Goal: Information Seeking & Learning: Learn about a topic

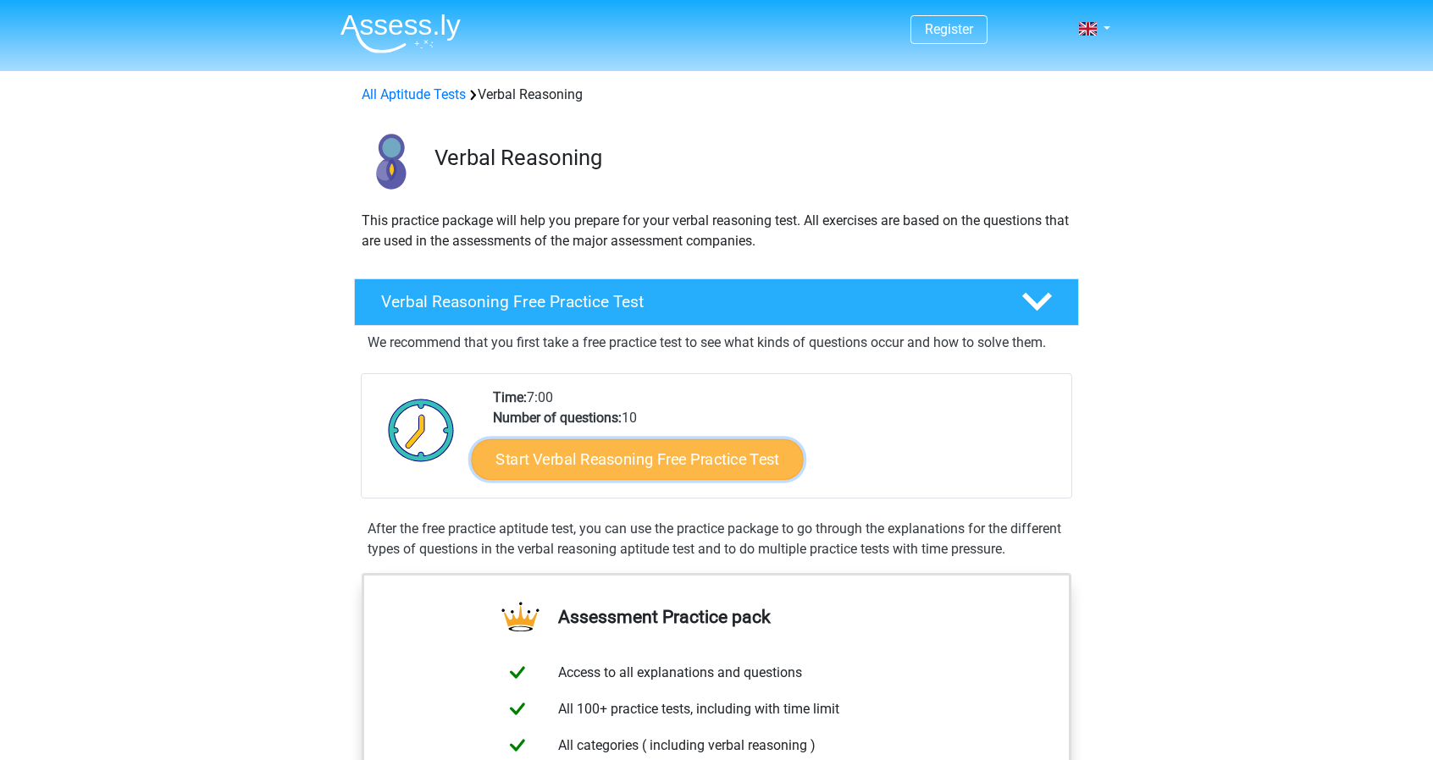
click at [692, 461] on link "Start Verbal Reasoning Free Practice Test" at bounding box center [638, 459] width 332 height 41
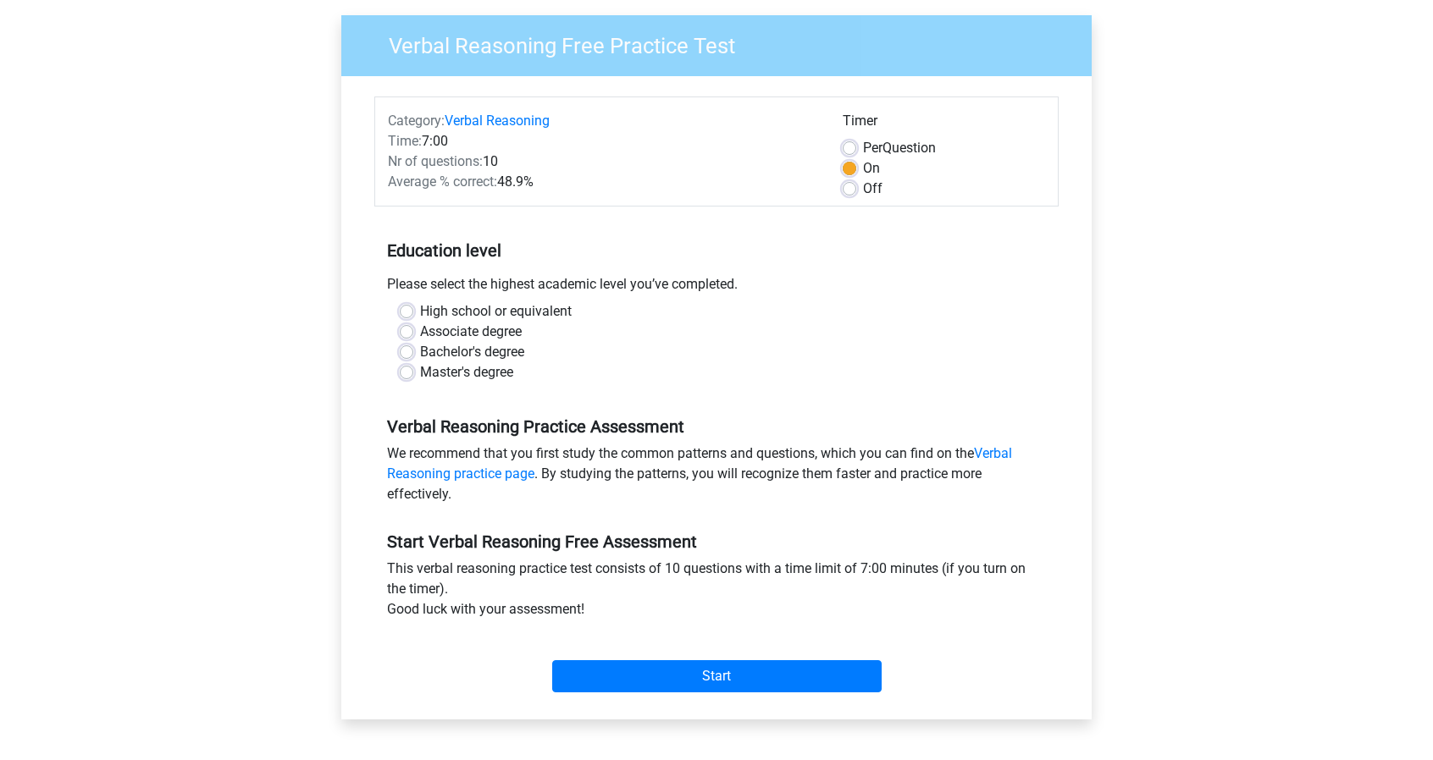
scroll to position [169, 0]
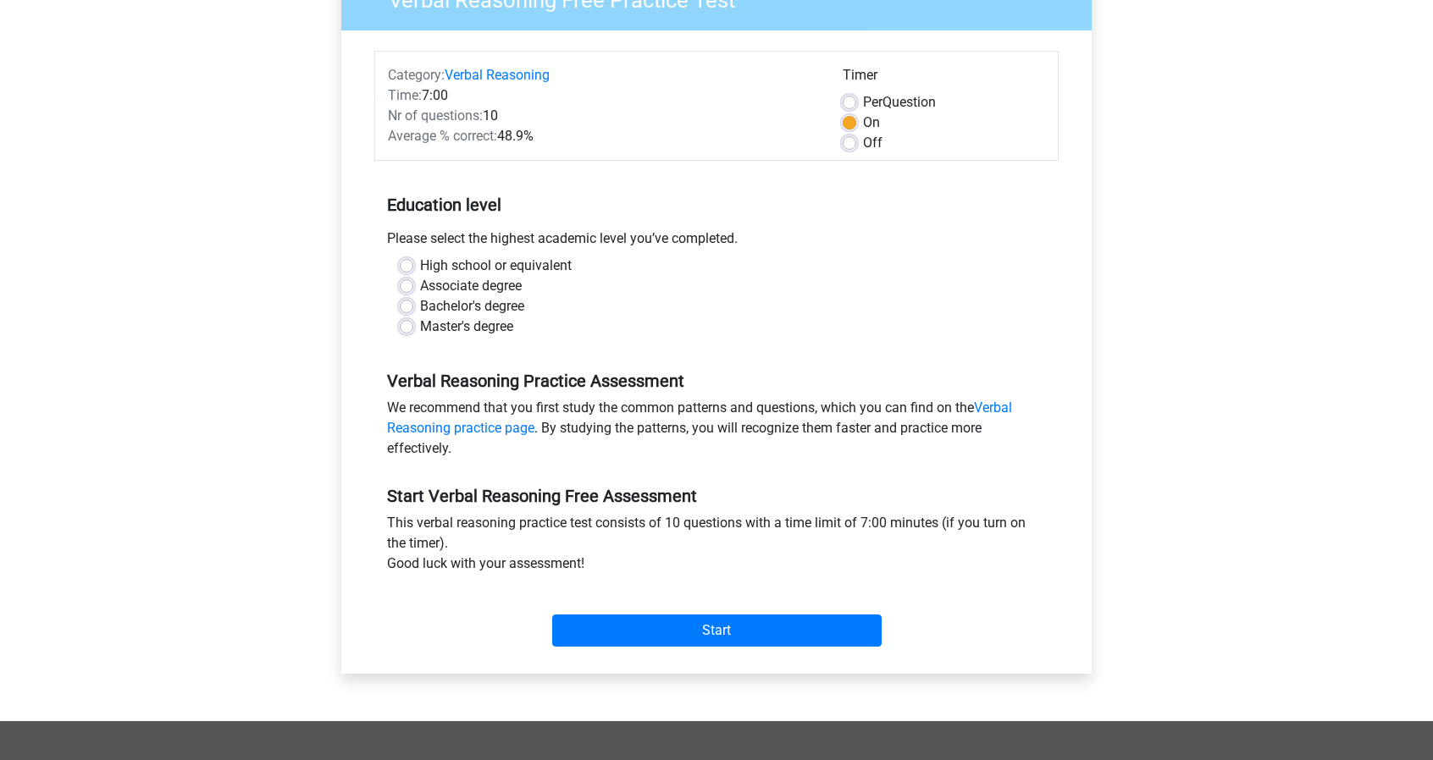
drag, startPoint x: 745, startPoint y: 240, endPoint x: 389, endPoint y: 245, distance: 355.6
click at [389, 245] on div "Please select the highest academic level you’ve completed." at bounding box center [716, 242] width 684 height 27
click at [378, 247] on div at bounding box center [378, 247] width 0 height 0
click at [824, 290] on div "Associate degree" at bounding box center [716, 286] width 633 height 20
click at [420, 304] on label "Bachelor's degree" at bounding box center [472, 306] width 104 height 20
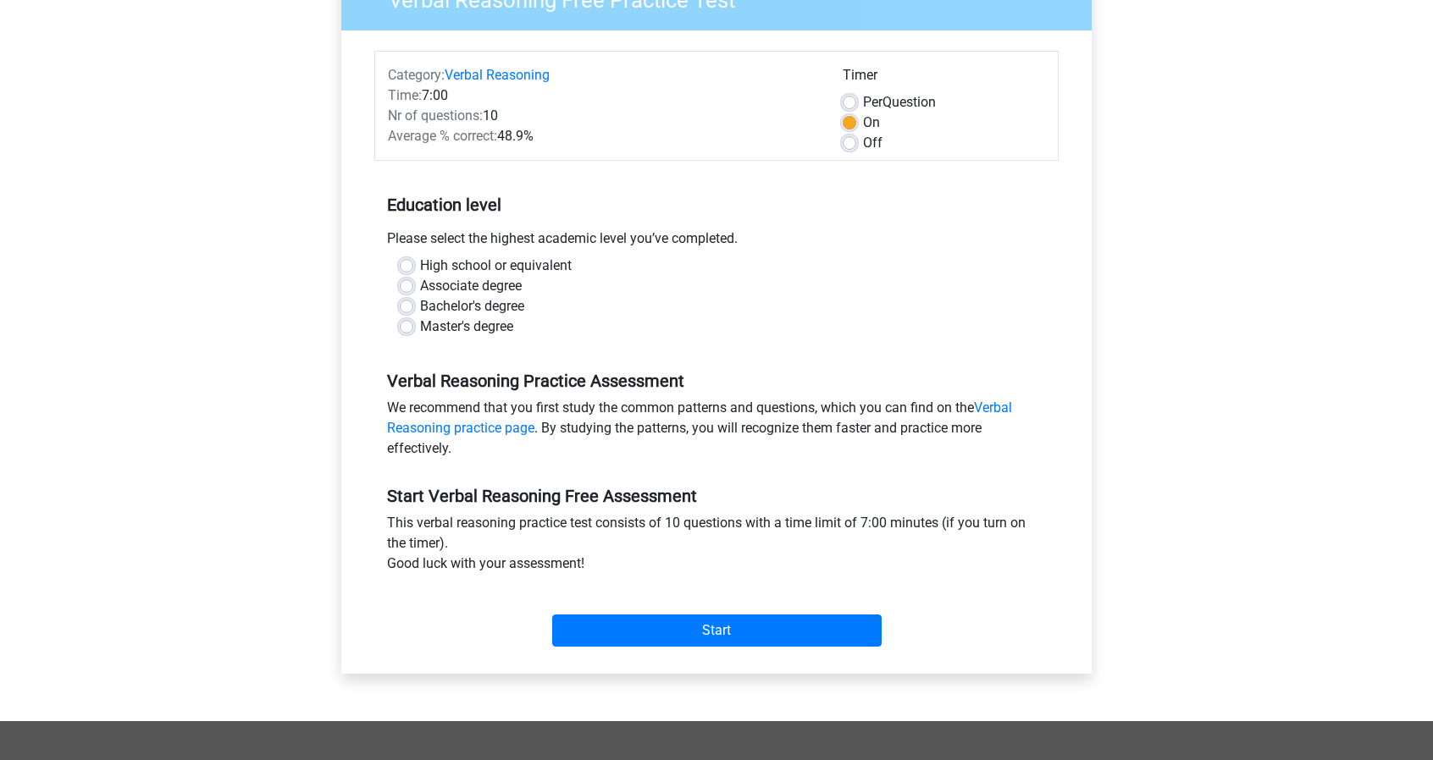
click at [409, 304] on input "Bachelor's degree" at bounding box center [407, 304] width 14 height 17
radio input "true"
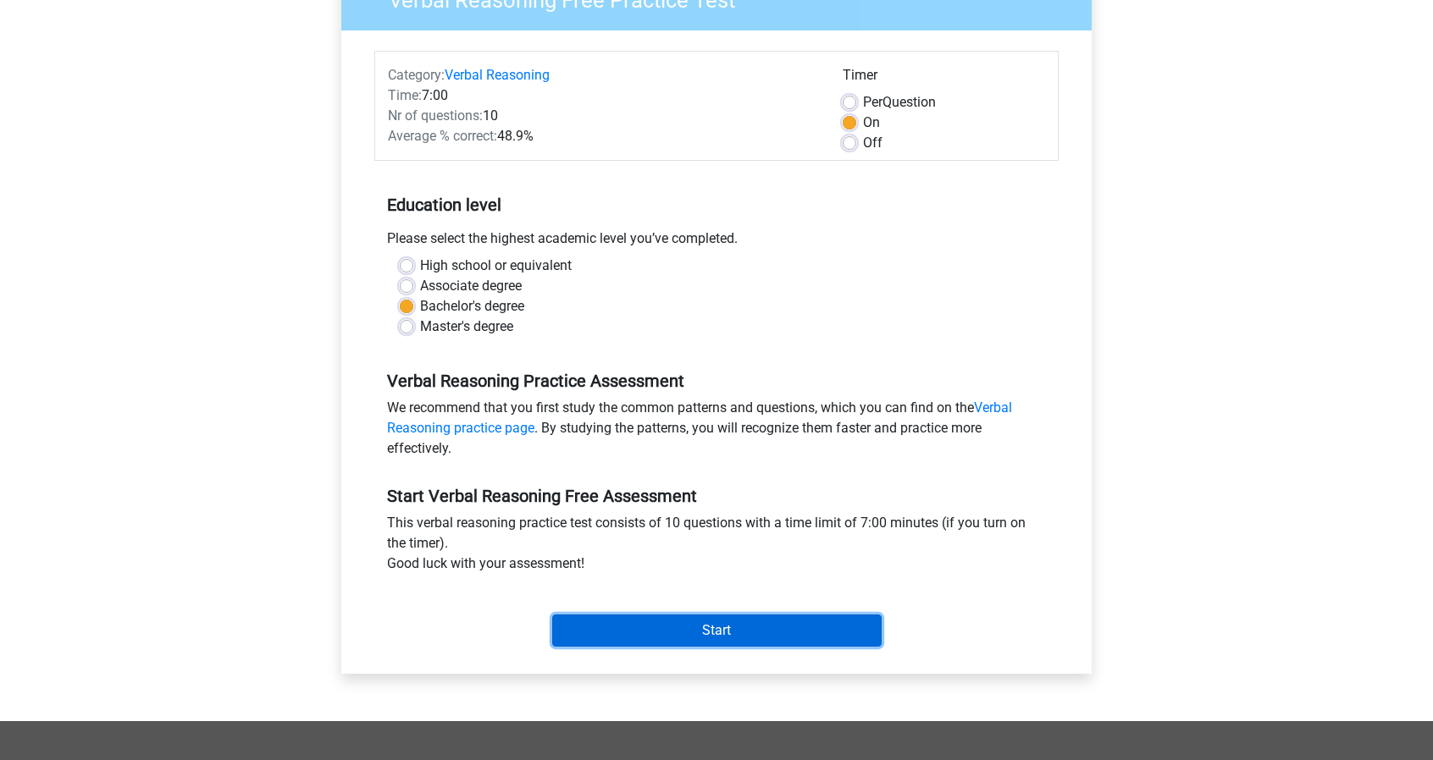
click at [770, 624] on input "Start" at bounding box center [716, 631] width 329 height 32
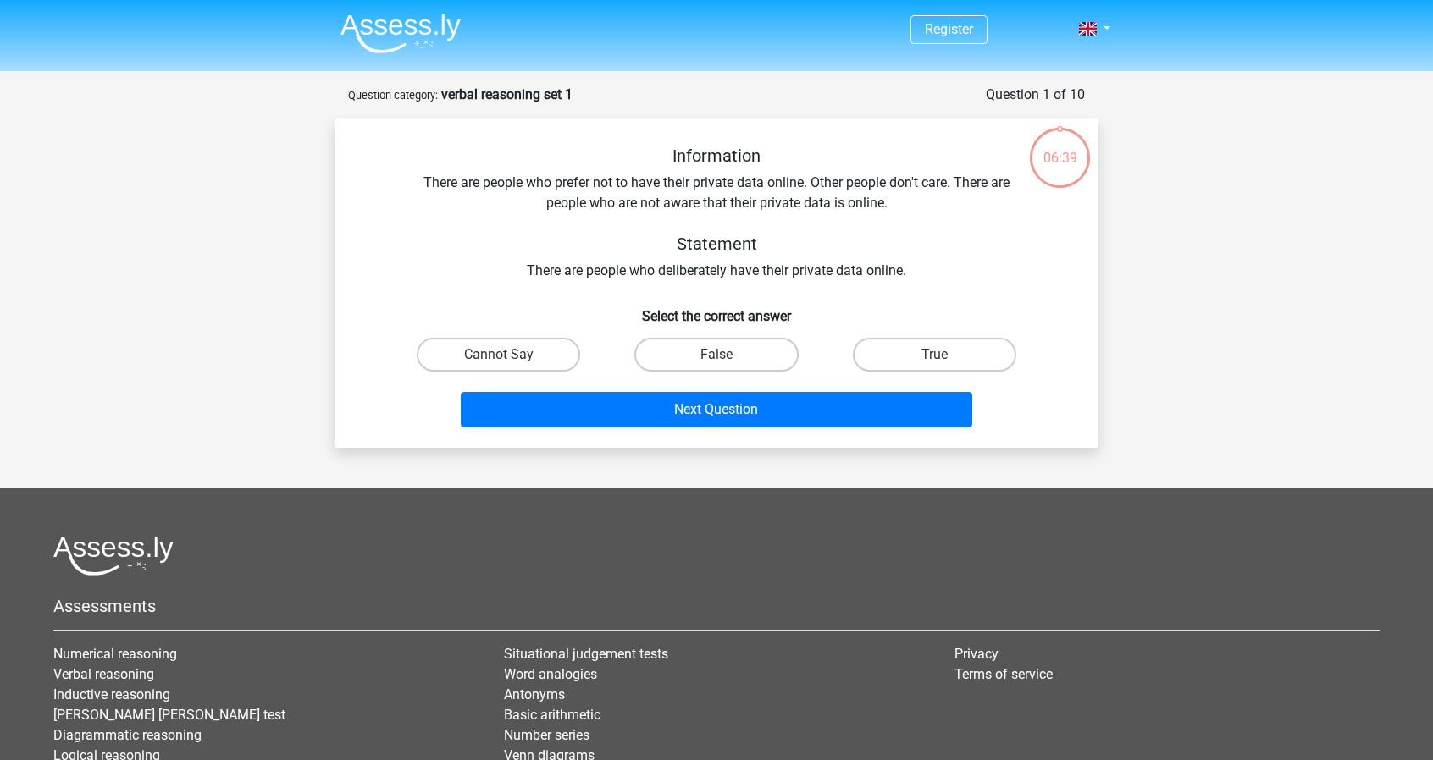
click at [748, 243] on h5 "Statement" at bounding box center [716, 244] width 601 height 20
drag, startPoint x: 762, startPoint y: 243, endPoint x: 682, endPoint y: 248, distance: 80.6
click at [682, 248] on h5 "Statement" at bounding box center [716, 244] width 601 height 20
click at [671, 255] on div at bounding box center [671, 255] width 0 height 0
click at [801, 244] on h5 "Statement" at bounding box center [716, 244] width 601 height 20
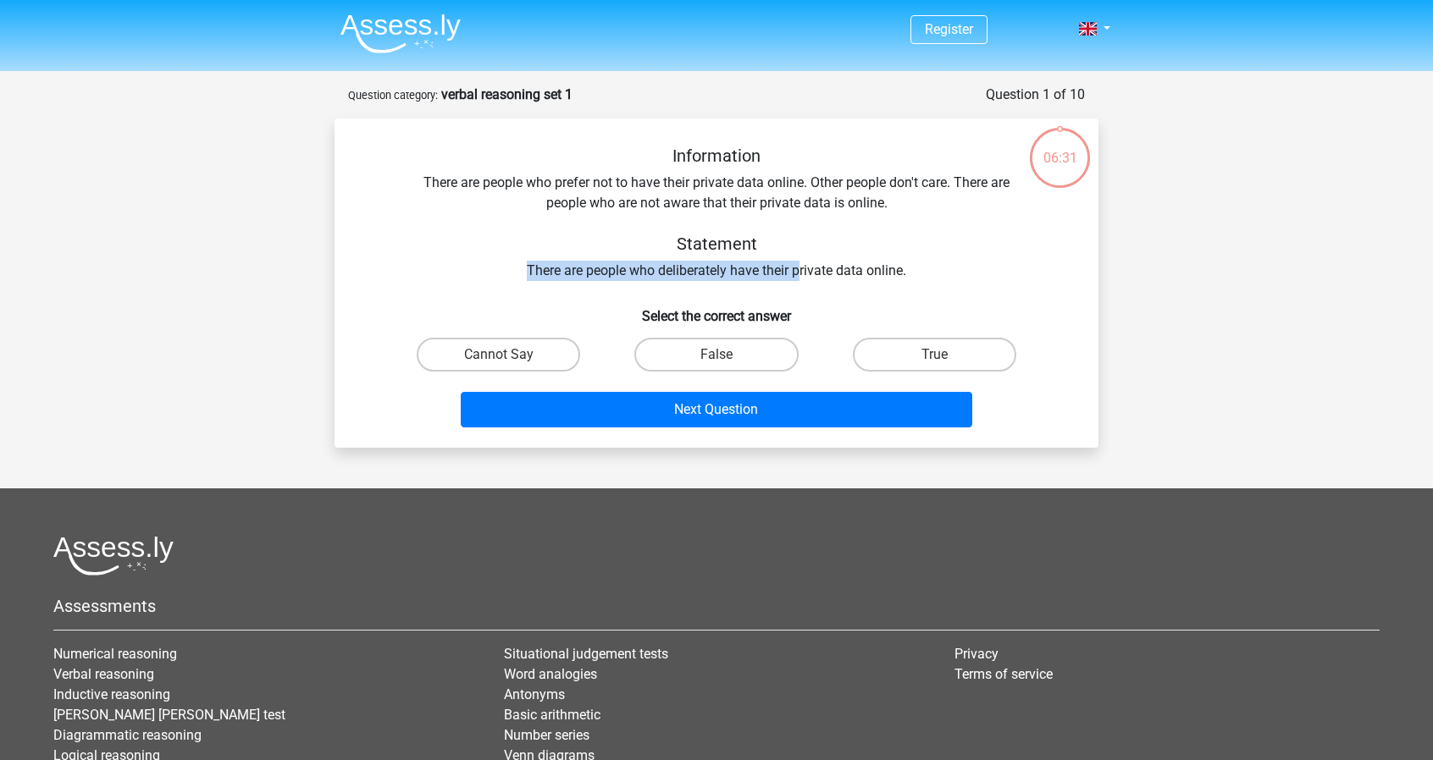
drag, startPoint x: 525, startPoint y: 269, endPoint x: 799, endPoint y: 268, distance: 274.3
click at [799, 268] on div "Information There are people who prefer not to have their private data online. …" at bounding box center [717, 213] width 710 height 135
click at [804, 273] on div "Information There are people who prefer not to have their private data online. …" at bounding box center [717, 213] width 710 height 135
drag, startPoint x: 919, startPoint y: 268, endPoint x: 523, endPoint y: 275, distance: 395.5
click at [523, 275] on div "Information There are people who prefer not to have their private data online. …" at bounding box center [717, 213] width 710 height 135
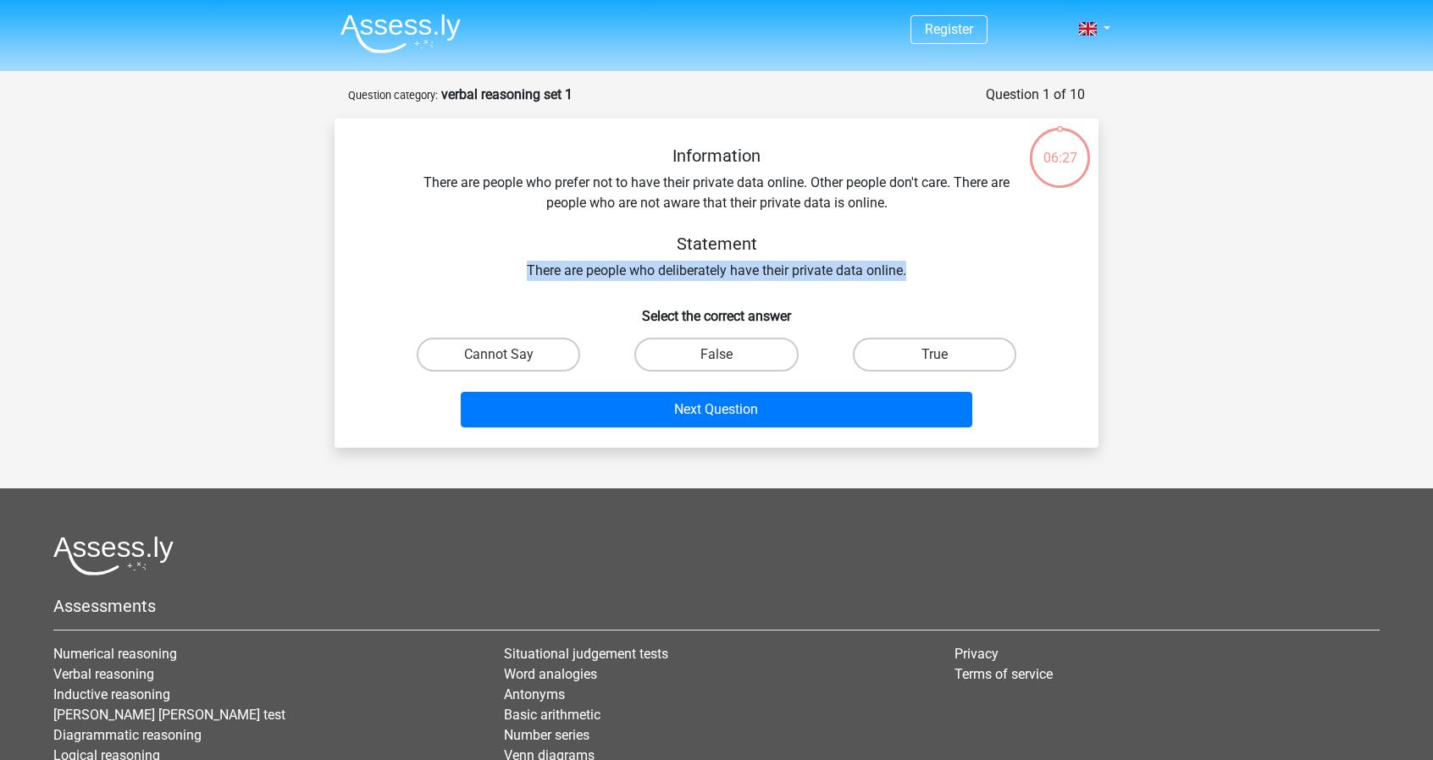
click at [512, 280] on div at bounding box center [512, 280] width 0 height 0
click at [500, 290] on div "Information There are people who prefer not to have their private data online. …" at bounding box center [716, 290] width 750 height 289
click at [923, 353] on label "True" at bounding box center [934, 355] width 163 height 34
click at [934, 355] on input "True" at bounding box center [939, 360] width 11 height 11
radio input "true"
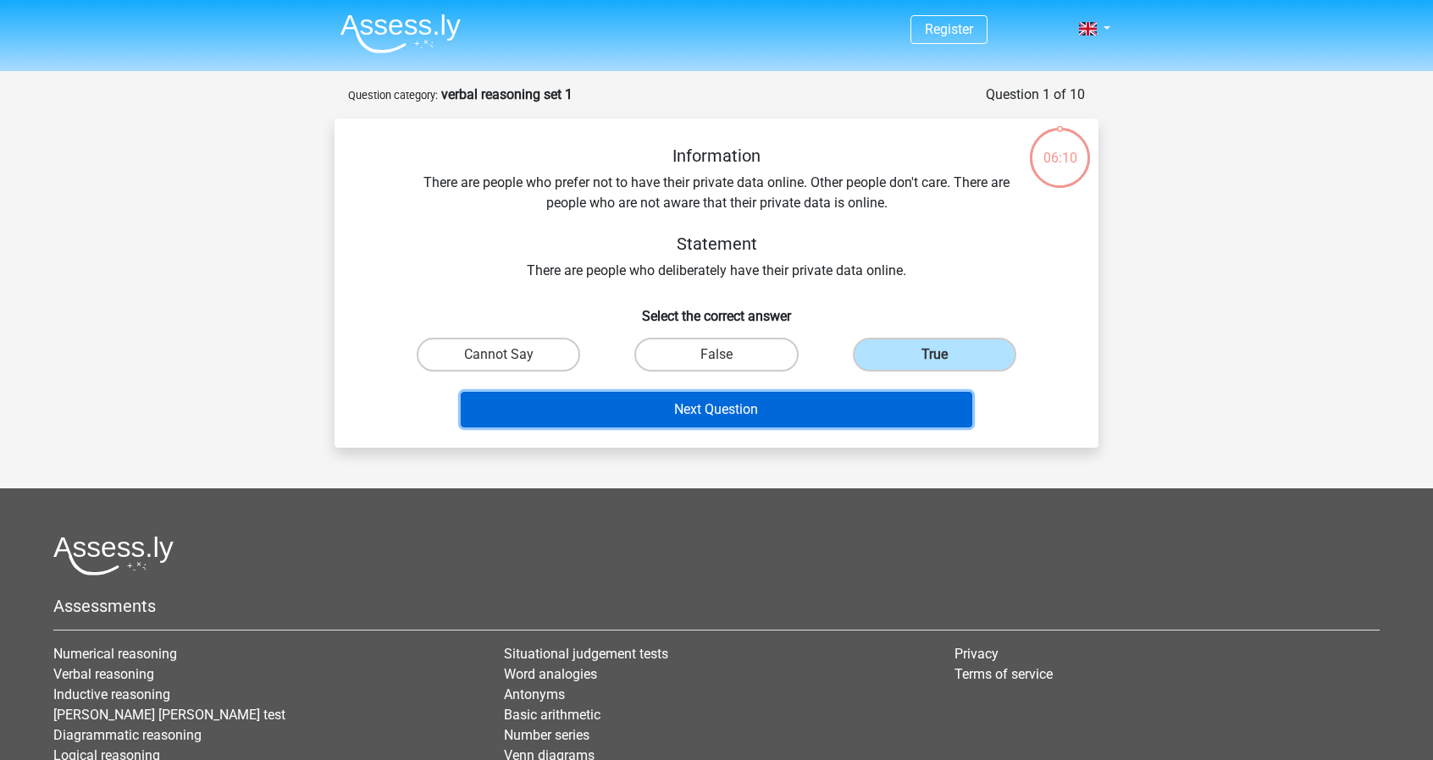
click at [798, 405] on button "Next Question" at bounding box center [717, 410] width 512 height 36
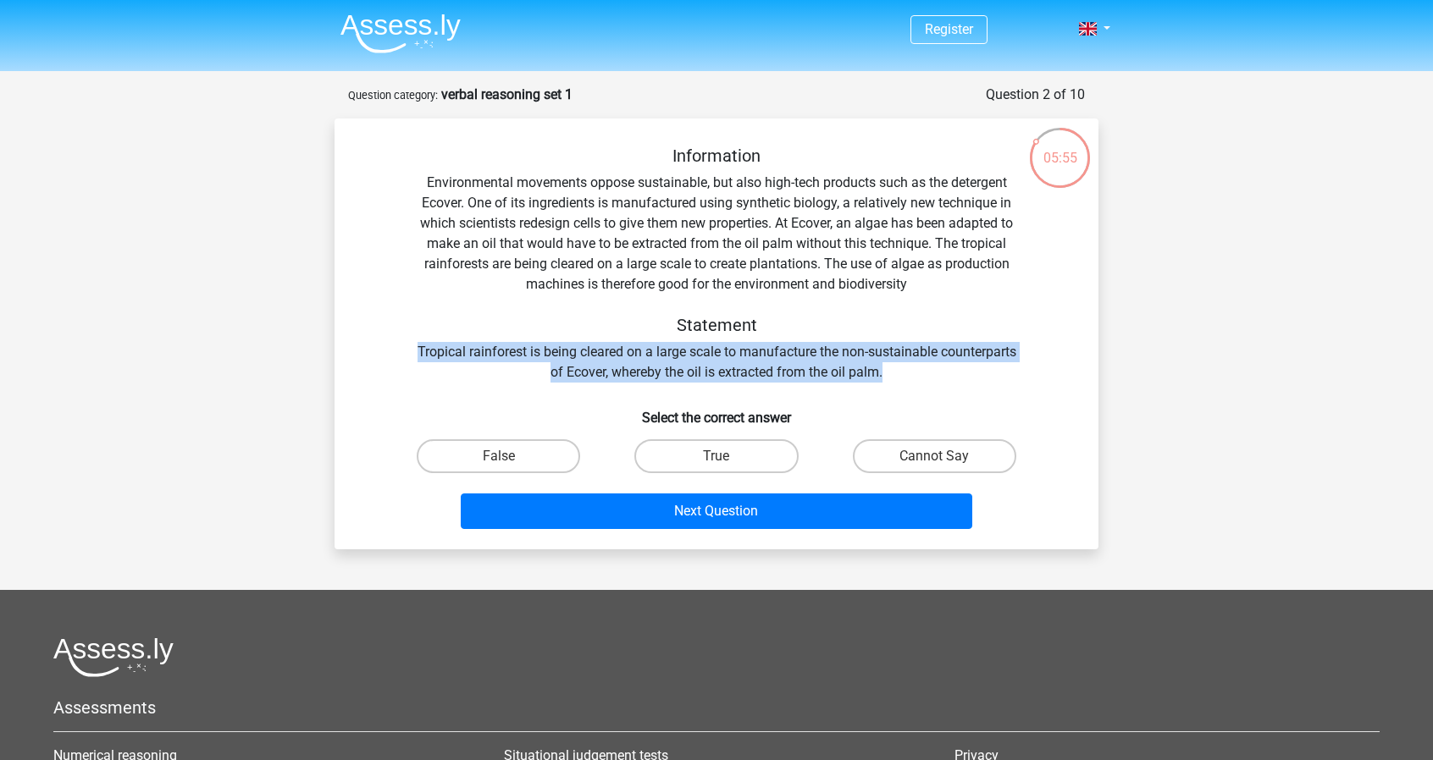
drag, startPoint x: 455, startPoint y: 345, endPoint x: 928, endPoint y: 380, distance: 474.6
click at [928, 380] on div "Information Environmental movements oppose sustainable, but also high-tech prod…" at bounding box center [717, 264] width 710 height 237
click at [917, 382] on div at bounding box center [917, 382] width 0 height 0
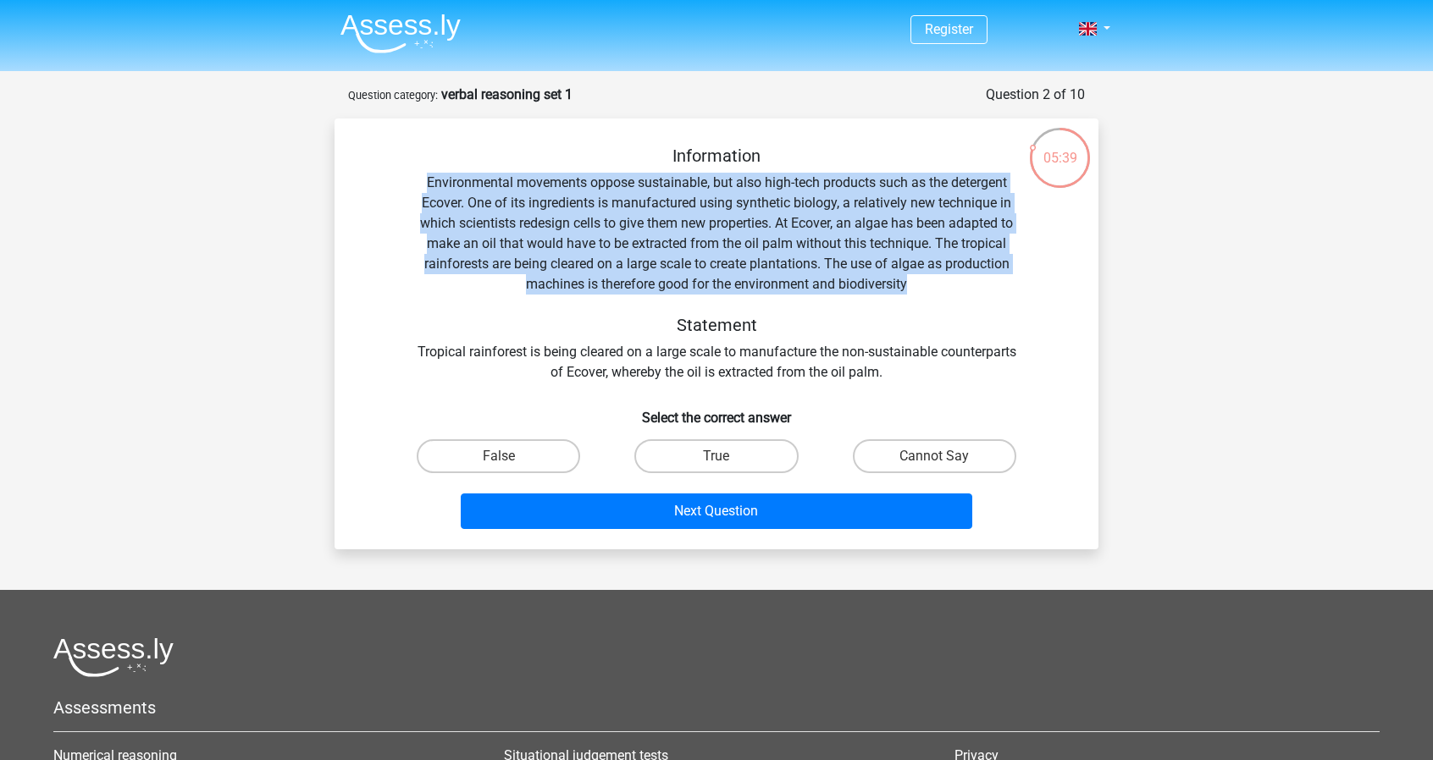
drag, startPoint x: 421, startPoint y: 180, endPoint x: 940, endPoint y: 279, distance: 528.4
click at [940, 279] on div "Information Environmental movements oppose sustainable, but also high-tech prod…" at bounding box center [717, 264] width 710 height 237
click at [783, 294] on div "Information Environmental movements oppose sustainable, but also high-tech prod…" at bounding box center [717, 264] width 710 height 237
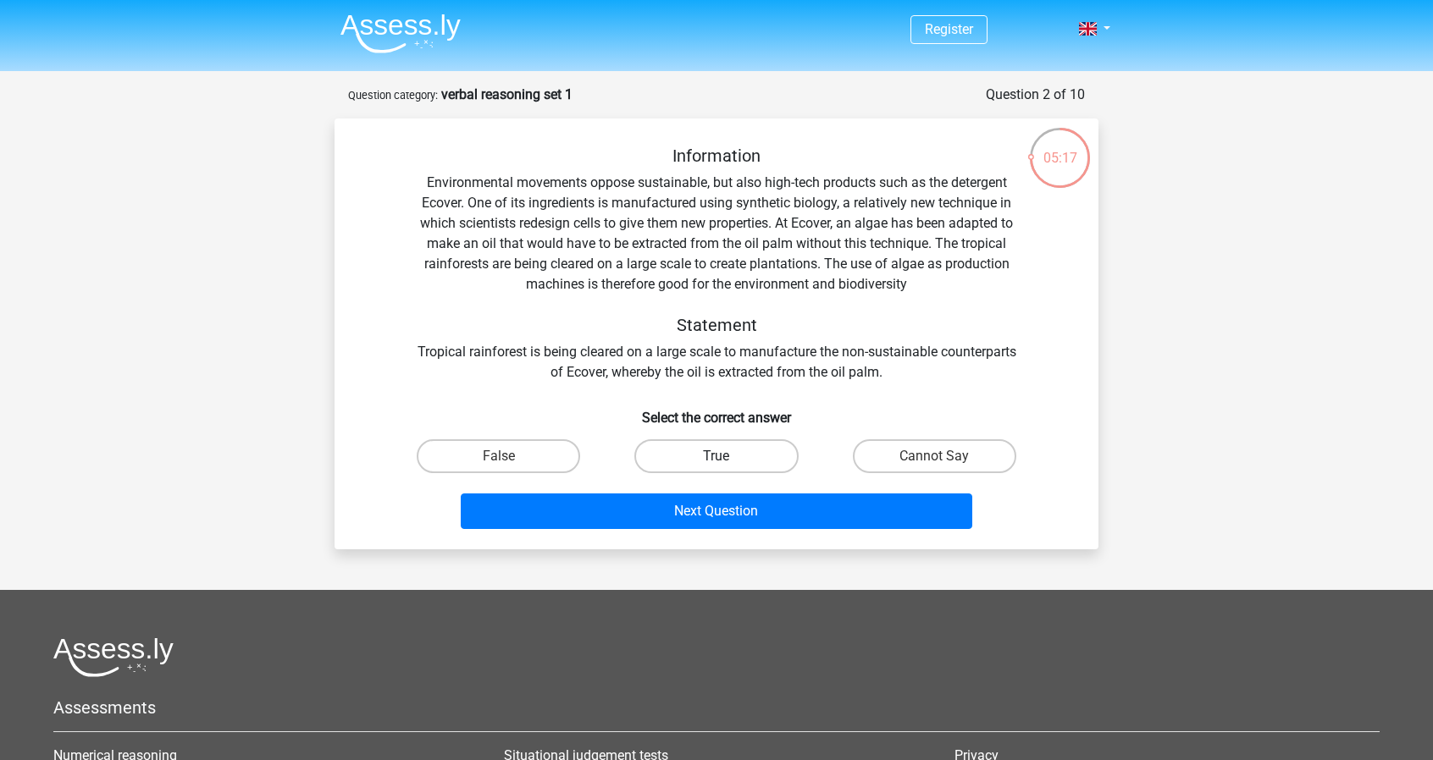
click at [743, 465] on label "True" at bounding box center [715, 456] width 163 height 34
click at [727, 465] on input "True" at bounding box center [721, 461] width 11 height 11
radio input "true"
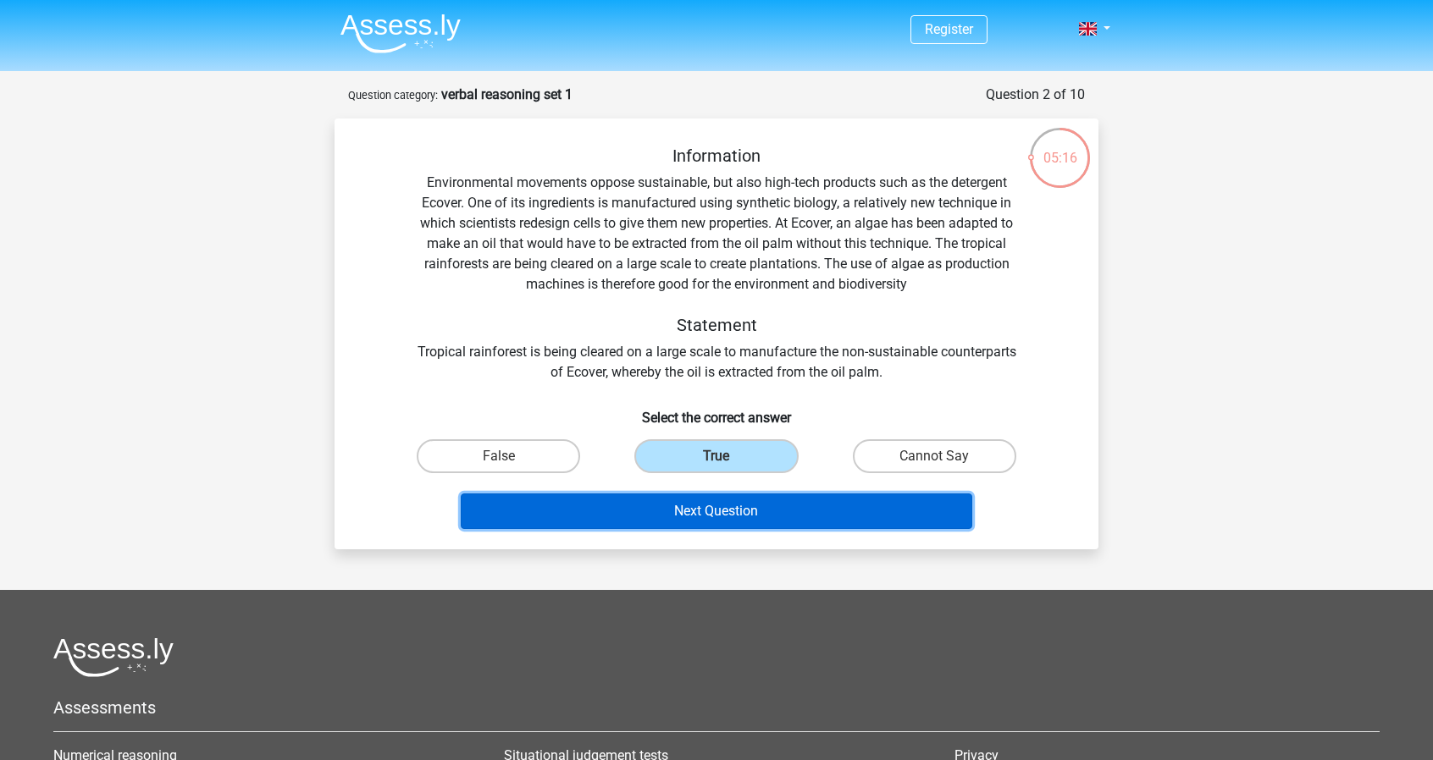
click at [754, 511] on button "Next Question" at bounding box center [717, 512] width 512 height 36
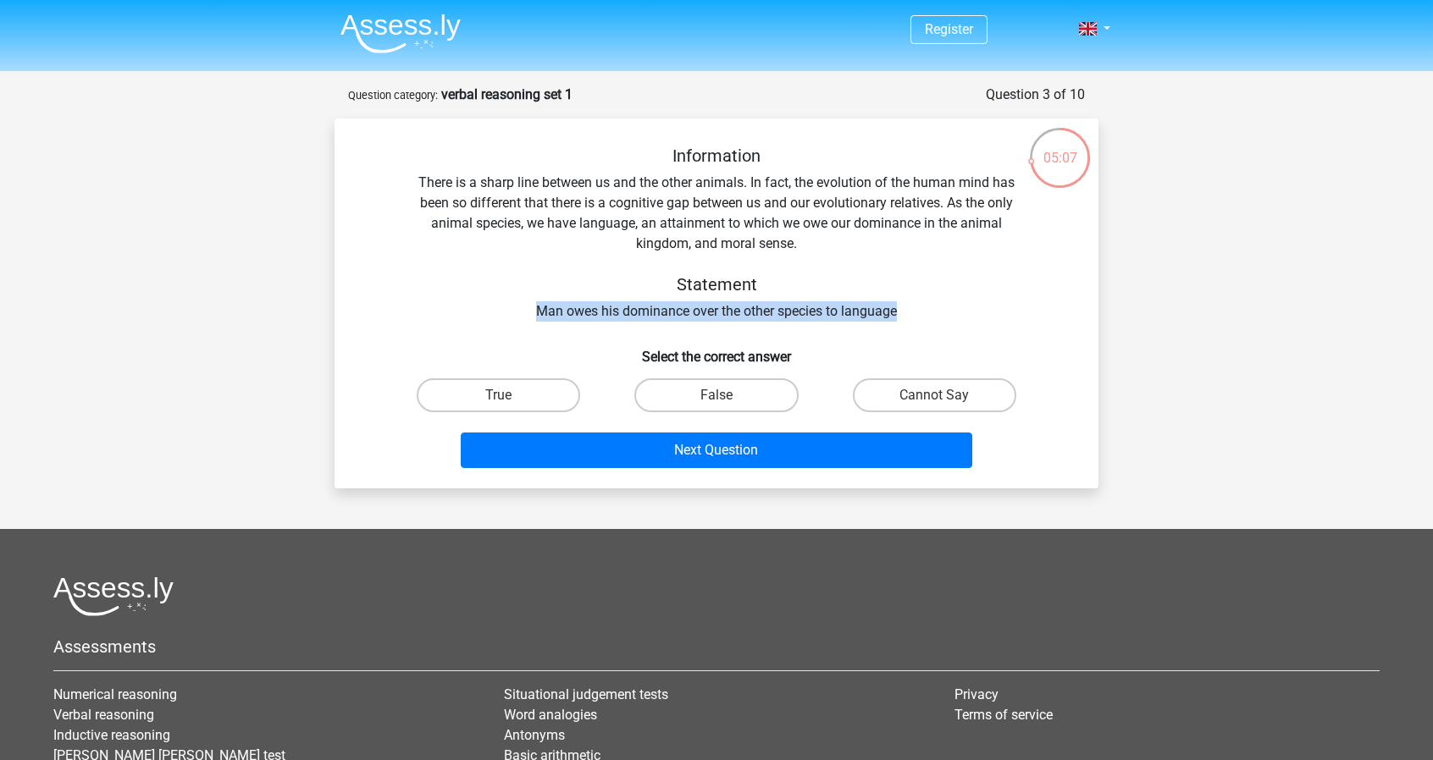
drag, startPoint x: 537, startPoint y: 311, endPoint x: 906, endPoint y: 307, distance: 369.2
click at [906, 307] on div "Information There is a sharp line between us and the other animals. In fact, th…" at bounding box center [717, 234] width 710 height 176
click at [895, 279] on div at bounding box center [895, 279] width 0 height 0
click at [923, 329] on div "Information There is a sharp line between us and the other animals. In fact, th…" at bounding box center [716, 310] width 750 height 329
click at [535, 397] on label "True" at bounding box center [498, 395] width 163 height 34
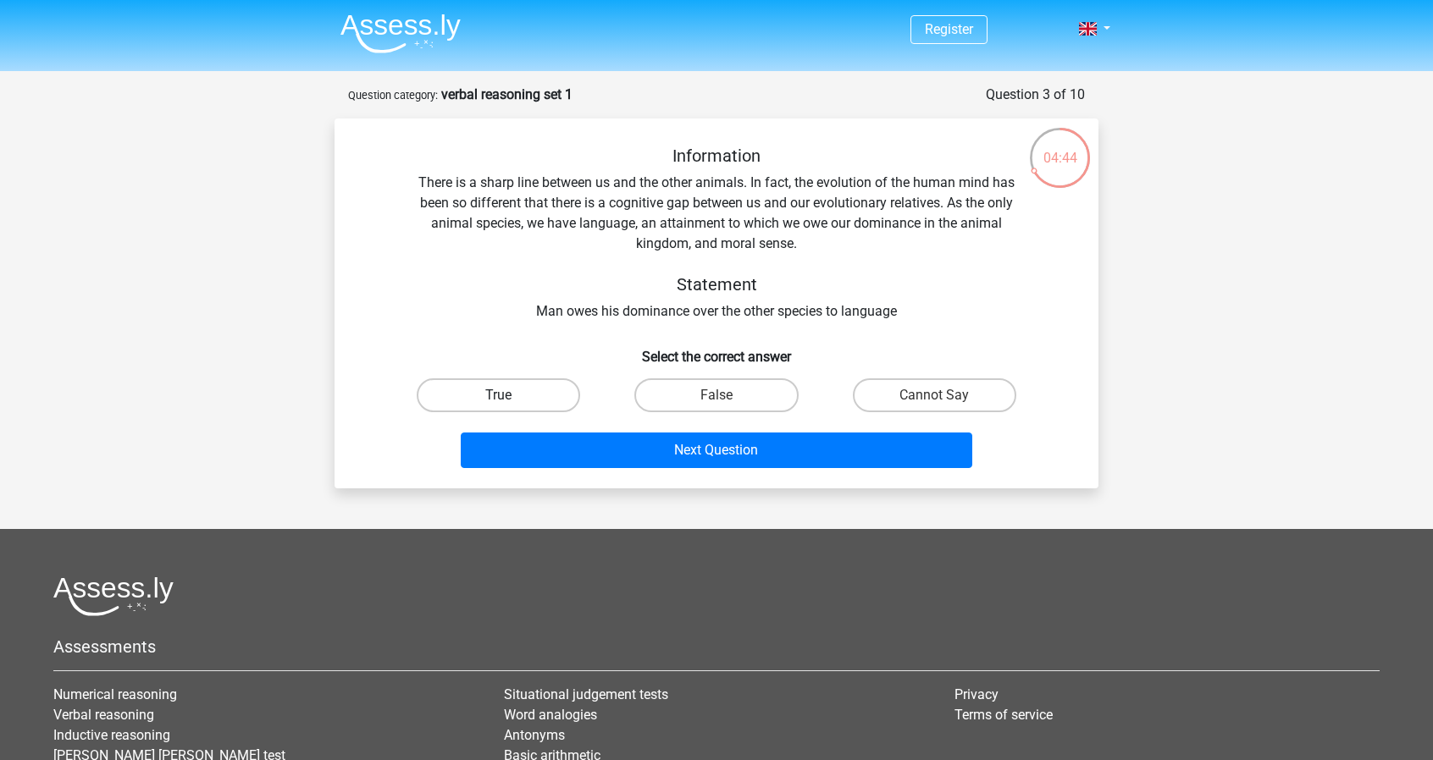
click at [510, 397] on input "True" at bounding box center [504, 400] width 11 height 11
radio input "true"
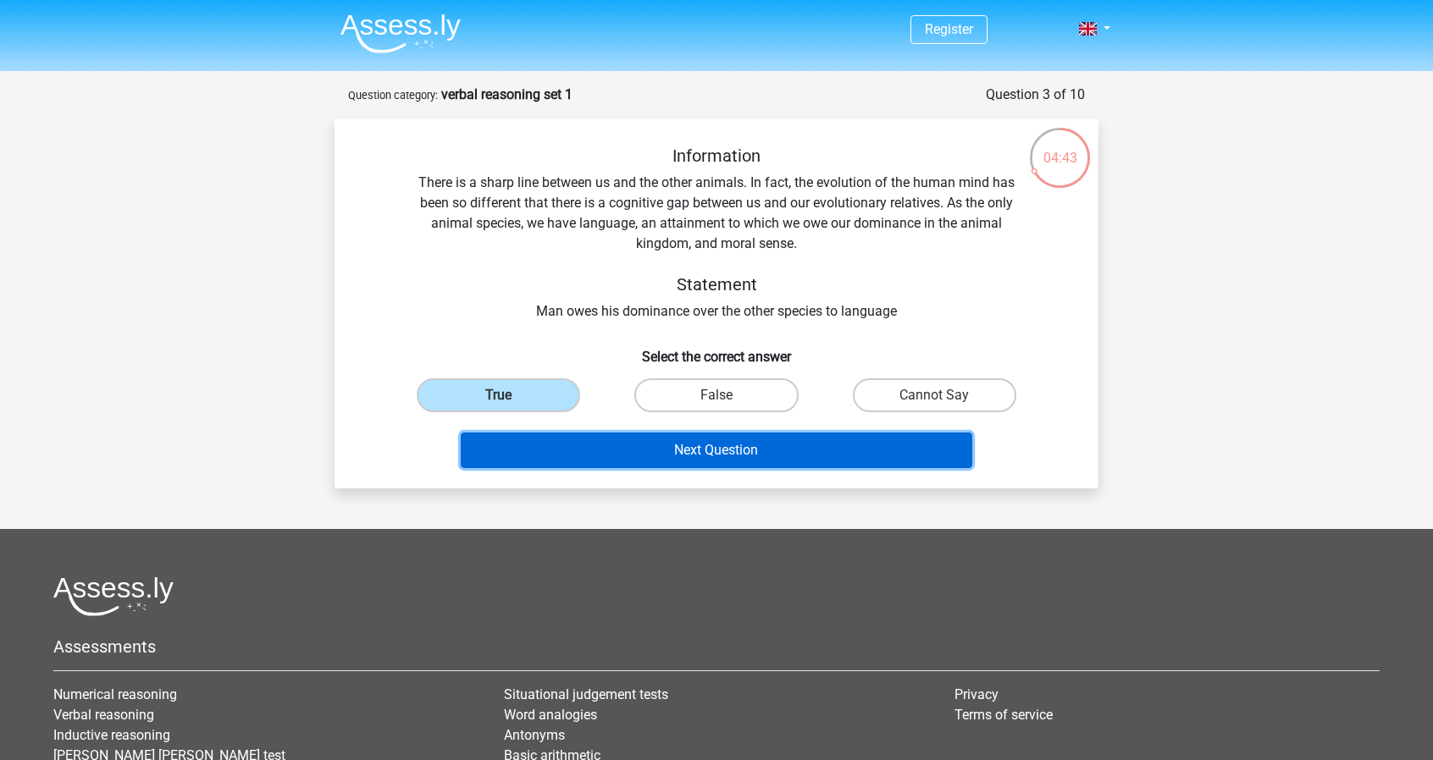
click at [772, 446] on button "Next Question" at bounding box center [717, 451] width 512 height 36
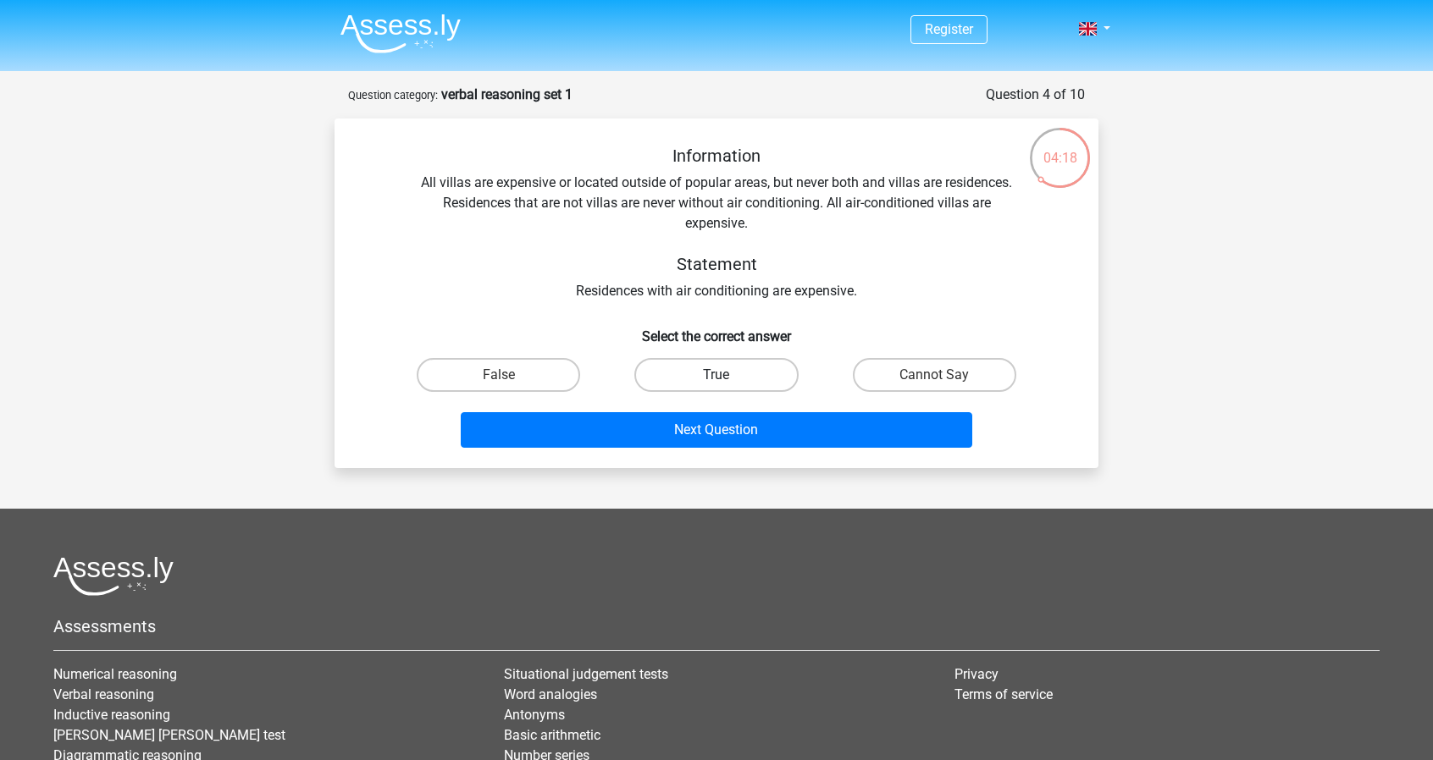
click at [710, 377] on label "True" at bounding box center [715, 375] width 163 height 34
click at [716, 377] on input "True" at bounding box center [721, 380] width 11 height 11
radio input "true"
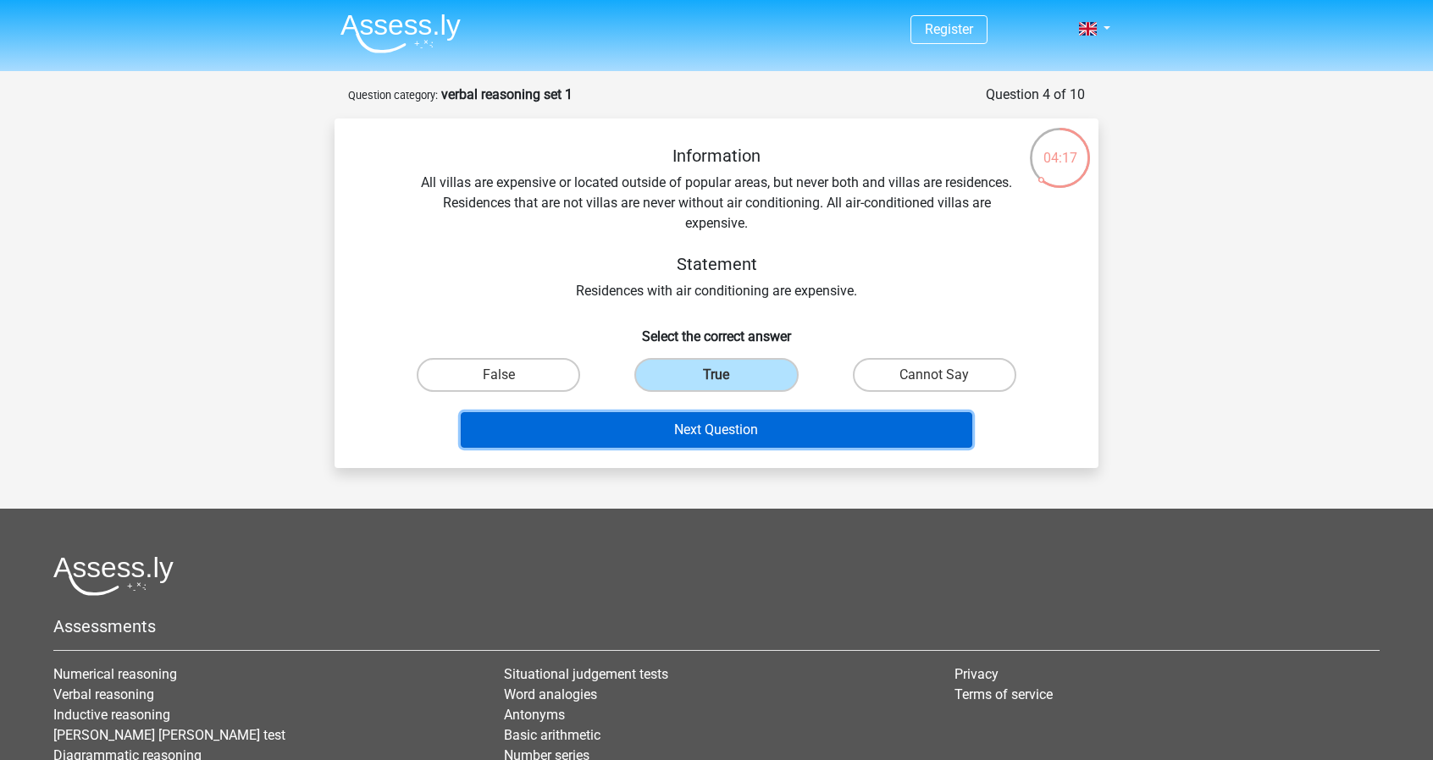
click at [718, 435] on button "Next Question" at bounding box center [717, 430] width 512 height 36
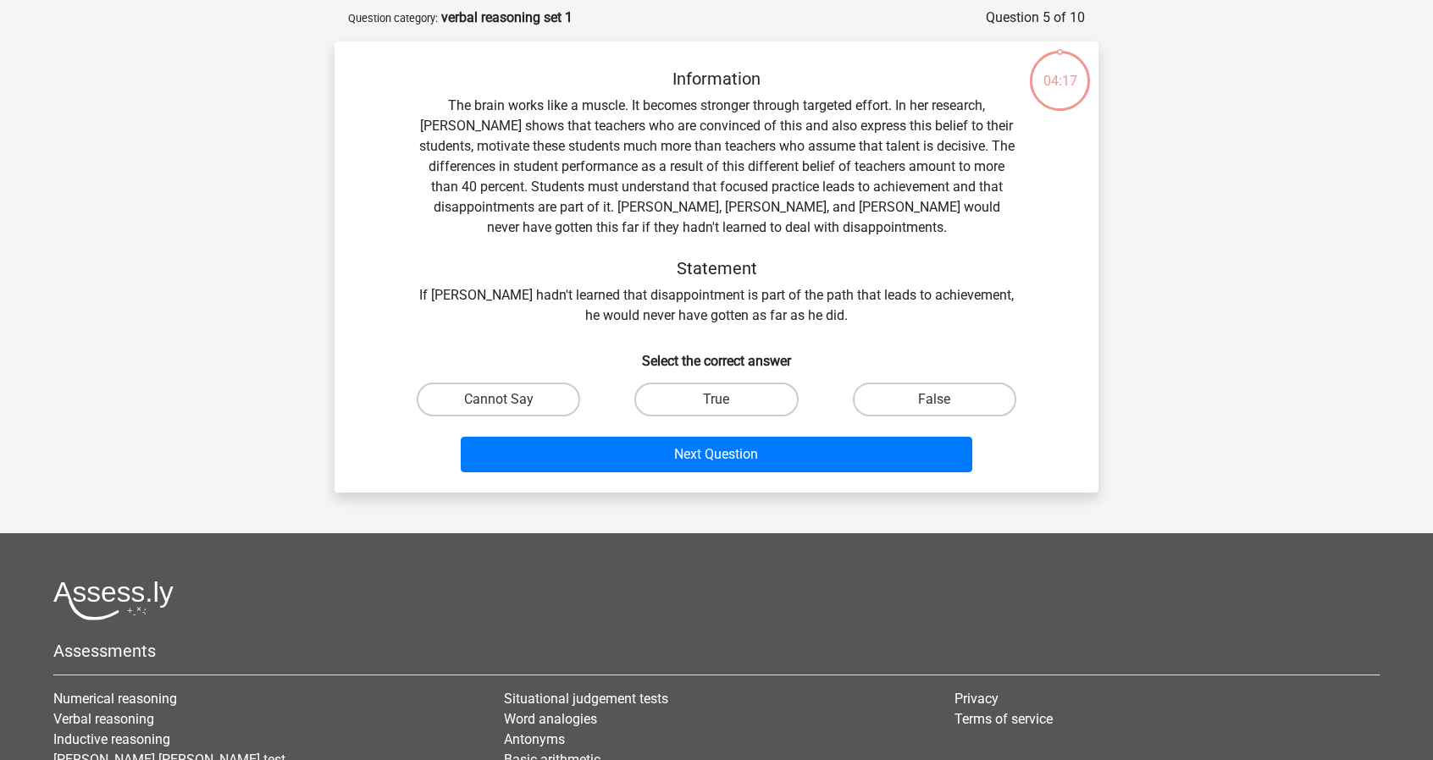
scroll to position [85, 0]
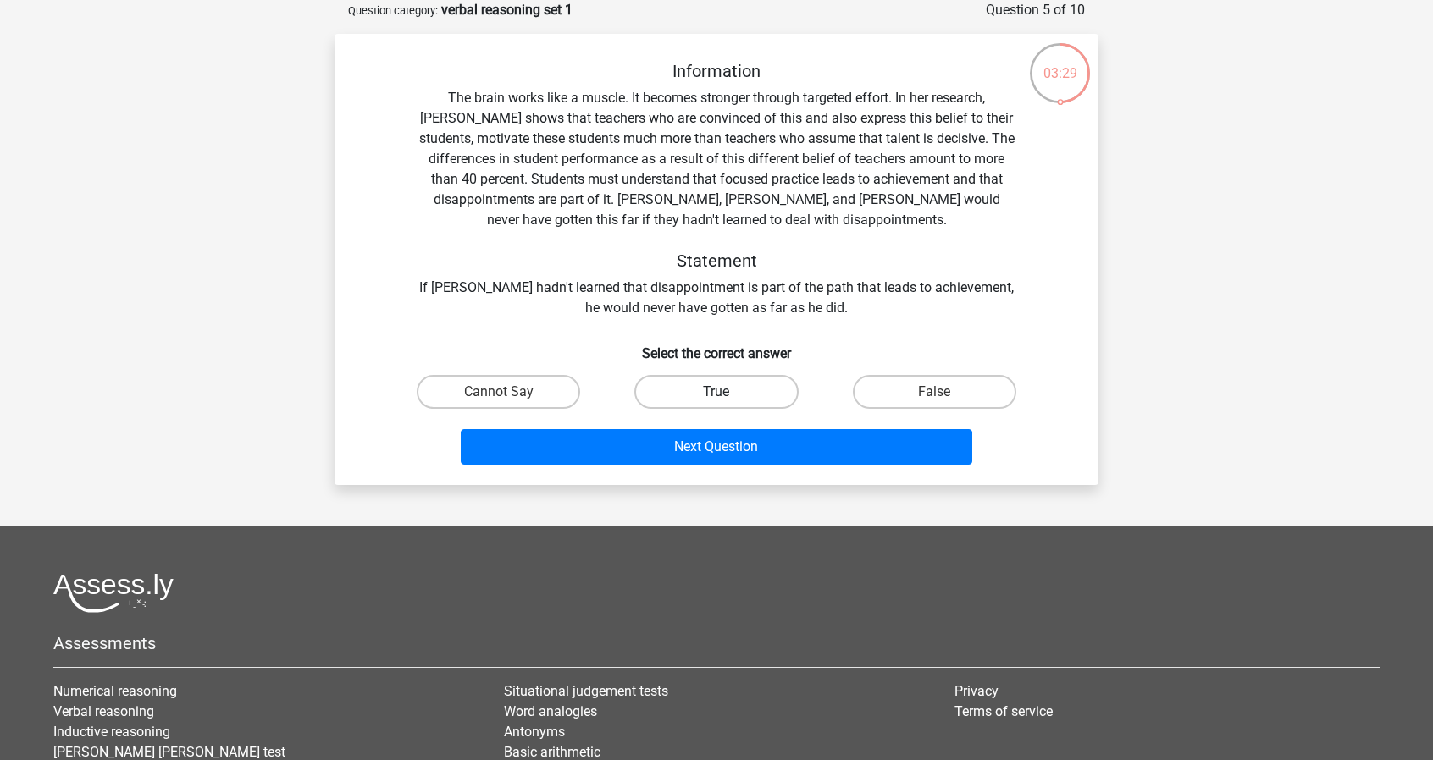
click at [697, 389] on label "True" at bounding box center [715, 392] width 163 height 34
click at [716, 392] on input "True" at bounding box center [721, 397] width 11 height 11
radio input "true"
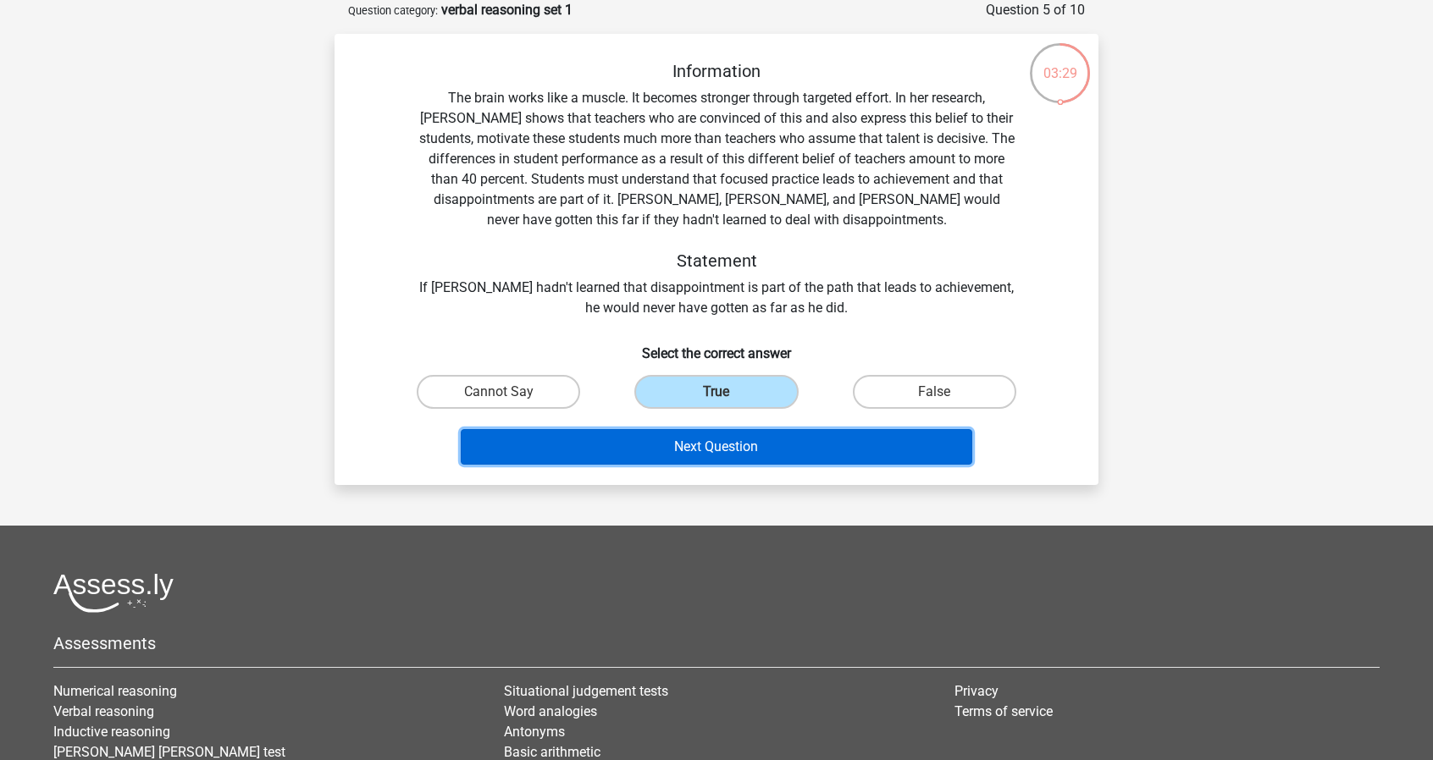
click at [708, 452] on button "Next Question" at bounding box center [717, 447] width 512 height 36
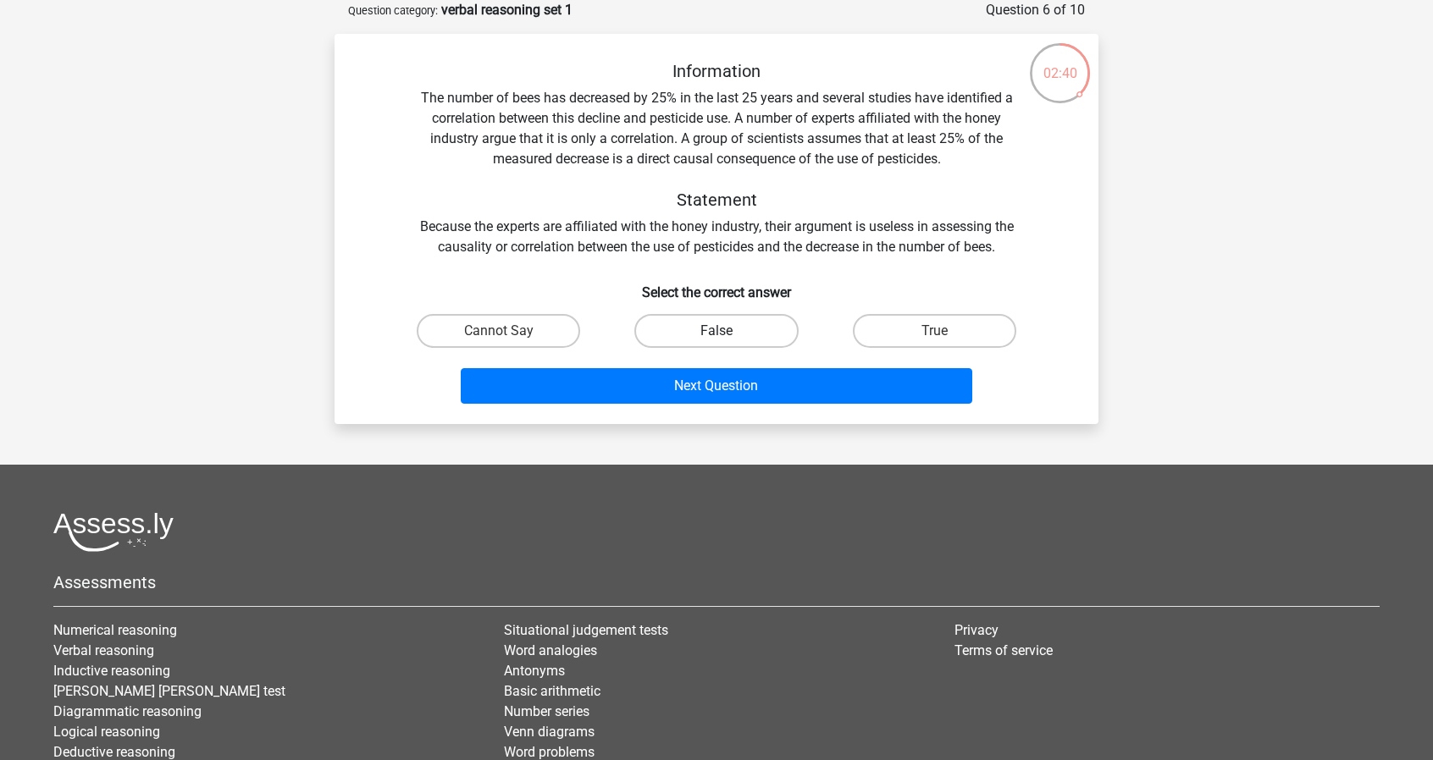
click at [733, 338] on label "False" at bounding box center [715, 331] width 163 height 34
click at [727, 338] on input "False" at bounding box center [721, 336] width 11 height 11
radio input "true"
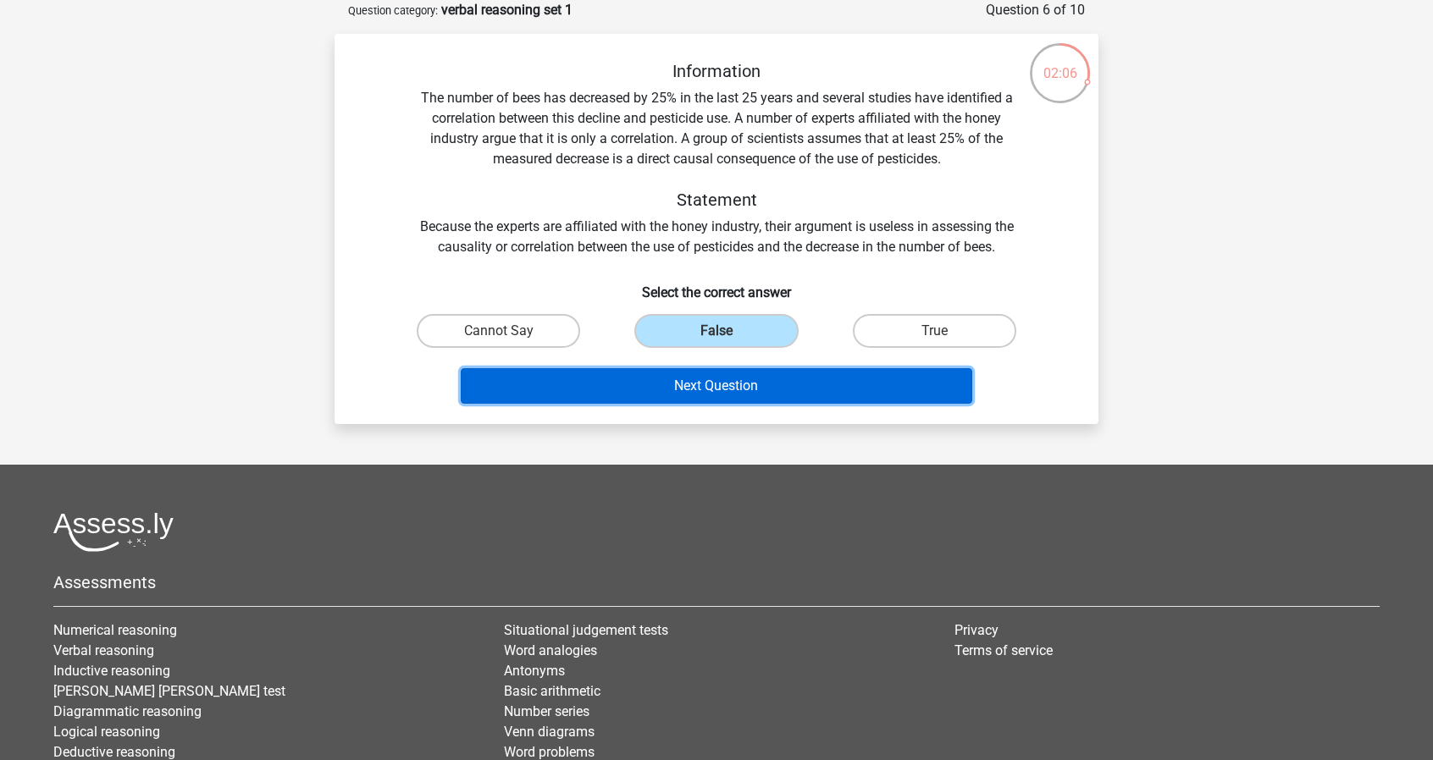
click at [681, 385] on button "Next Question" at bounding box center [717, 386] width 512 height 36
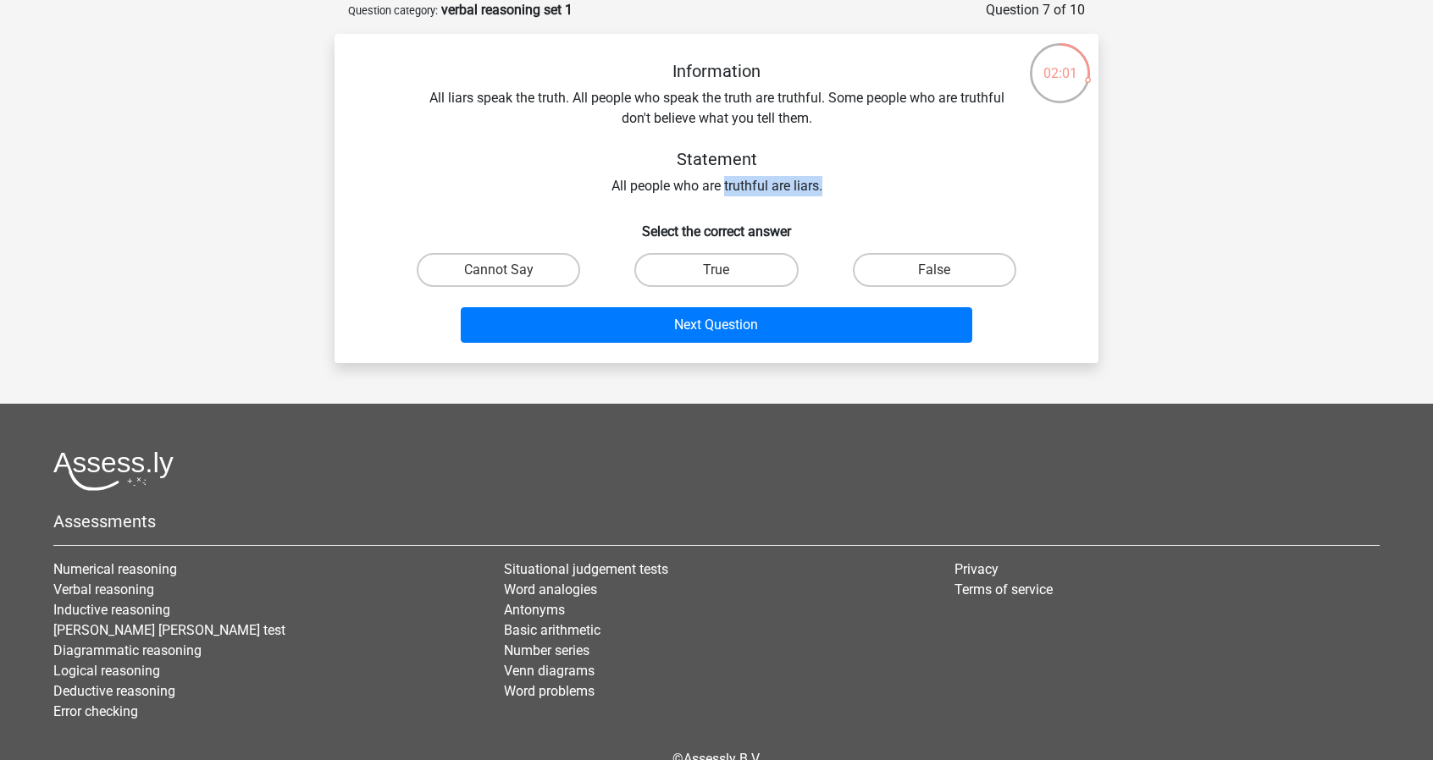
drag, startPoint x: 723, startPoint y: 179, endPoint x: 861, endPoint y: 177, distance: 138.0
click at [861, 177] on div "Information All liars speak the truth. All people who speak the truth are truth…" at bounding box center [717, 128] width 710 height 135
click at [850, 154] on div at bounding box center [850, 154] width 0 height 0
click at [863, 166] on h5 "Statement" at bounding box center [716, 159] width 601 height 20
click at [967, 265] on label "False" at bounding box center [934, 270] width 163 height 34
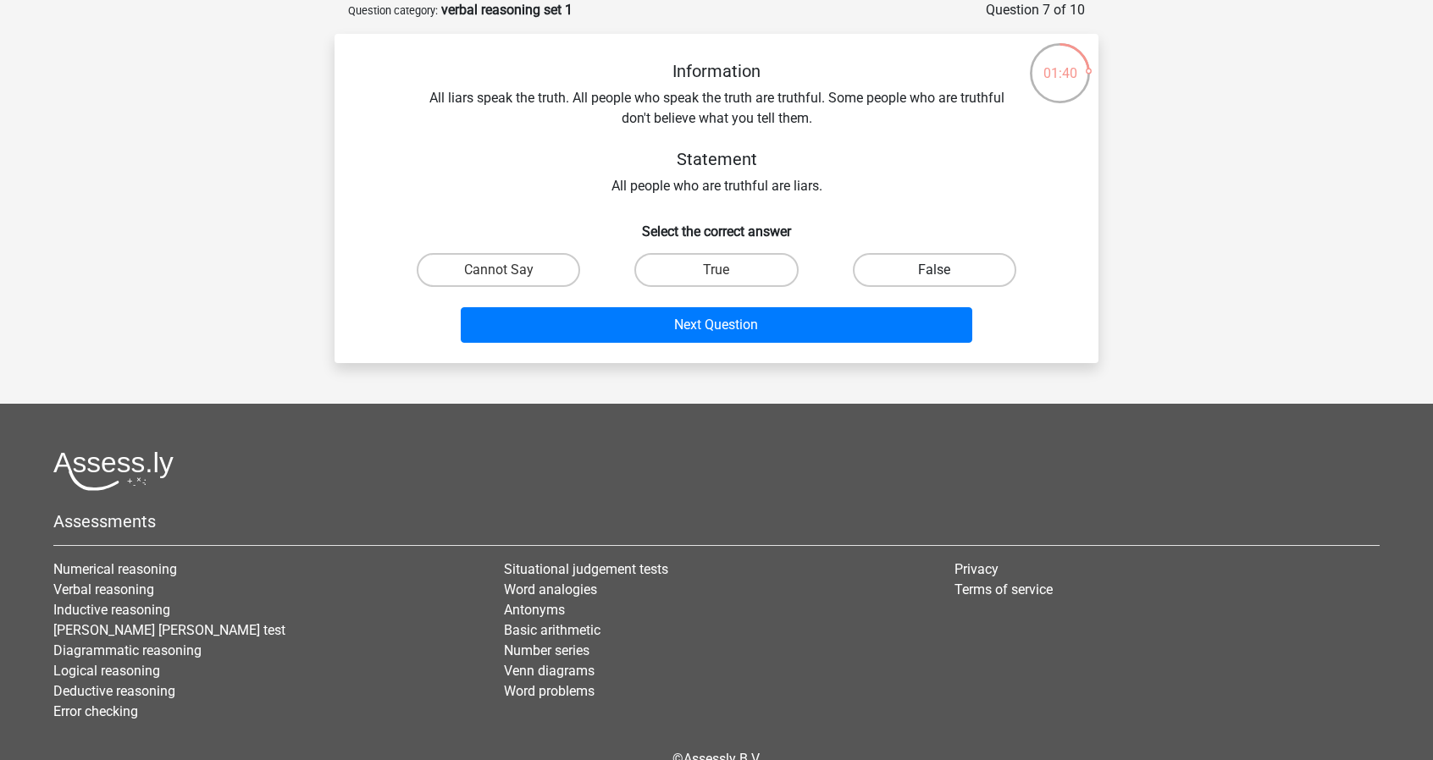
click at [945, 270] on input "False" at bounding box center [939, 275] width 11 height 11
radio input "true"
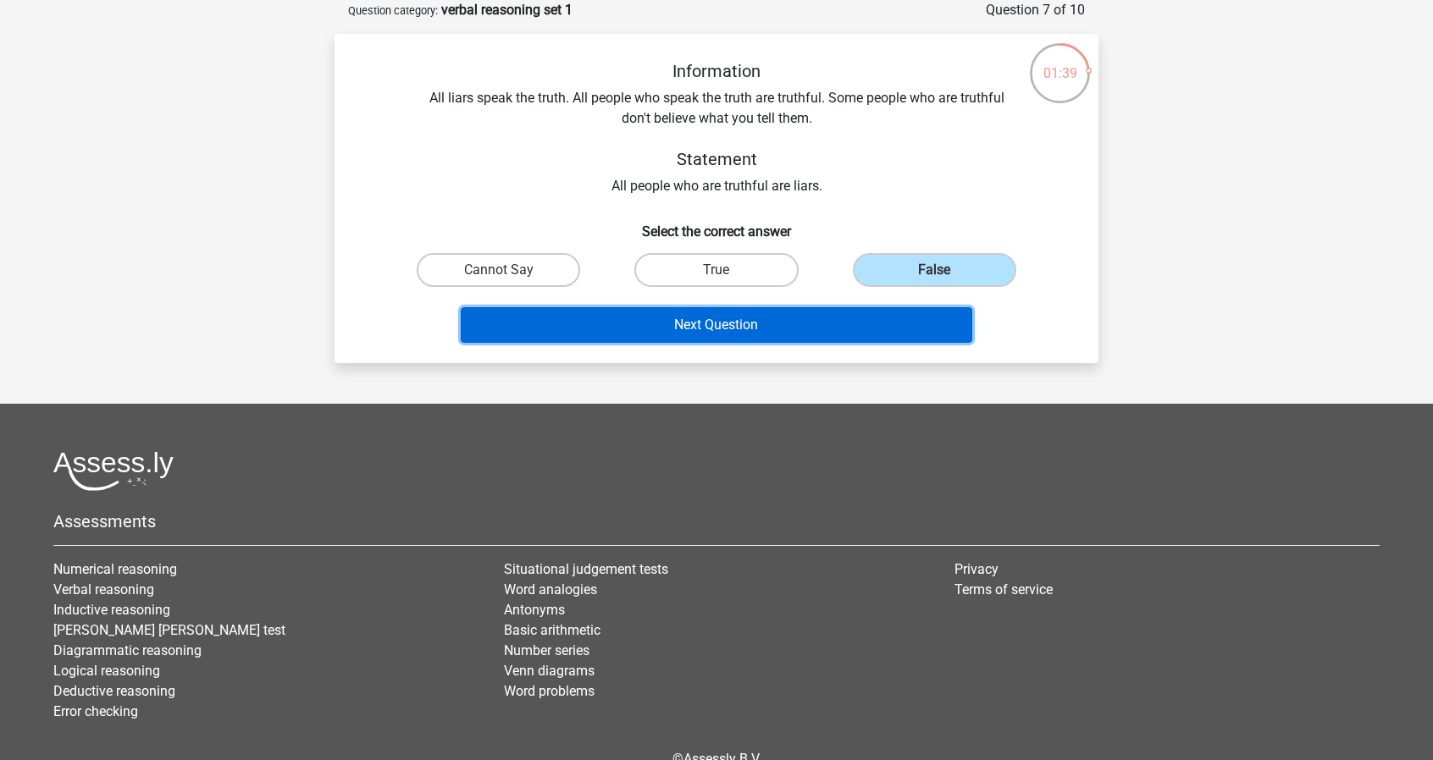
click at [820, 327] on button "Next Question" at bounding box center [717, 325] width 512 height 36
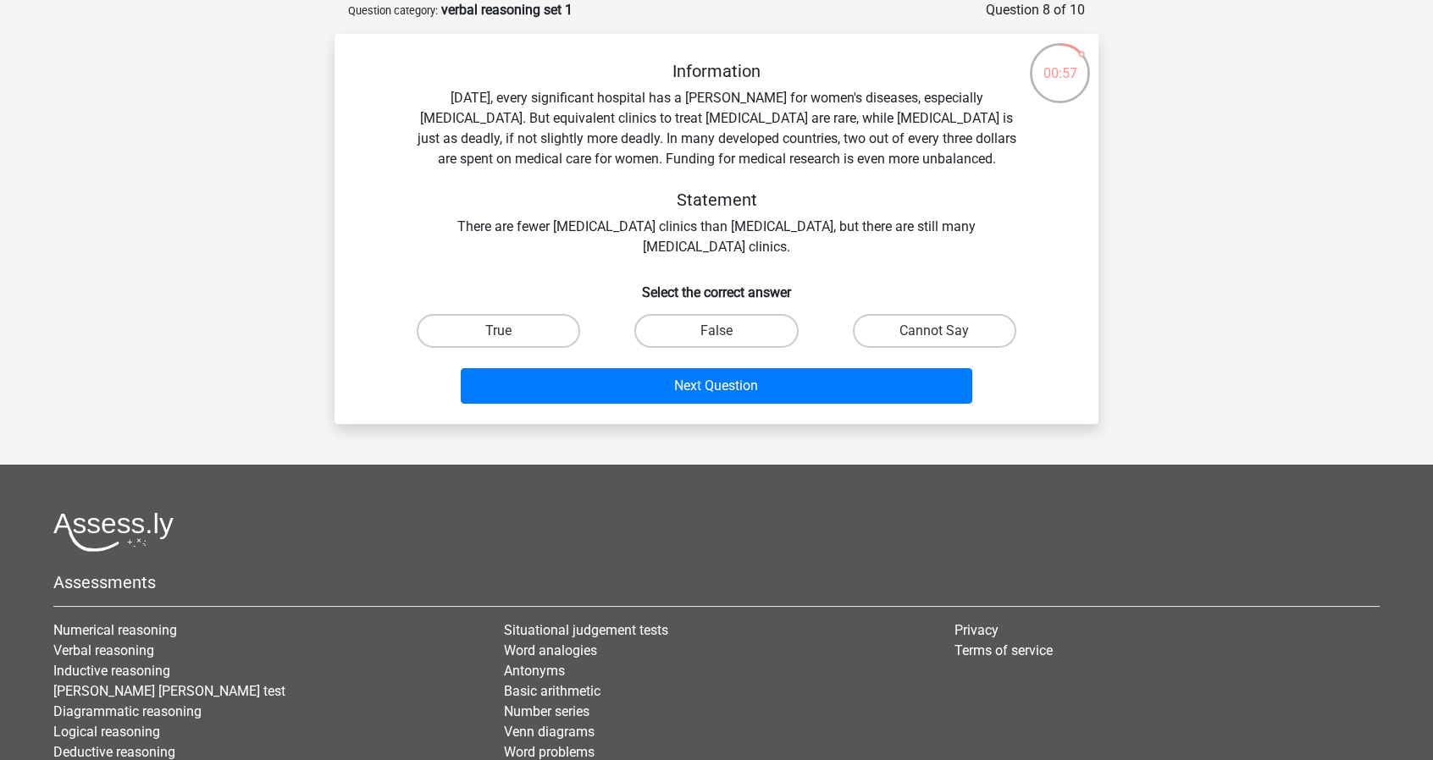
drag, startPoint x: 737, startPoint y: 243, endPoint x: 415, endPoint y: 223, distance: 322.4
click at [415, 223] on div "Information Today, every significant hospital has a ward for women's diseases, …" at bounding box center [717, 159] width 710 height 196
click at [404, 195] on div at bounding box center [404, 195] width 0 height 0
click at [847, 236] on div "Information Today, every significant hospital has a ward for women's diseases, …" at bounding box center [717, 159] width 710 height 196
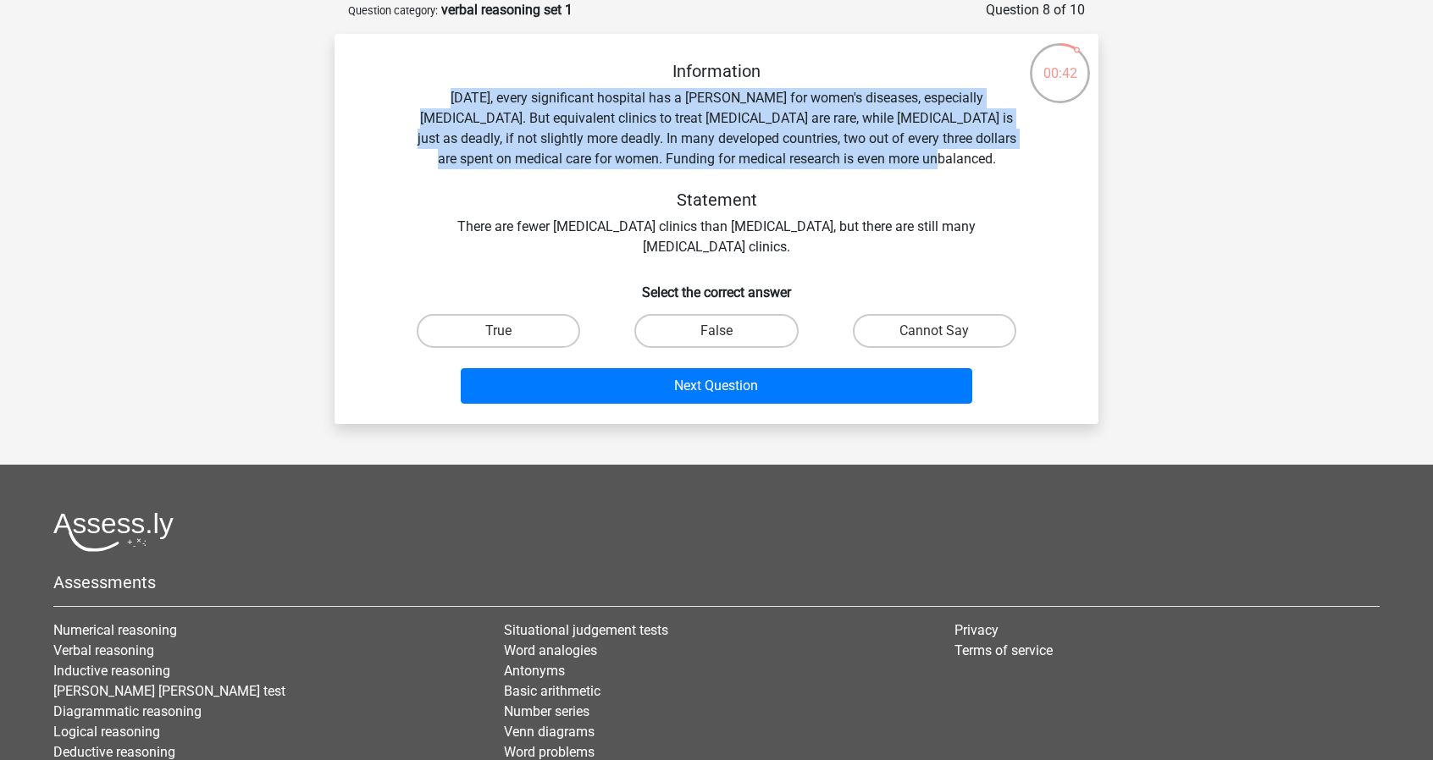
drag, startPoint x: 432, startPoint y: 97, endPoint x: 962, endPoint y: 163, distance: 534.1
click at [962, 163] on div "Information Today, every significant hospital has a ward for women's diseases, …" at bounding box center [717, 159] width 710 height 196
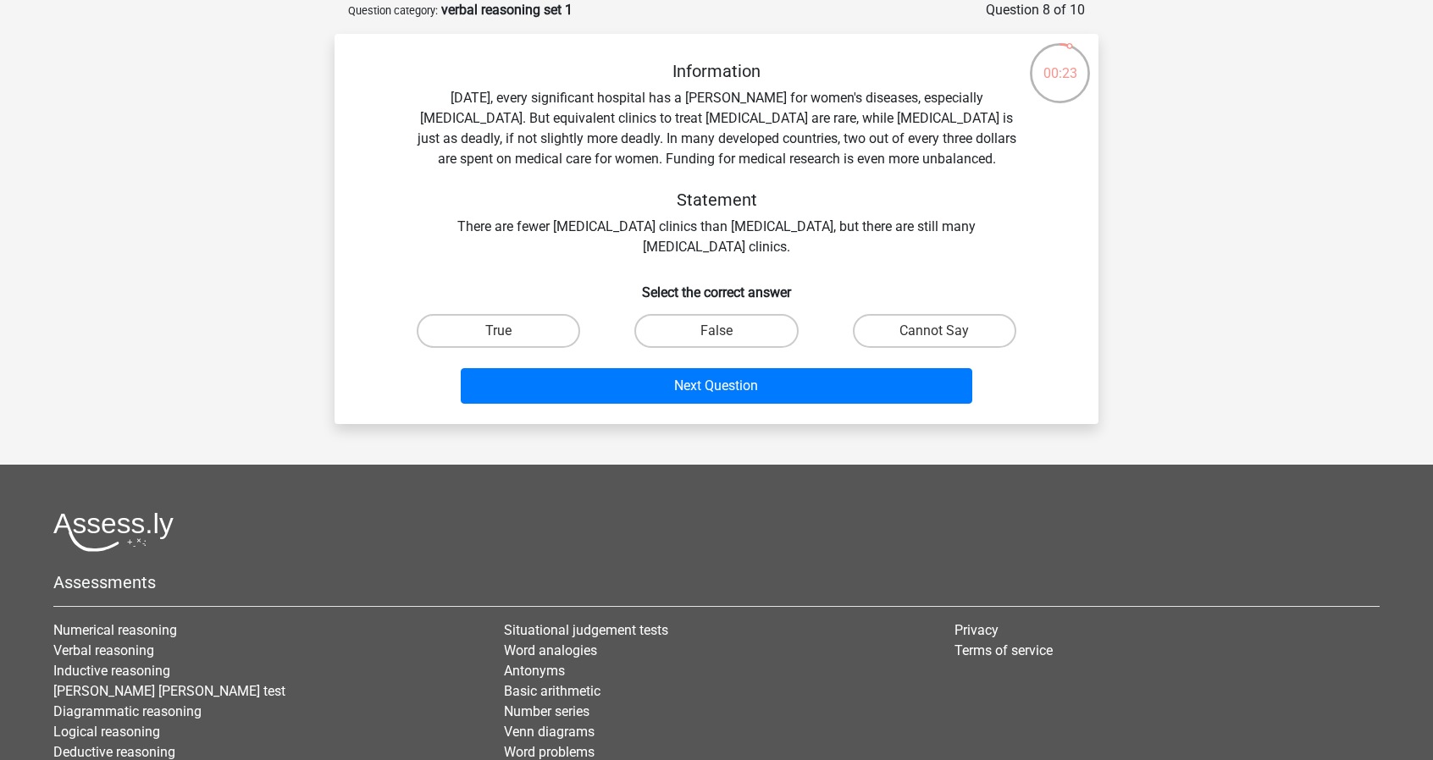
click at [525, 251] on div "Information Today, every significant hospital has a ward for women's diseases, …" at bounding box center [717, 159] width 710 height 196
drag, startPoint x: 422, startPoint y: 218, endPoint x: 765, endPoint y: 242, distance: 344.6
click at [765, 242] on div "Information Today, every significant hospital has a ward for women's diseases, …" at bounding box center [717, 159] width 710 height 196
click at [754, 257] on div at bounding box center [754, 257] width 0 height 0
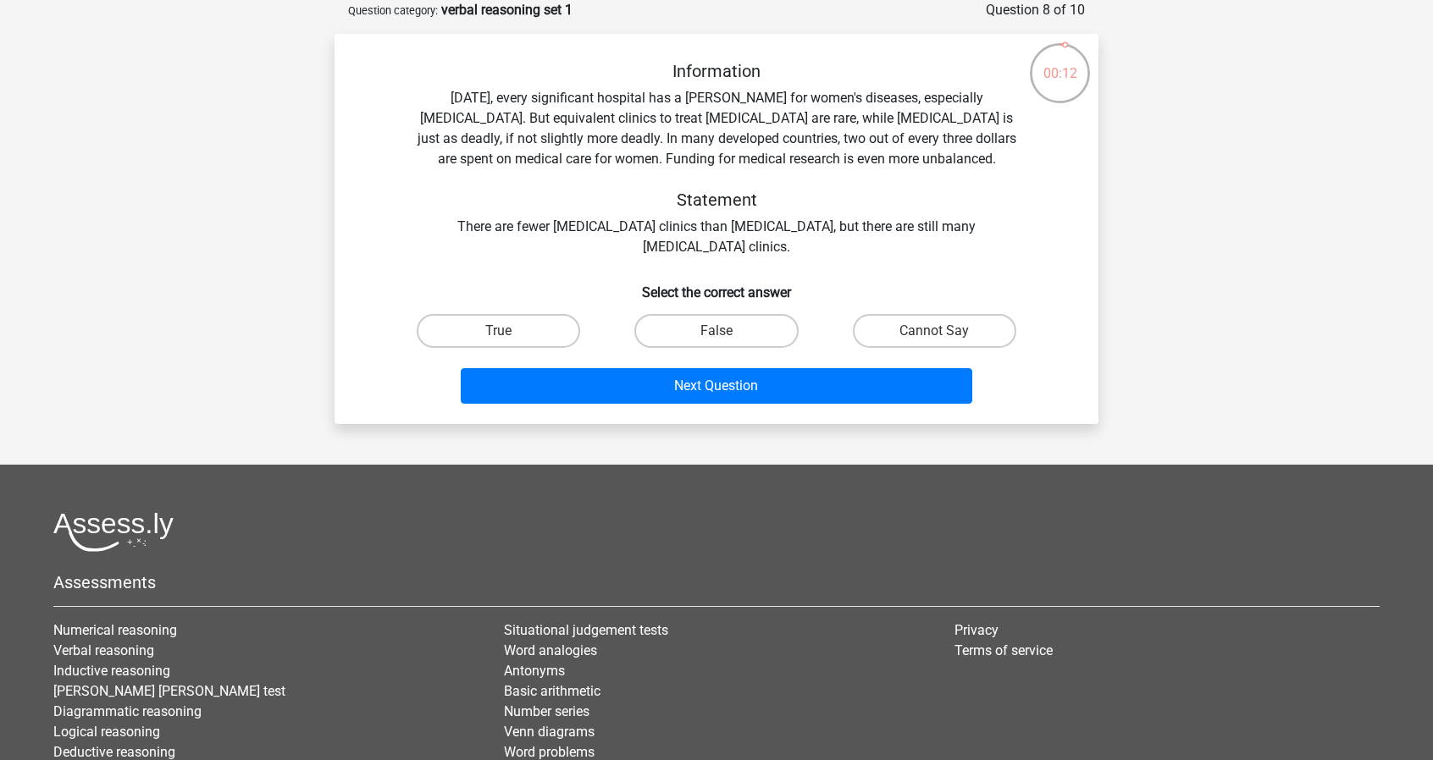
click at [943, 336] on input "Cannot Say" at bounding box center [939, 336] width 11 height 11
radio input "true"
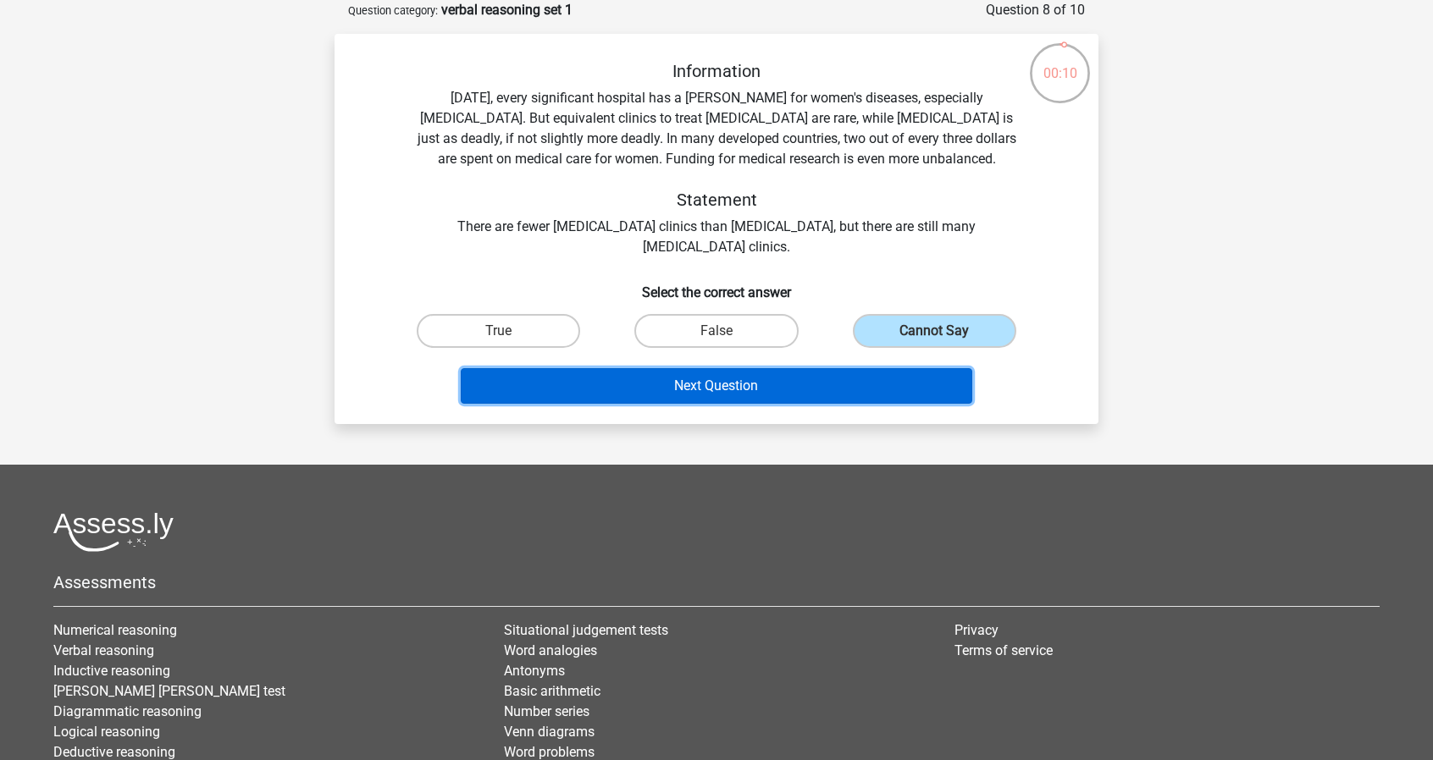
click at [846, 385] on button "Next Question" at bounding box center [717, 386] width 512 height 36
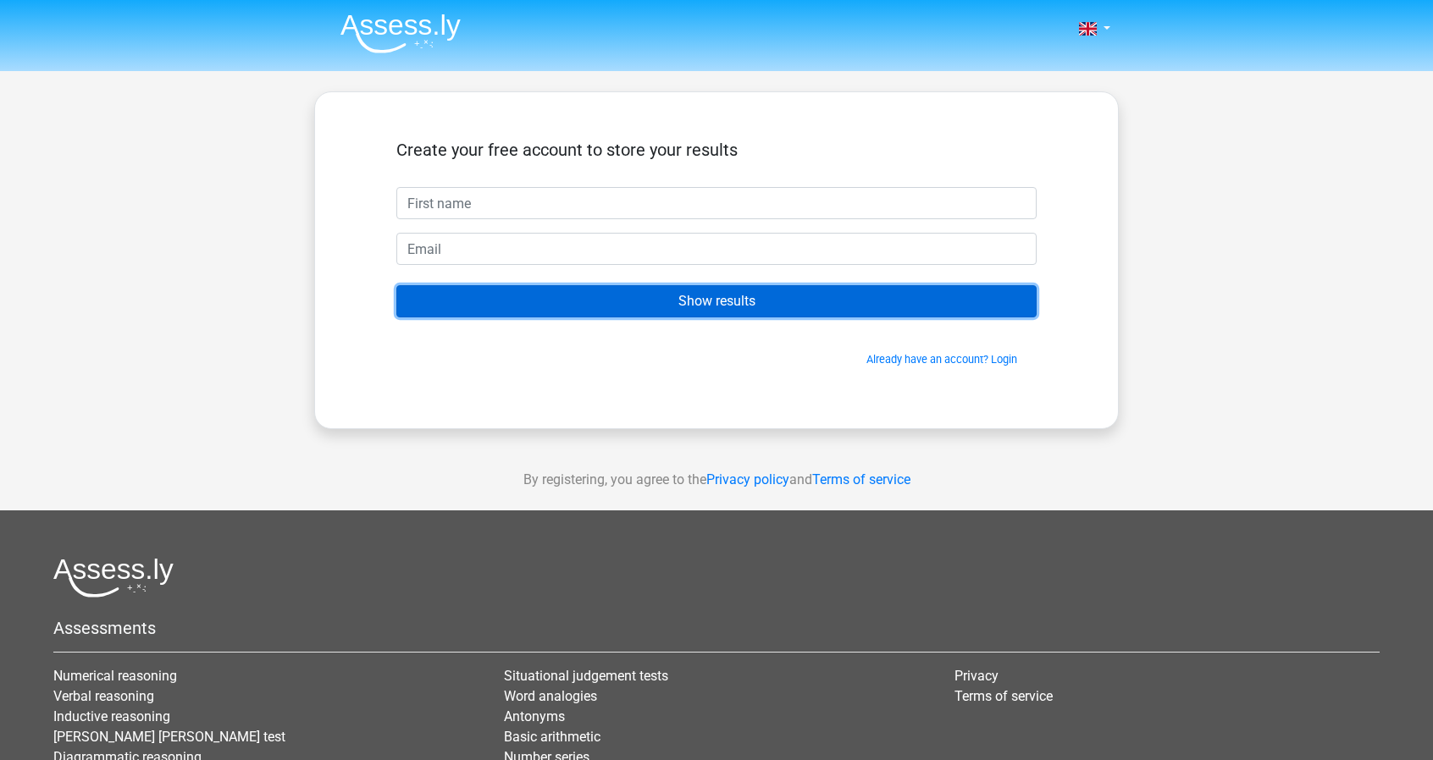
click at [686, 305] on input "Show results" at bounding box center [716, 301] width 640 height 32
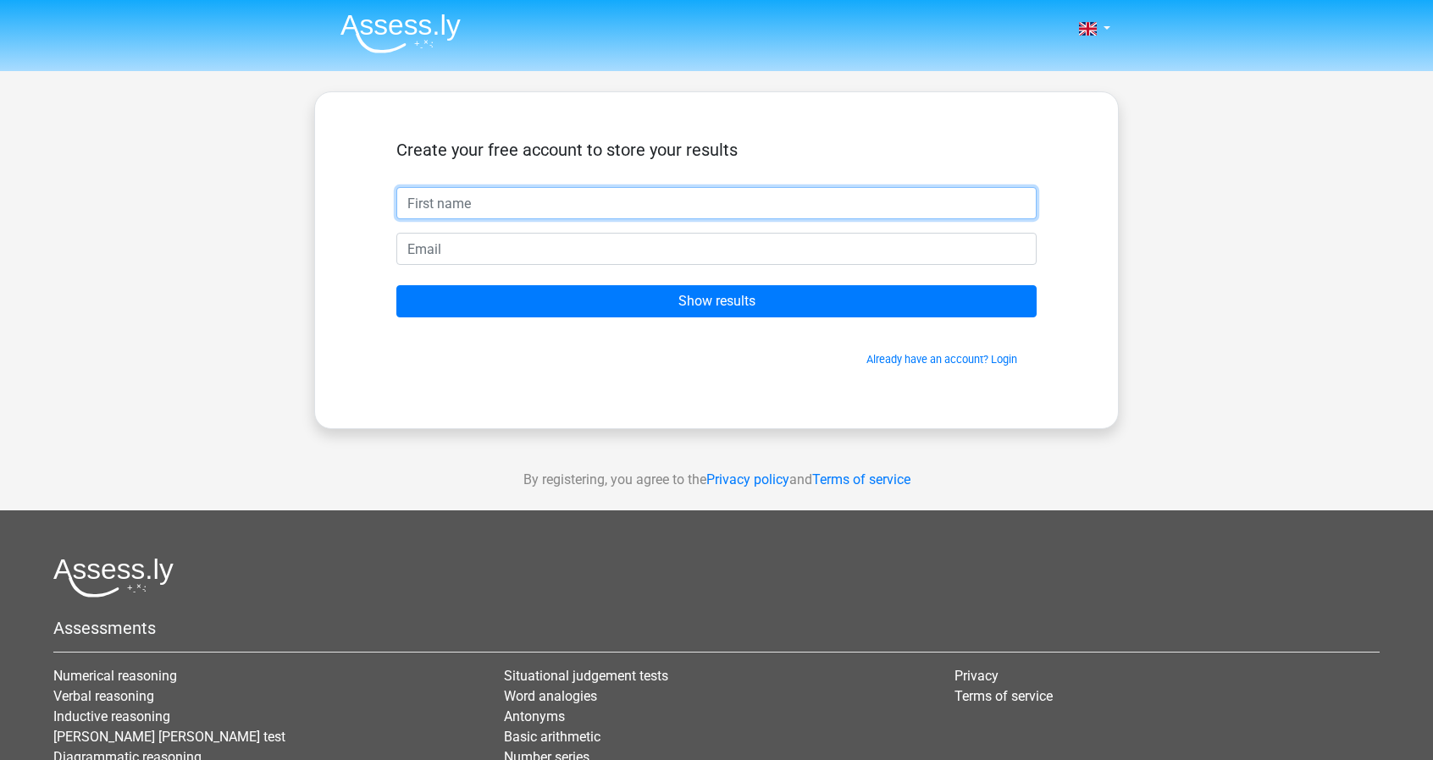
click at [581, 201] on input "text" at bounding box center [716, 203] width 640 height 32
type input "HA"
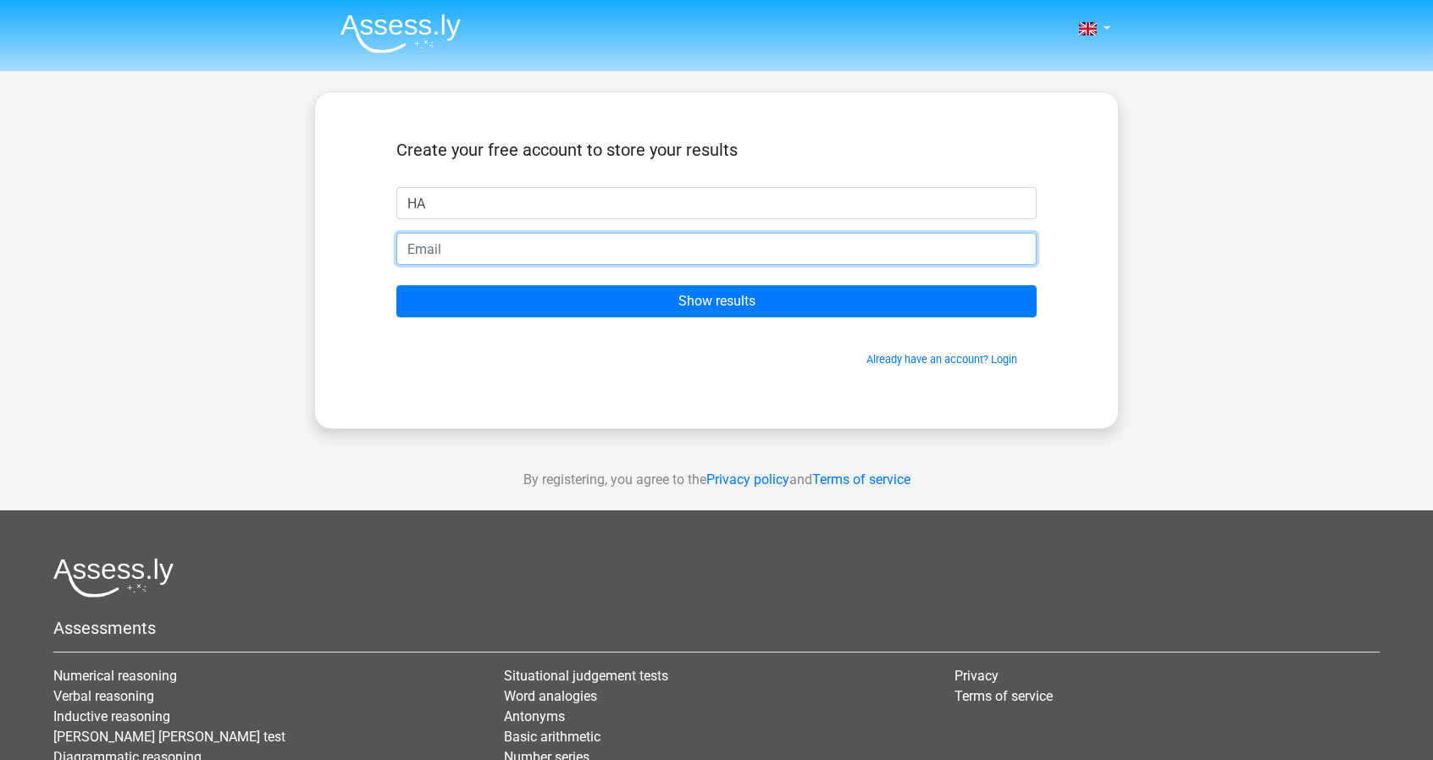
click at [605, 260] on input "email" at bounding box center [716, 249] width 640 height 32
type input "hanth250596@gmail.com"
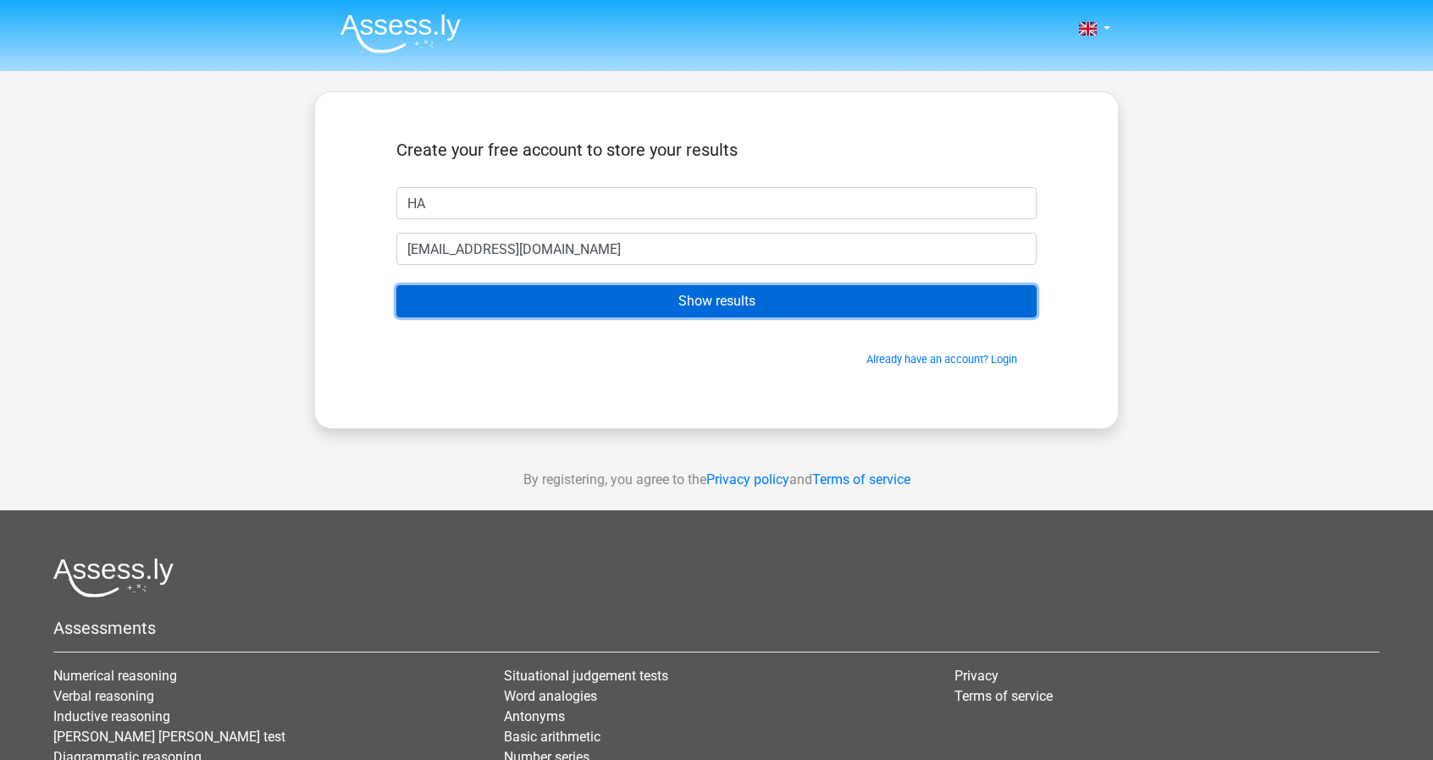
click at [694, 296] on input "Show results" at bounding box center [716, 301] width 640 height 32
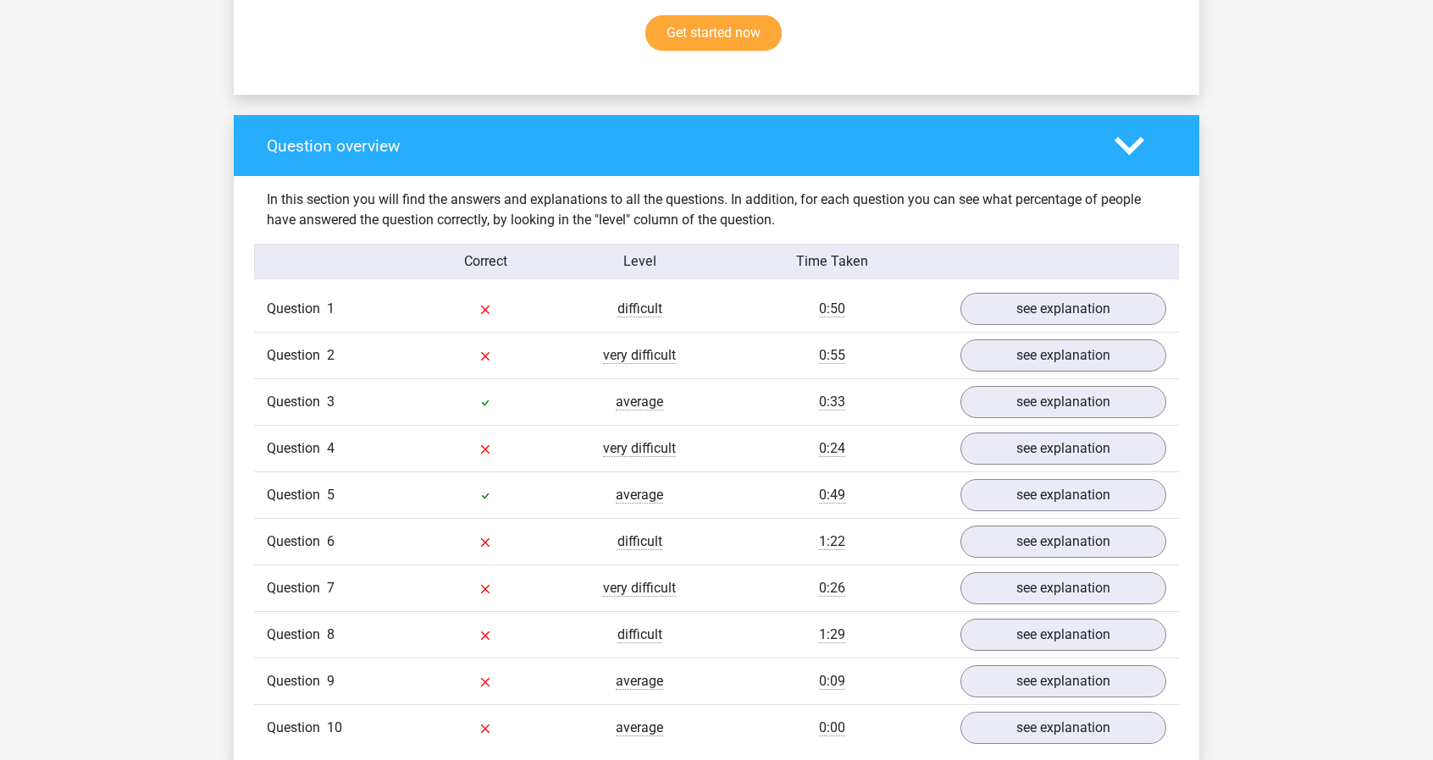
scroll to position [1016, 0]
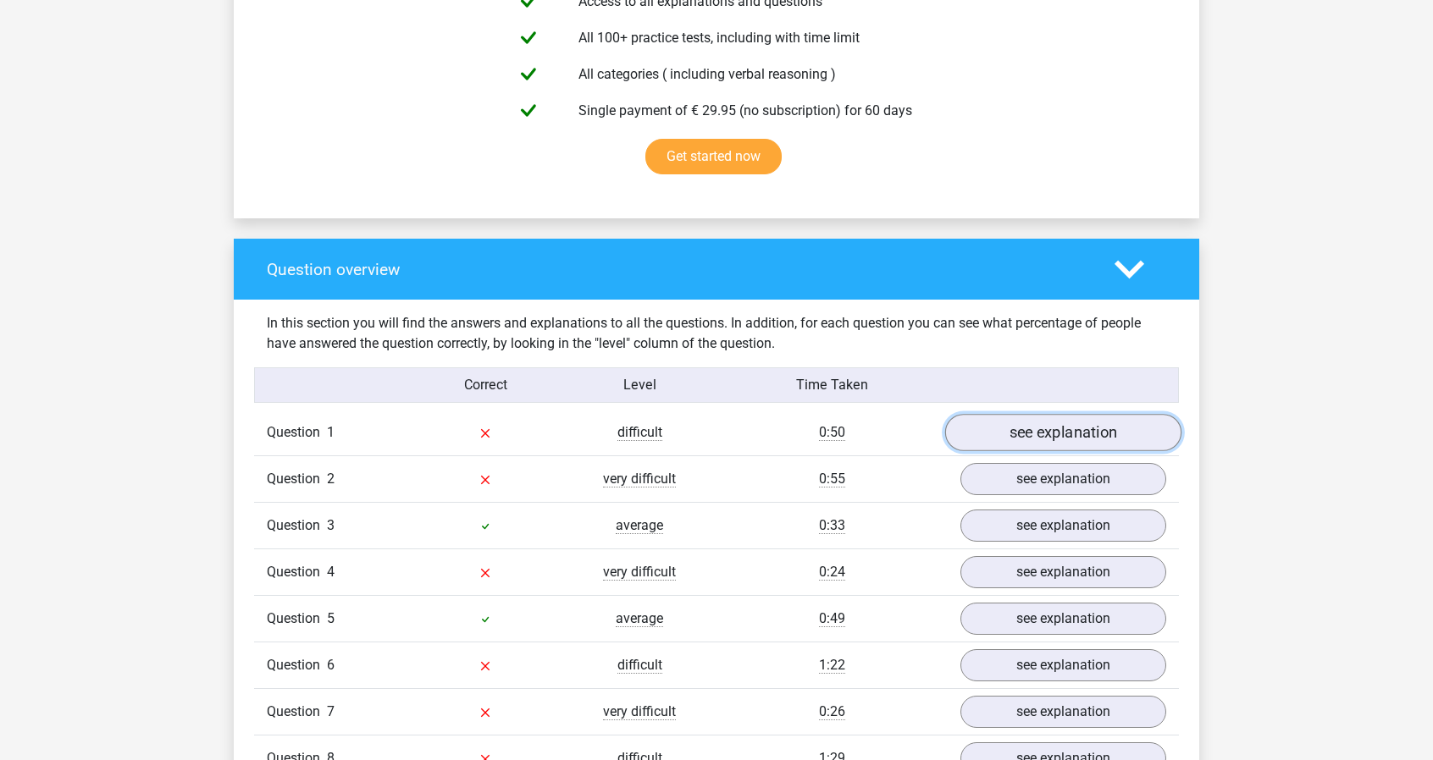
click at [1038, 433] on link "see explanation" at bounding box center [1063, 433] width 236 height 37
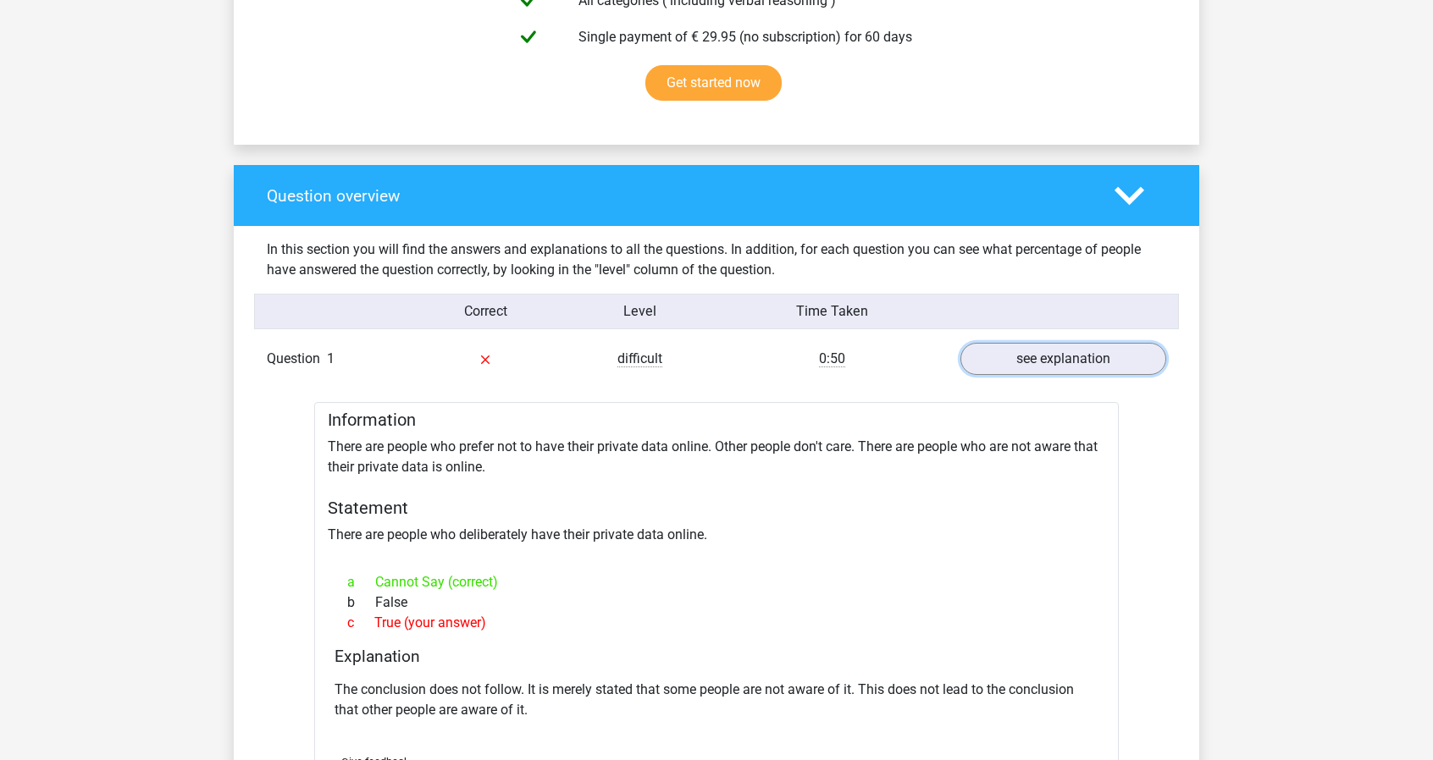
scroll to position [1270, 0]
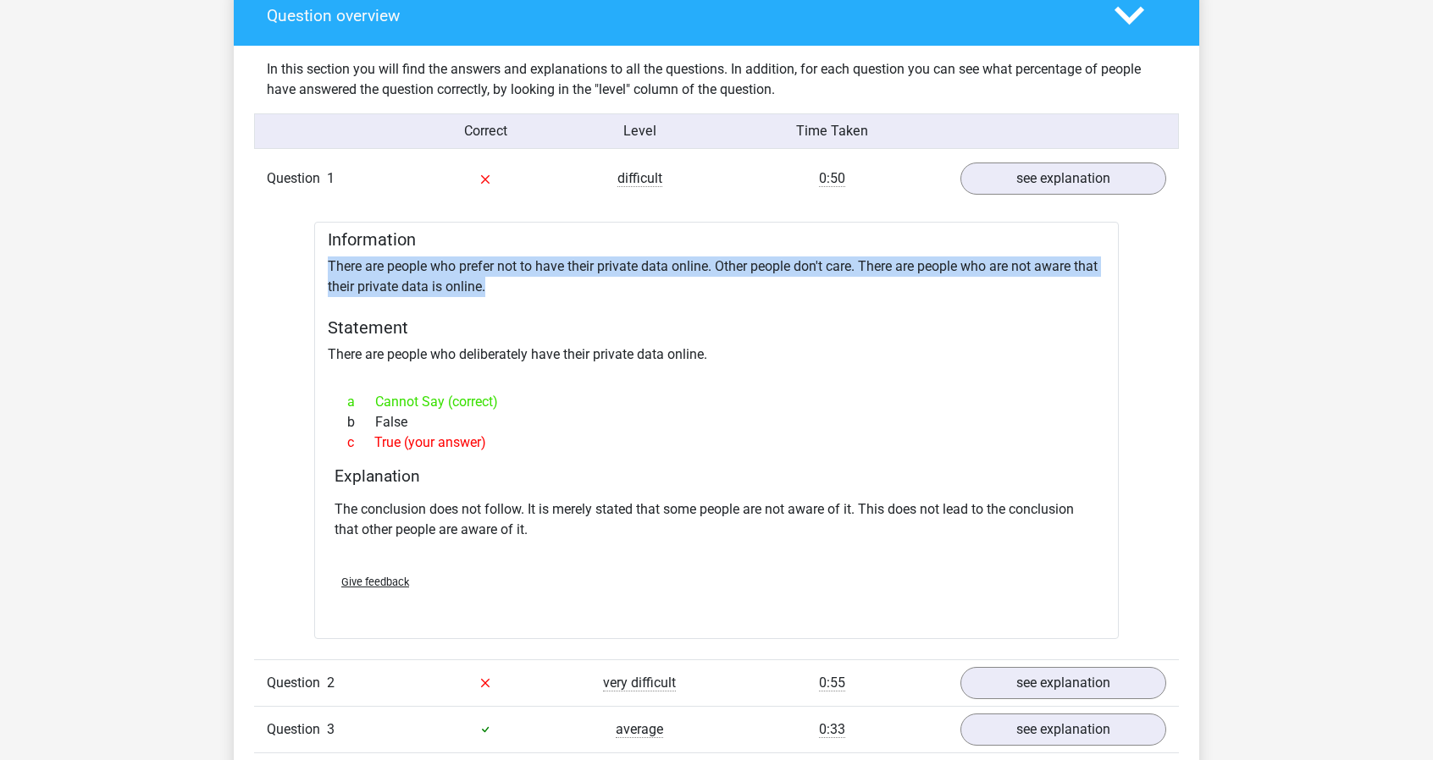
drag, startPoint x: 331, startPoint y: 264, endPoint x: 494, endPoint y: 285, distance: 164.8
click at [494, 285] on div "Information There are people who prefer not to have their private data online. …" at bounding box center [716, 430] width 804 height 417
click at [483, 295] on div at bounding box center [483, 295] width 0 height 0
click at [393, 275] on div "Information There are people who prefer not to have their private data online. …" at bounding box center [716, 430] width 804 height 417
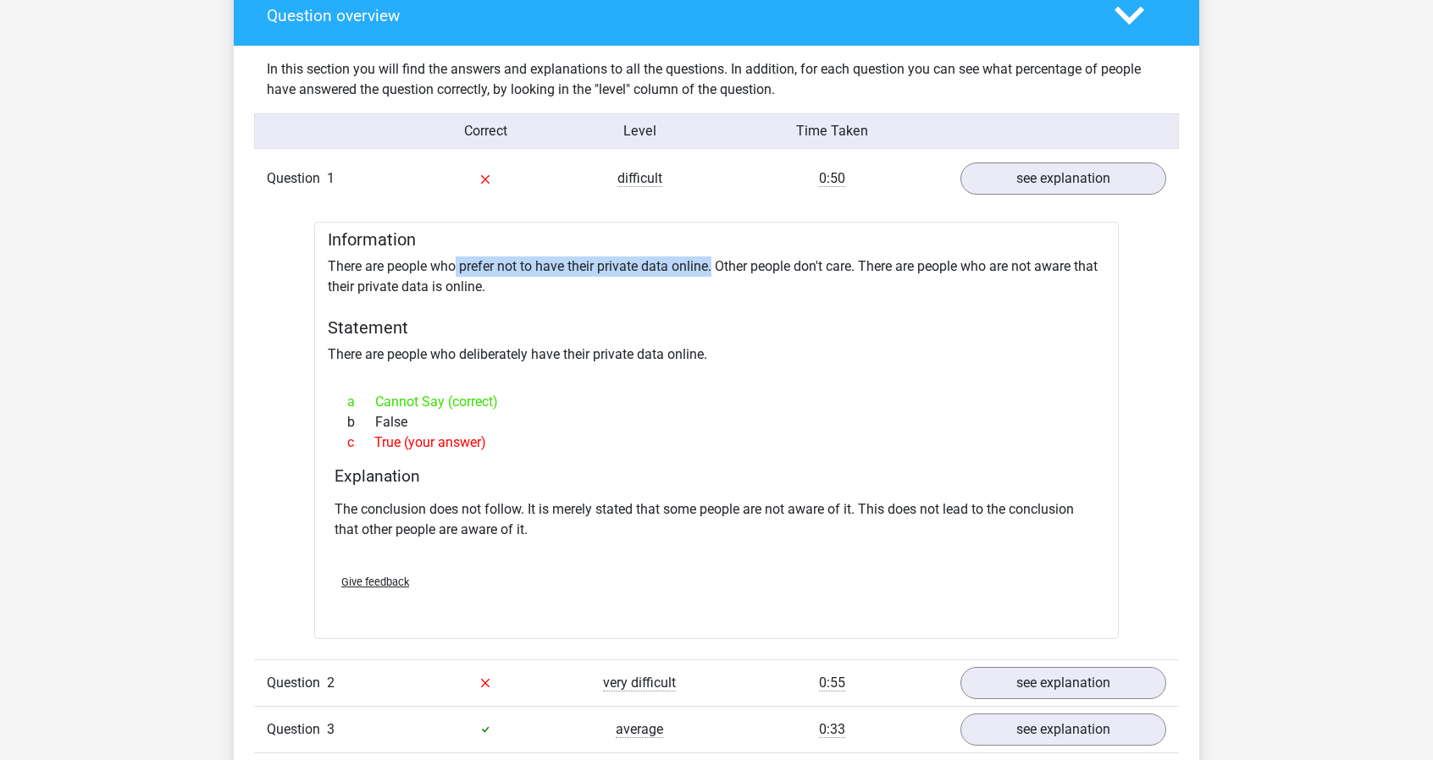
drag, startPoint x: 713, startPoint y: 258, endPoint x: 442, endPoint y: 270, distance: 271.2
click at [449, 269] on div "Information There are people who prefer not to have their private data online. …" at bounding box center [716, 430] width 804 height 417
click at [368, 278] on div "Information There are people who prefer not to have their private data online. …" at bounding box center [716, 430] width 804 height 417
click at [349, 279] on div "Information There are people who prefer not to have their private data online. …" at bounding box center [716, 430] width 804 height 417
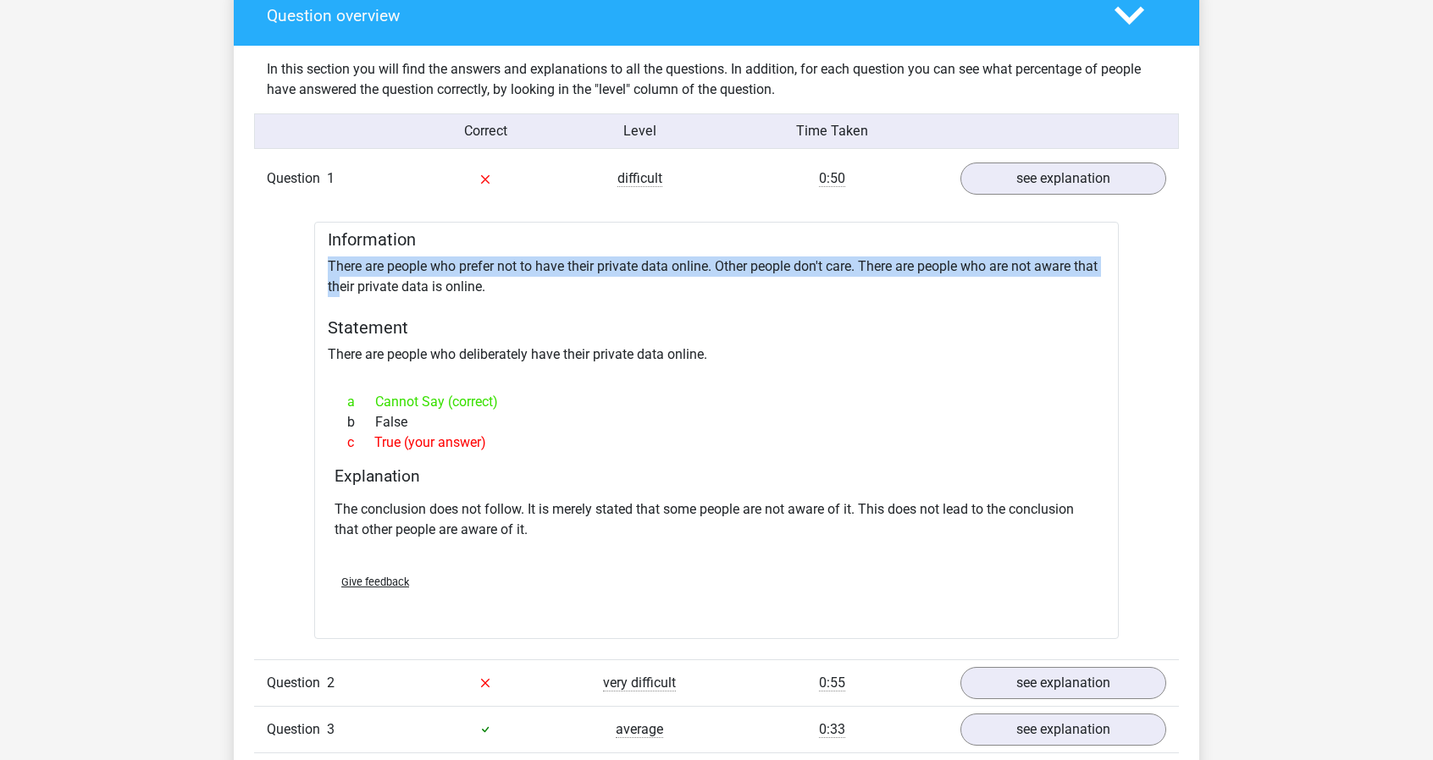
drag, startPoint x: 340, startPoint y: 275, endPoint x: 325, endPoint y: 267, distance: 17.4
click at [325, 267] on div "Information There are people who prefer not to have their private data online. …" at bounding box center [716, 430] width 804 height 417
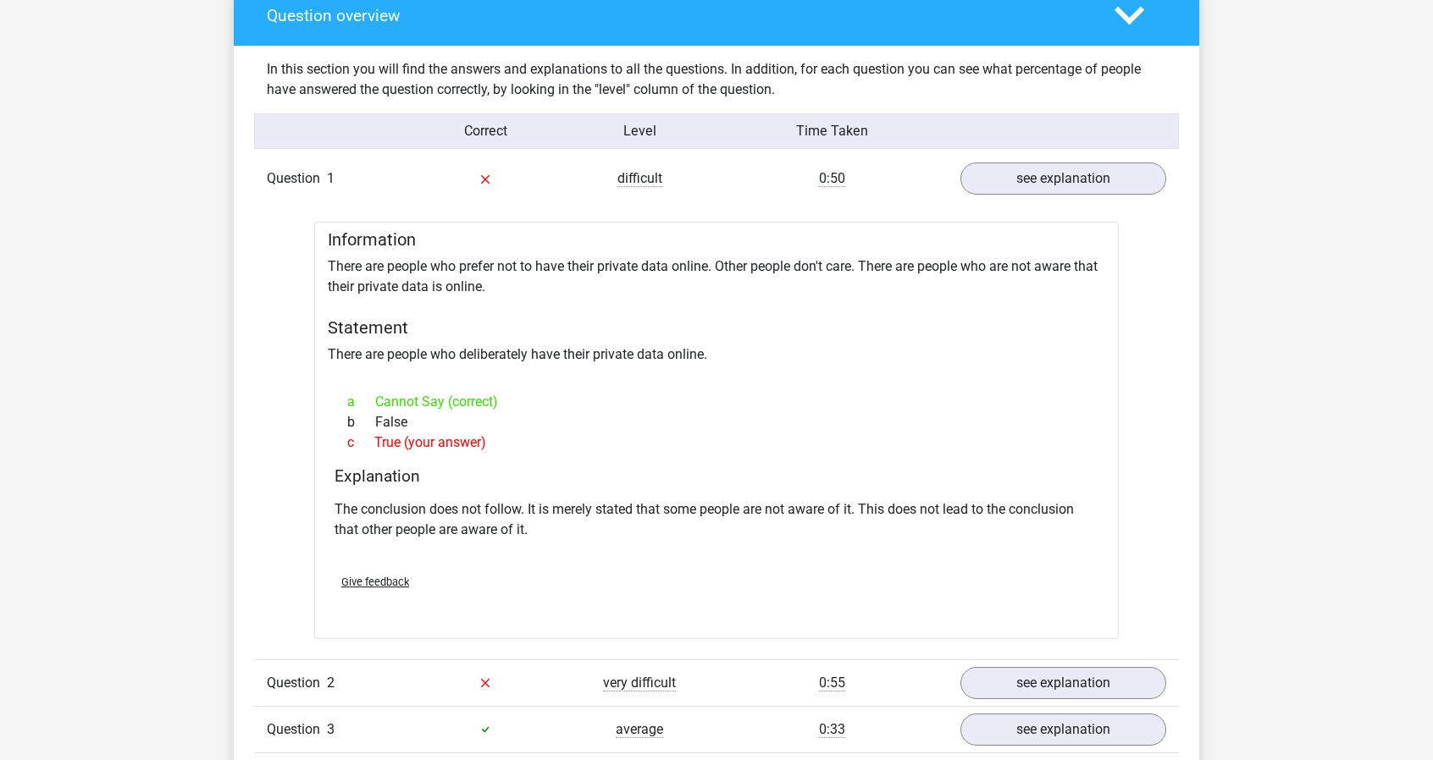
click at [765, 277] on div "Information There are people who prefer not to have their private data online. …" at bounding box center [716, 430] width 804 height 417
drag, startPoint x: 1019, startPoint y: 268, endPoint x: 1085, endPoint y: 265, distance: 66.1
click at [1085, 265] on div "Information There are people who prefer not to have their private data online. …" at bounding box center [716, 430] width 804 height 417
click at [1074, 274] on div at bounding box center [1074, 274] width 0 height 0
click at [829, 332] on h5 "Statement" at bounding box center [716, 328] width 777 height 20
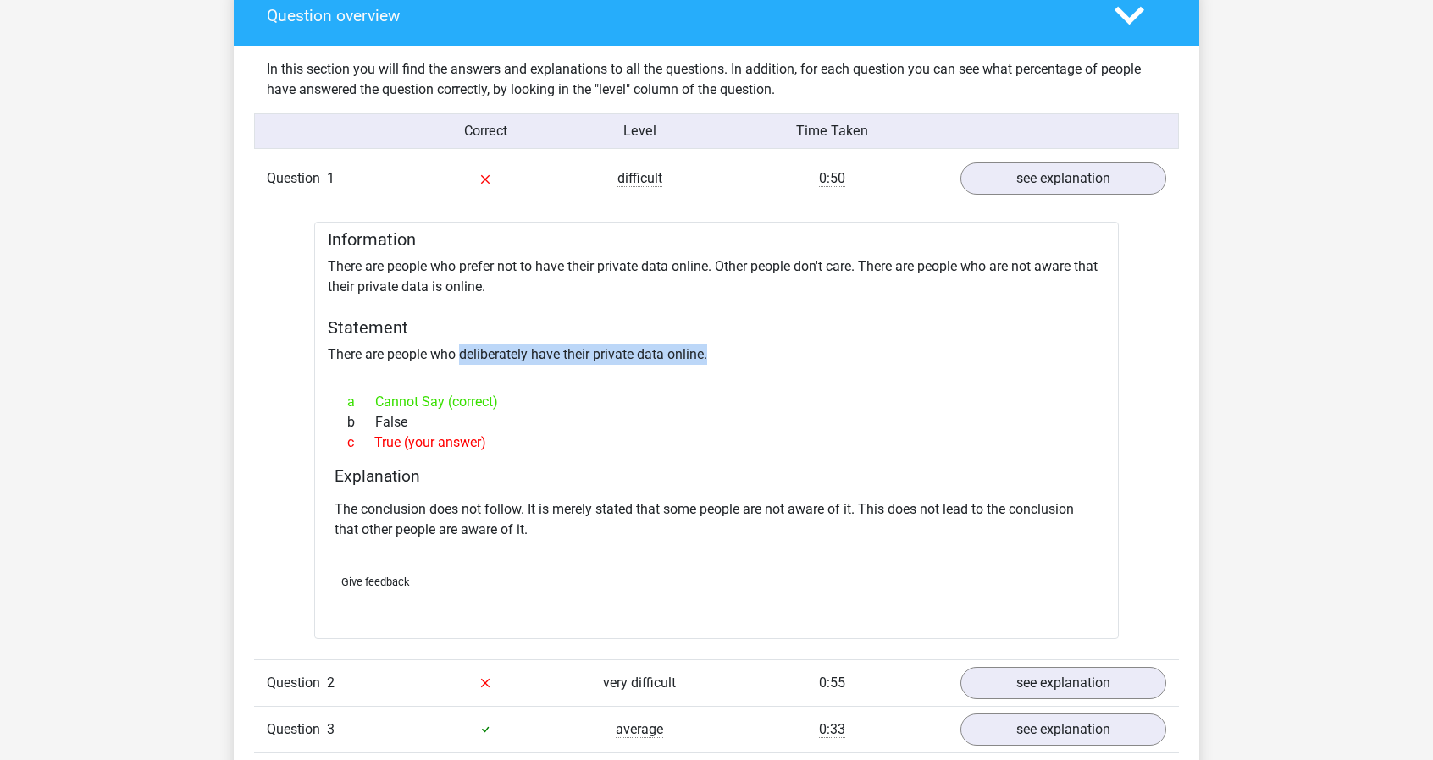
drag, startPoint x: 716, startPoint y: 347, endPoint x: 462, endPoint y: 350, distance: 254.0
click at [462, 350] on div "Information There are people who prefer not to have their private data online. …" at bounding box center [716, 430] width 804 height 417
click at [469, 348] on div "Information There are people who prefer not to have their private data online. …" at bounding box center [716, 430] width 804 height 417
click at [474, 348] on div "Information There are people who prefer not to have their private data online. …" at bounding box center [716, 430] width 804 height 417
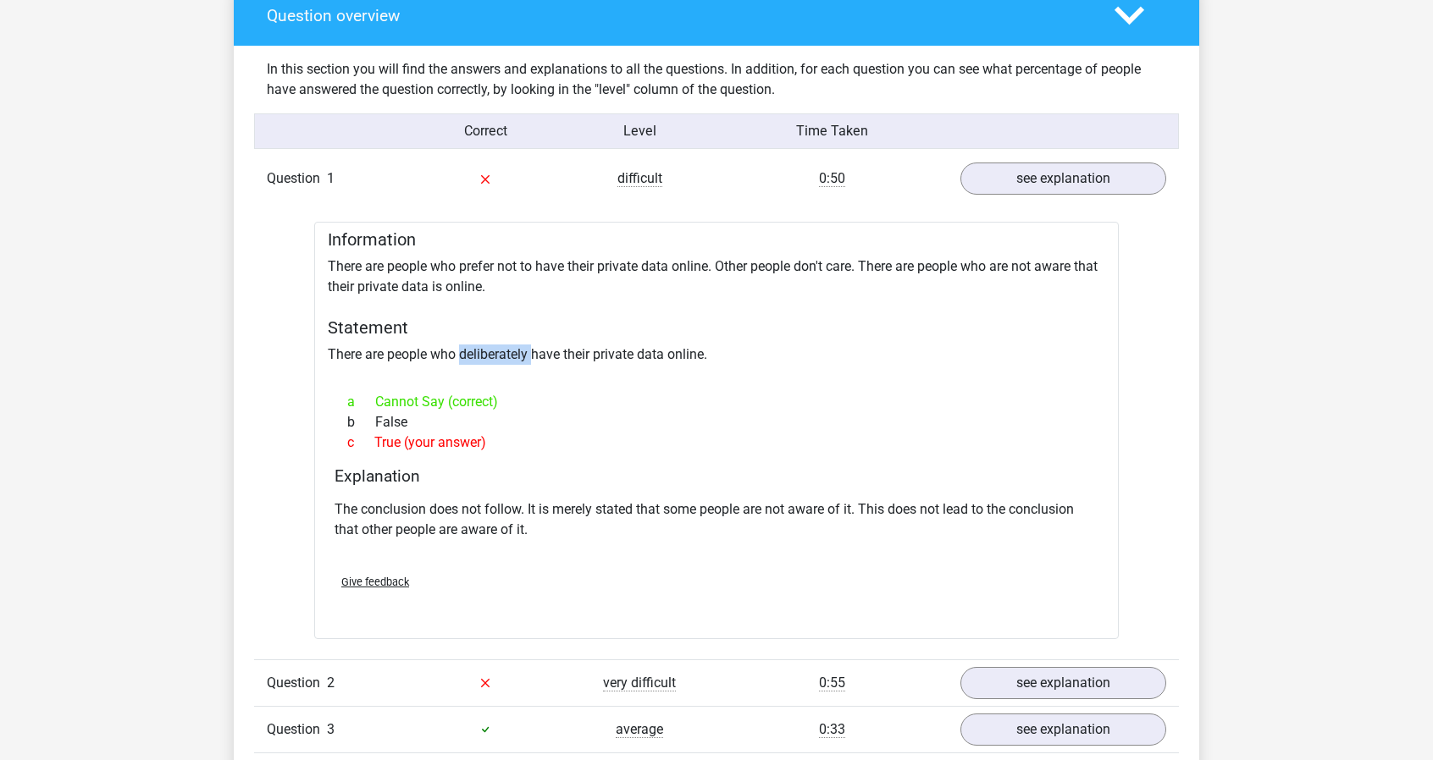
click at [463, 321] on div at bounding box center [463, 321] width 0 height 0
click at [555, 331] on h5 "Statement" at bounding box center [716, 328] width 777 height 20
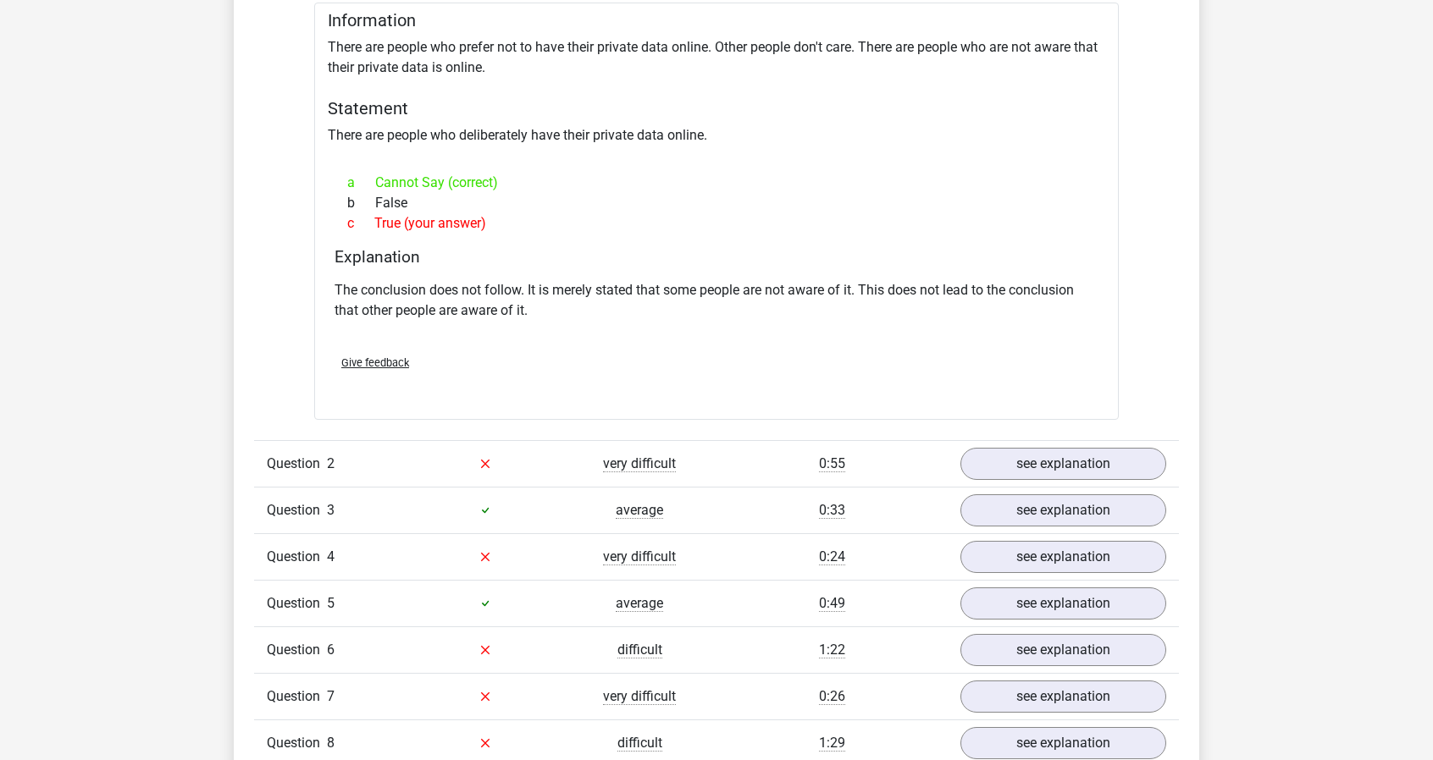
scroll to position [1524, 0]
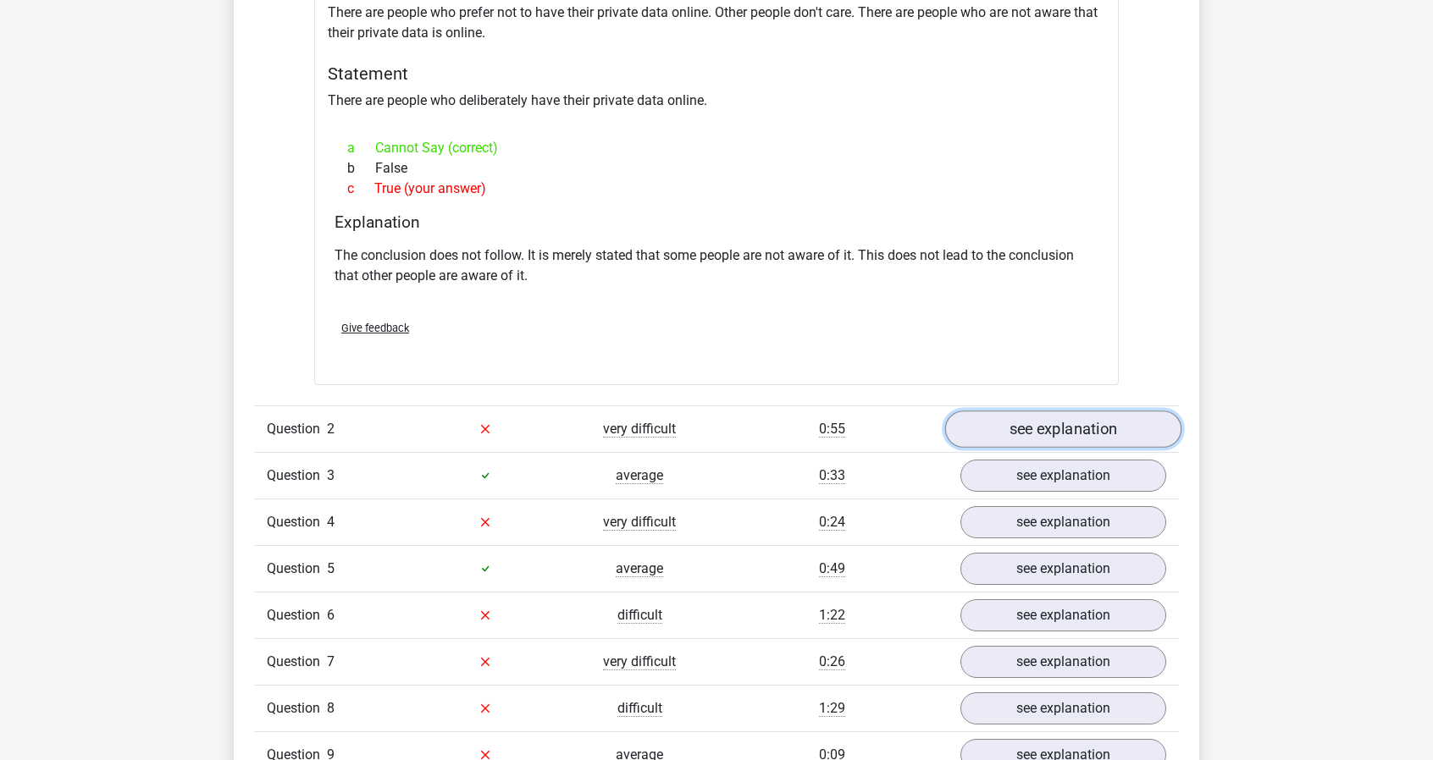
click at [1049, 424] on link "see explanation" at bounding box center [1063, 429] width 236 height 37
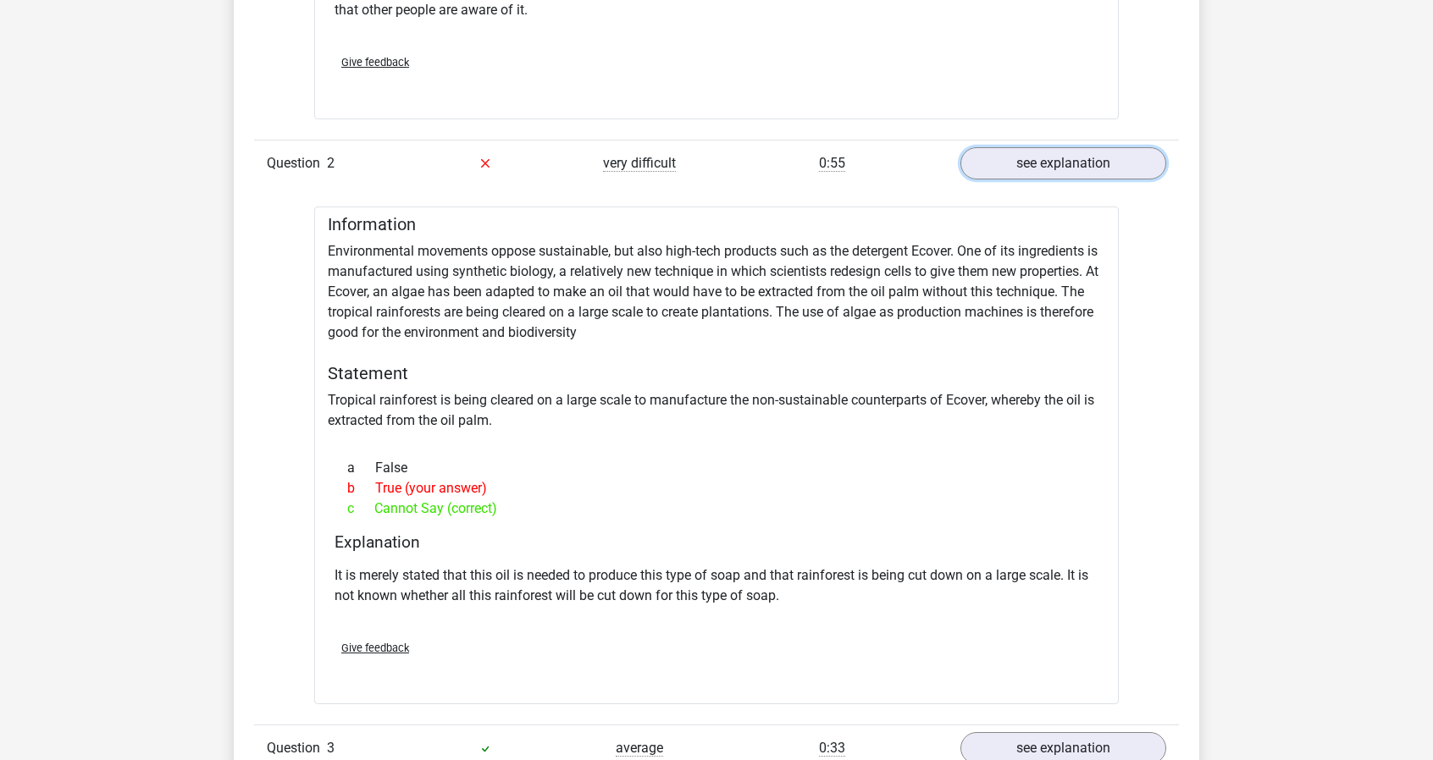
scroll to position [1693, 0]
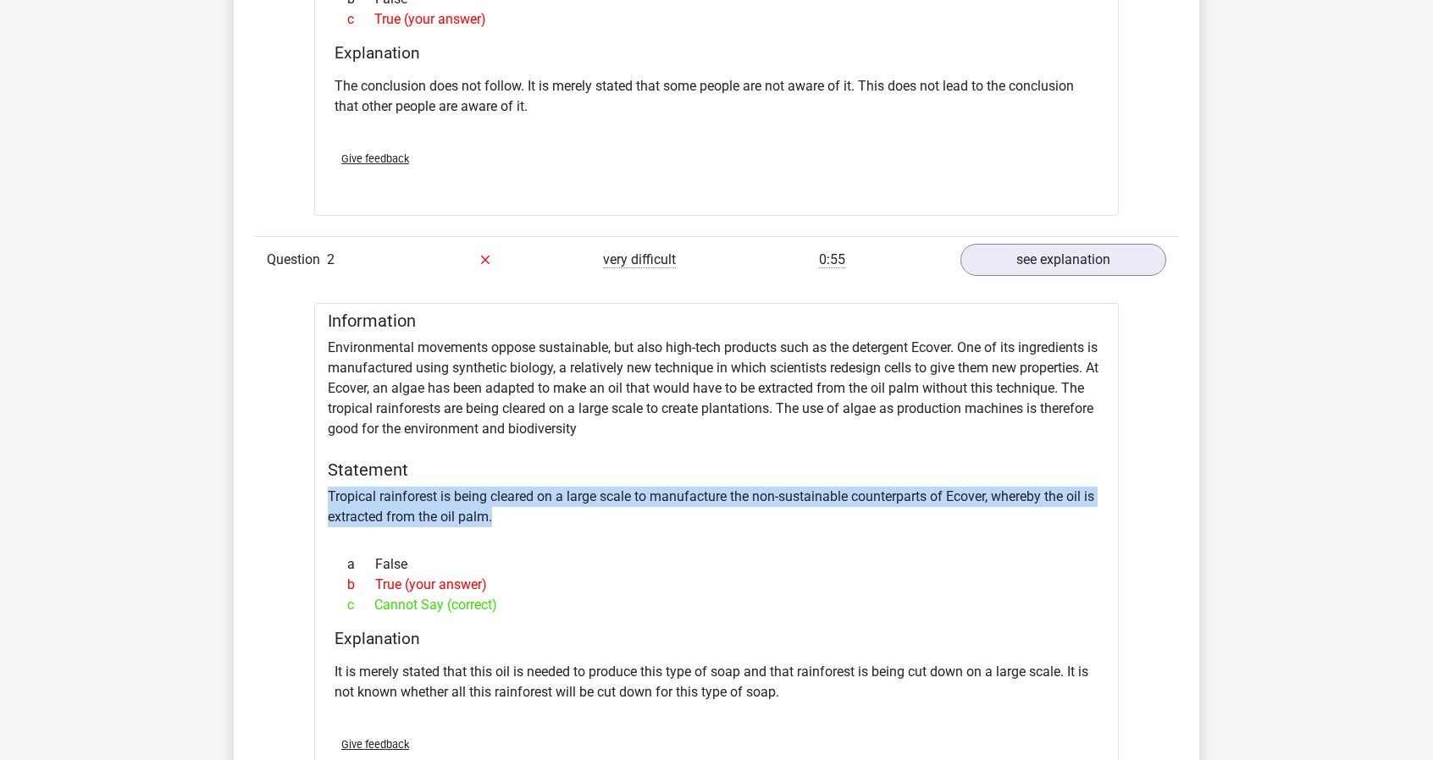
drag, startPoint x: 330, startPoint y: 494, endPoint x: 501, endPoint y: 512, distance: 172.0
click at [501, 512] on div "Information Environmental movements oppose sustainable, but also high-tech prod…" at bounding box center [716, 552] width 804 height 498
click at [490, 522] on div at bounding box center [490, 522] width 0 height 0
click at [338, 505] on div "Information Environmental movements oppose sustainable, but also high-tech prod…" at bounding box center [716, 552] width 804 height 498
drag, startPoint x: 330, startPoint y: 489, endPoint x: 536, endPoint y: 517, distance: 207.8
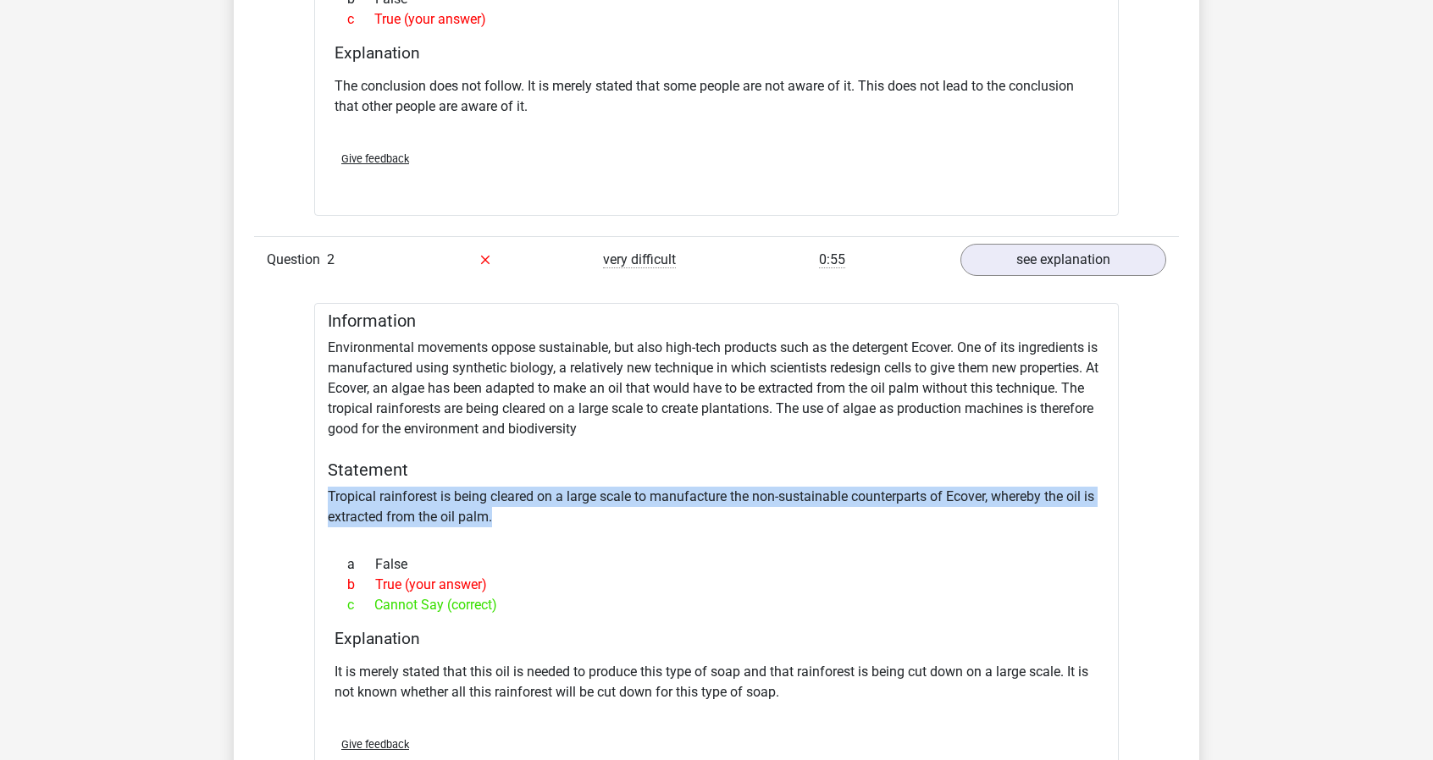
click at [537, 517] on div "Information Environmental movements oppose sustainable, but also high-tech prod…" at bounding box center [716, 552] width 804 height 498
click at [526, 522] on div at bounding box center [526, 522] width 0 height 0
click at [456, 522] on div "Information Environmental movements oppose sustainable, but also high-tech prod…" at bounding box center [716, 552] width 804 height 498
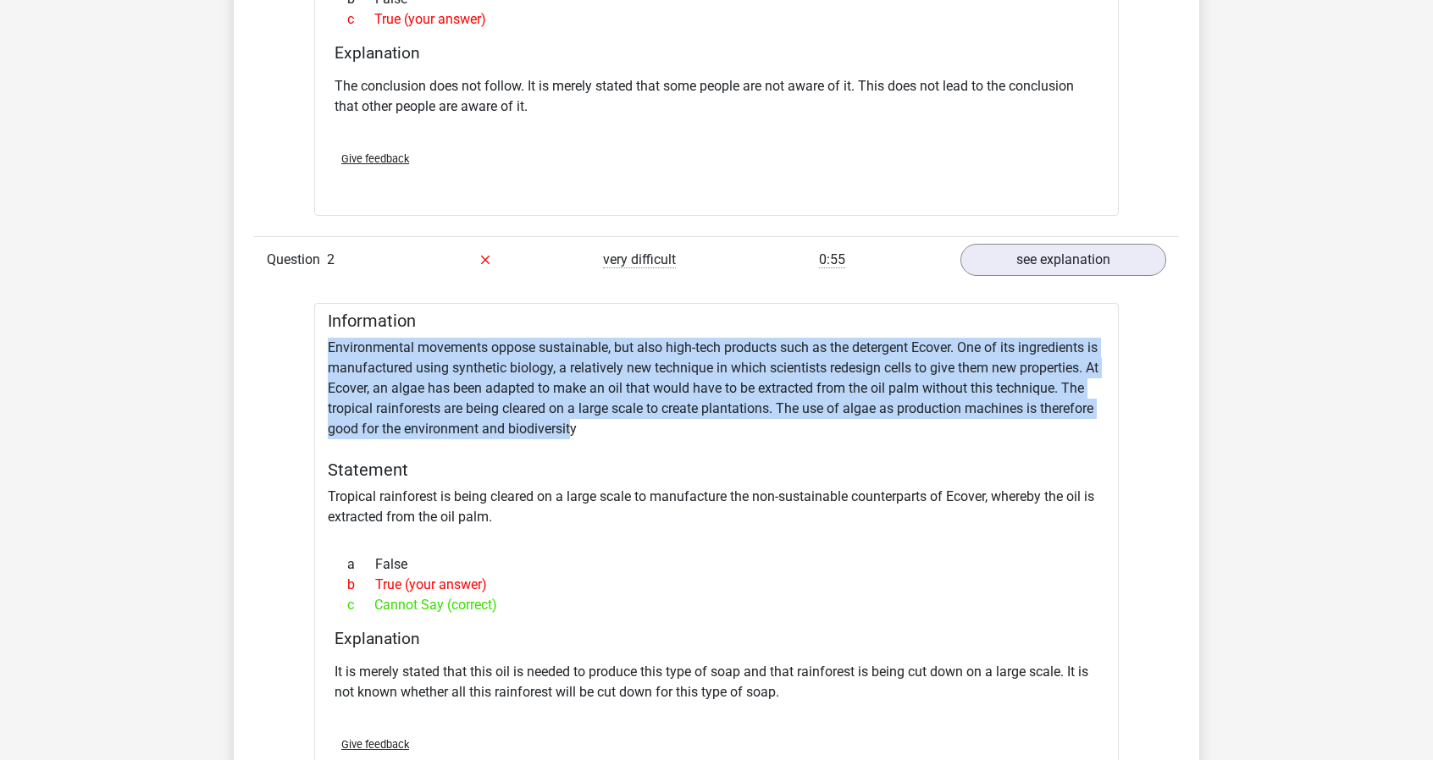
drag, startPoint x: 328, startPoint y: 340, endPoint x: 570, endPoint y: 431, distance: 258.8
click at [570, 431] on div "Information Environmental movements oppose sustainable, but also high-tech prod…" at bounding box center [716, 552] width 804 height 498
click at [571, 433] on div "Information Environmental movements oppose sustainable, but also high-tech prod…" at bounding box center [716, 552] width 804 height 498
drag, startPoint x: 580, startPoint y: 433, endPoint x: 328, endPoint y: 340, distance: 269.0
click at [328, 340] on div "Information Environmental movements oppose sustainable, but also high-tech prod…" at bounding box center [716, 552] width 804 height 498
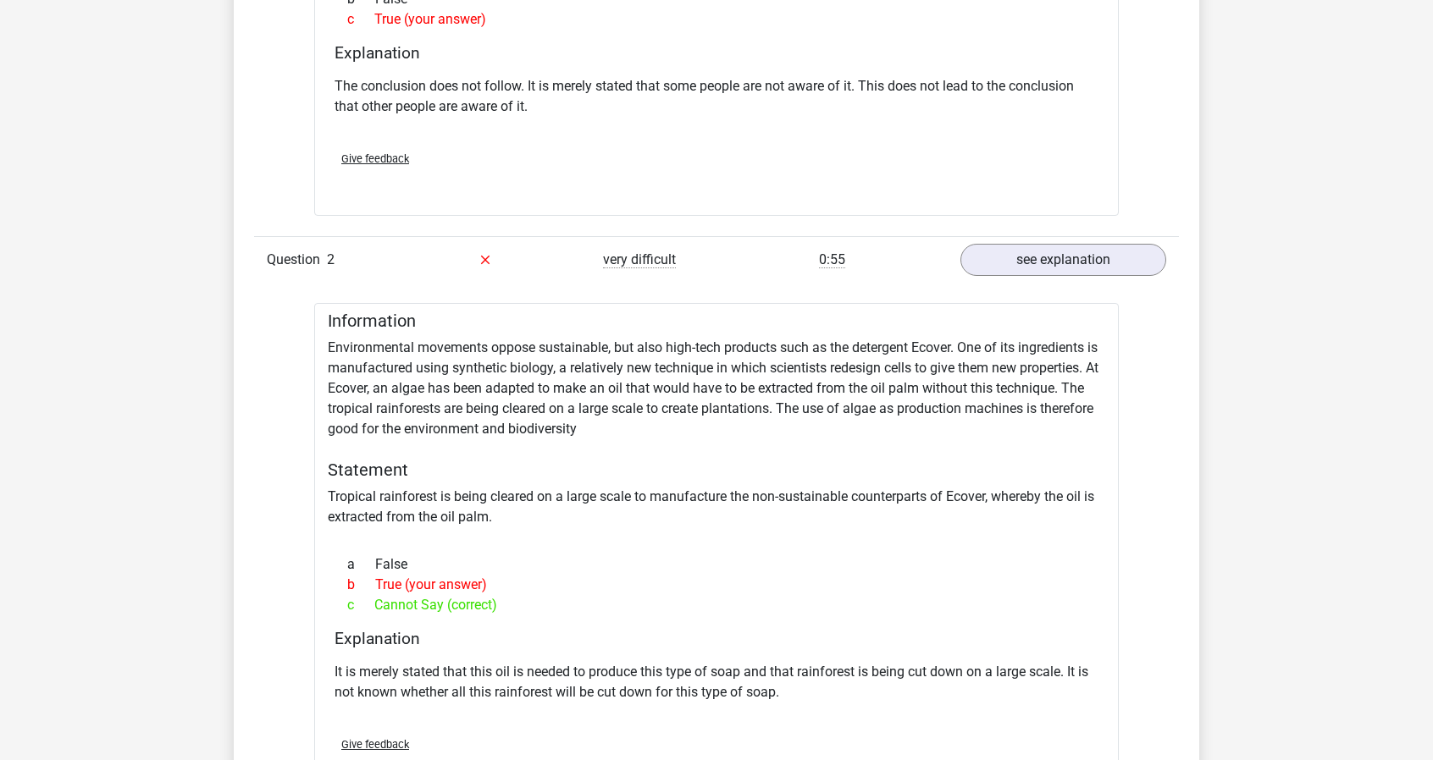
click at [564, 570] on div "a False" at bounding box center [716, 565] width 764 height 20
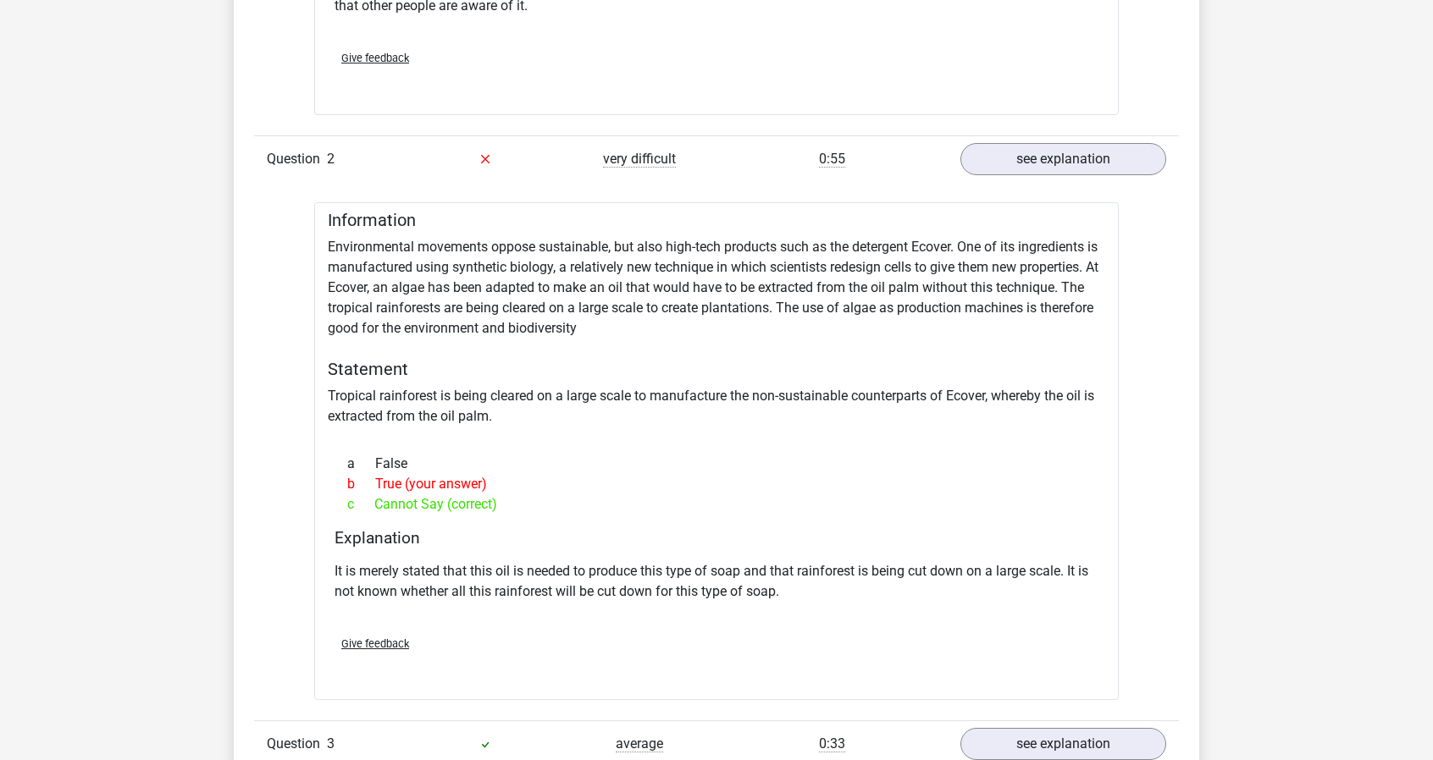
scroll to position [2032, 0]
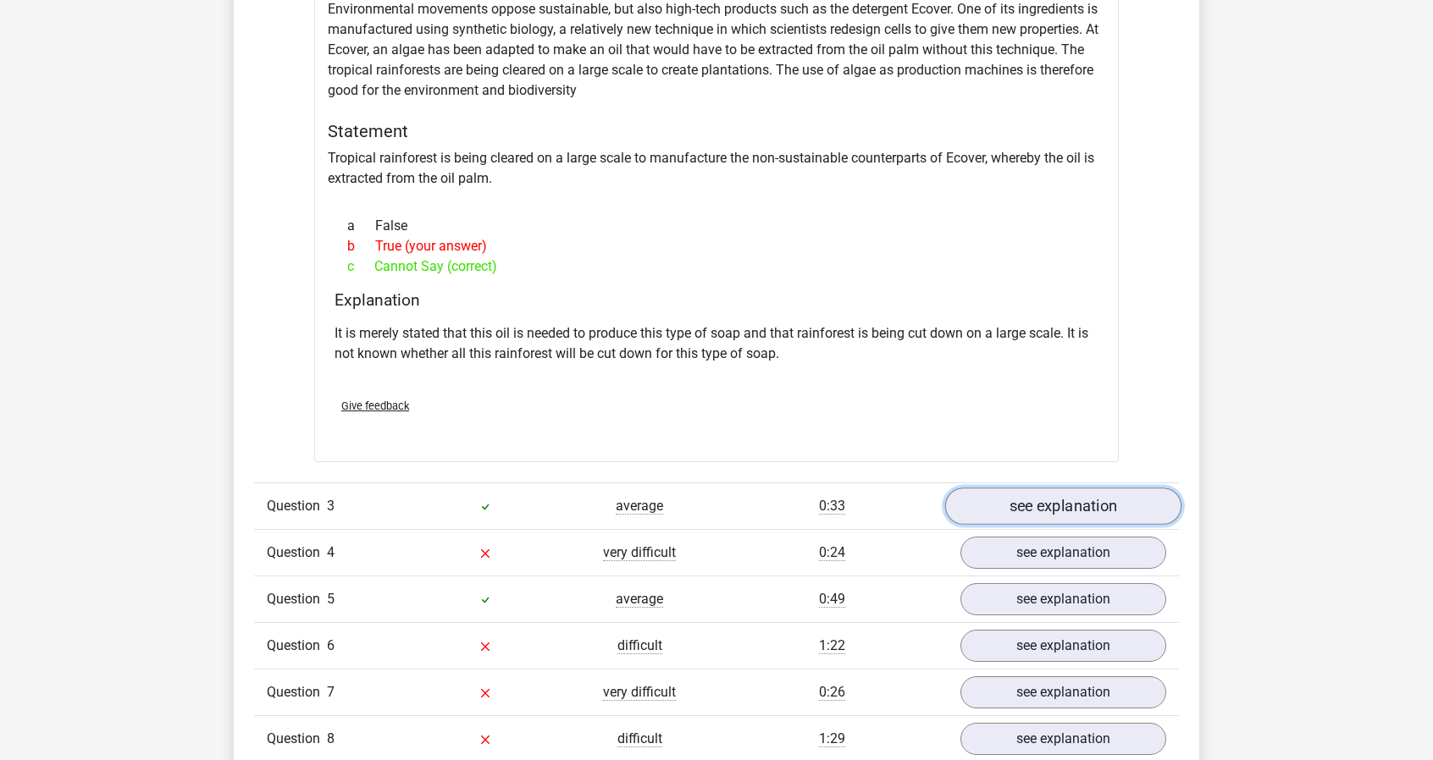
click at [1054, 511] on link "see explanation" at bounding box center [1063, 506] width 236 height 37
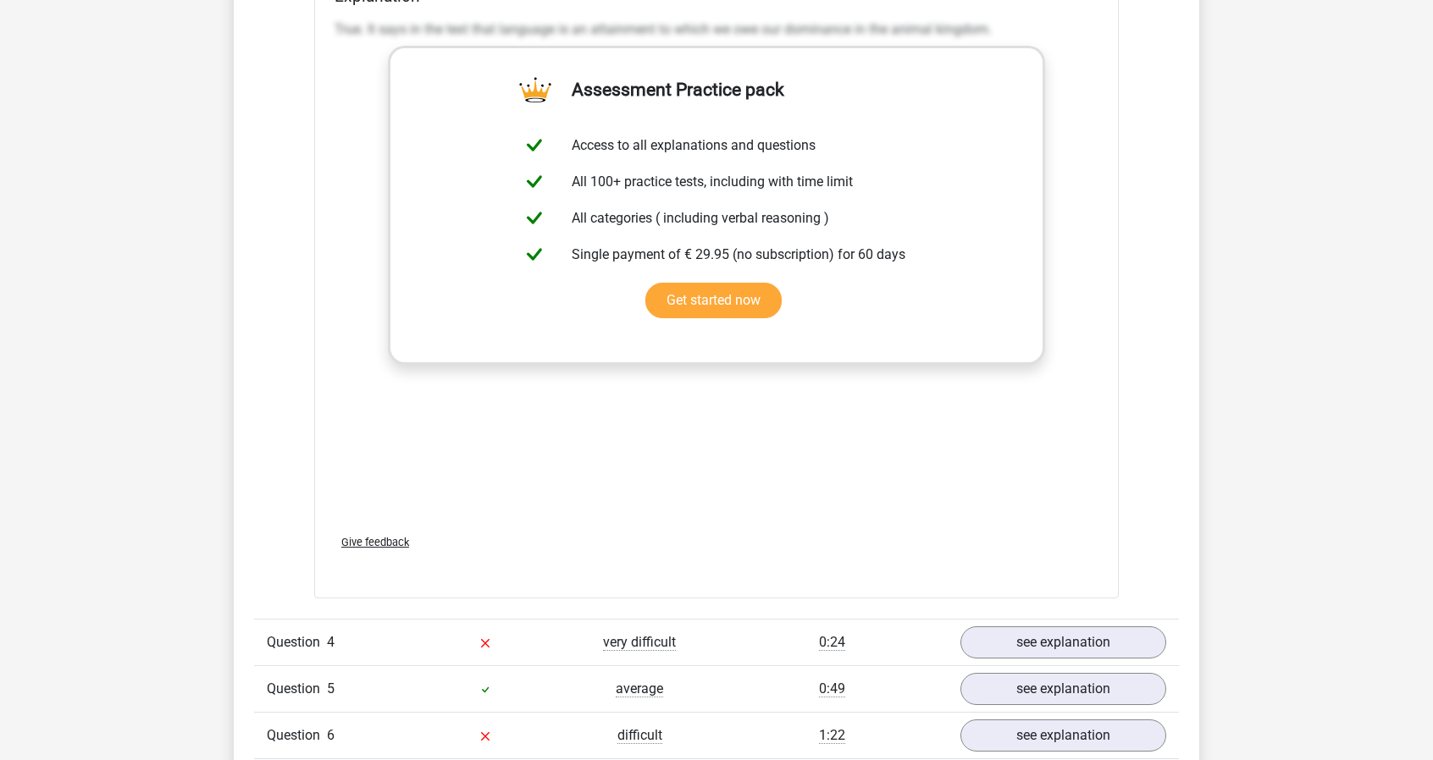
scroll to position [3048, 0]
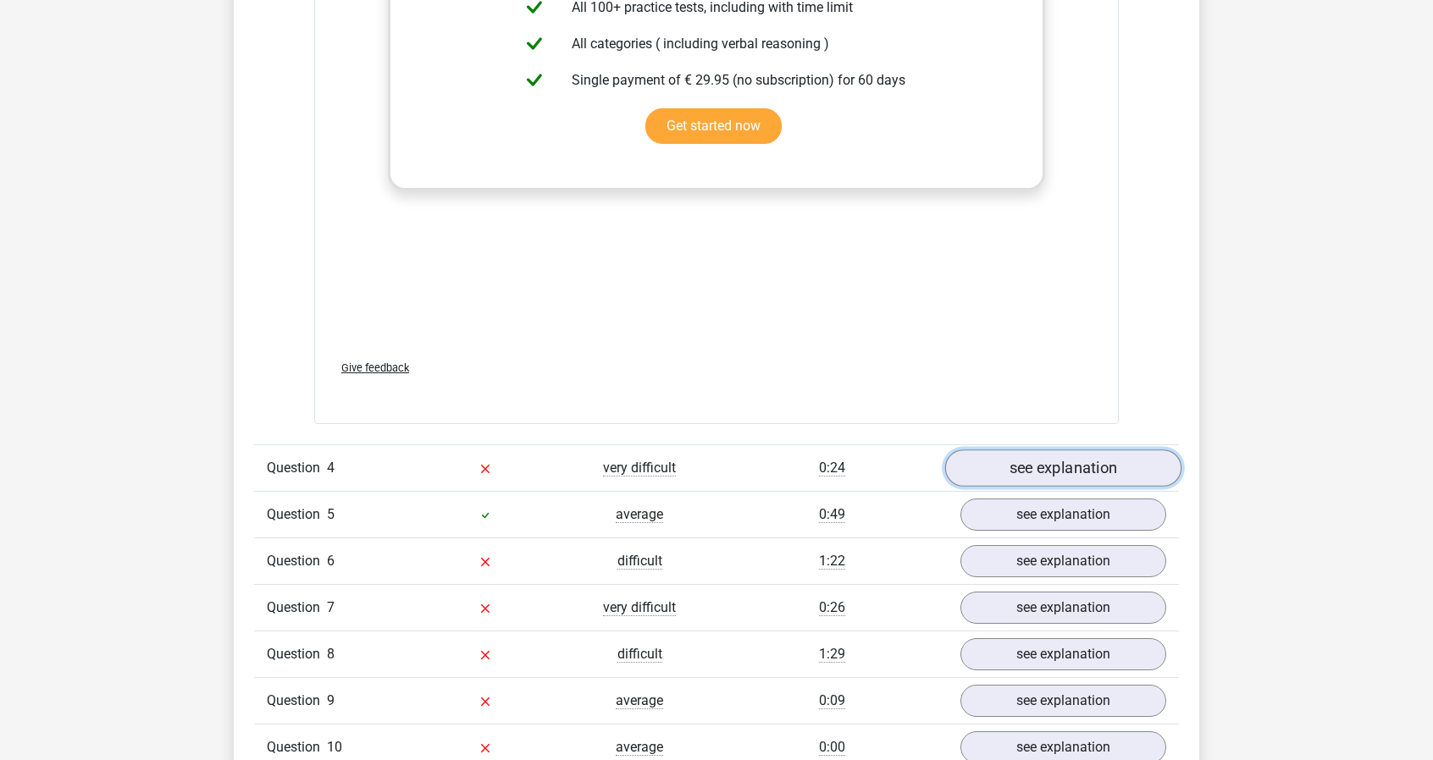
click at [1019, 477] on link "see explanation" at bounding box center [1063, 468] width 236 height 37
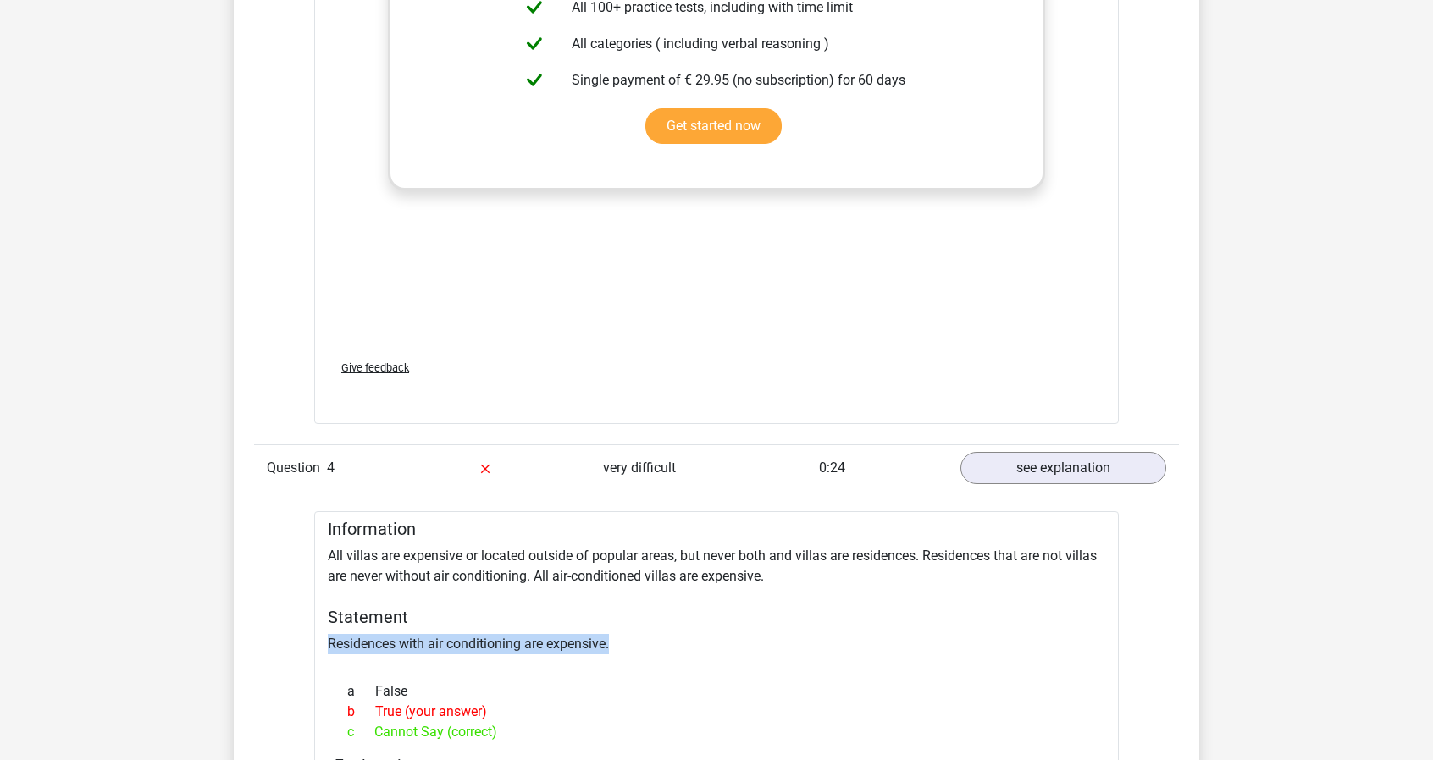
drag, startPoint x: 328, startPoint y: 636, endPoint x: 616, endPoint y: 633, distance: 288.7
click at [616, 633] on div "Information All villas are expensive or located outside of popular areas, but n…" at bounding box center [716, 719] width 804 height 417
click at [605, 606] on div at bounding box center [605, 606] width 0 height 0
click at [639, 655] on div at bounding box center [716, 662] width 777 height 14
click at [870, 554] on div "Information All villas are expensive or located outside of popular areas, but n…" at bounding box center [716, 719] width 804 height 417
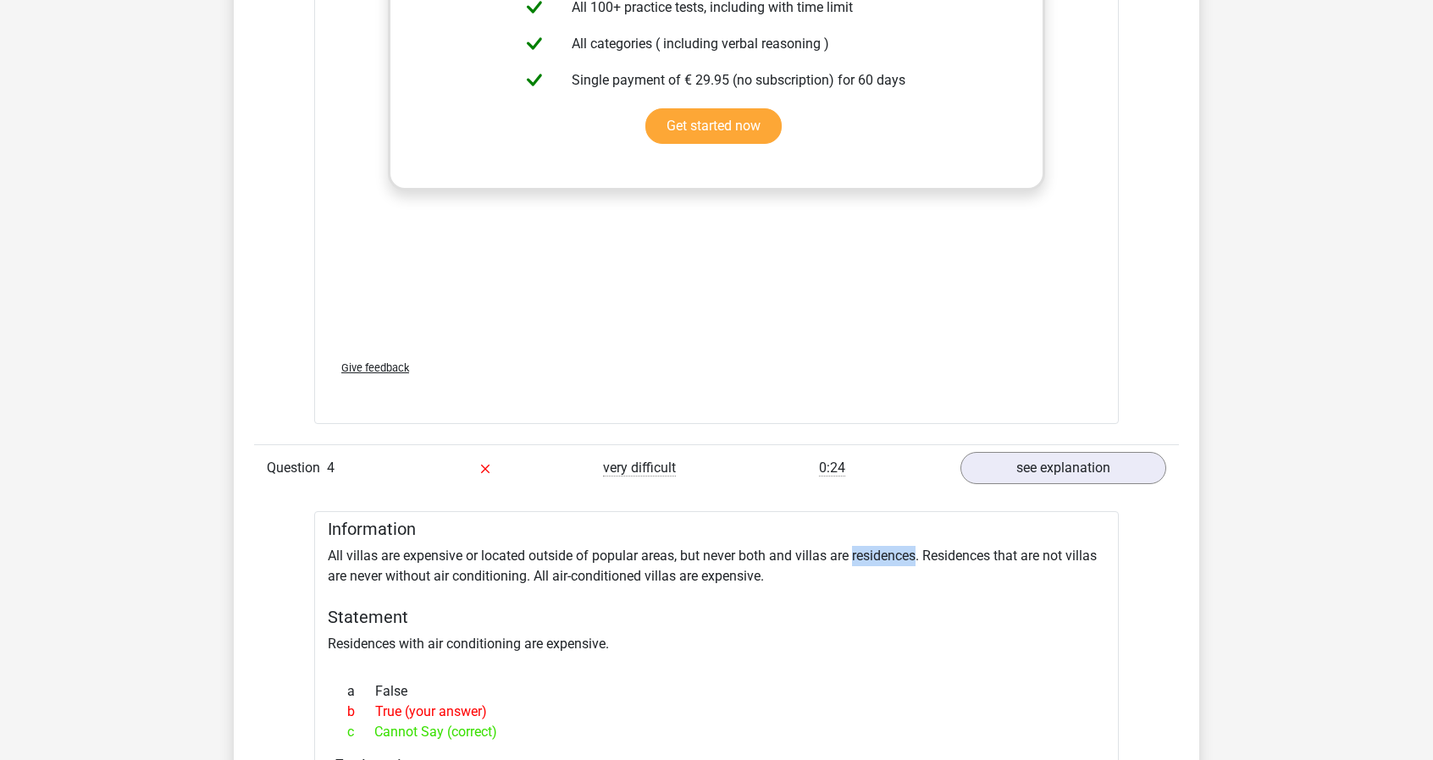
click at [870, 554] on div "Information All villas are expensive or located outside of popular areas, but n…" at bounding box center [716, 719] width 804 height 417
click at [859, 559] on div at bounding box center [859, 559] width 0 height 0
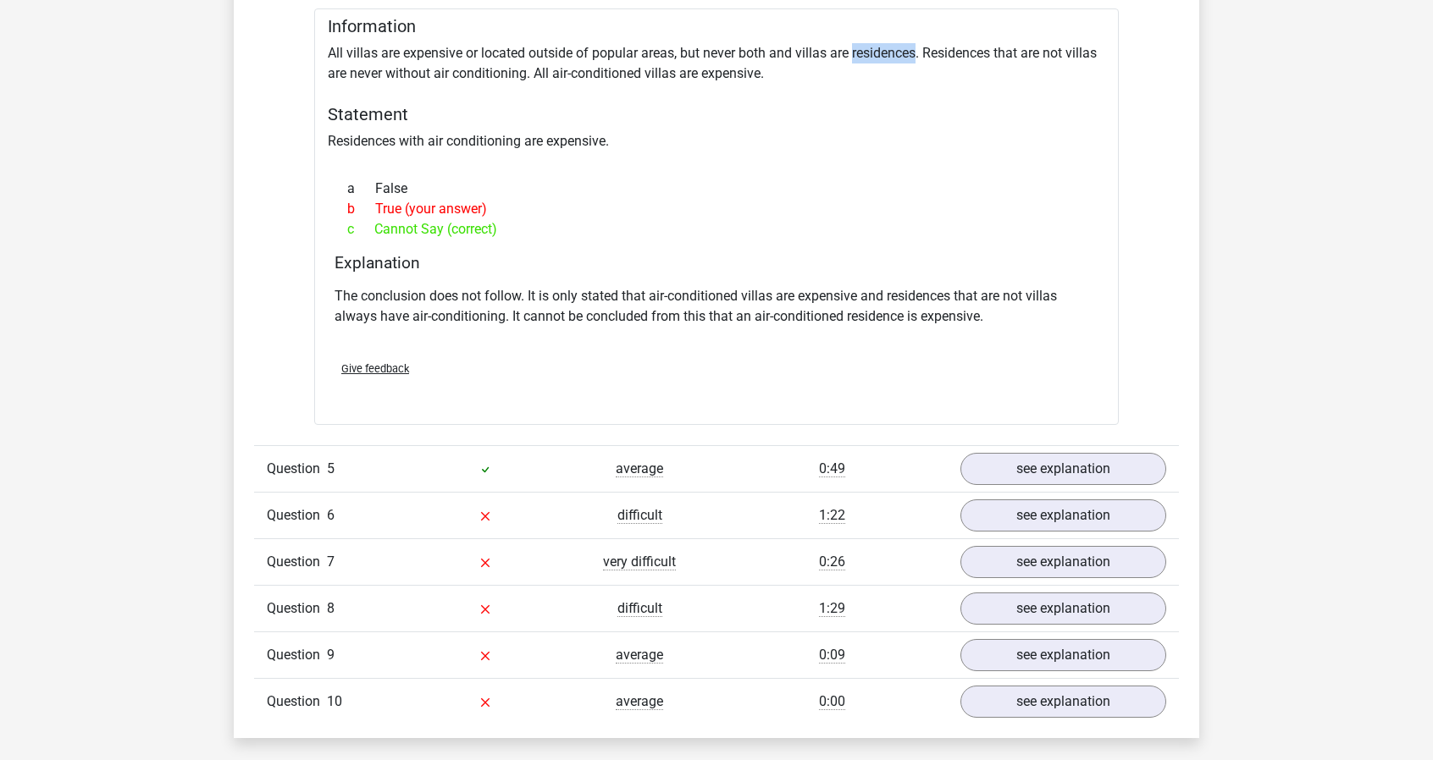
scroll to position [3556, 0]
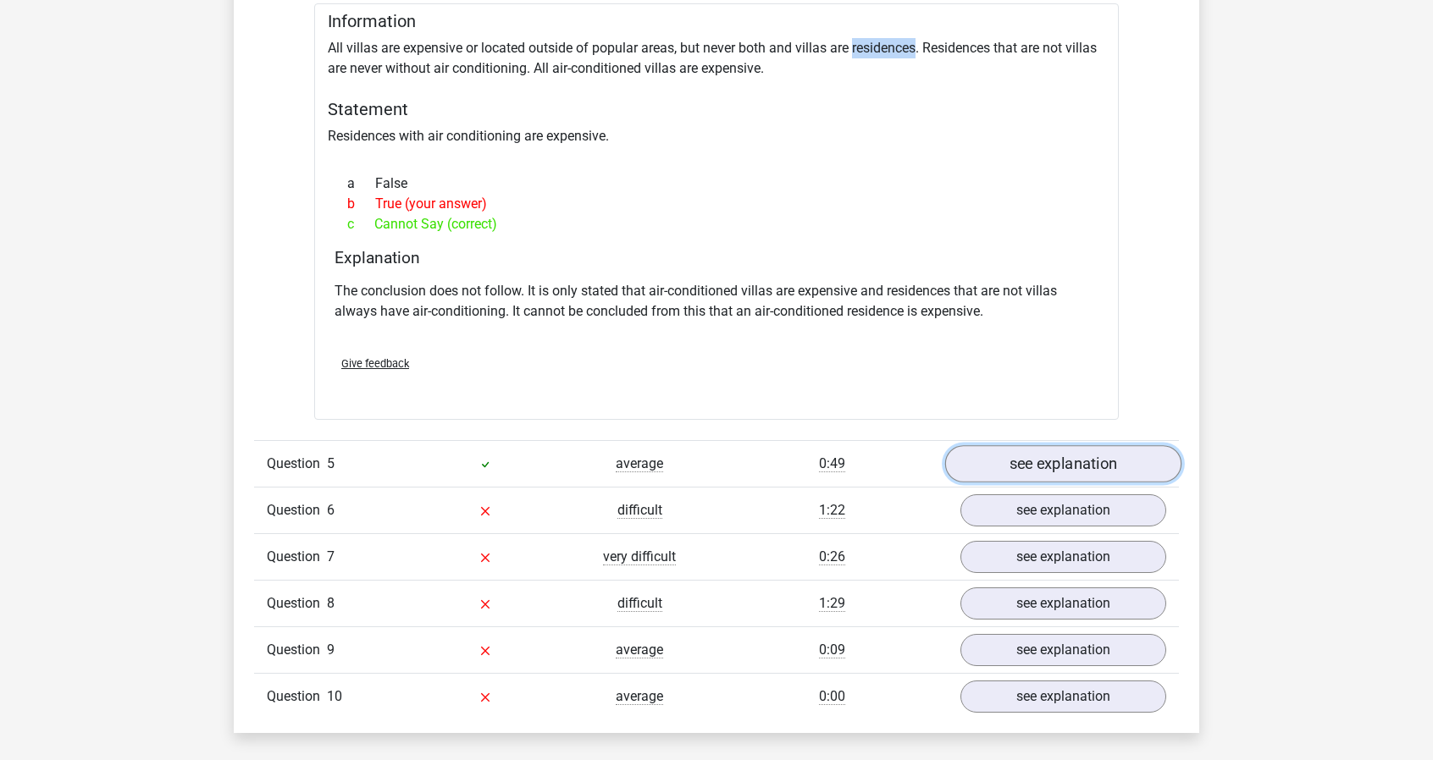
click at [1051, 470] on link "see explanation" at bounding box center [1063, 463] width 236 height 37
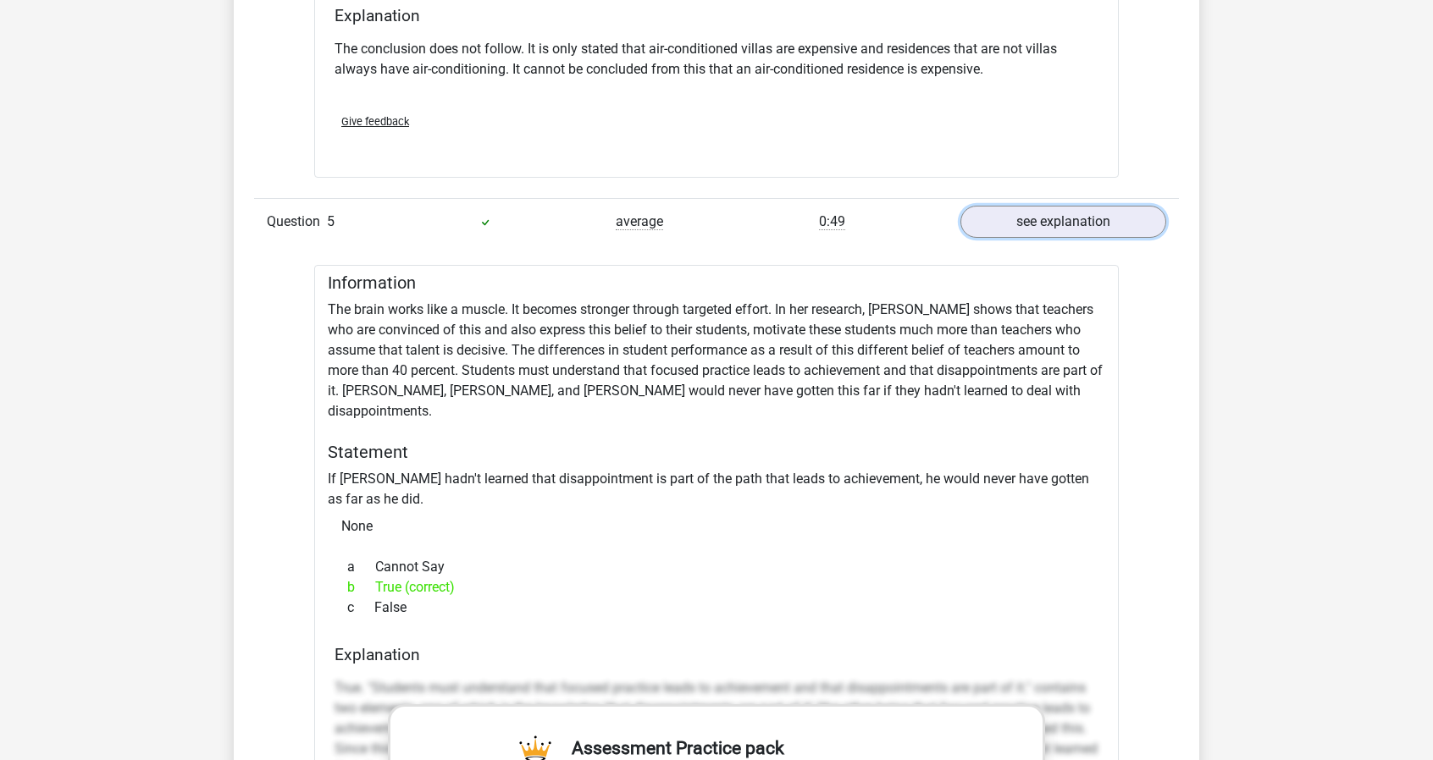
scroll to position [3810, 0]
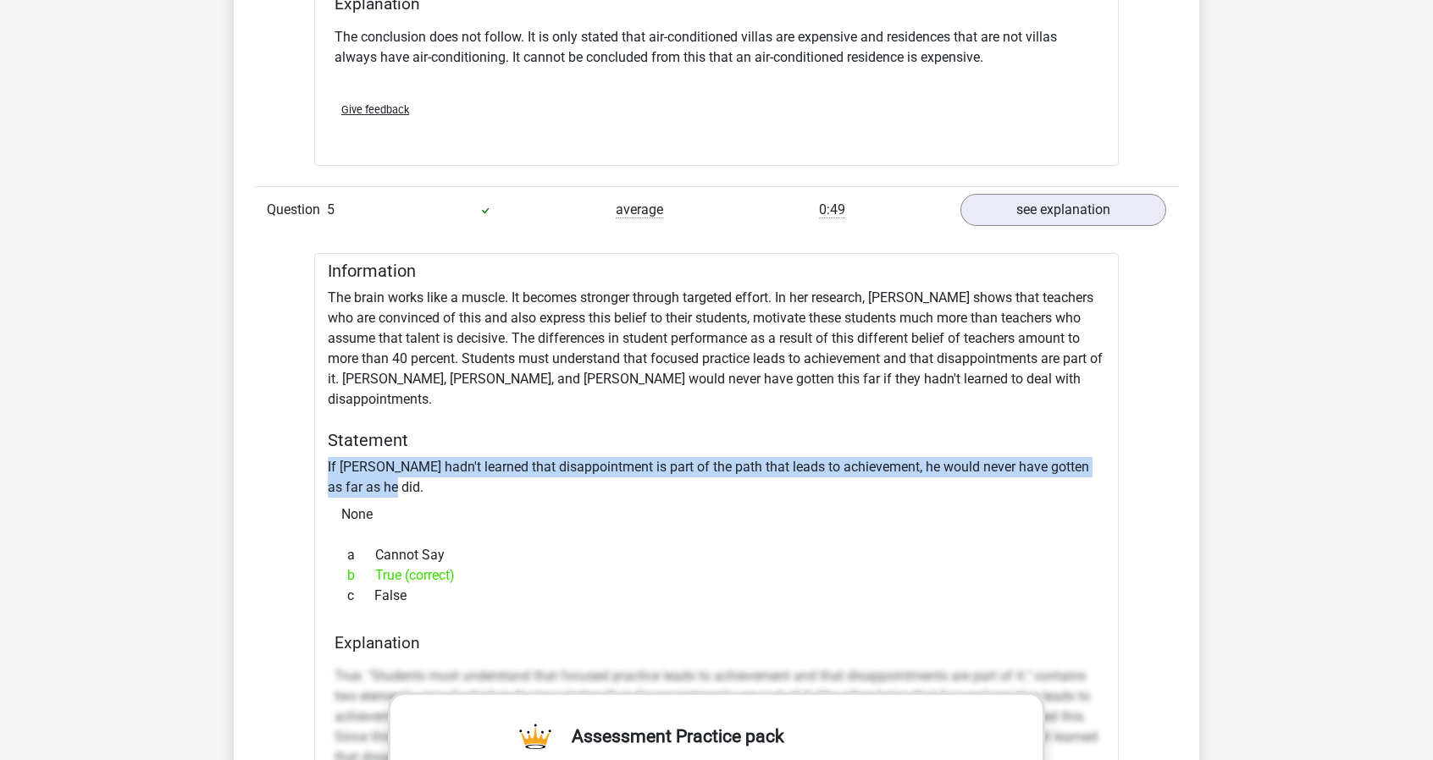
drag, startPoint x: 329, startPoint y: 437, endPoint x: 373, endPoint y: 462, distance: 50.8
click at [373, 462] on div "Information The brain works like a muscle. It becomes stronger through targeted…" at bounding box center [716, 749] width 804 height 992
click at [362, 469] on div at bounding box center [362, 469] width 0 height 0
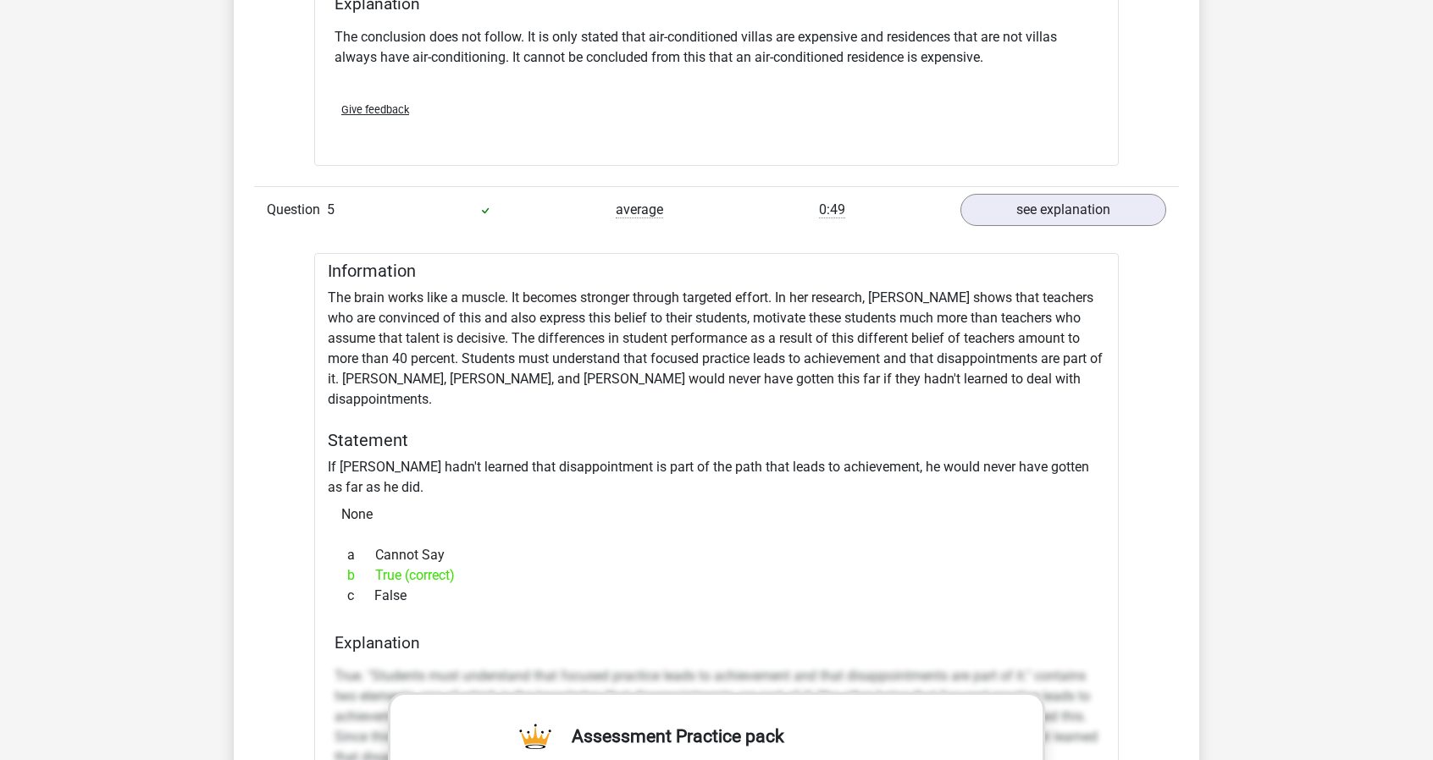
click at [810, 566] on div "b True (correct)" at bounding box center [716, 576] width 764 height 20
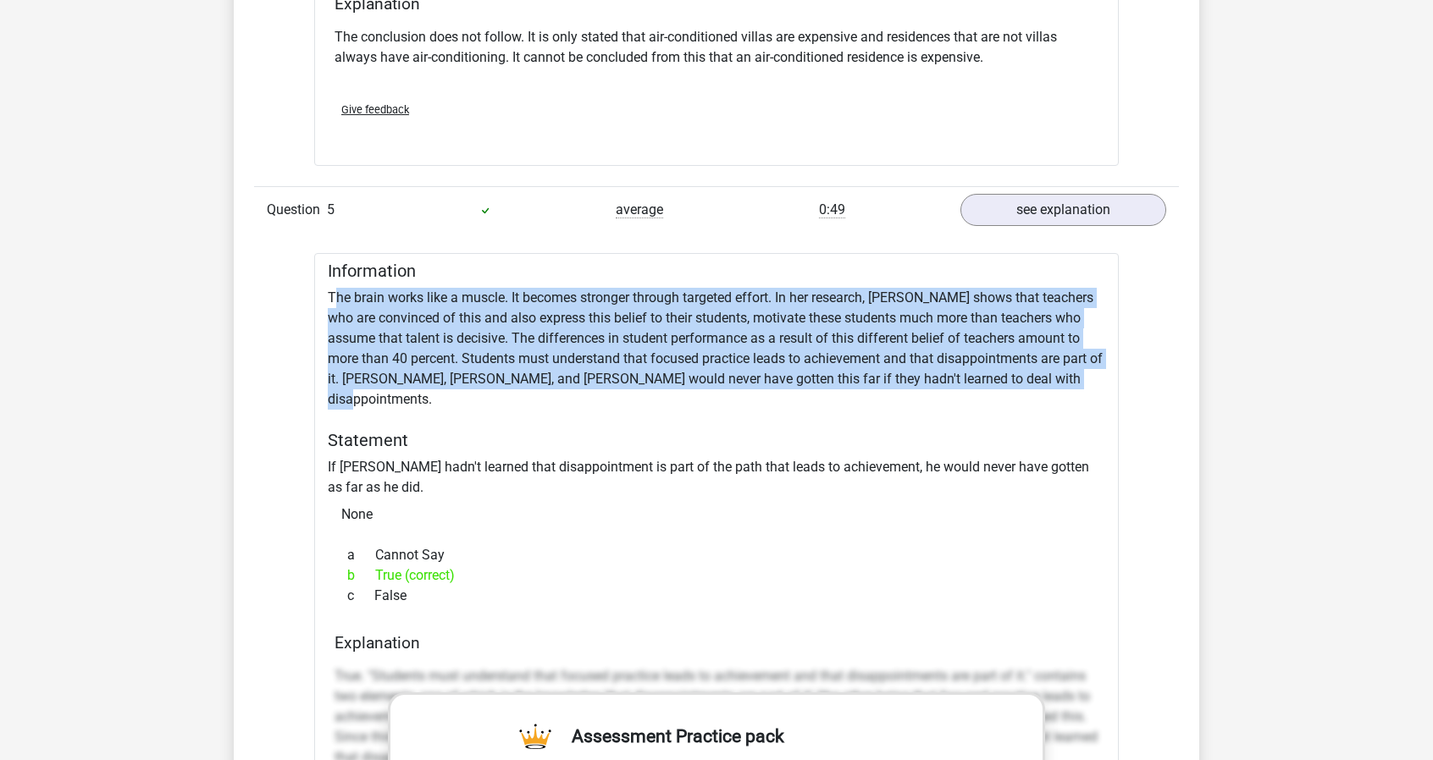
drag, startPoint x: 332, startPoint y: 285, endPoint x: 1113, endPoint y: 365, distance: 784.7
click at [1113, 365] on div "Information The brain works like a muscle. It becomes stronger through targeted…" at bounding box center [716, 749] width 804 height 992
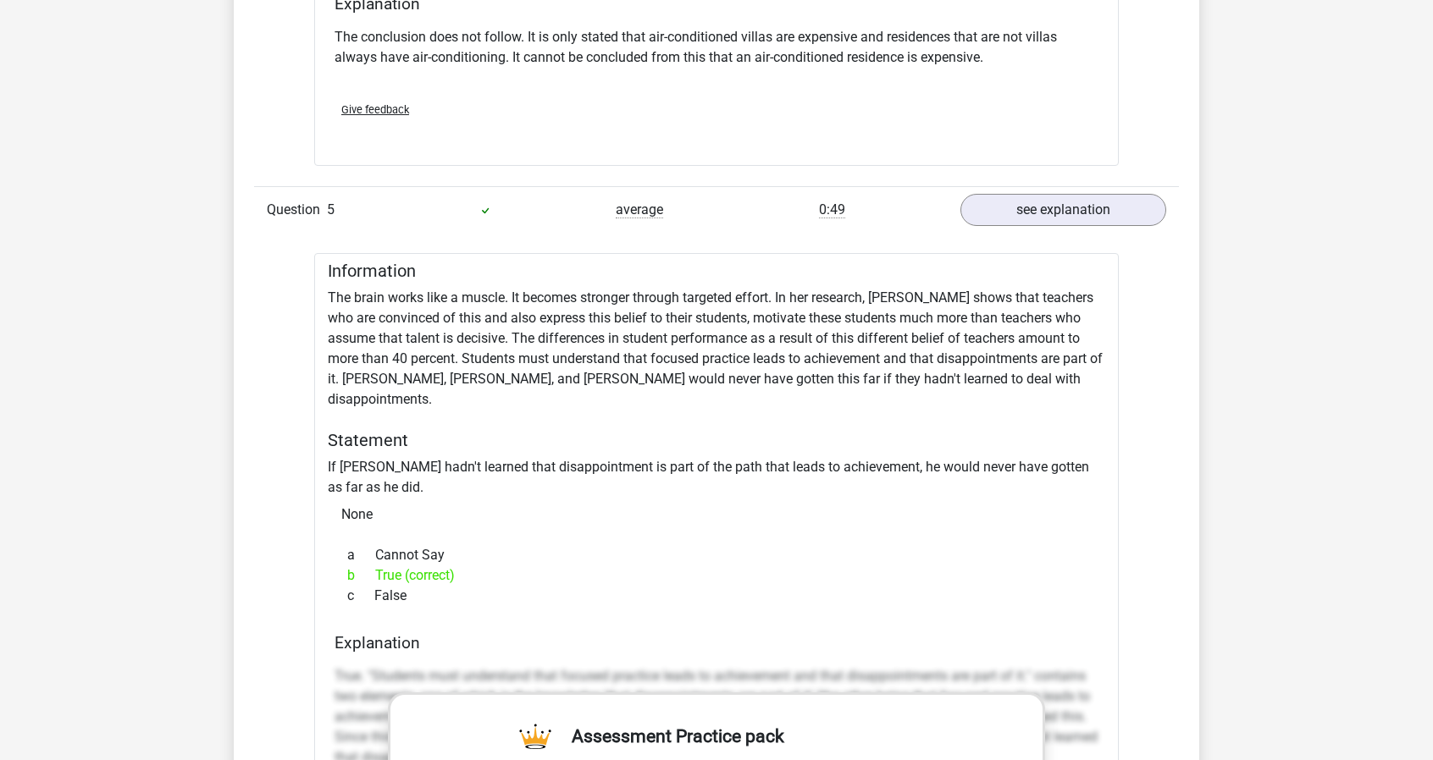
click at [617, 498] on div "None" at bounding box center [716, 515] width 777 height 34
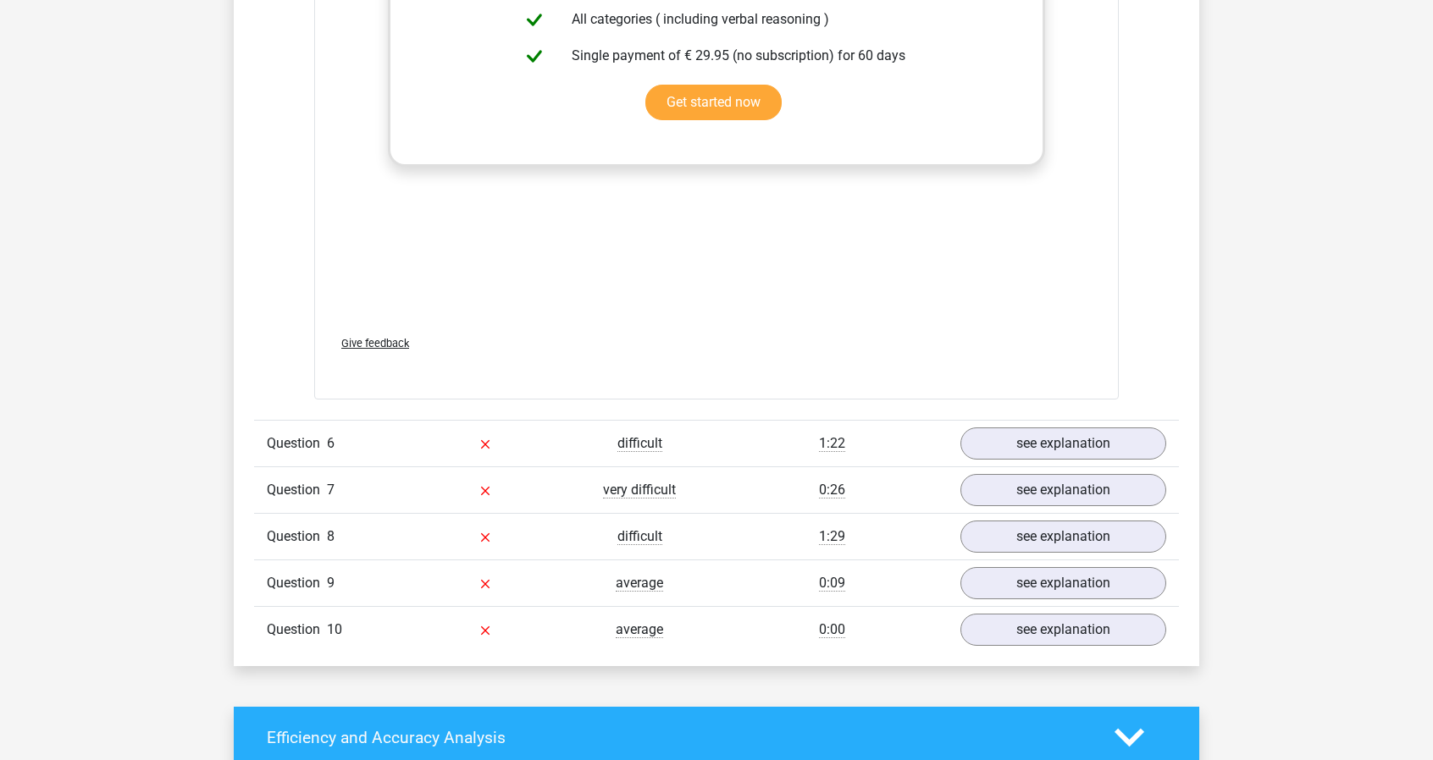
scroll to position [4657, 0]
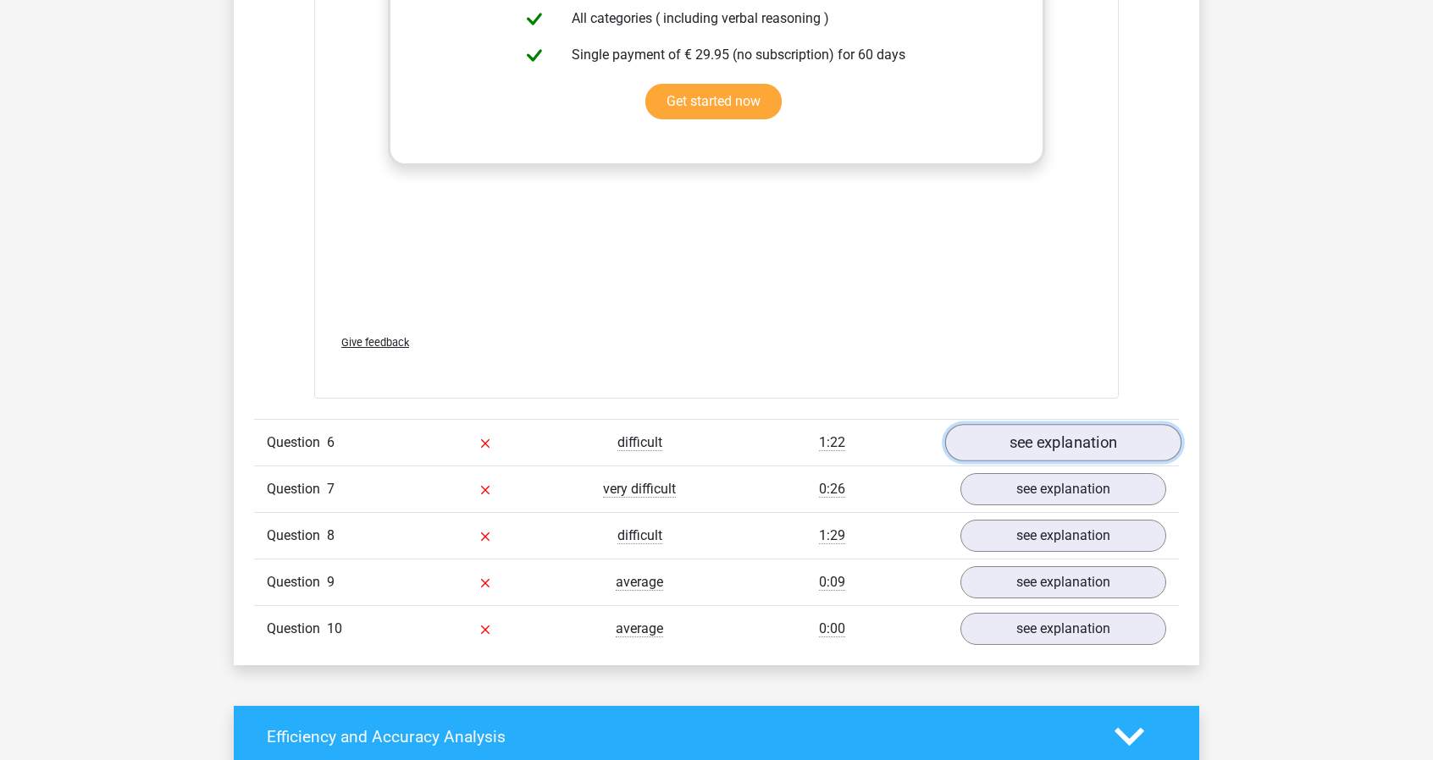
click at [1091, 425] on link "see explanation" at bounding box center [1063, 443] width 236 height 37
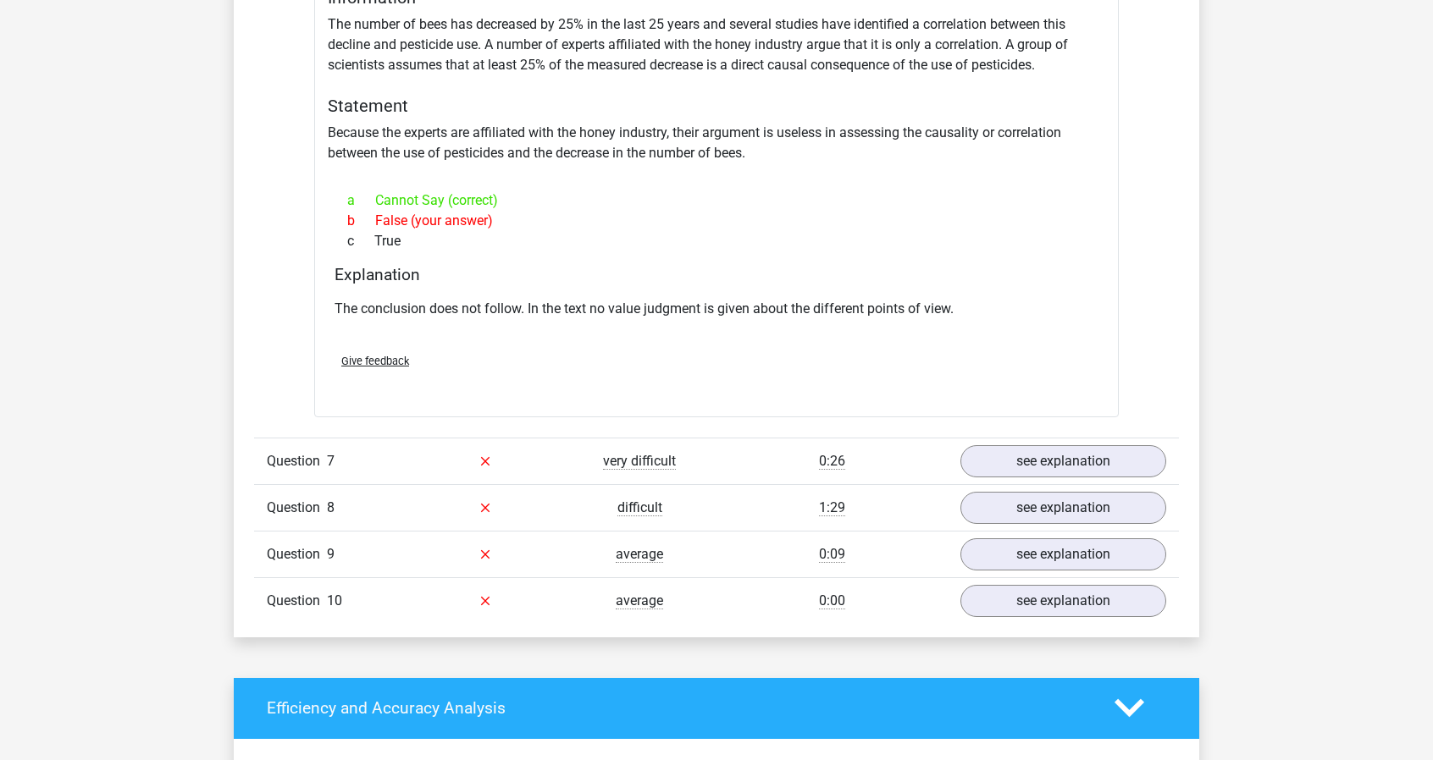
scroll to position [5165, 0]
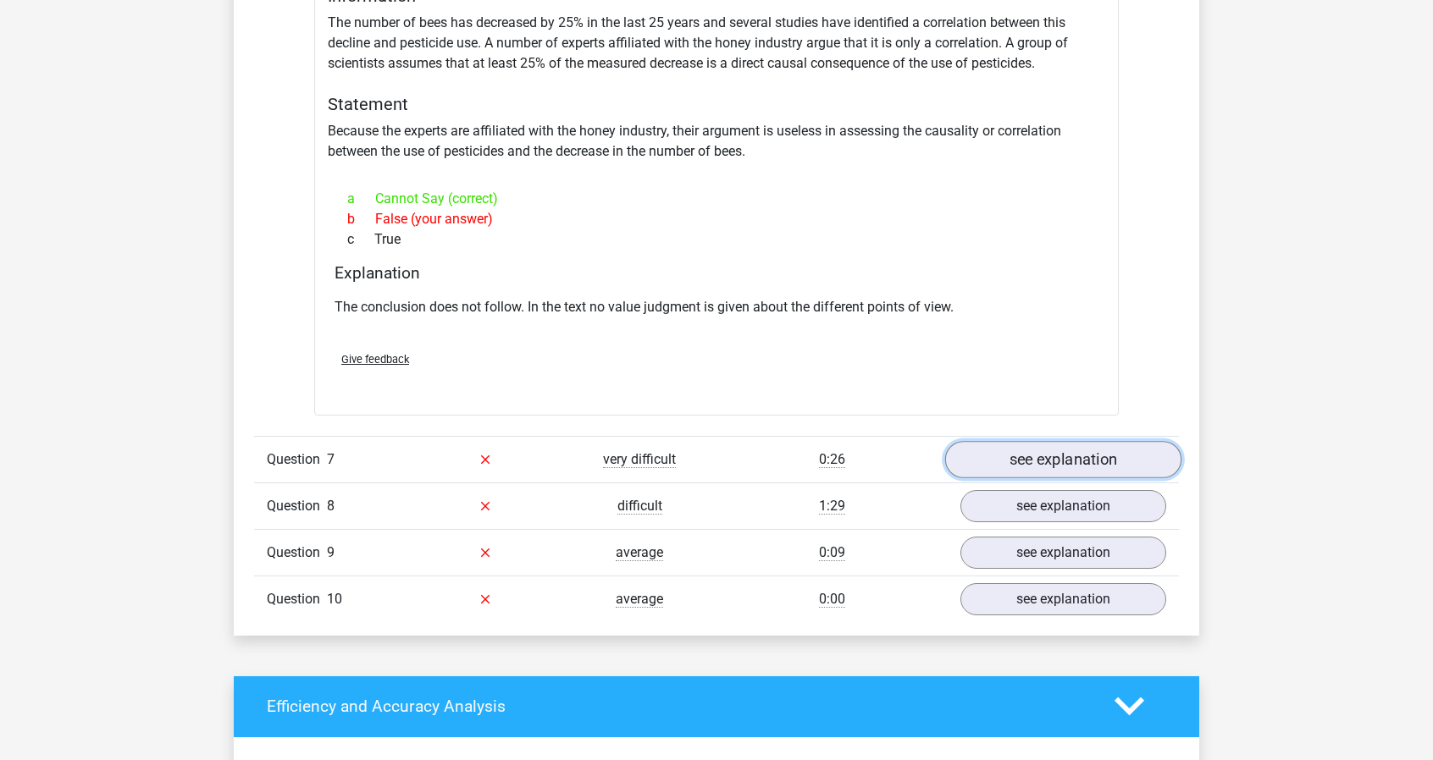
click at [1030, 441] on link "see explanation" at bounding box center [1063, 459] width 236 height 37
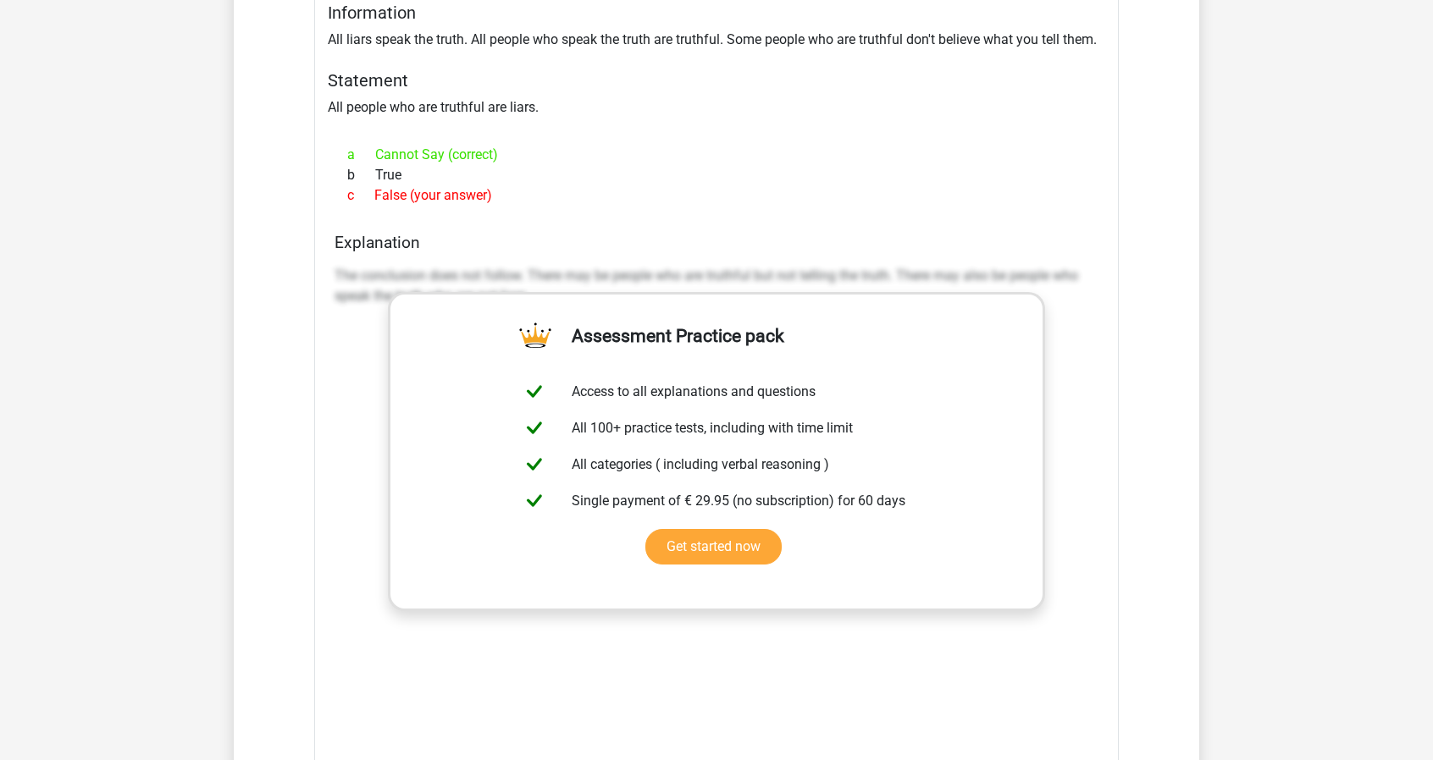
scroll to position [5419, 0]
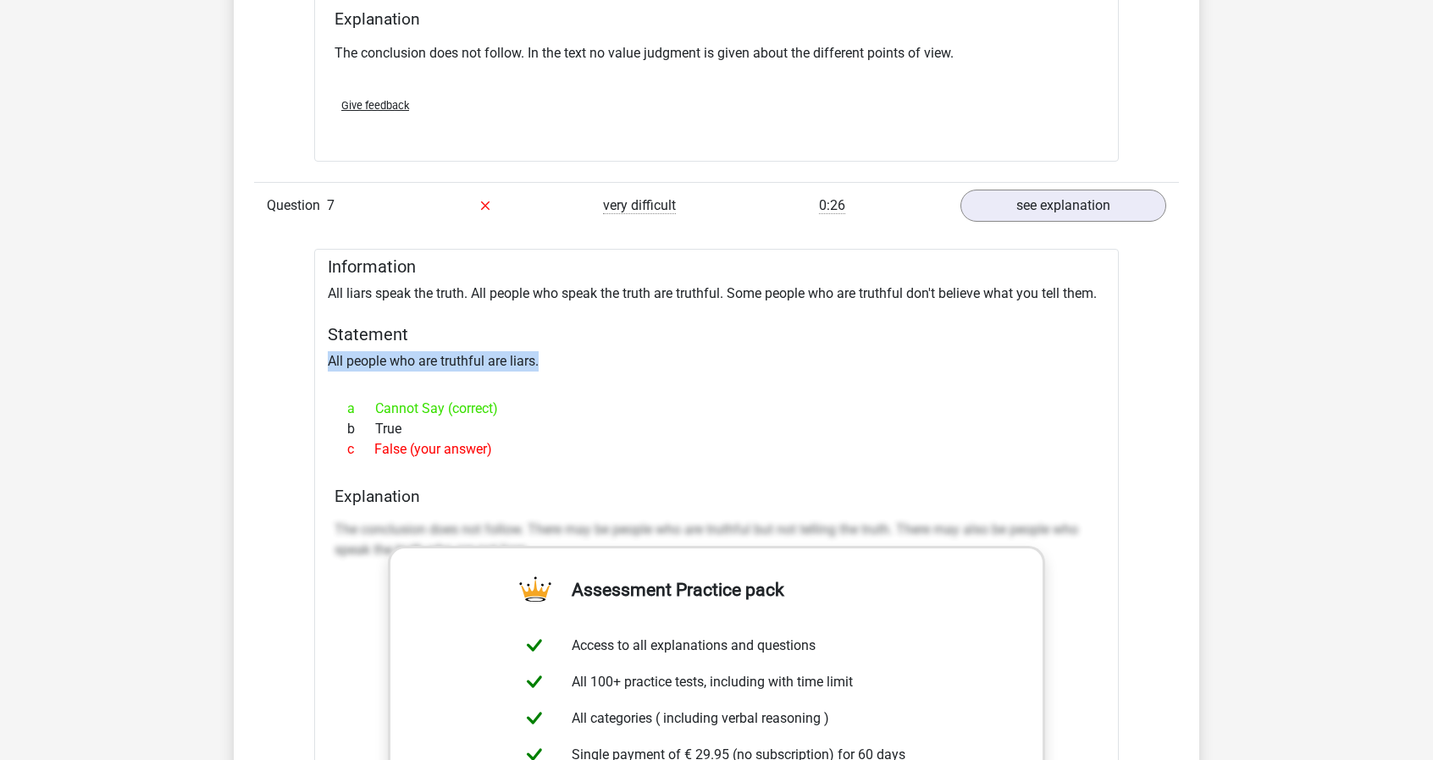
drag, startPoint x: 331, startPoint y: 329, endPoint x: 632, endPoint y: 328, distance: 301.4
click at [632, 328] on div "Information All liars speak the truth. All people who speak the truth are truth…" at bounding box center [716, 674] width 804 height 850
click at [621, 299] on div at bounding box center [621, 299] width 0 height 0
click at [483, 324] on h5 "Statement" at bounding box center [716, 334] width 777 height 20
drag, startPoint x: 329, startPoint y: 259, endPoint x: 476, endPoint y: 267, distance: 147.5
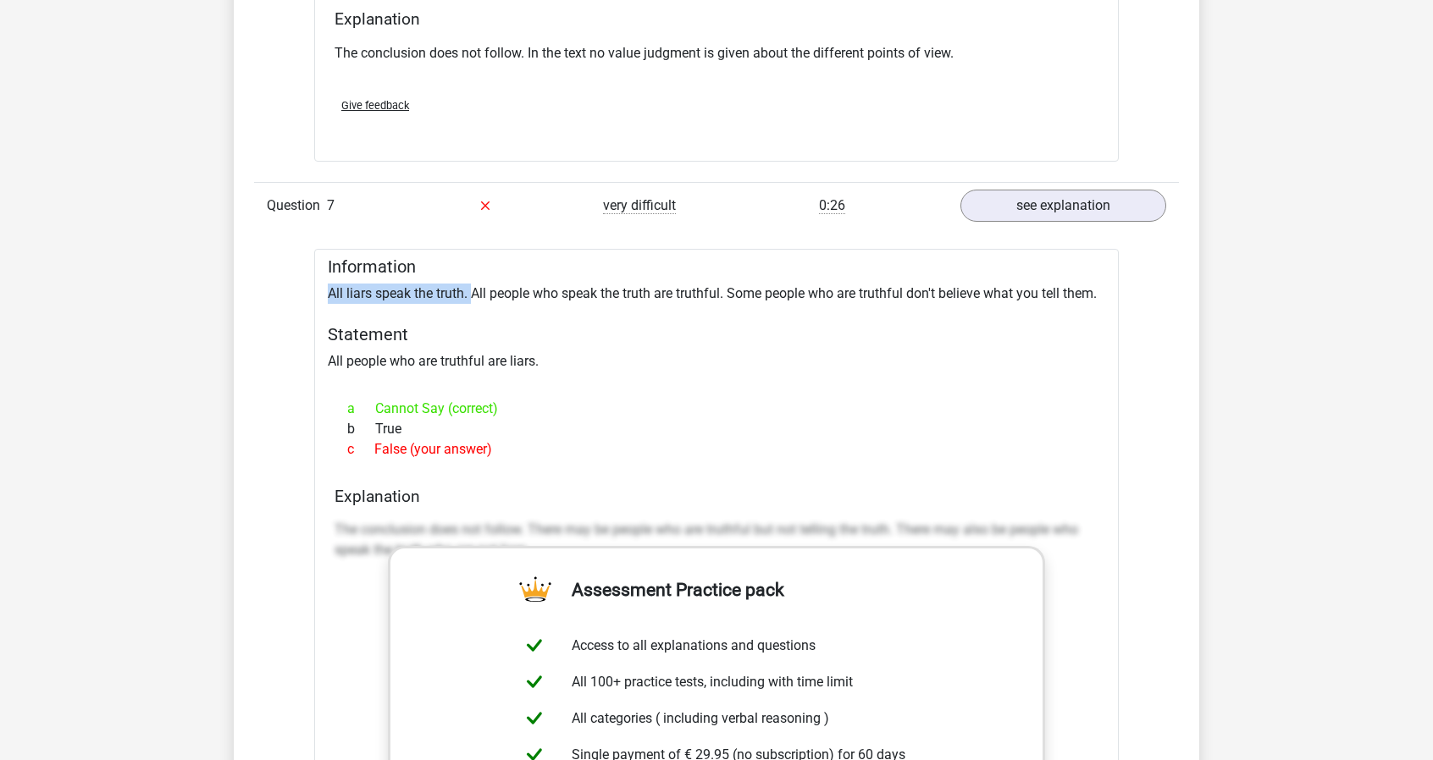
click at [476, 267] on div "Information All liars speak the truth. All people who speak the truth are truth…" at bounding box center [716, 674] width 804 height 850
click at [465, 272] on div at bounding box center [465, 272] width 0 height 0
click at [635, 324] on h5 "Statement" at bounding box center [716, 334] width 777 height 20
drag, startPoint x: 472, startPoint y: 260, endPoint x: 729, endPoint y: 258, distance: 256.6
click at [729, 258] on div "Information All liars speak the truth. All people who speak the truth are truth…" at bounding box center [716, 674] width 804 height 850
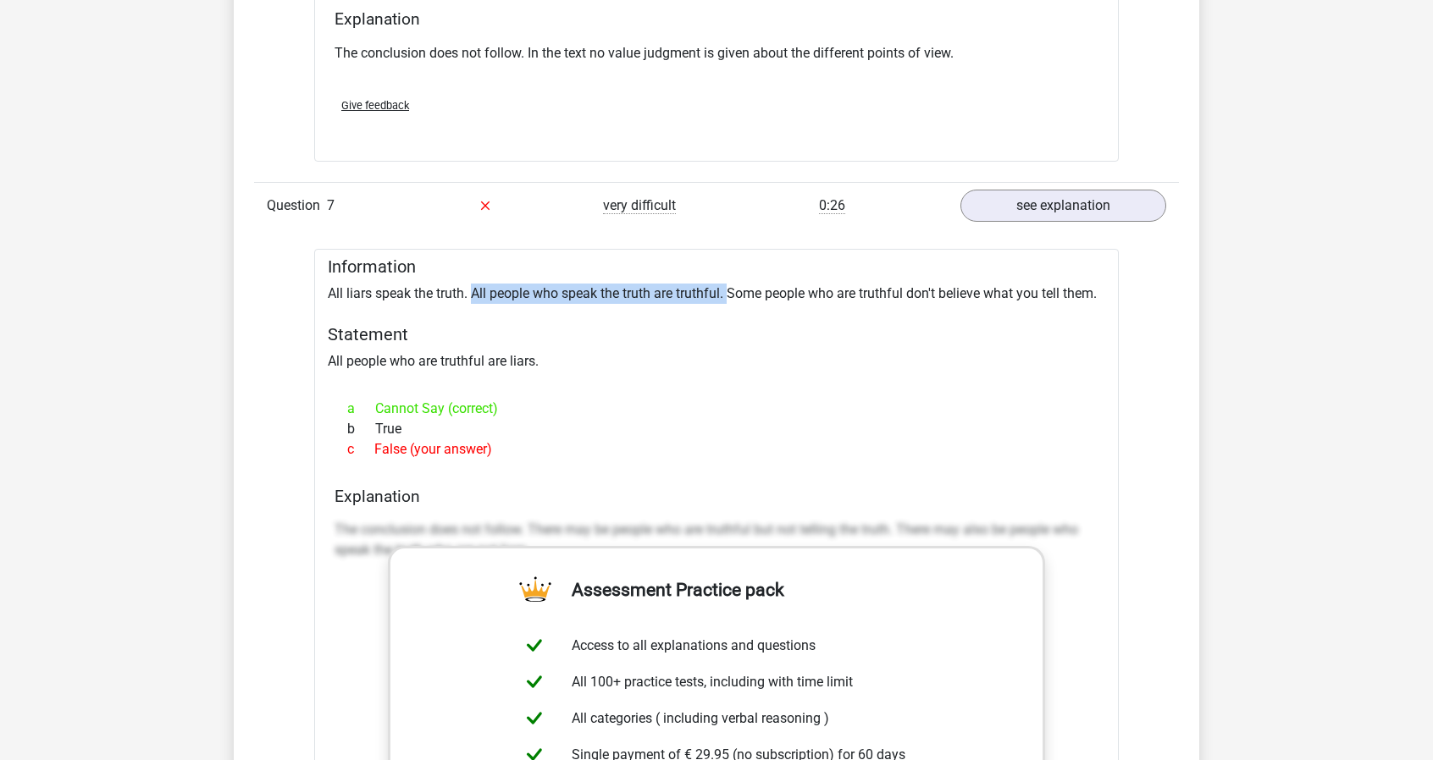
click at [718, 231] on div at bounding box center [718, 231] width 0 height 0
click at [829, 324] on h5 "Statement" at bounding box center [716, 334] width 777 height 20
drag, startPoint x: 733, startPoint y: 262, endPoint x: 993, endPoint y: 258, distance: 260.0
click at [992, 258] on div "Information All liars speak the truth. All people who speak the truth are truth…" at bounding box center [716, 674] width 804 height 850
click at [538, 355] on div "Information All liars speak the truth. All people who speak the truth are truth…" at bounding box center [716, 674] width 804 height 850
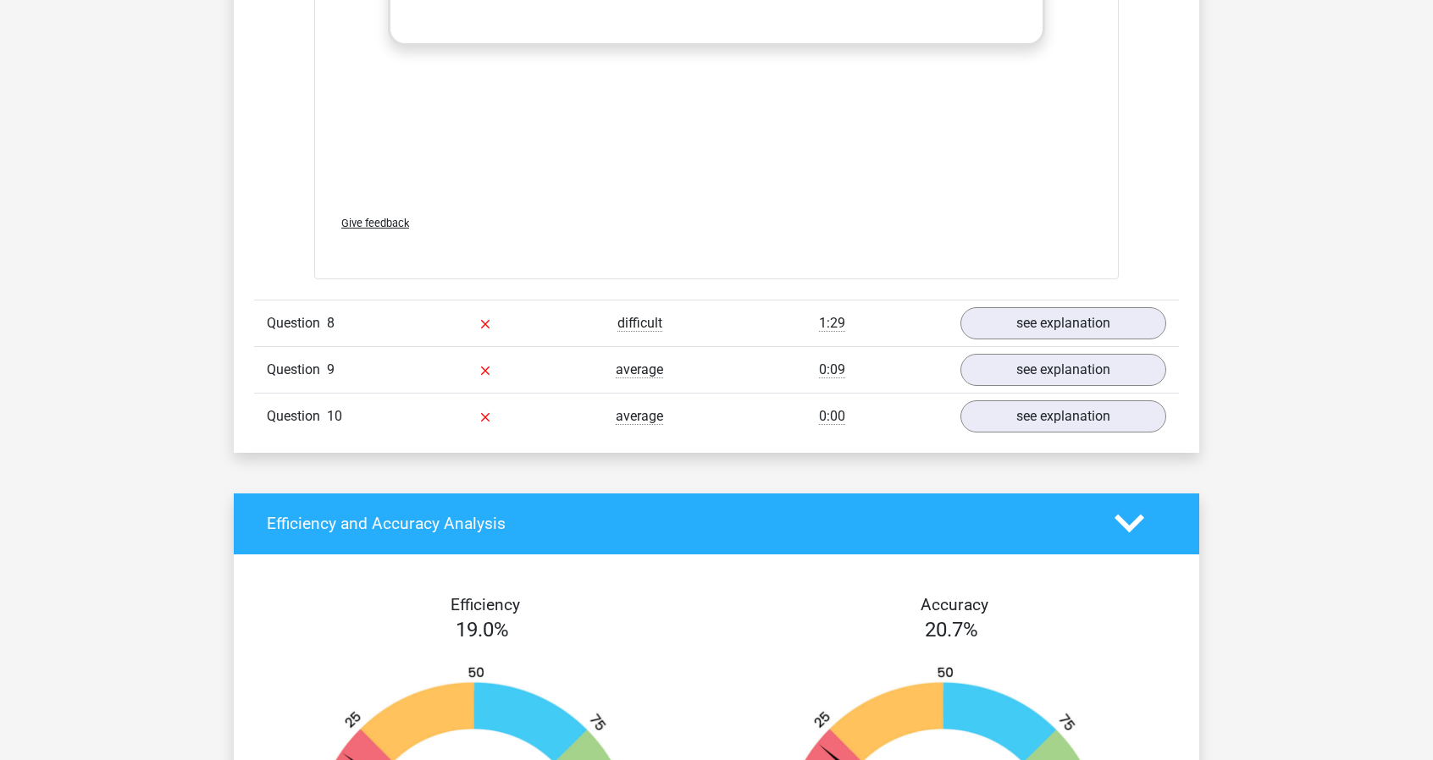
scroll to position [6350, 0]
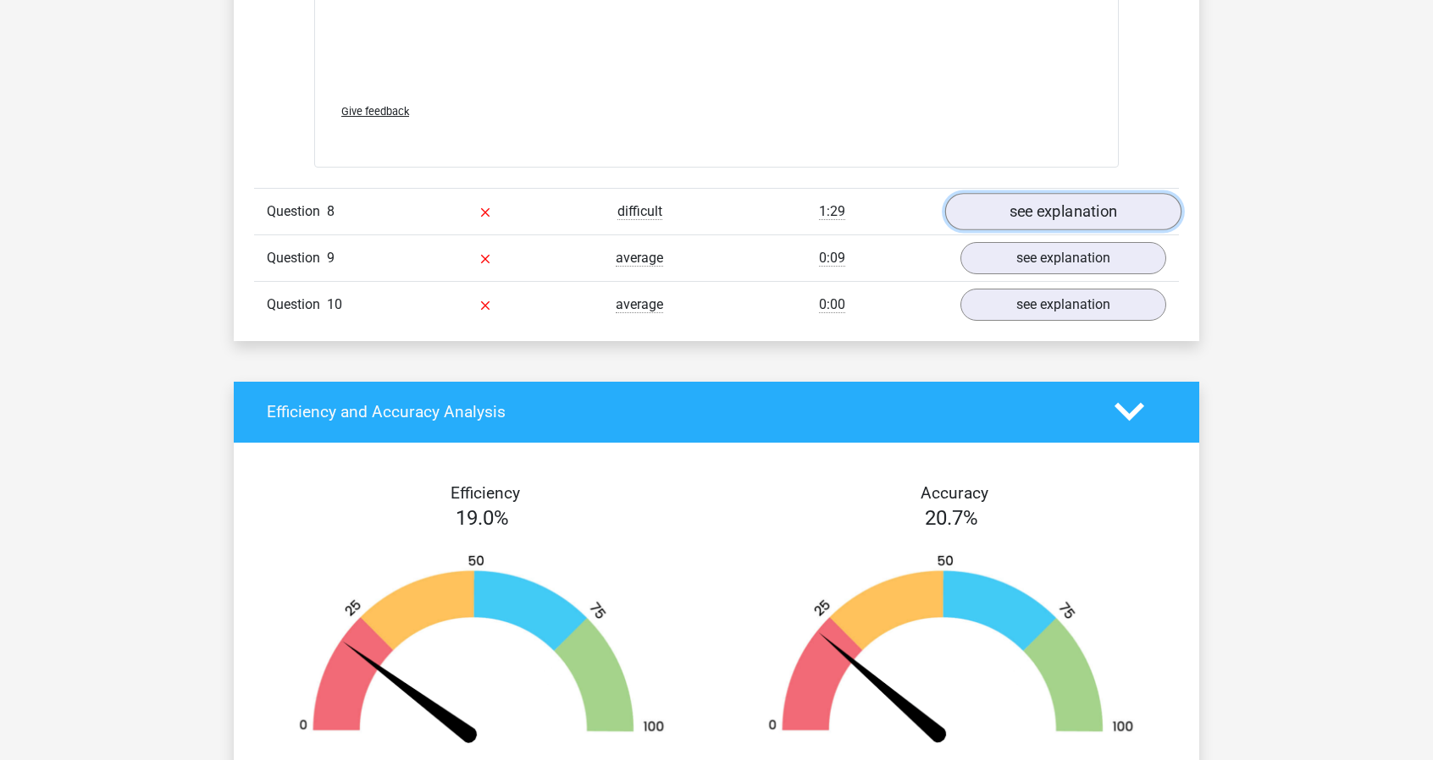
click at [1053, 193] on link "see explanation" at bounding box center [1063, 211] width 236 height 37
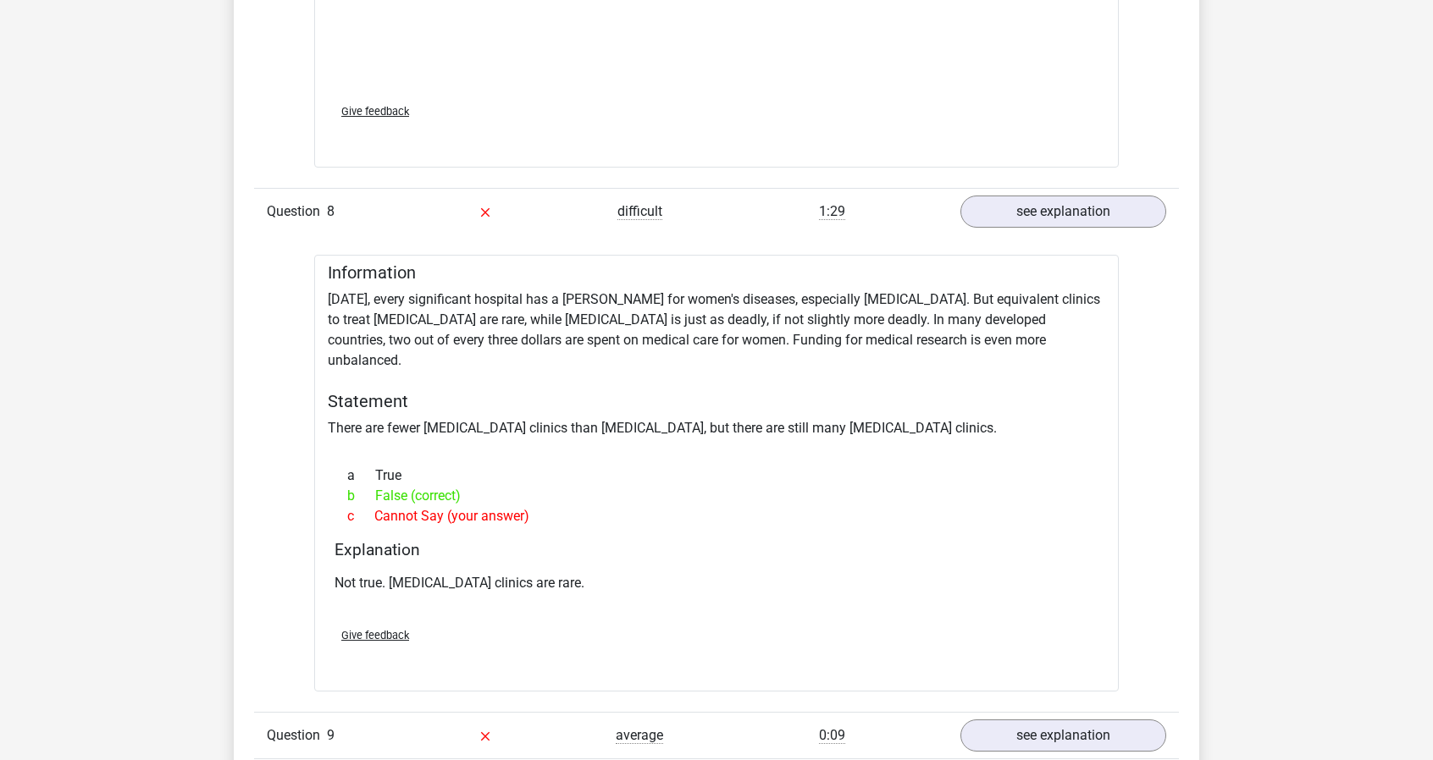
drag, startPoint x: 326, startPoint y: 374, endPoint x: 964, endPoint y: 381, distance: 637.6
click at [964, 377] on div "Information Today, every significant hospital has a ward for women's diseases, …" at bounding box center [716, 473] width 804 height 437
click at [953, 384] on div at bounding box center [953, 384] width 0 height 0
click at [885, 466] on div "a True" at bounding box center [716, 476] width 764 height 20
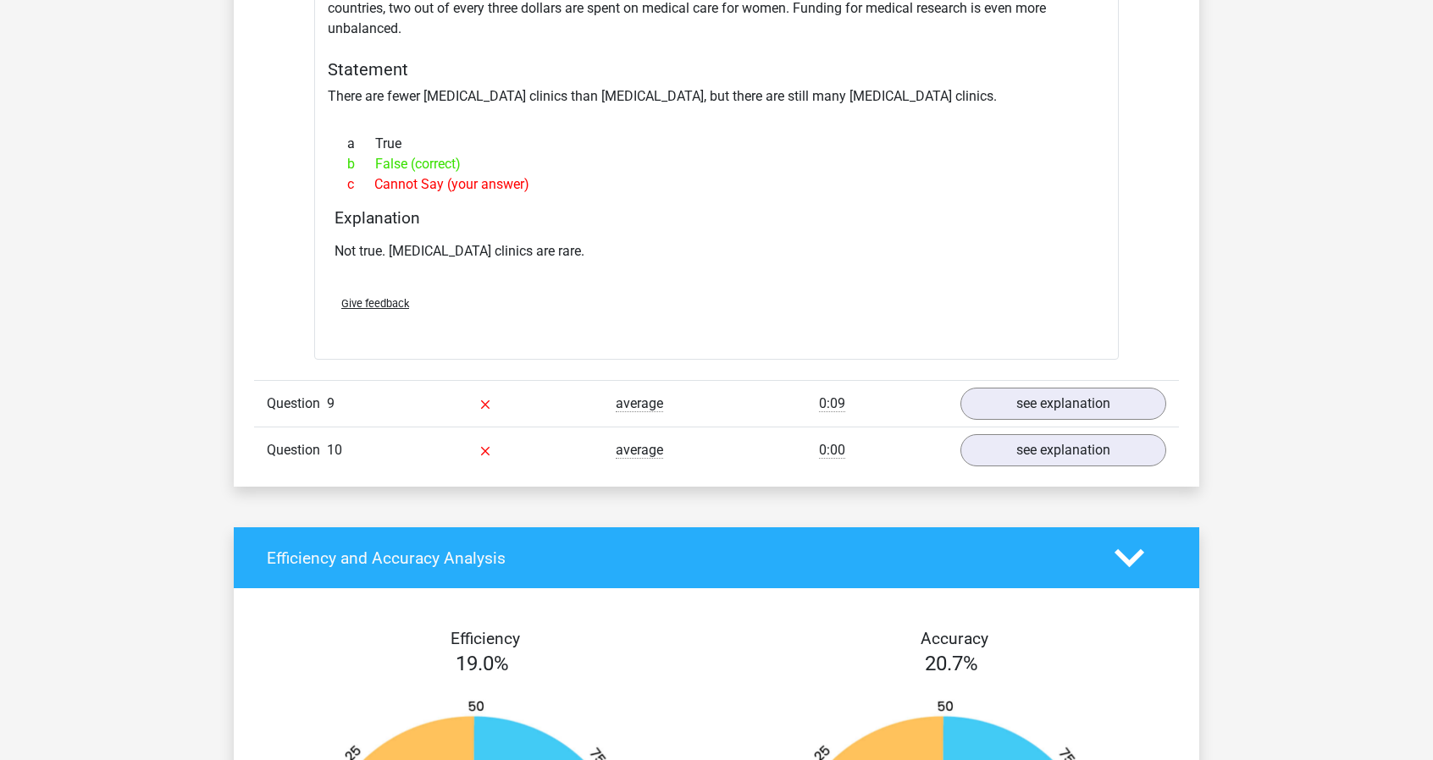
scroll to position [6689, 0]
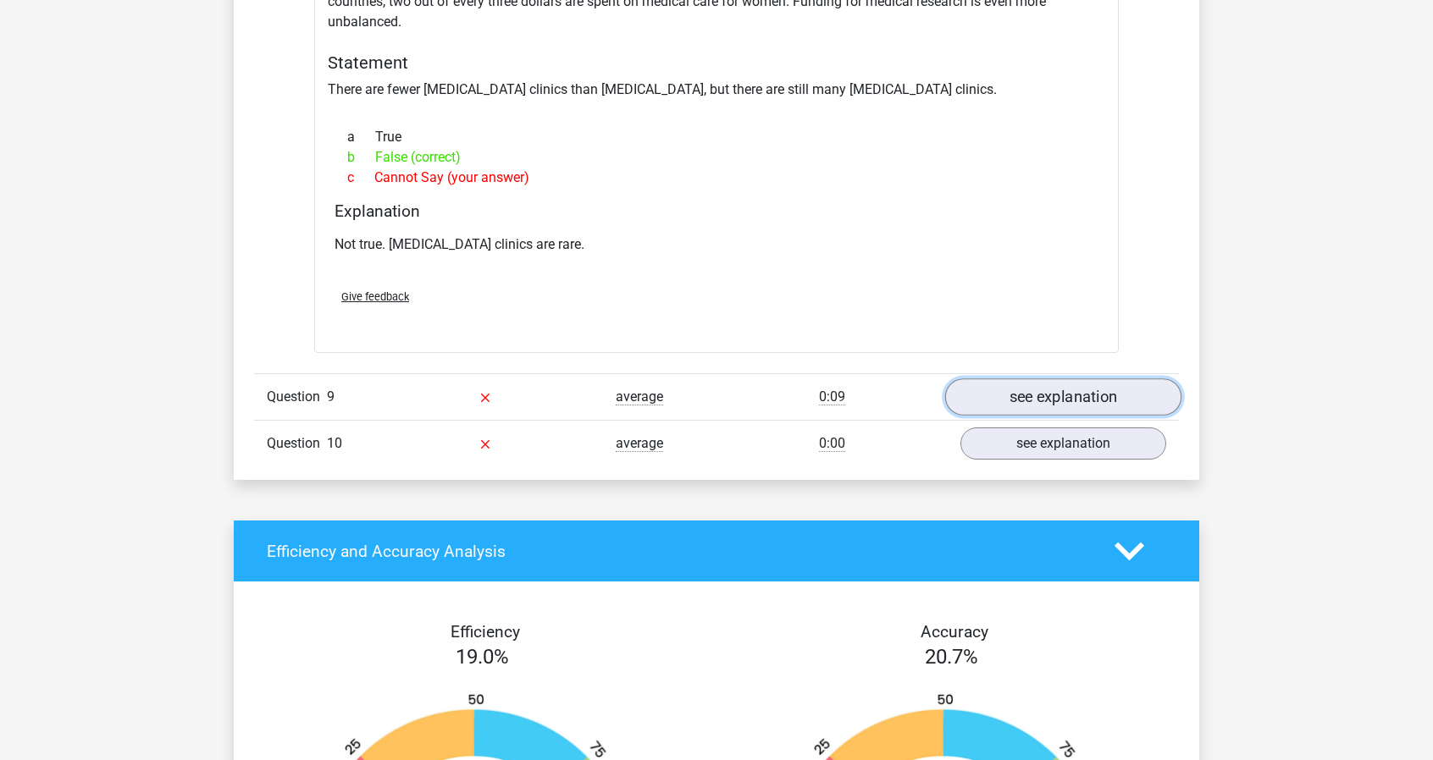
click at [1080, 378] on link "see explanation" at bounding box center [1063, 396] width 236 height 37
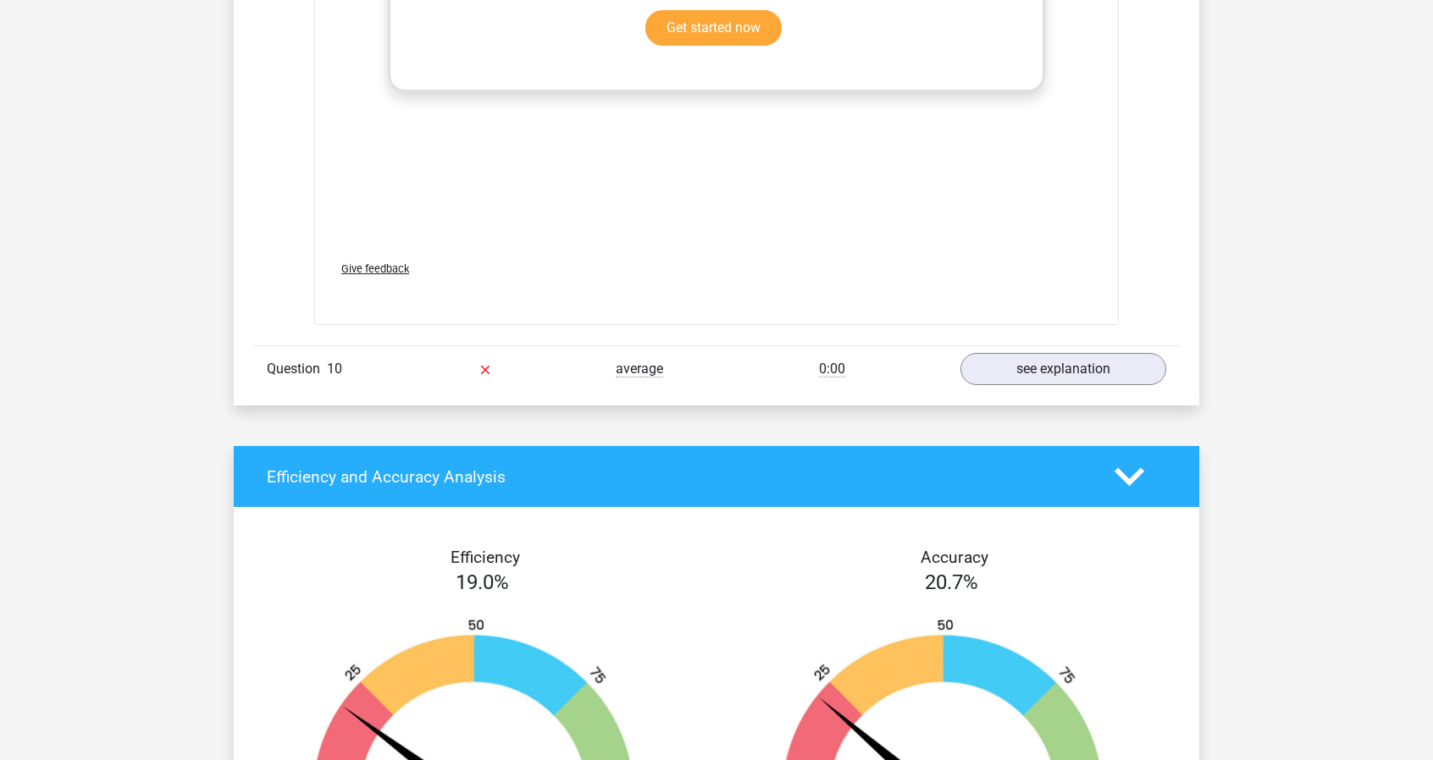
scroll to position [7705, 0]
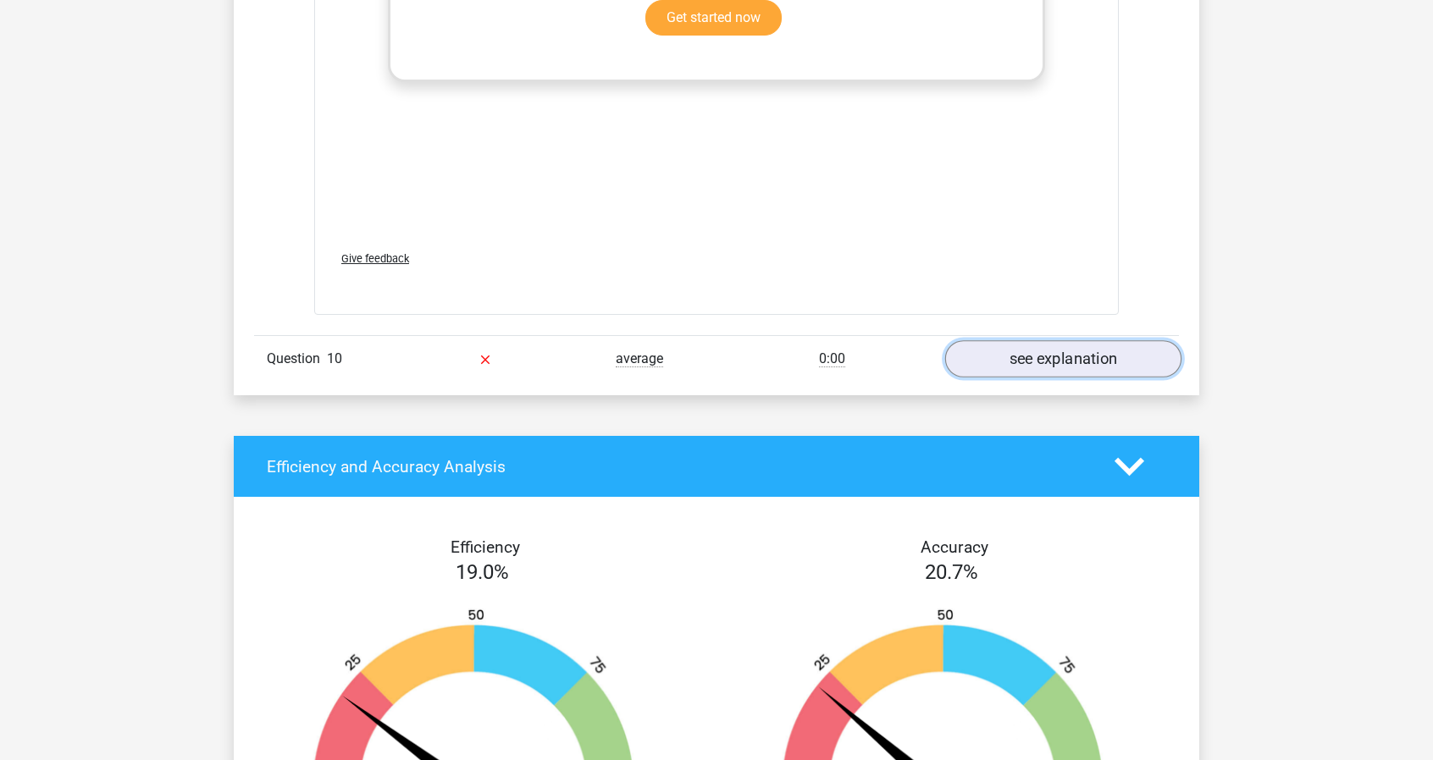
click at [1007, 340] on link "see explanation" at bounding box center [1063, 358] width 236 height 37
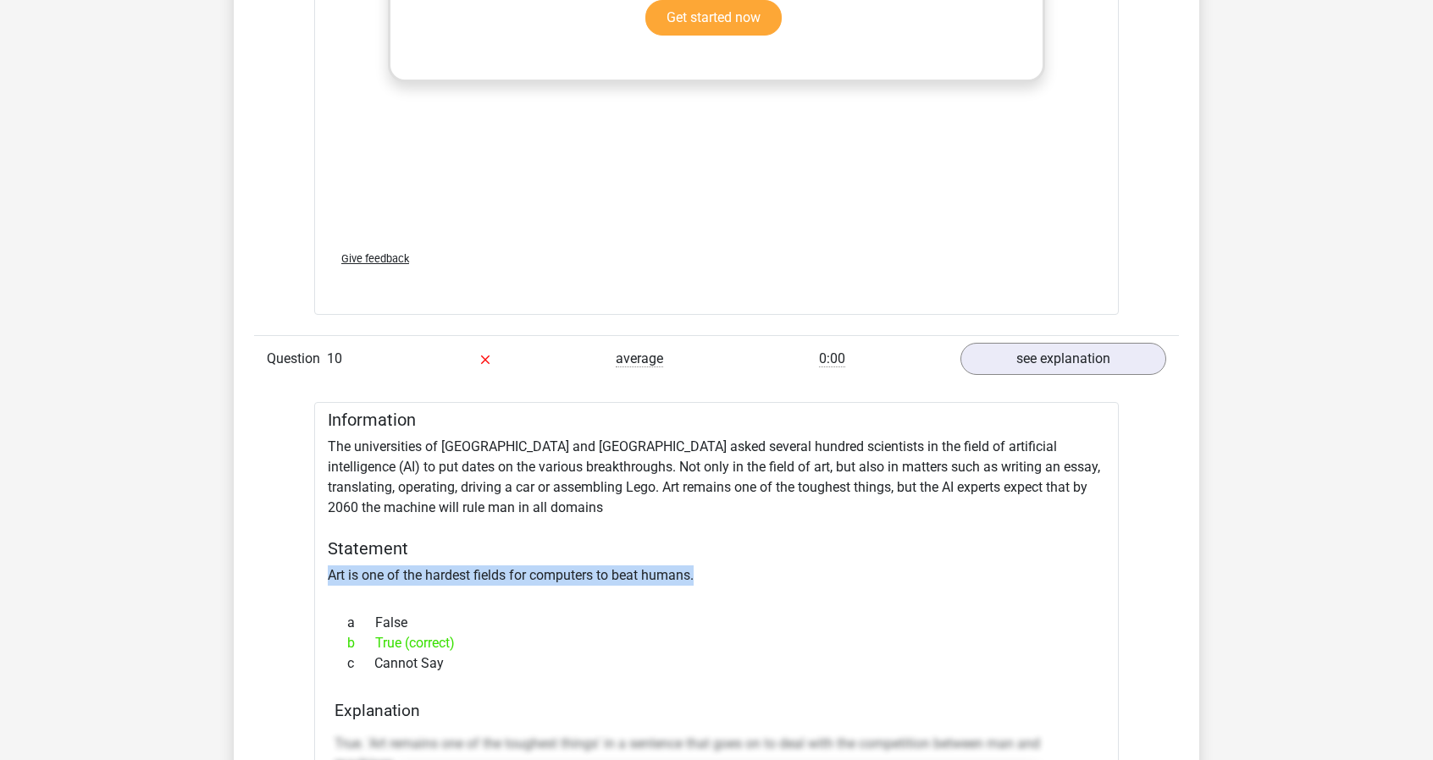
drag, startPoint x: 329, startPoint y: 522, endPoint x: 720, endPoint y: 512, distance: 391.3
click at [709, 489] on div at bounding box center [709, 489] width 0 height 0
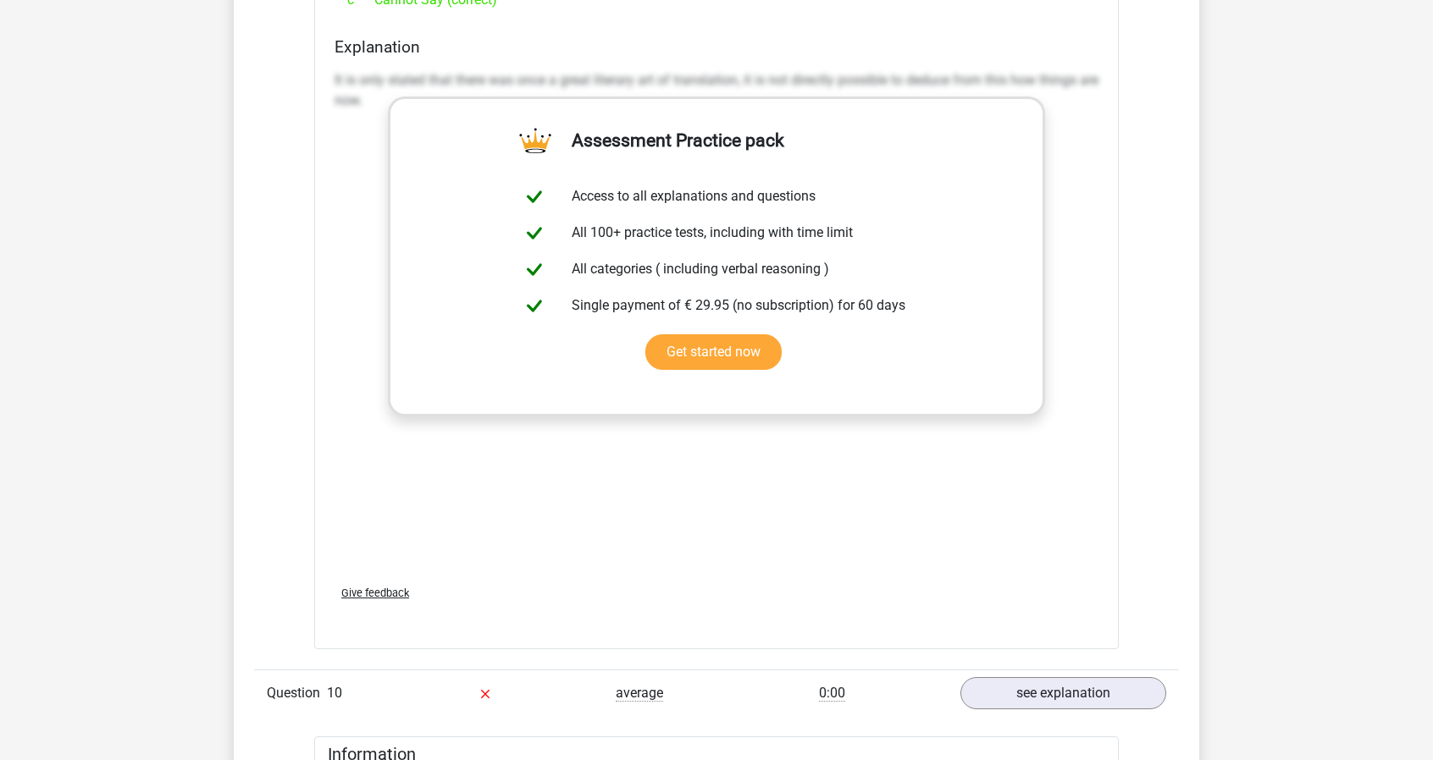
scroll to position [7536, 0]
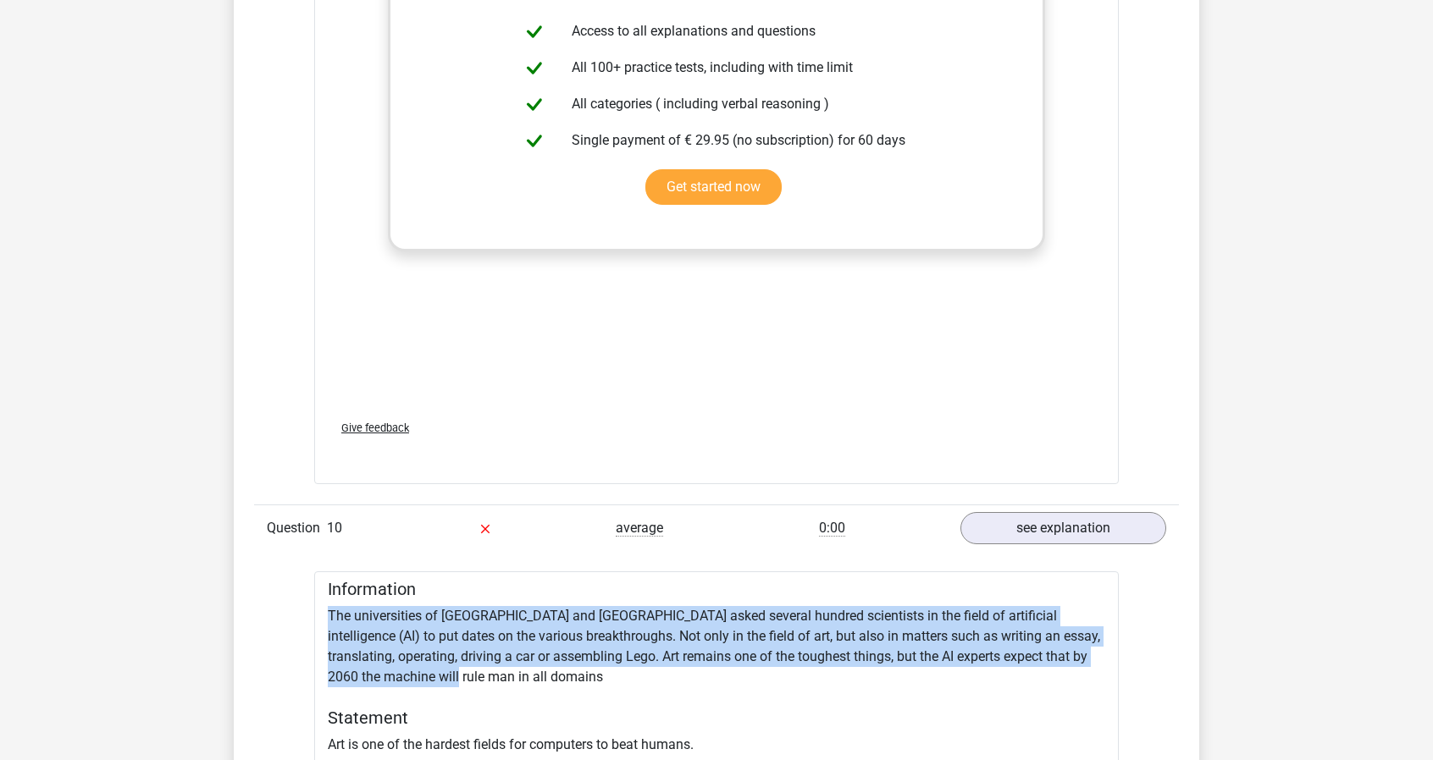
drag, startPoint x: 321, startPoint y: 552, endPoint x: 473, endPoint y: 619, distance: 166.4
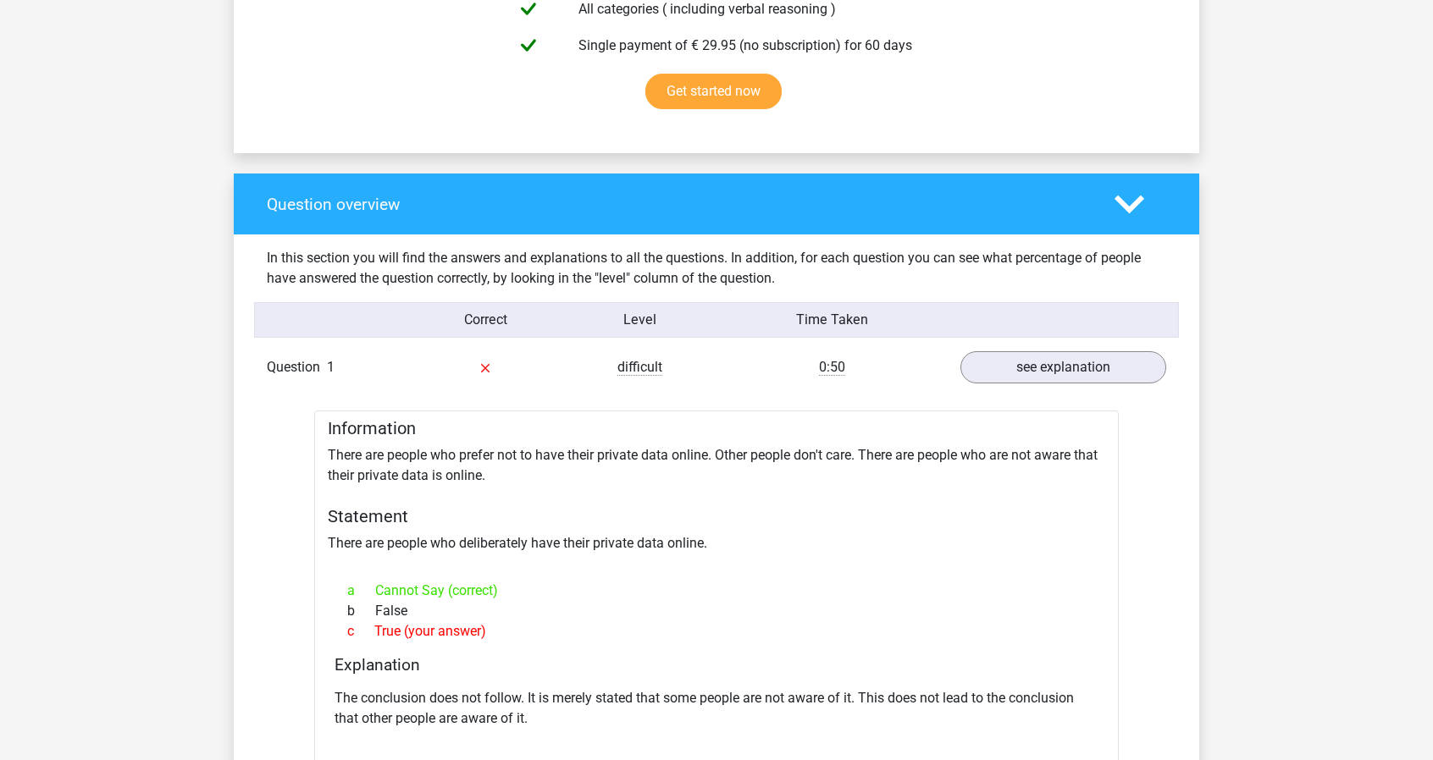
scroll to position [0, 0]
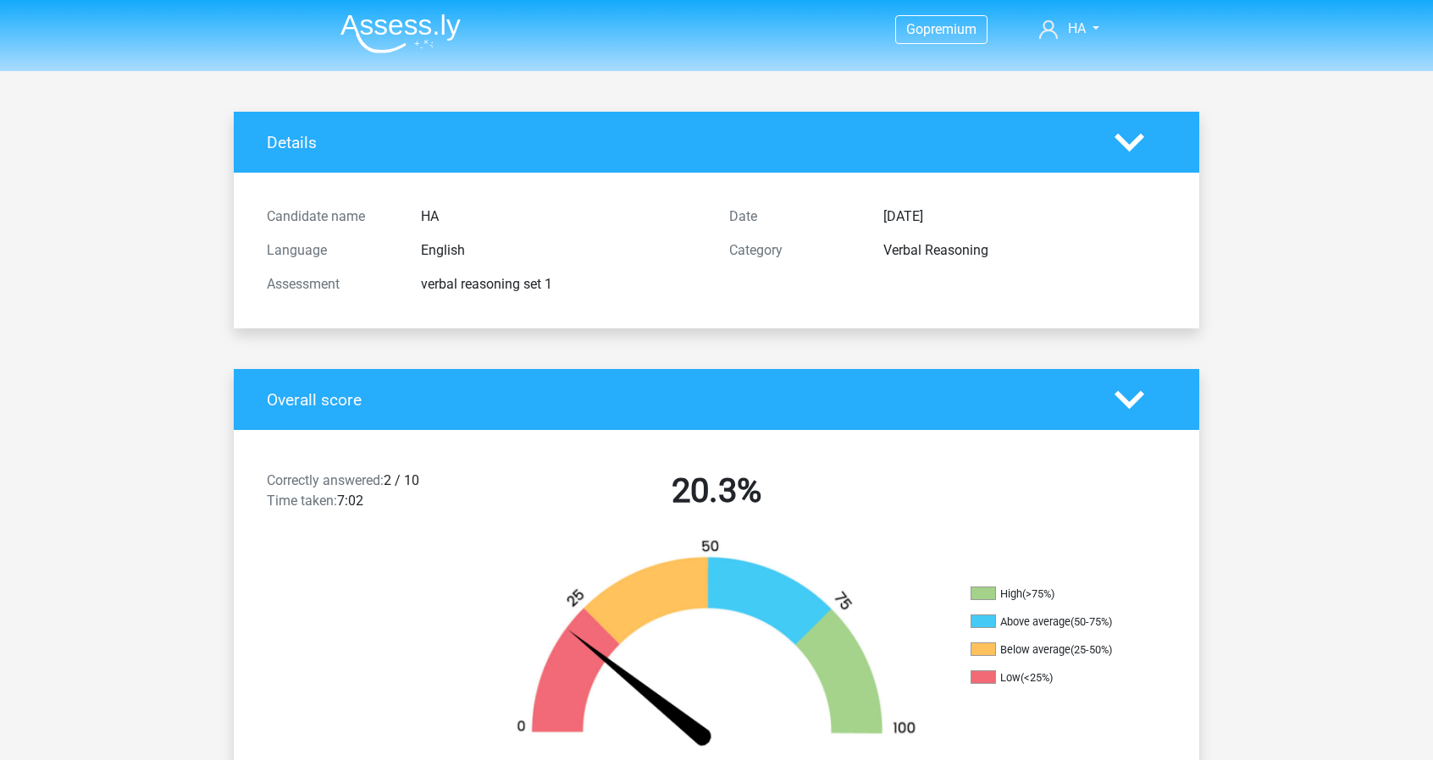
click at [1131, 144] on polygon at bounding box center [1129, 142] width 30 height 19
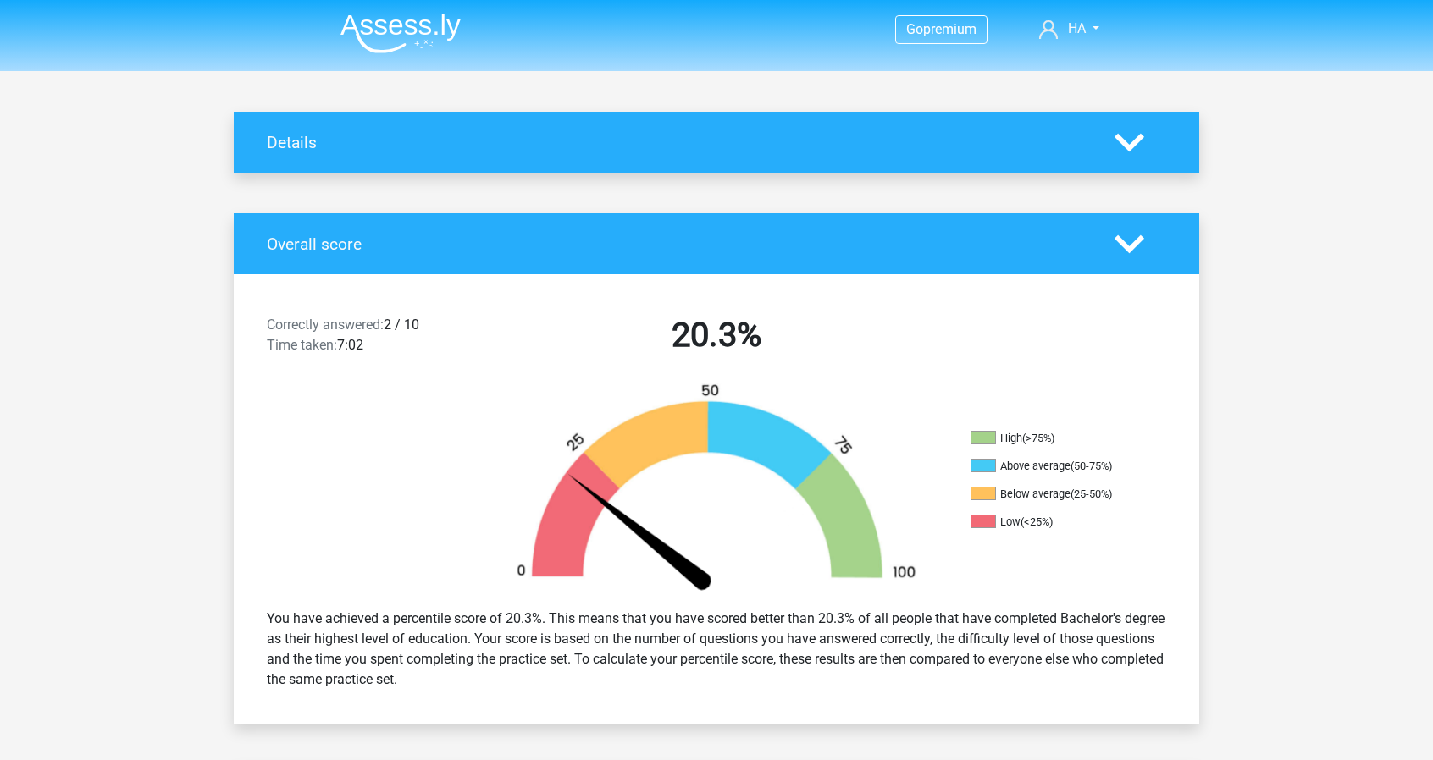
click at [1137, 251] on icon at bounding box center [1129, 244] width 30 height 30
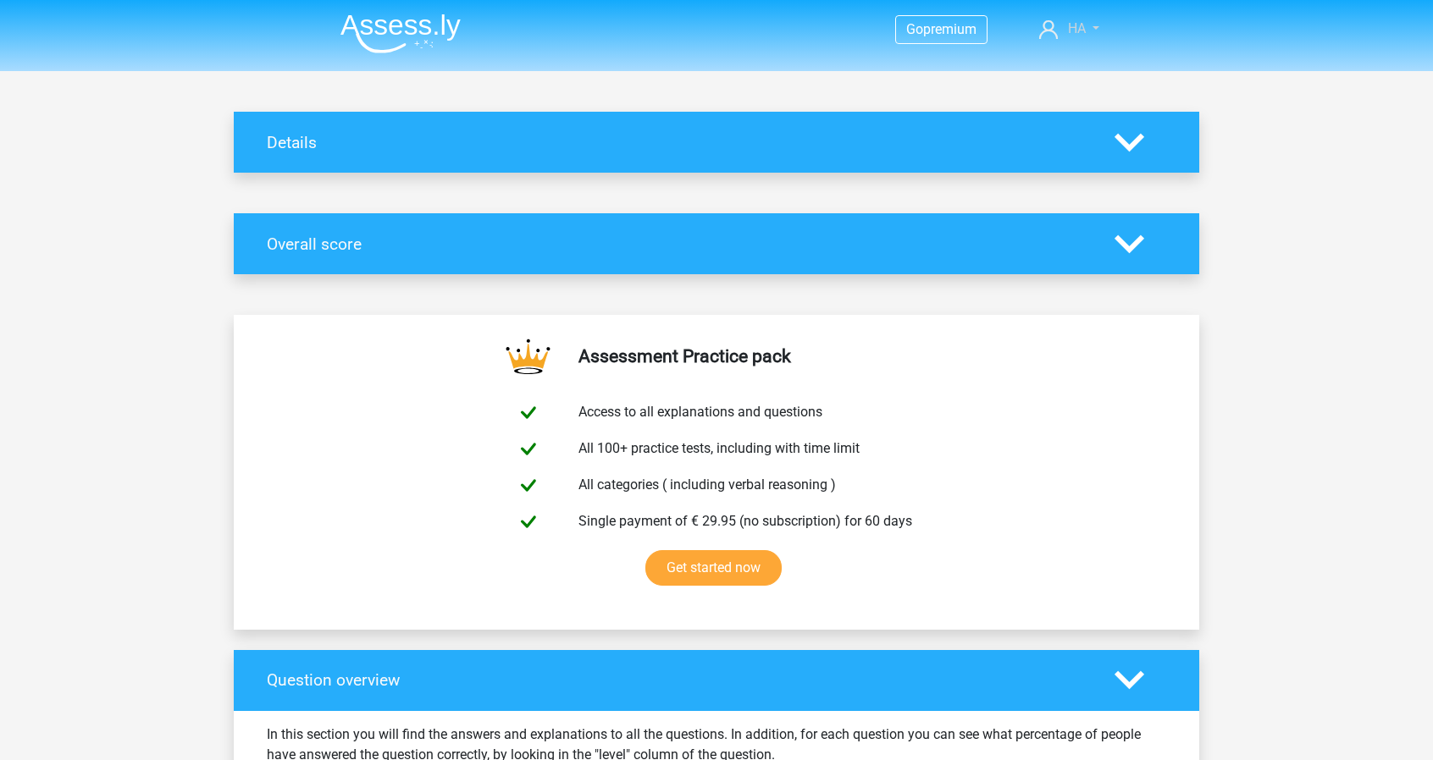
click at [1094, 26] on link "HA" at bounding box center [1069, 29] width 74 height 20
click at [413, 33] on img at bounding box center [400, 34] width 120 height 40
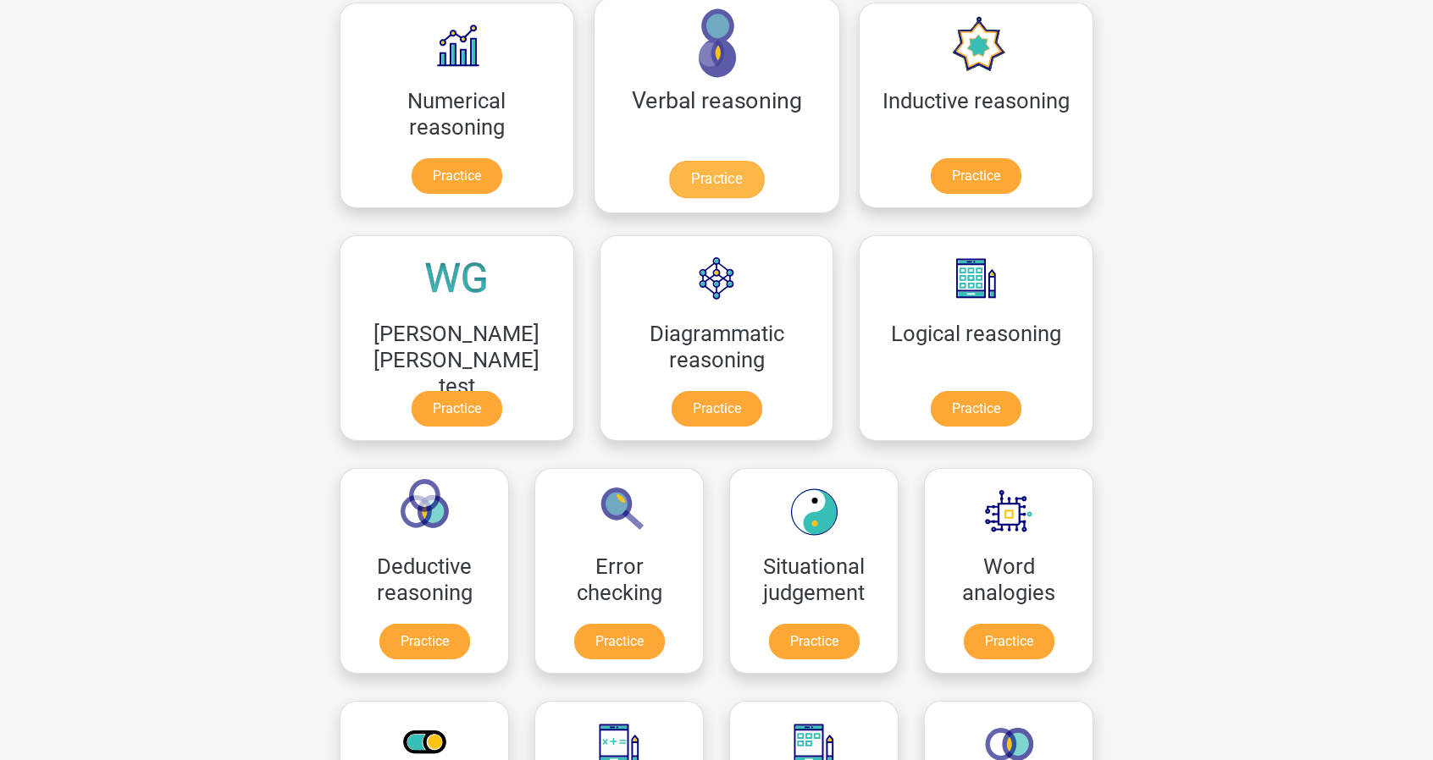
scroll to position [254, 0]
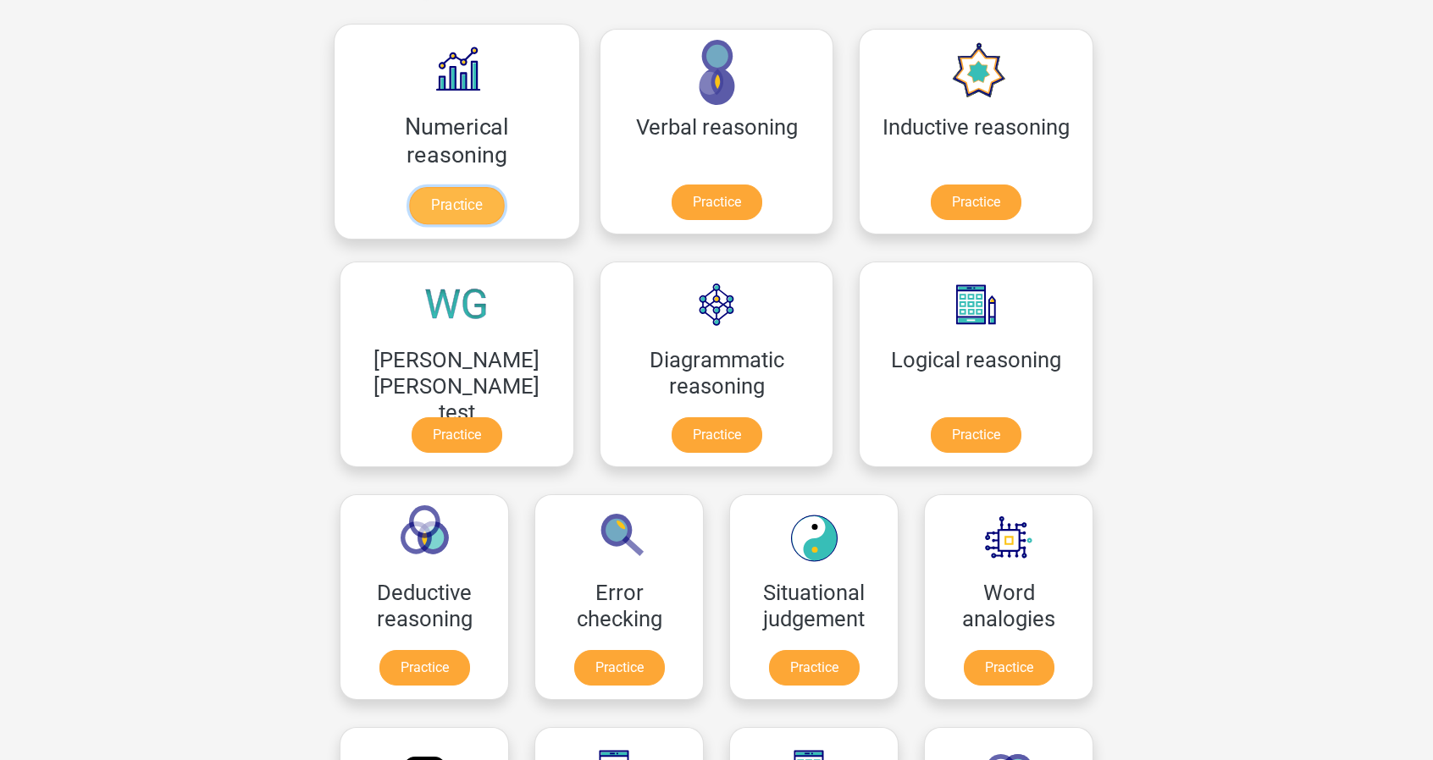
click at [441, 202] on link "Practice" at bounding box center [456, 205] width 95 height 37
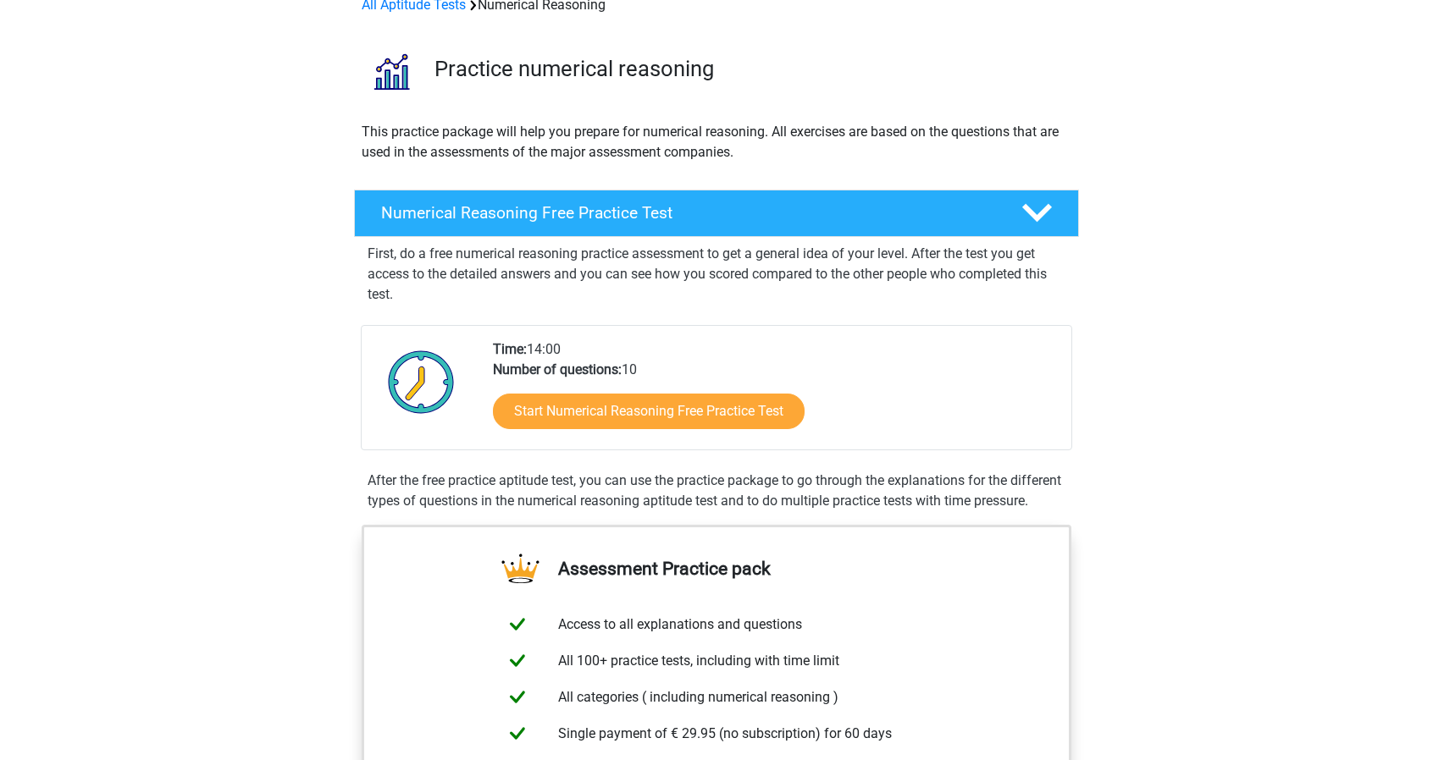
scroll to position [339, 0]
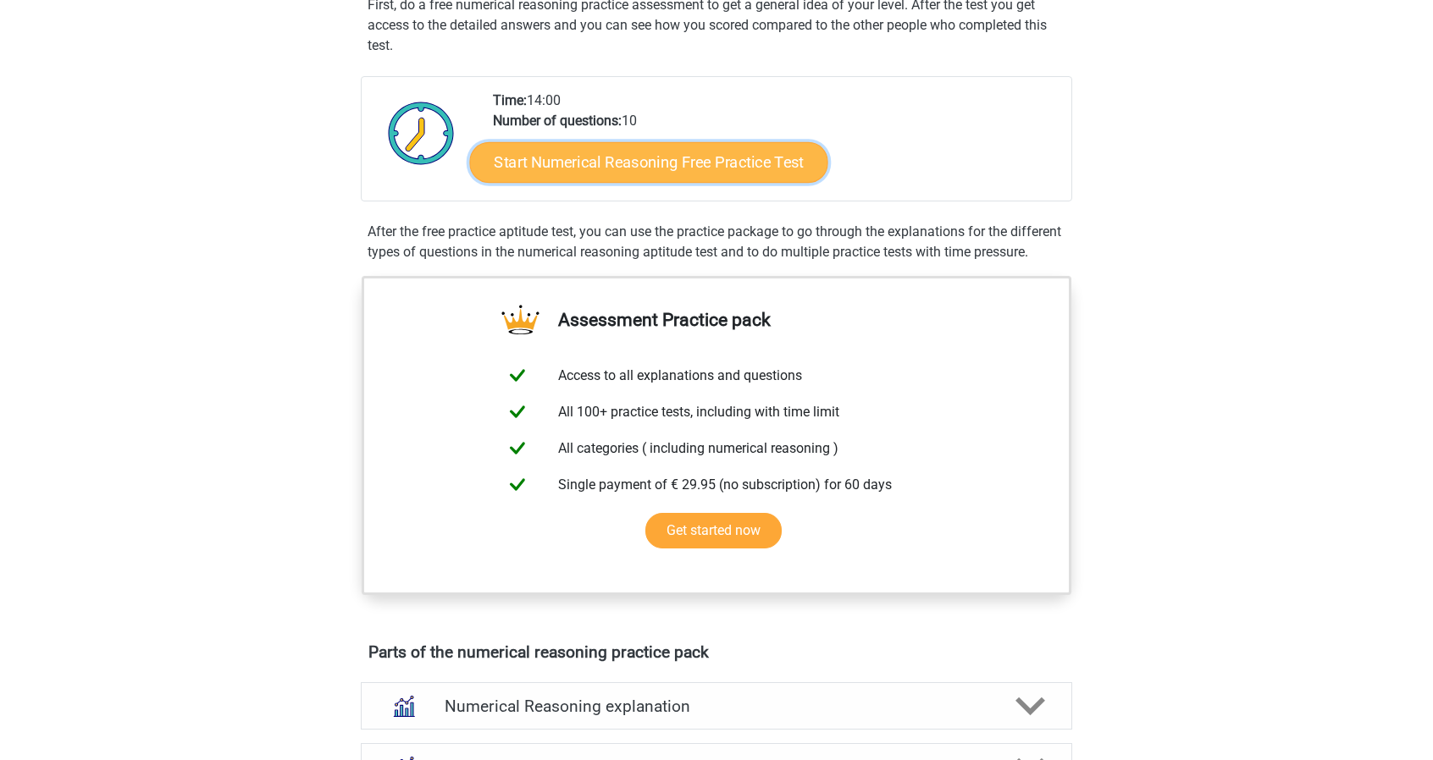
click at [679, 167] on link "Start Numerical Reasoning Free Practice Test" at bounding box center [649, 161] width 358 height 41
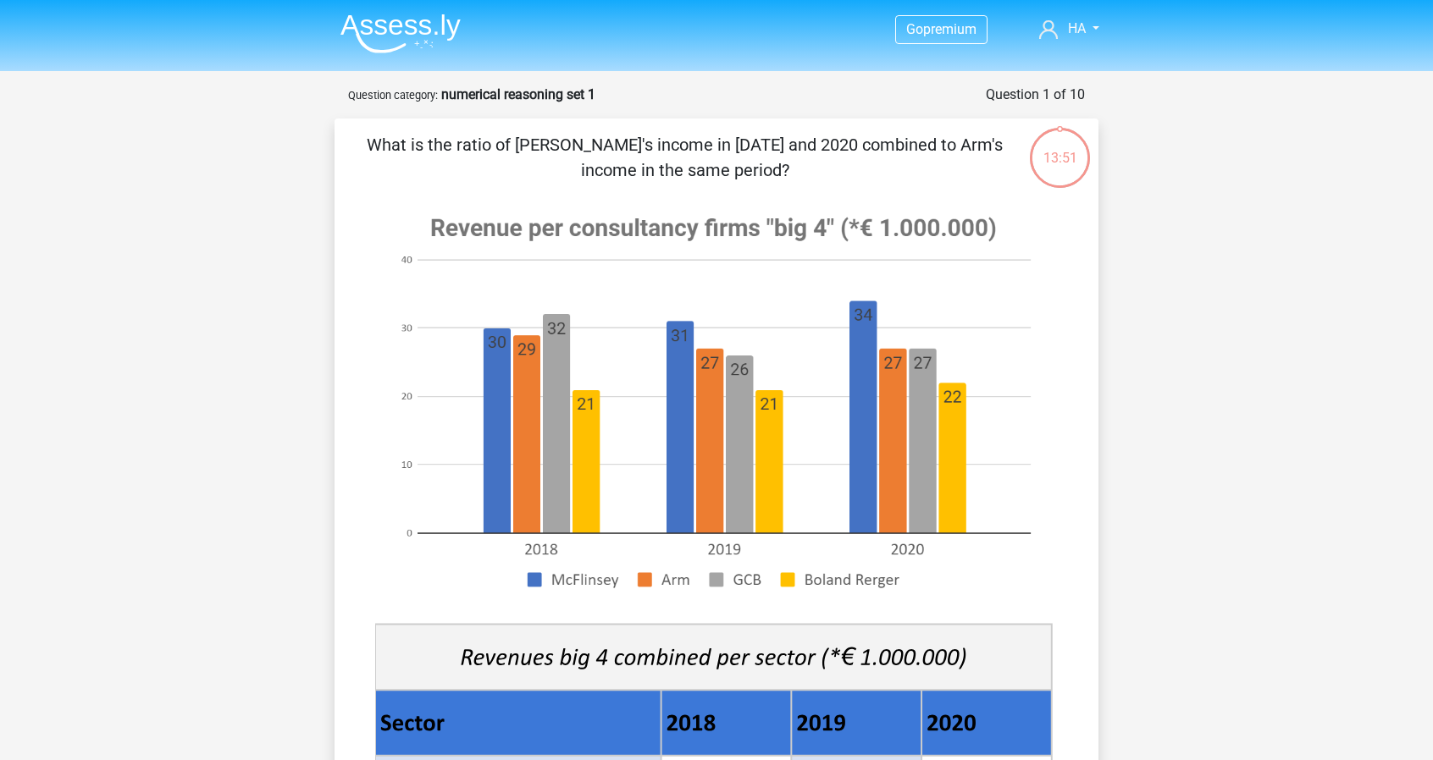
drag, startPoint x: 370, startPoint y: 146, endPoint x: 778, endPoint y: 169, distance: 408.8
click at [778, 169] on p "What is the ratio of [PERSON_NAME]'s income in [DATE] and 2020 combined to Arm'…" at bounding box center [685, 157] width 646 height 51
click at [767, 182] on div at bounding box center [767, 182] width 0 height 0
click at [936, 165] on p "What is the ratio of [PERSON_NAME]'s income in [DATE] and 2020 combined to Arm'…" at bounding box center [685, 157] width 646 height 51
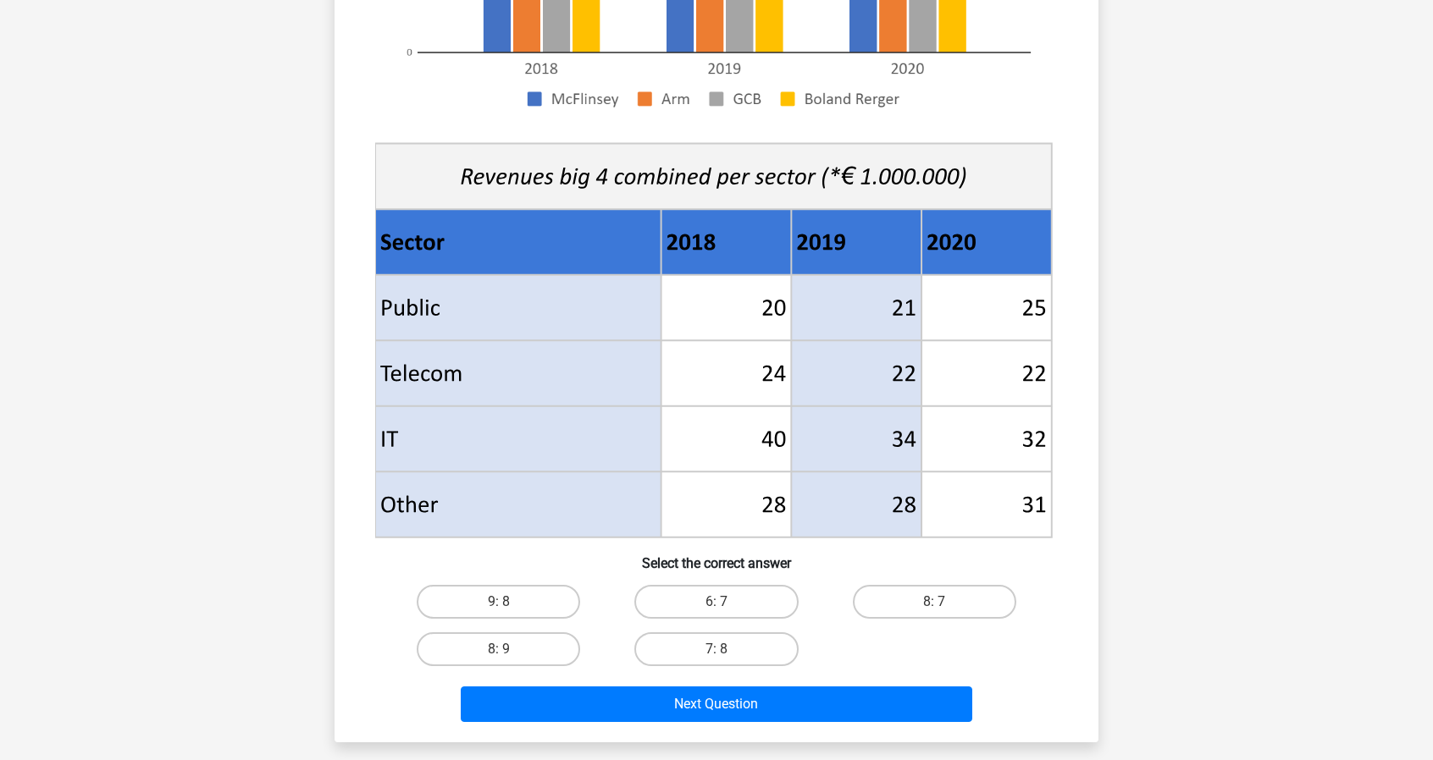
scroll to position [508, 0]
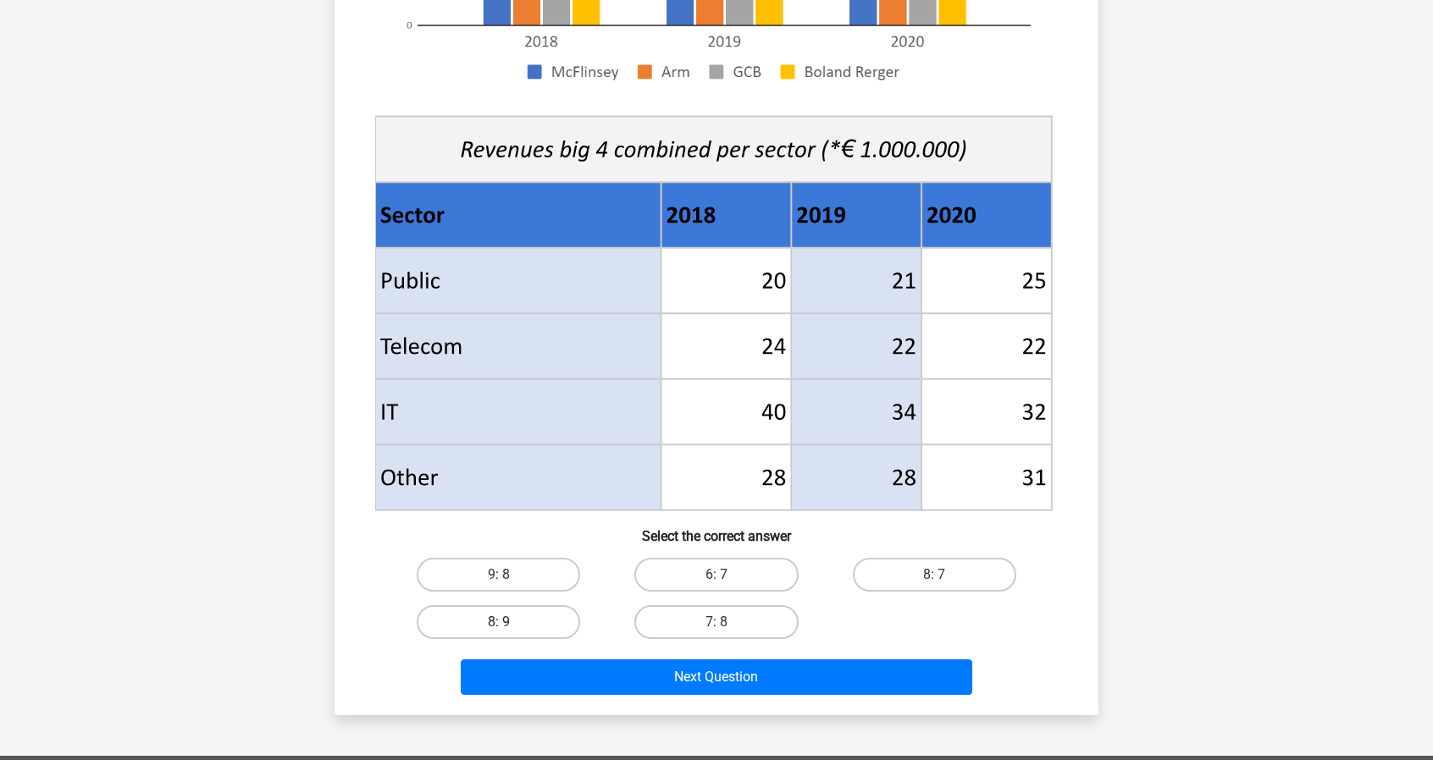
click at [511, 632] on label "8: 9" at bounding box center [498, 622] width 163 height 34
click at [510, 632] on input "8: 9" at bounding box center [504, 627] width 11 height 11
radio input "true"
click at [546, 628] on label "8: 9" at bounding box center [498, 622] width 163 height 34
click at [510, 628] on input "8: 9" at bounding box center [504, 627] width 11 height 11
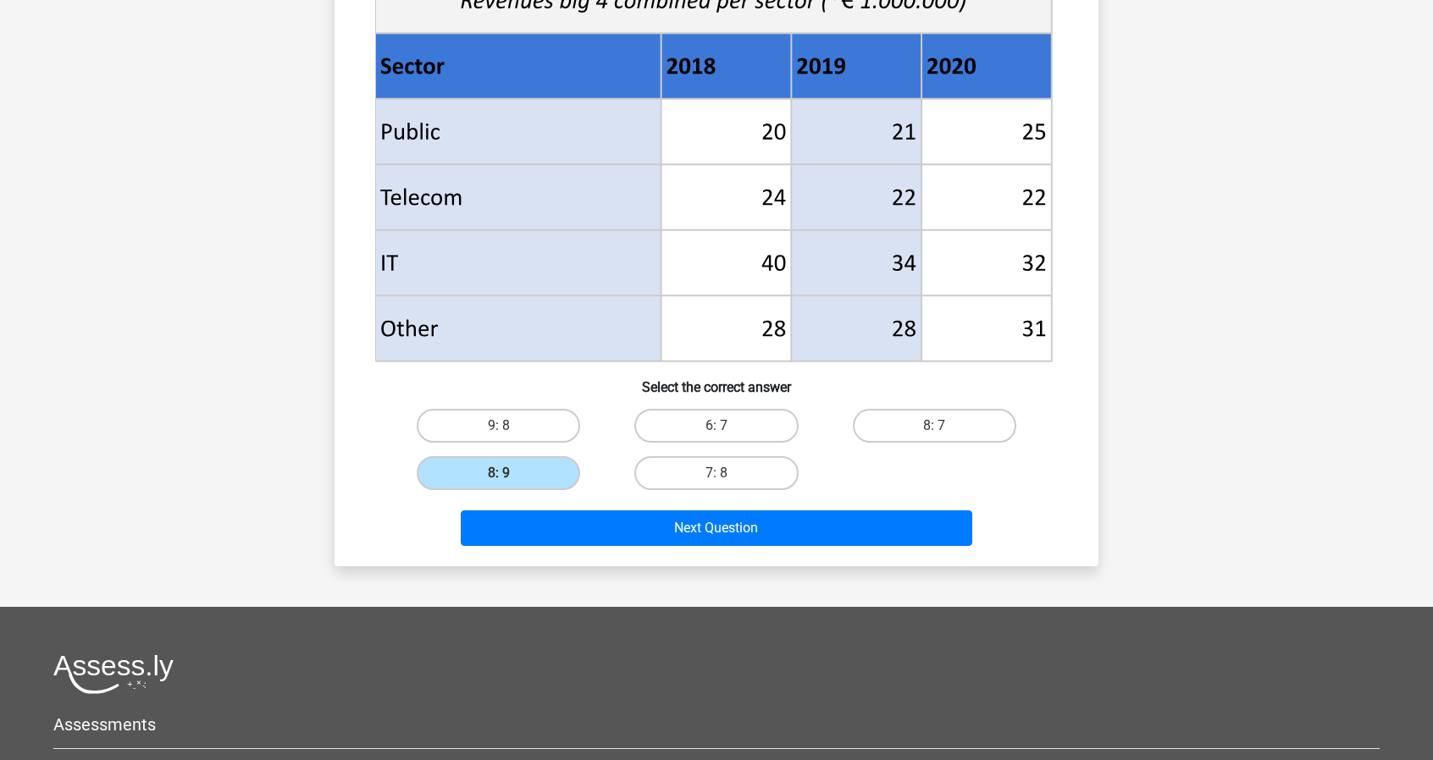
scroll to position [847, 0]
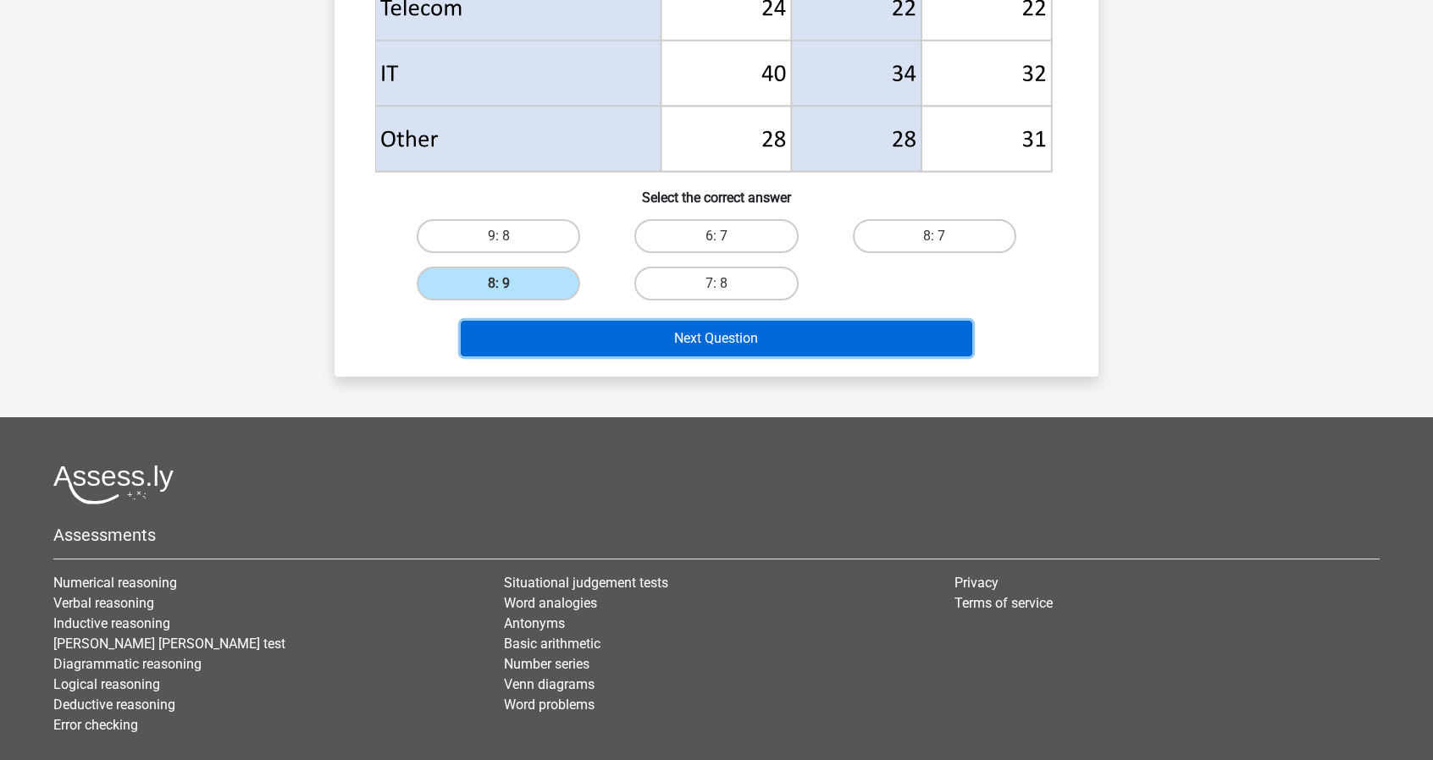
click at [721, 332] on button "Next Question" at bounding box center [717, 339] width 512 height 36
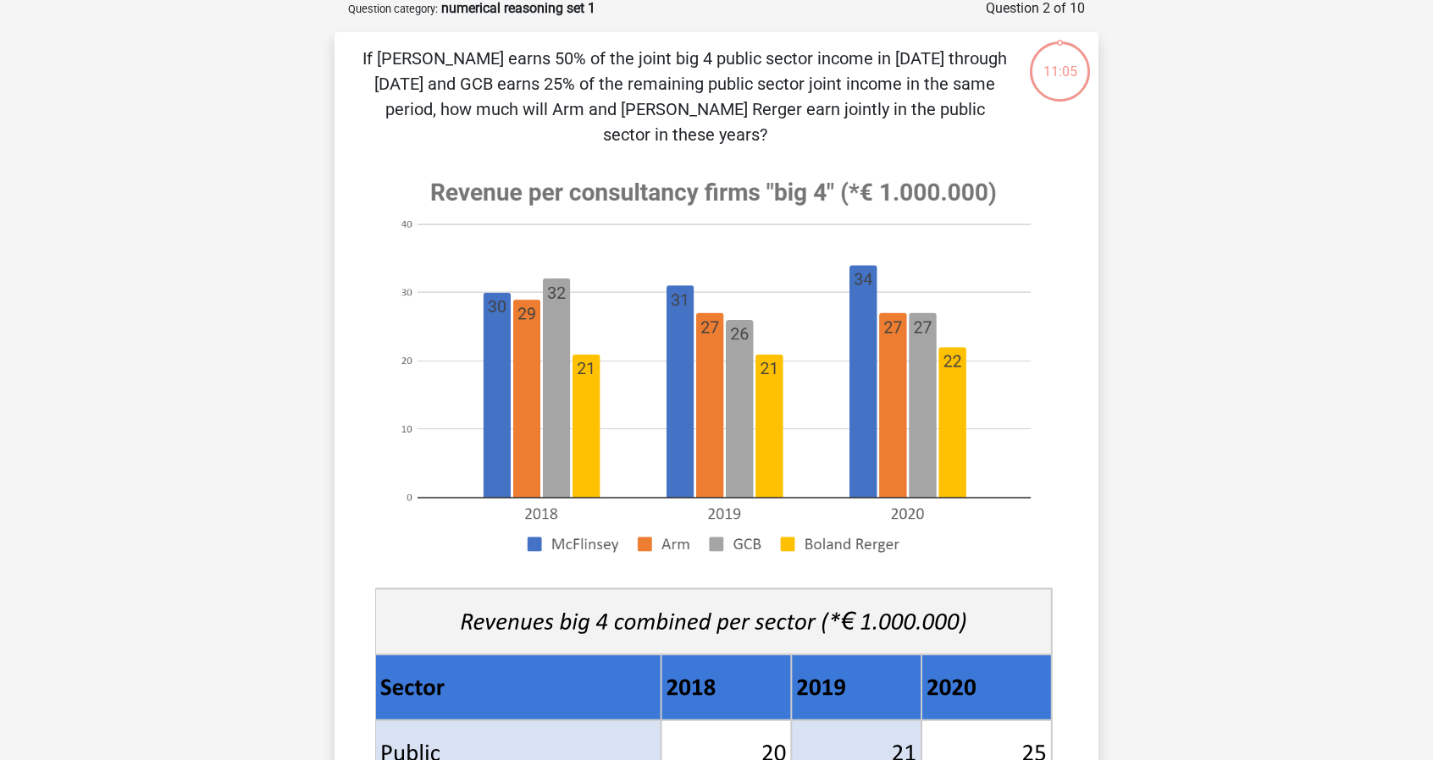
scroll to position [85, 0]
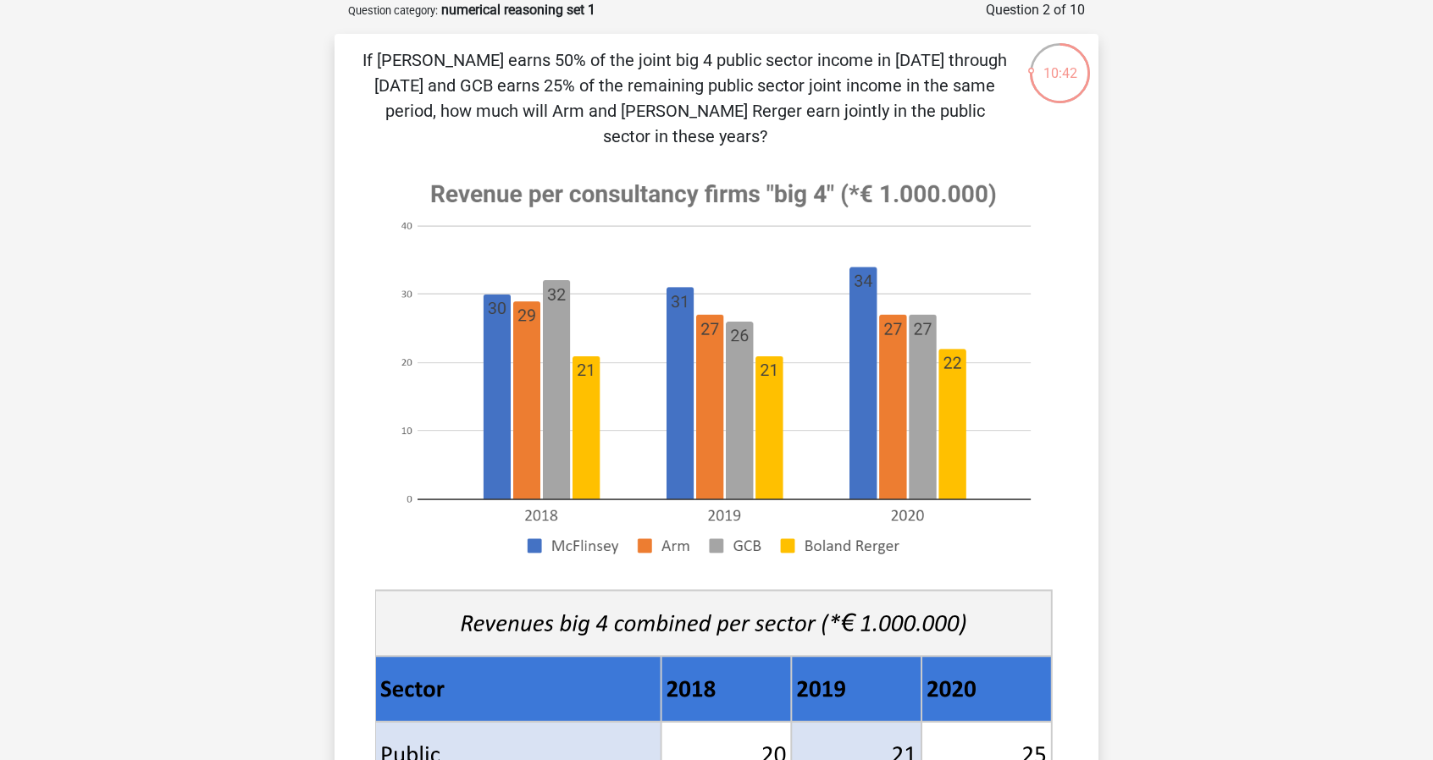
drag, startPoint x: 1018, startPoint y: 111, endPoint x: 370, endPoint y: 67, distance: 649.2
click at [370, 67] on div "If McFlinsey earns 50% of the joint big 4 public sector income in 2018 through …" at bounding box center [716, 611] width 750 height 1129
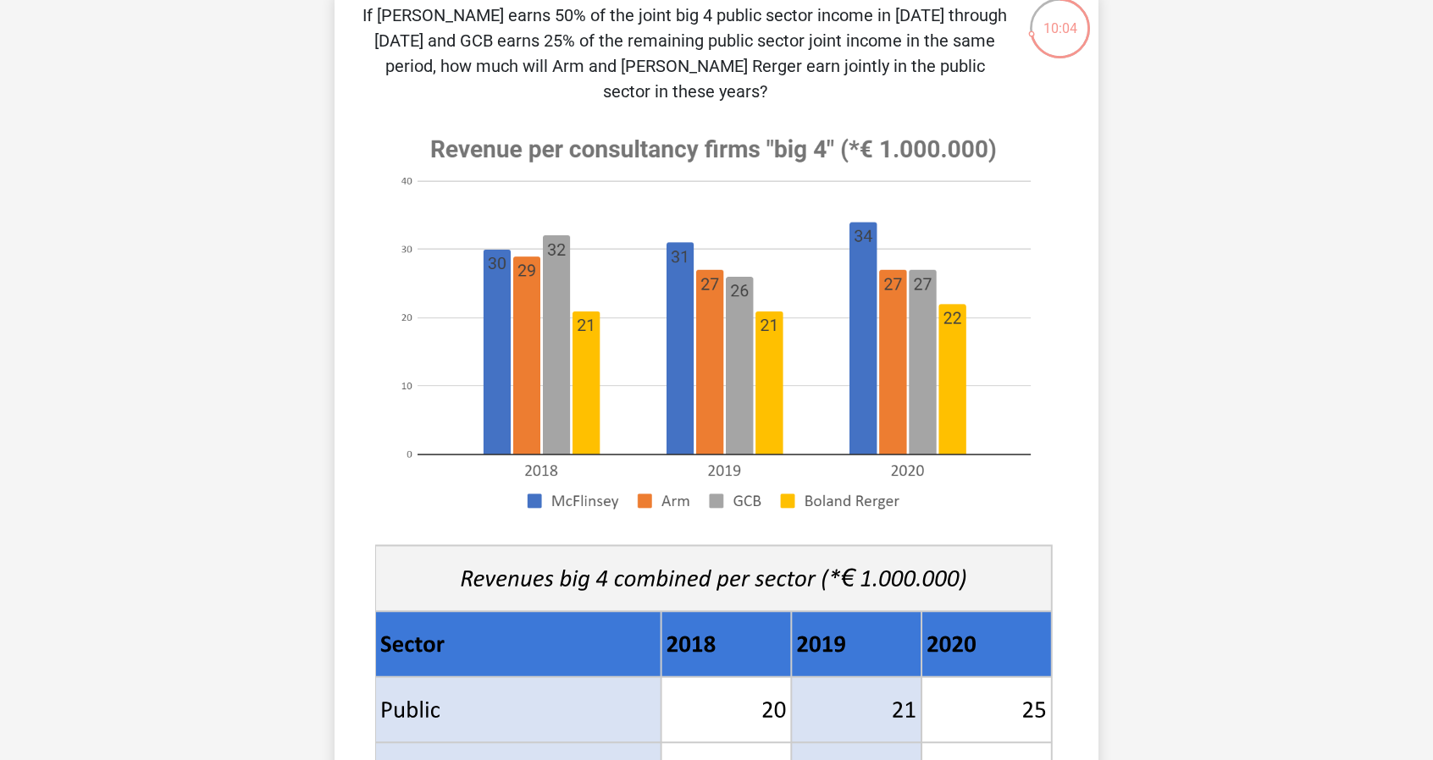
scroll to position [0, 0]
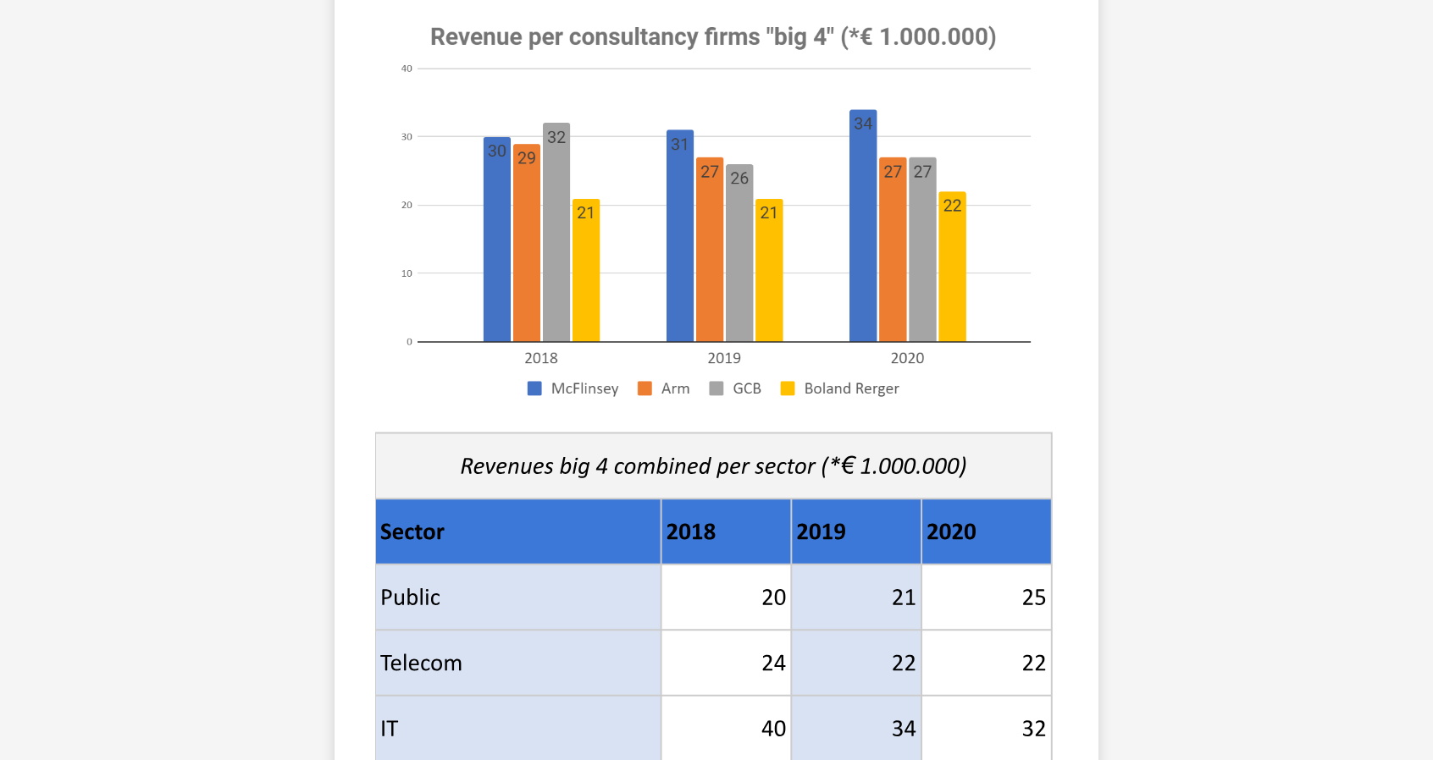
scroll to position [508, 0]
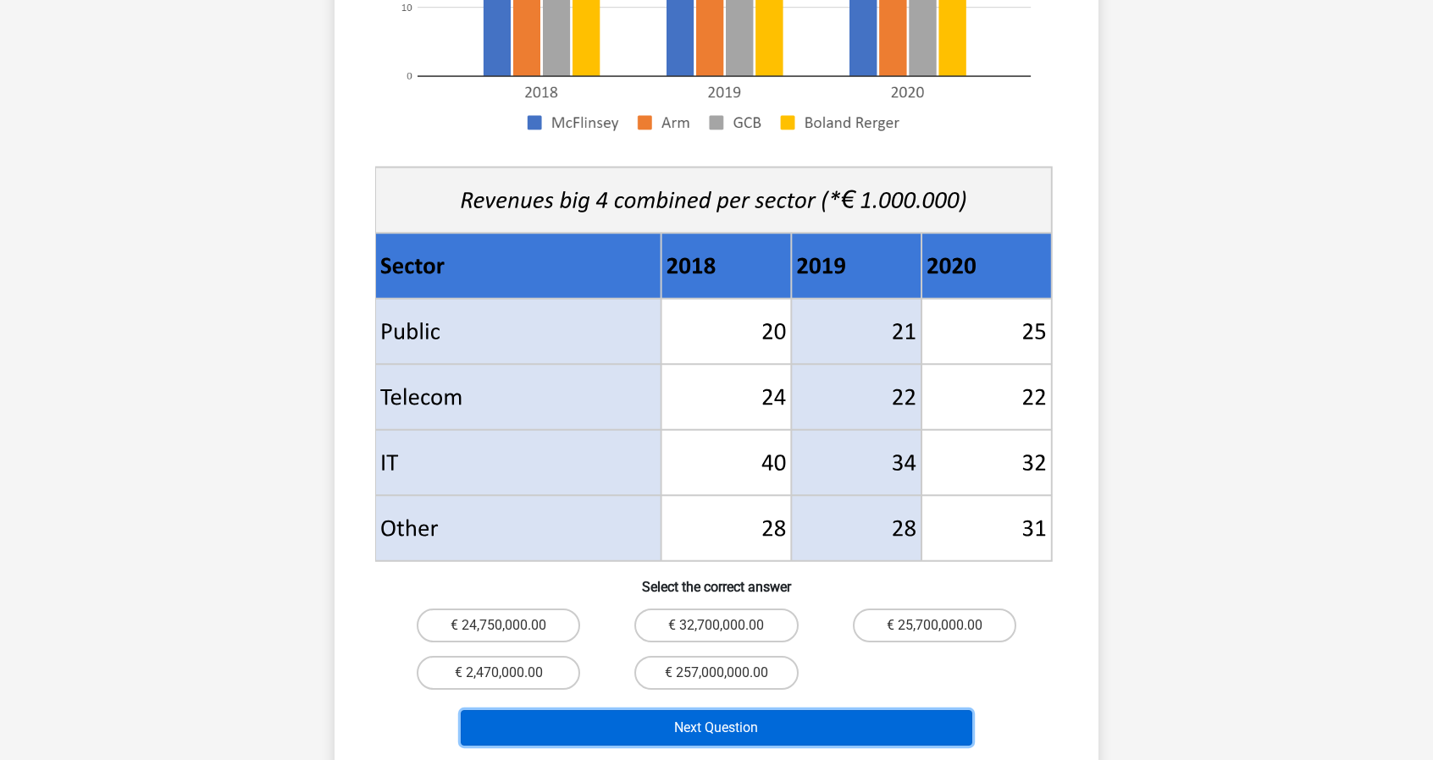
click at [816, 710] on button "Next Question" at bounding box center [717, 728] width 512 height 36
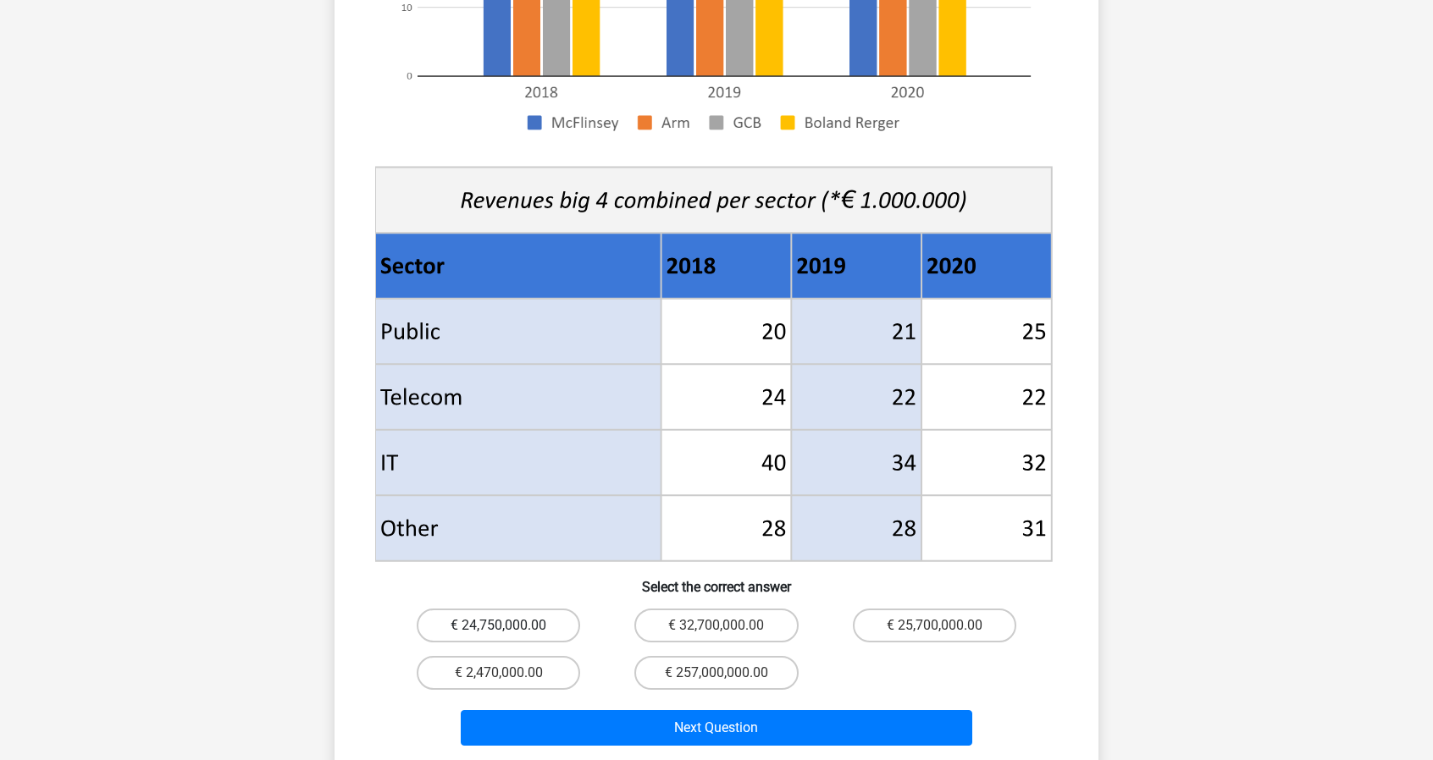
click at [535, 610] on label "€ 24,750,000.00" at bounding box center [498, 626] width 163 height 34
click at [510, 626] on input "€ 24,750,000.00" at bounding box center [504, 631] width 11 height 11
radio input "true"
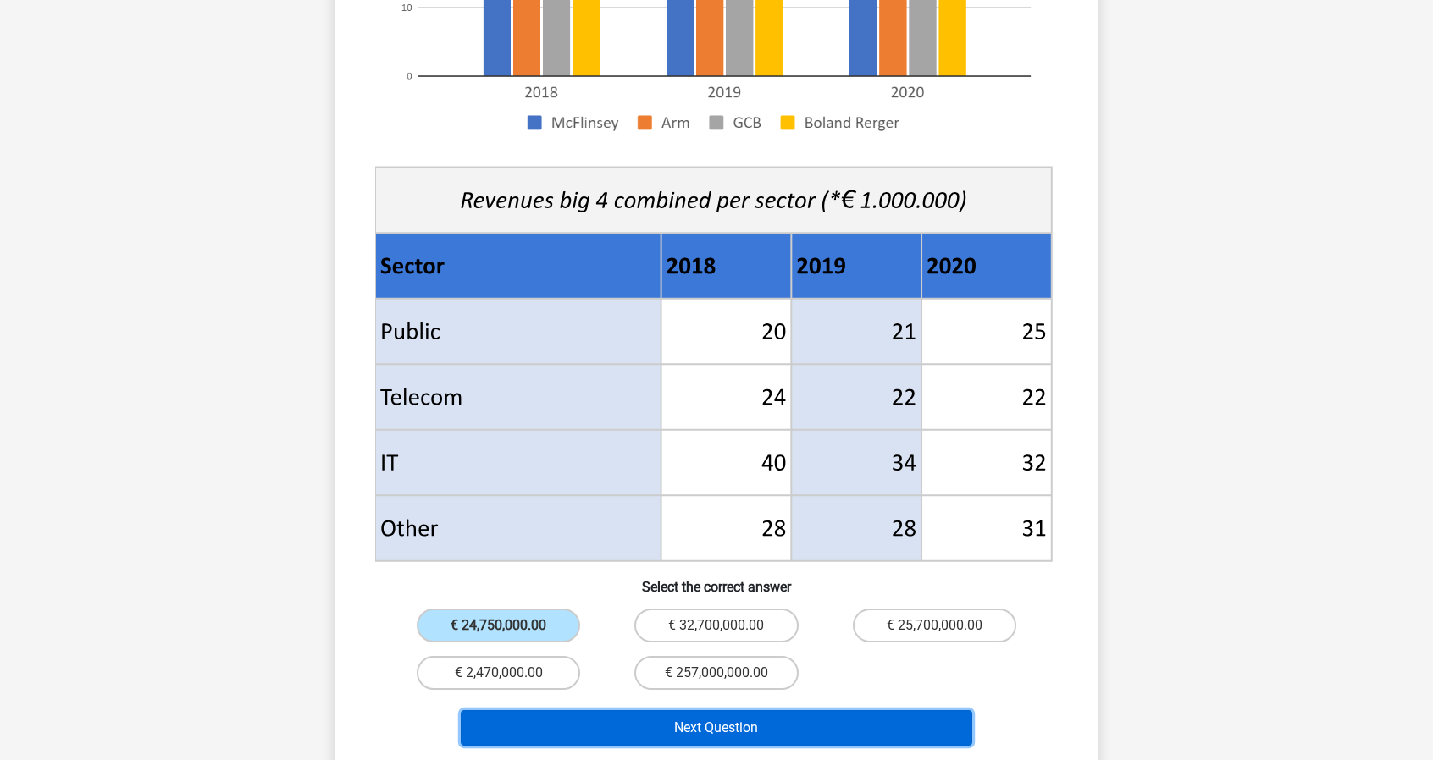
click at [821, 710] on button "Next Question" at bounding box center [717, 728] width 512 height 36
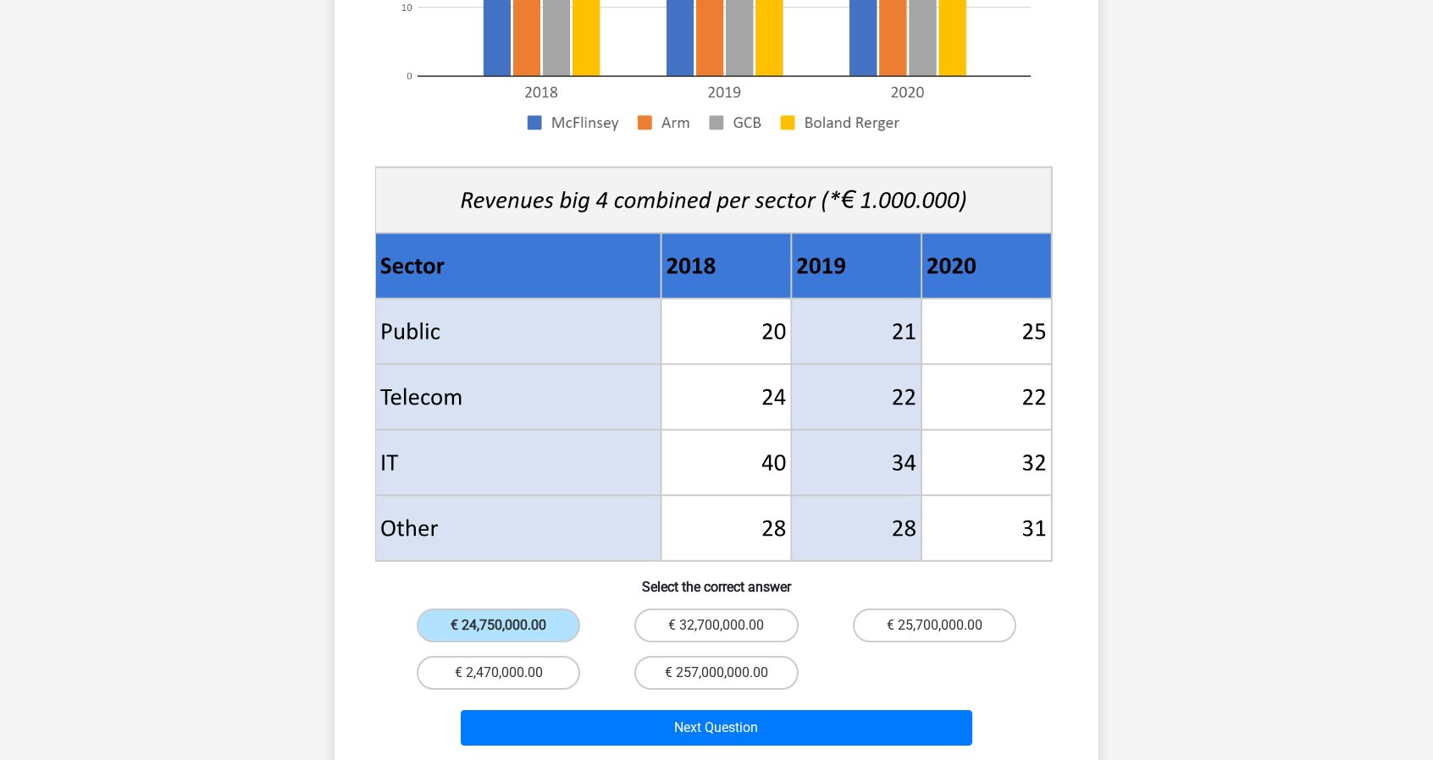
click at [603, 604] on div "€ 24,750,000.00" at bounding box center [498, 625] width 218 height 47
click at [515, 658] on label "€ 2,470,000.00" at bounding box center [498, 673] width 163 height 34
click at [510, 673] on input "€ 2,470,000.00" at bounding box center [504, 678] width 11 height 11
radio input "true"
click at [688, 609] on label "€ 32,700,000.00" at bounding box center [715, 626] width 163 height 34
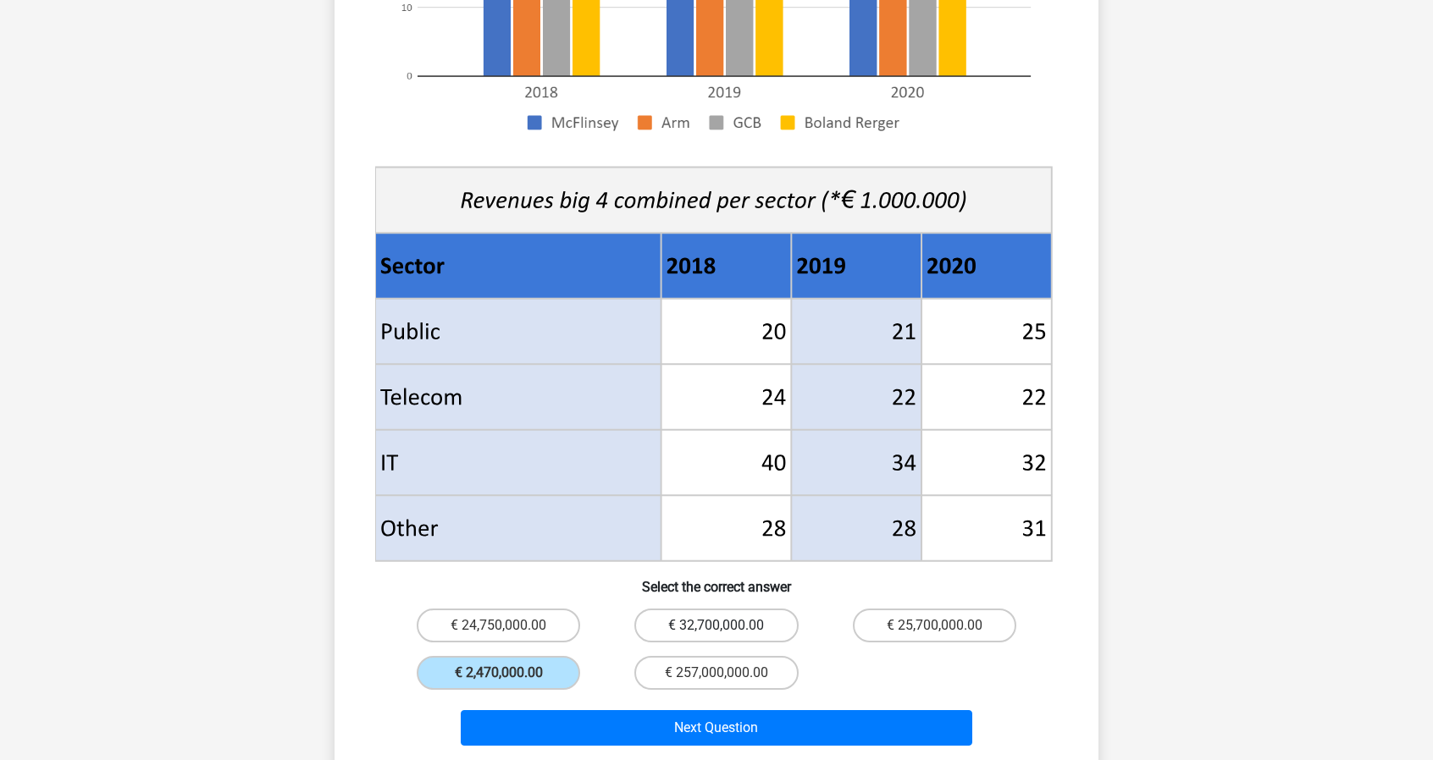
click at [716, 626] on input "€ 32,700,000.00" at bounding box center [721, 631] width 11 height 11
radio input "true"
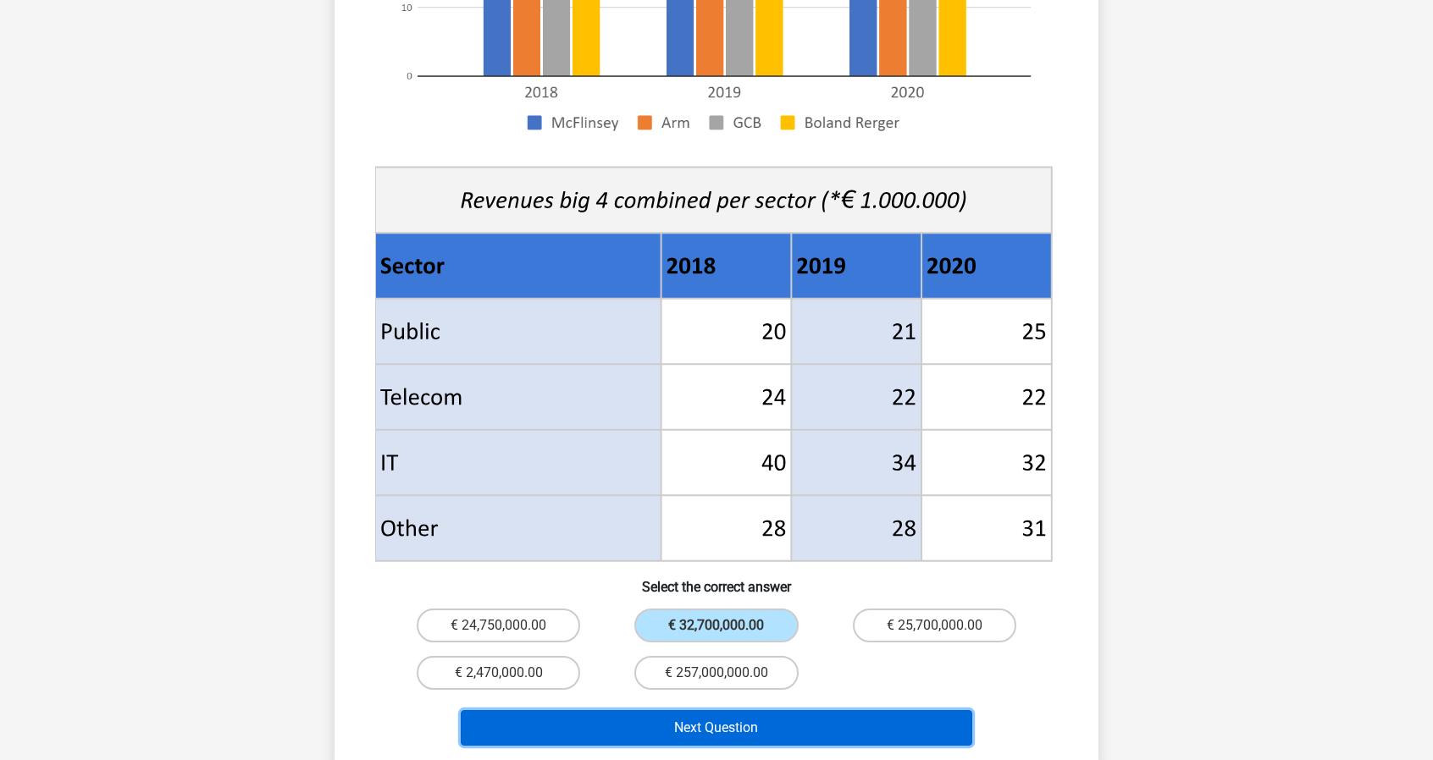
click at [716, 710] on button "Next Question" at bounding box center [717, 728] width 512 height 36
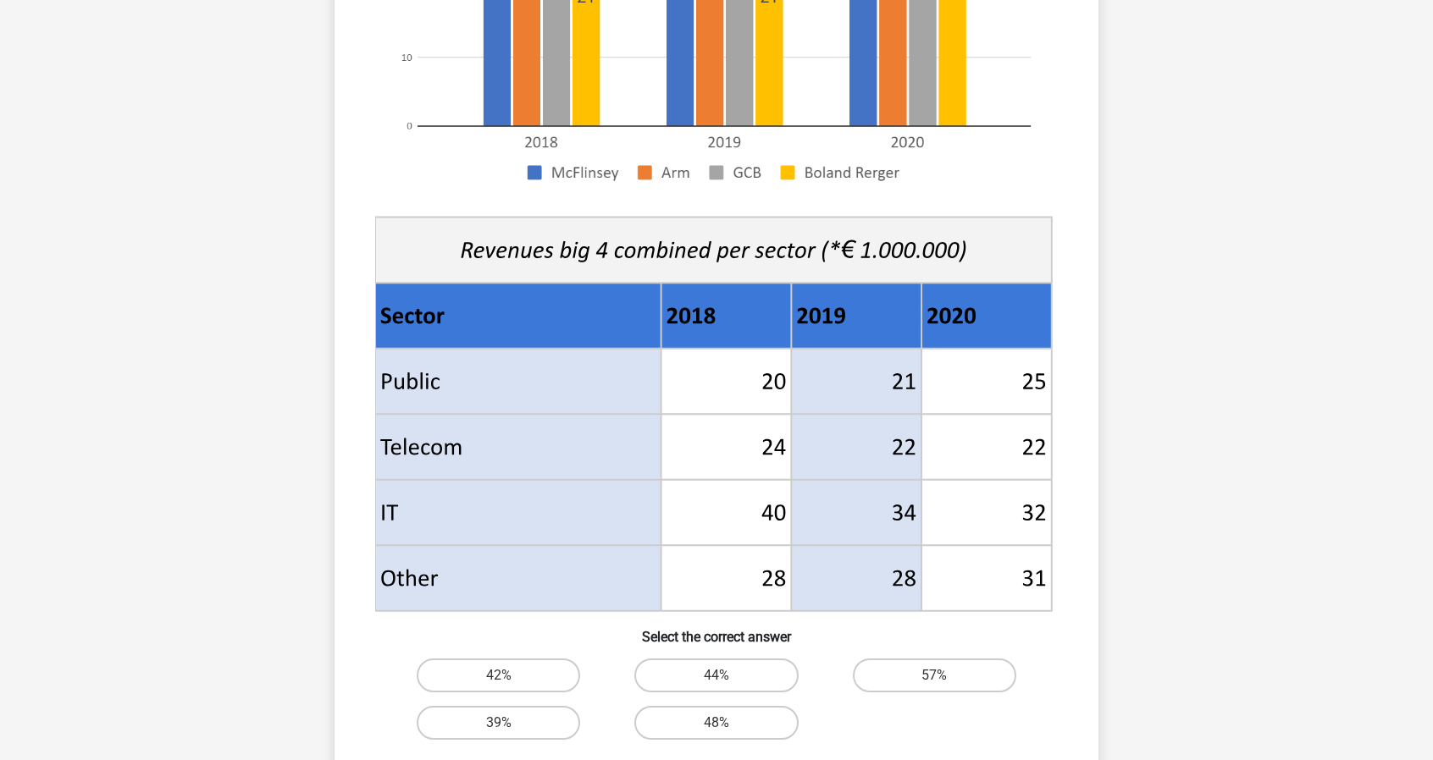
scroll to position [423, 0]
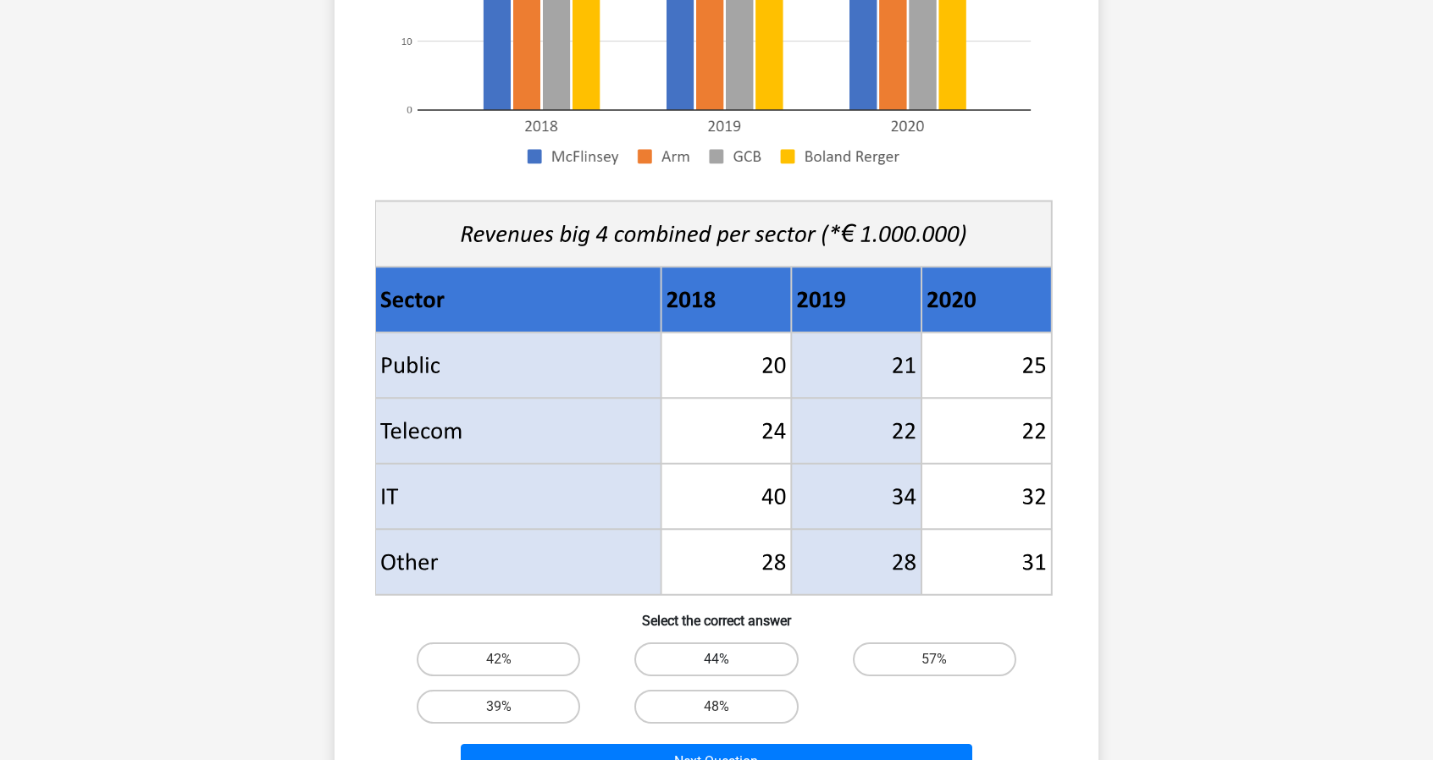
click at [699, 660] on label "44%" at bounding box center [715, 660] width 163 height 34
click at [716, 660] on input "44%" at bounding box center [721, 665] width 11 height 11
radio input "true"
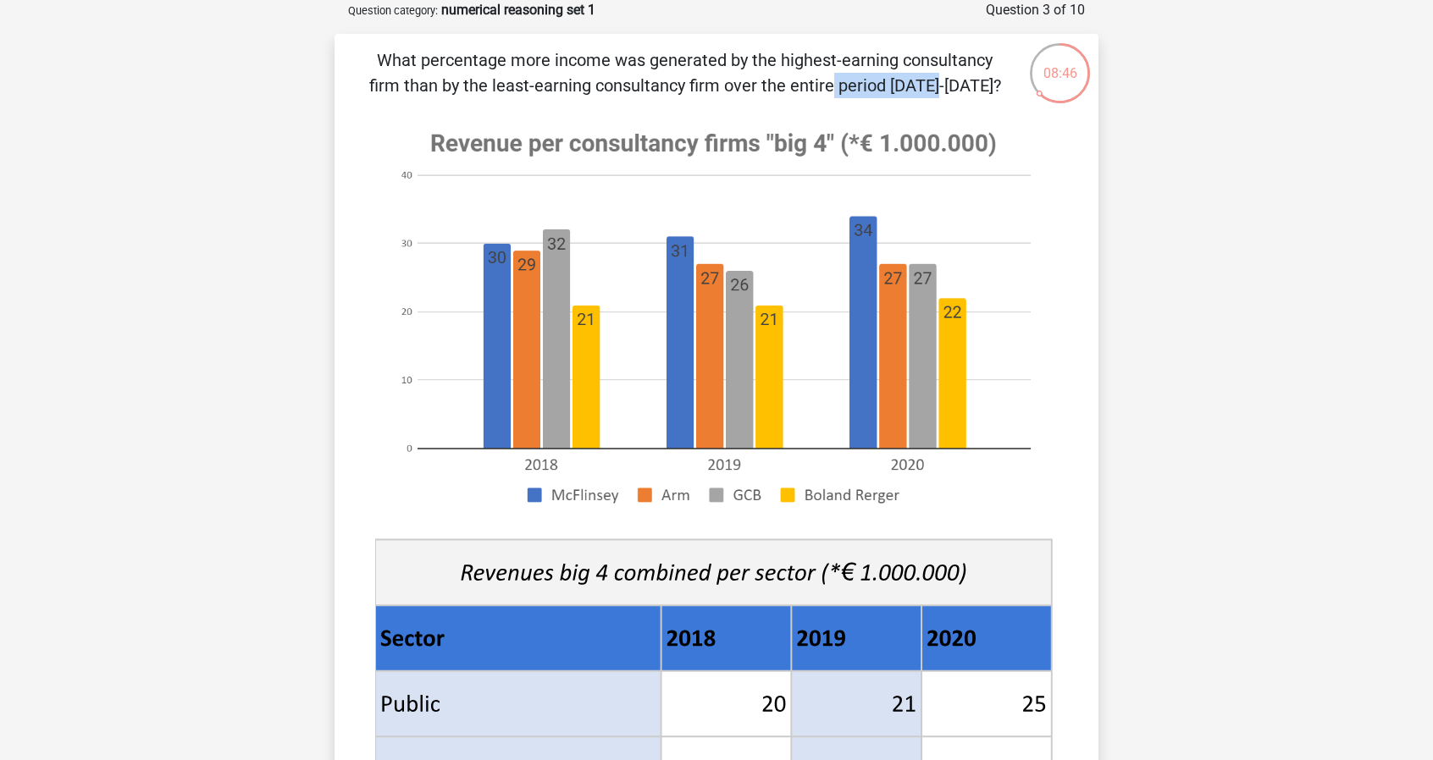
drag, startPoint x: 486, startPoint y: 86, endPoint x: 588, endPoint y: 93, distance: 101.9
click at [588, 93] on p "What percentage more income was generated by the highest-earning consultancy fi…" at bounding box center [685, 72] width 646 height 51
click at [577, 97] on div at bounding box center [577, 97] width 0 height 0
click at [591, 86] on p "What percentage more income was generated by the highest-earning consultancy fi…" at bounding box center [685, 72] width 646 height 51
drag, startPoint x: 589, startPoint y: 87, endPoint x: 655, endPoint y: 94, distance: 66.4
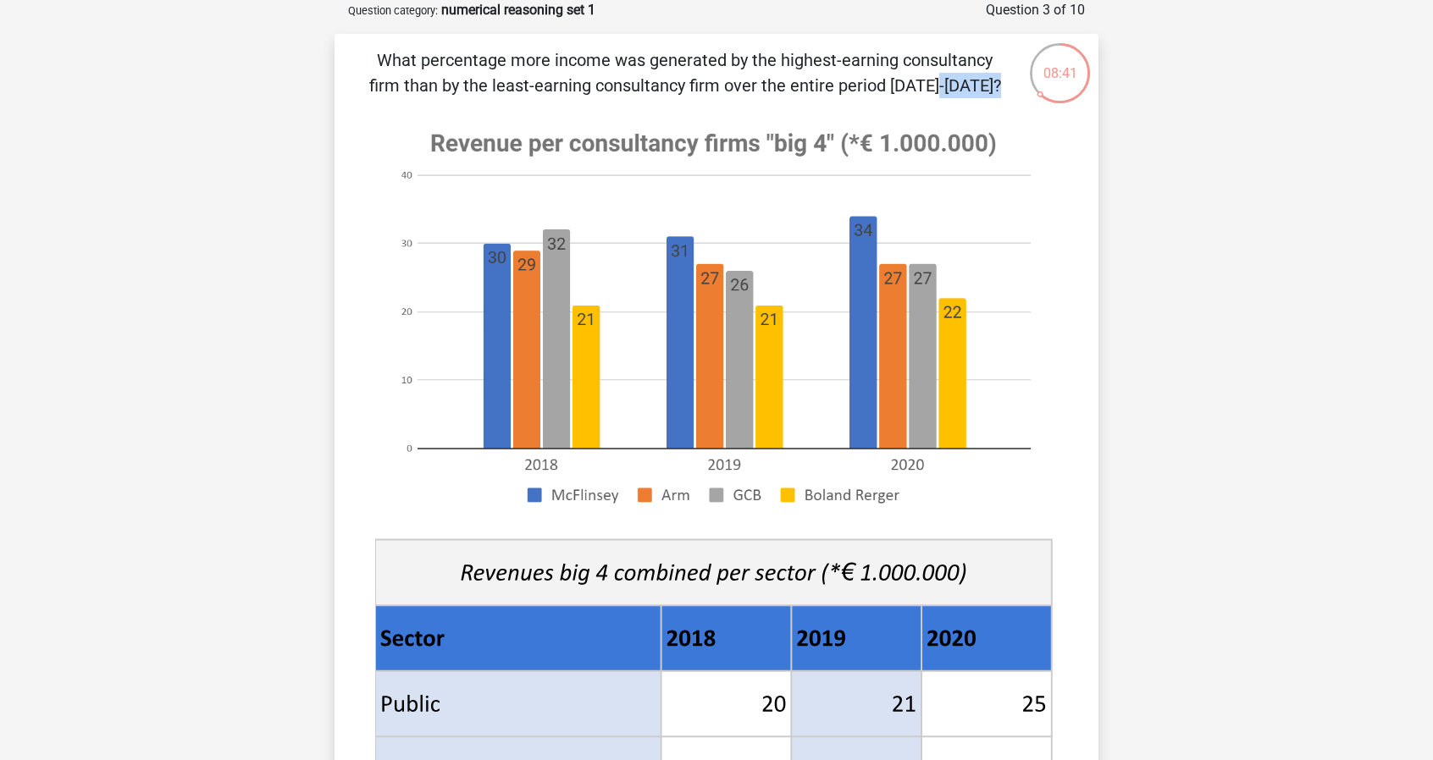
click at [655, 94] on p "What percentage more income was generated by the highest-earning consultancy fi…" at bounding box center [685, 72] width 646 height 51
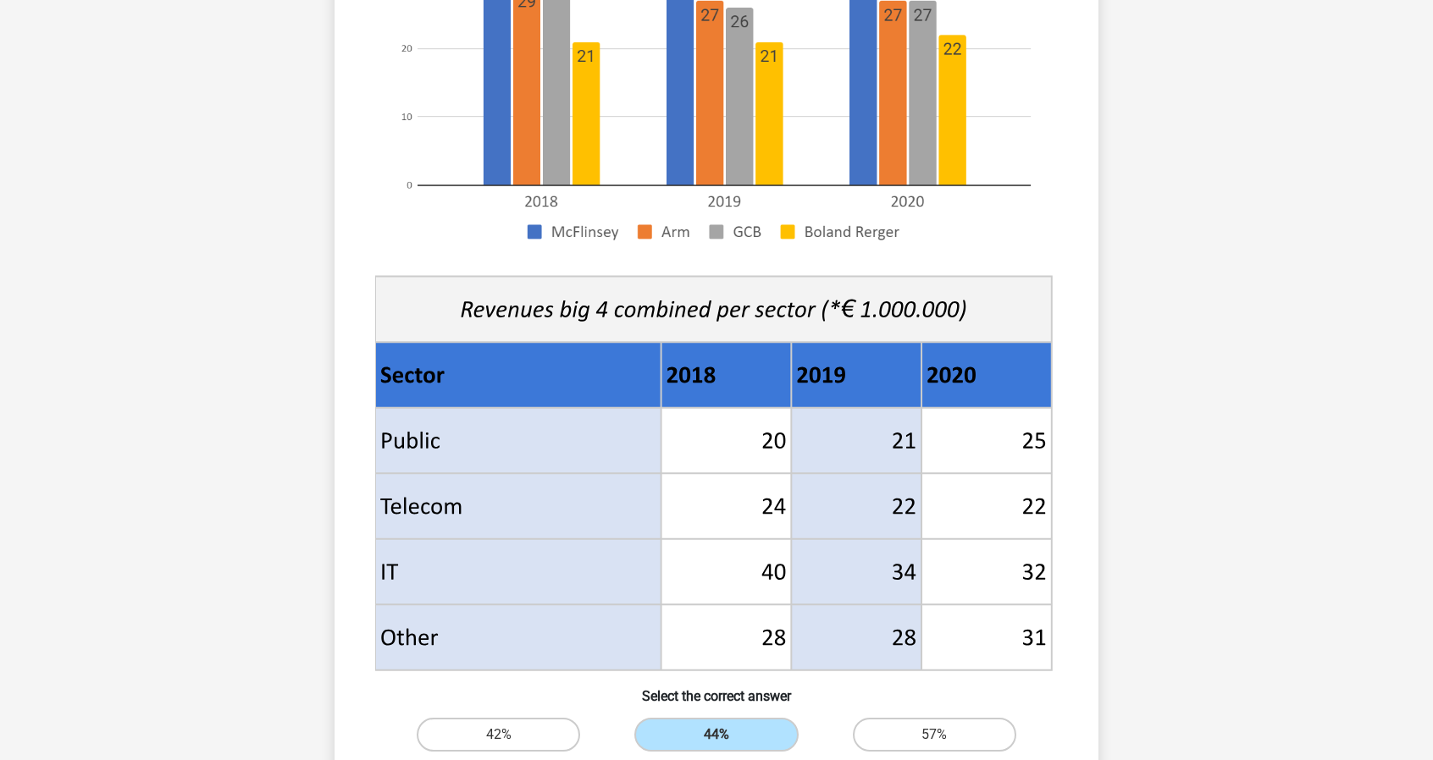
scroll to position [508, 0]
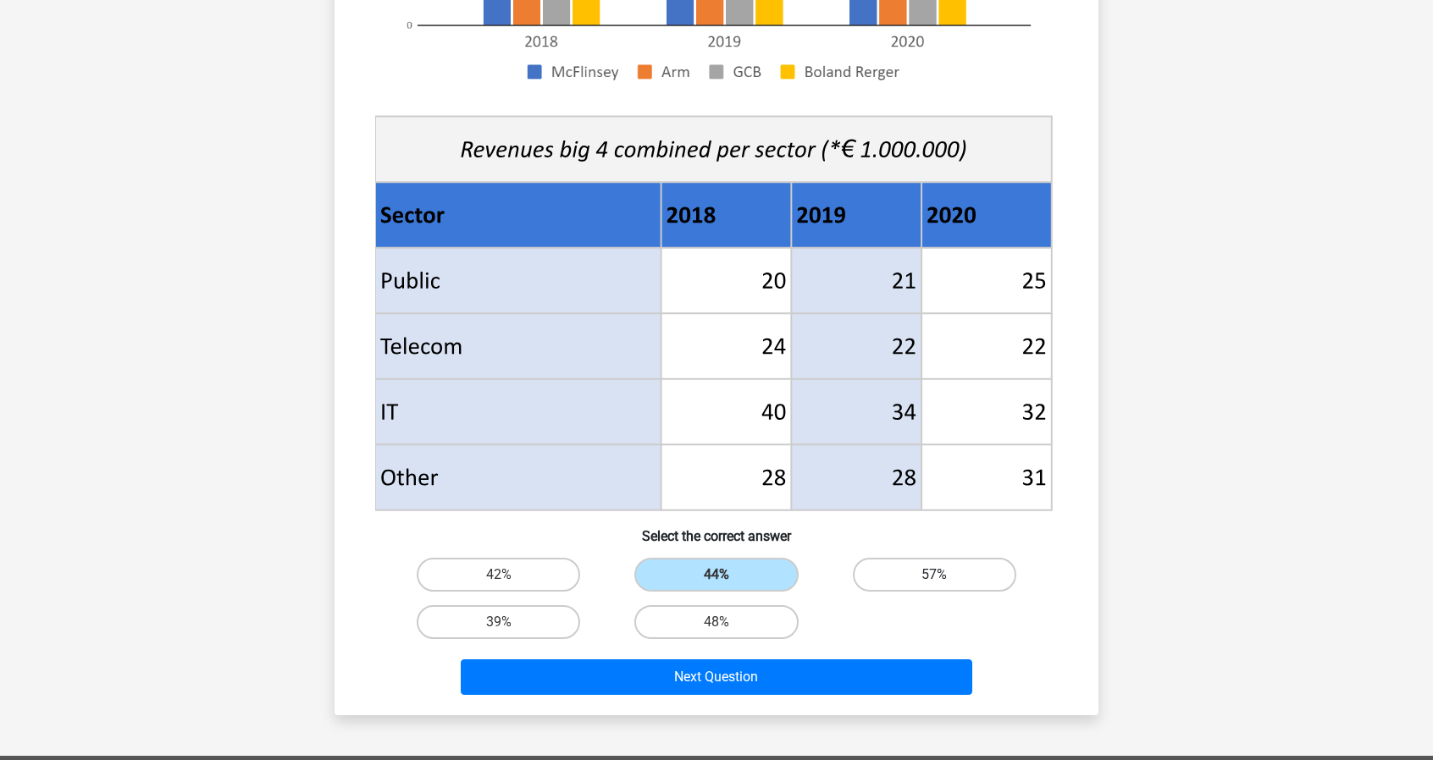
click at [950, 575] on label "57%" at bounding box center [934, 575] width 163 height 34
click at [945, 575] on input "57%" at bounding box center [939, 580] width 11 height 11
radio input "true"
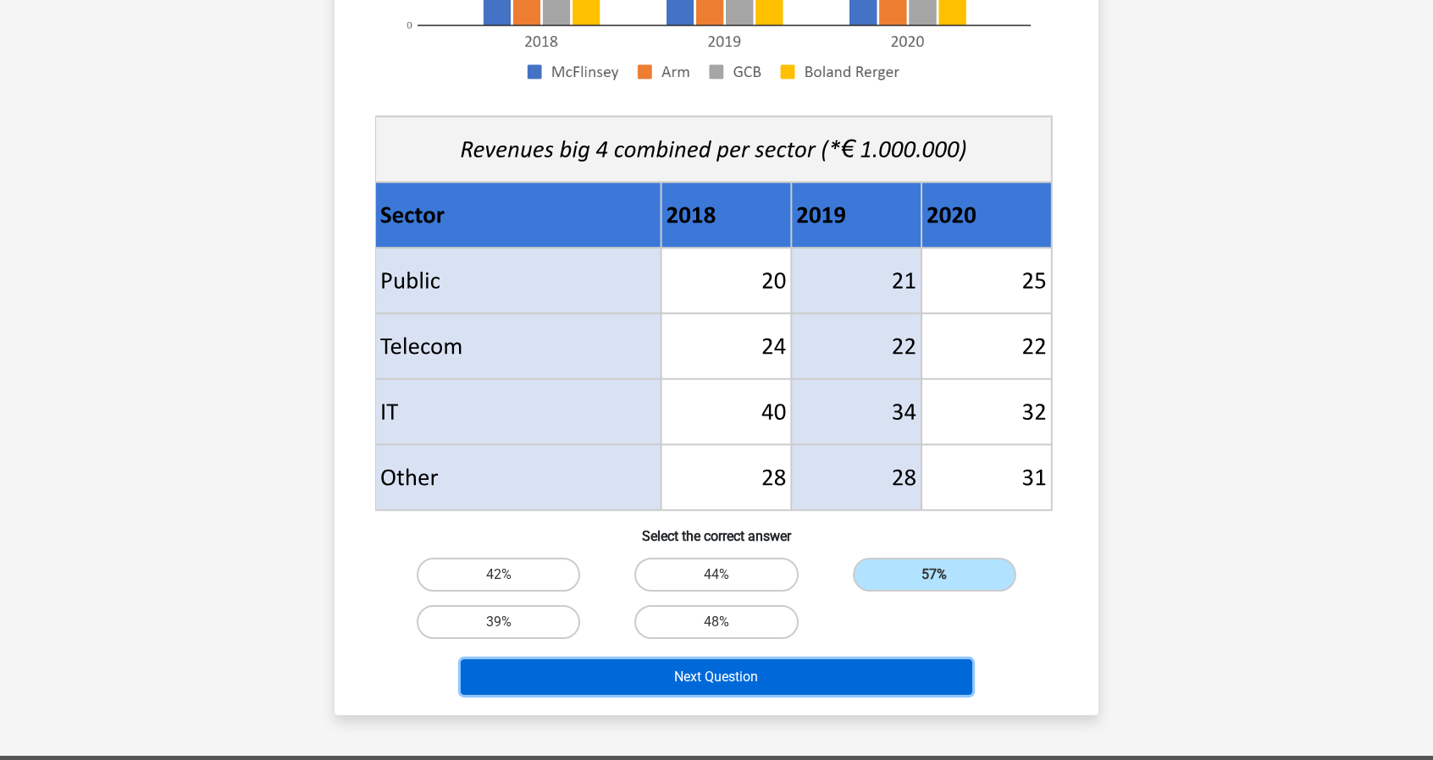
click at [849, 678] on button "Next Question" at bounding box center [717, 678] width 512 height 36
click at [752, 682] on button "Next Question" at bounding box center [717, 678] width 512 height 36
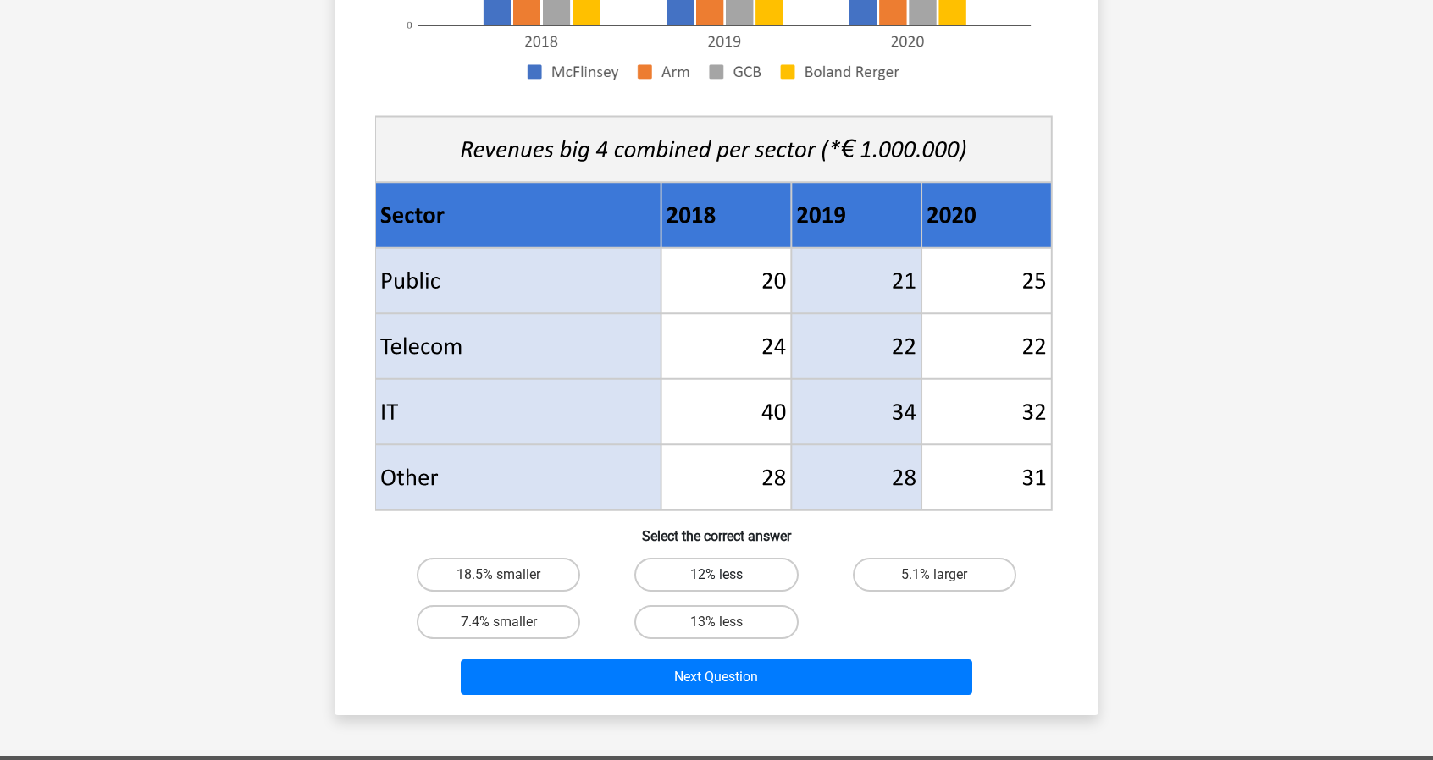
click at [760, 584] on label "12% less" at bounding box center [715, 575] width 163 height 34
click at [727, 584] on input "12% less" at bounding box center [721, 580] width 11 height 11
radio input "true"
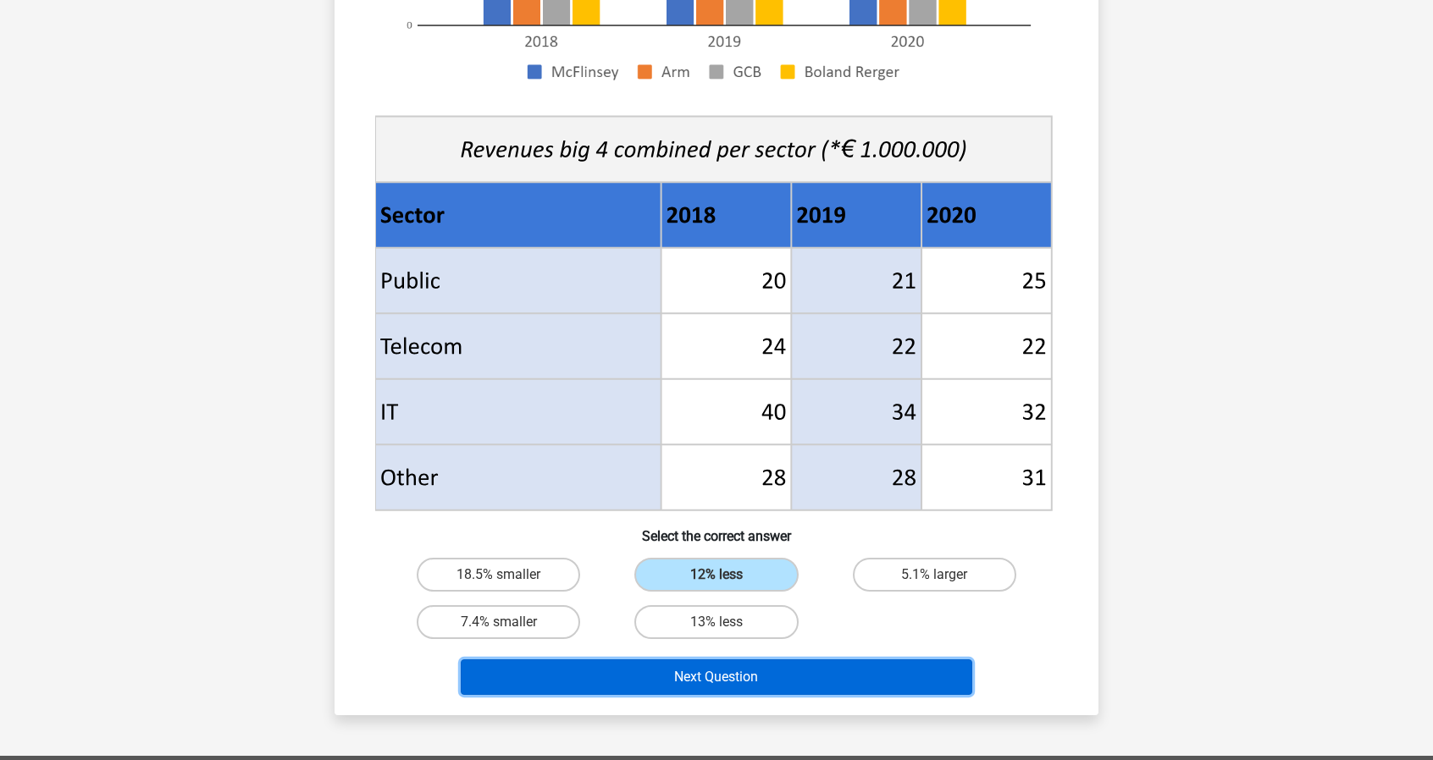
click at [761, 662] on button "Next Question" at bounding box center [717, 678] width 512 height 36
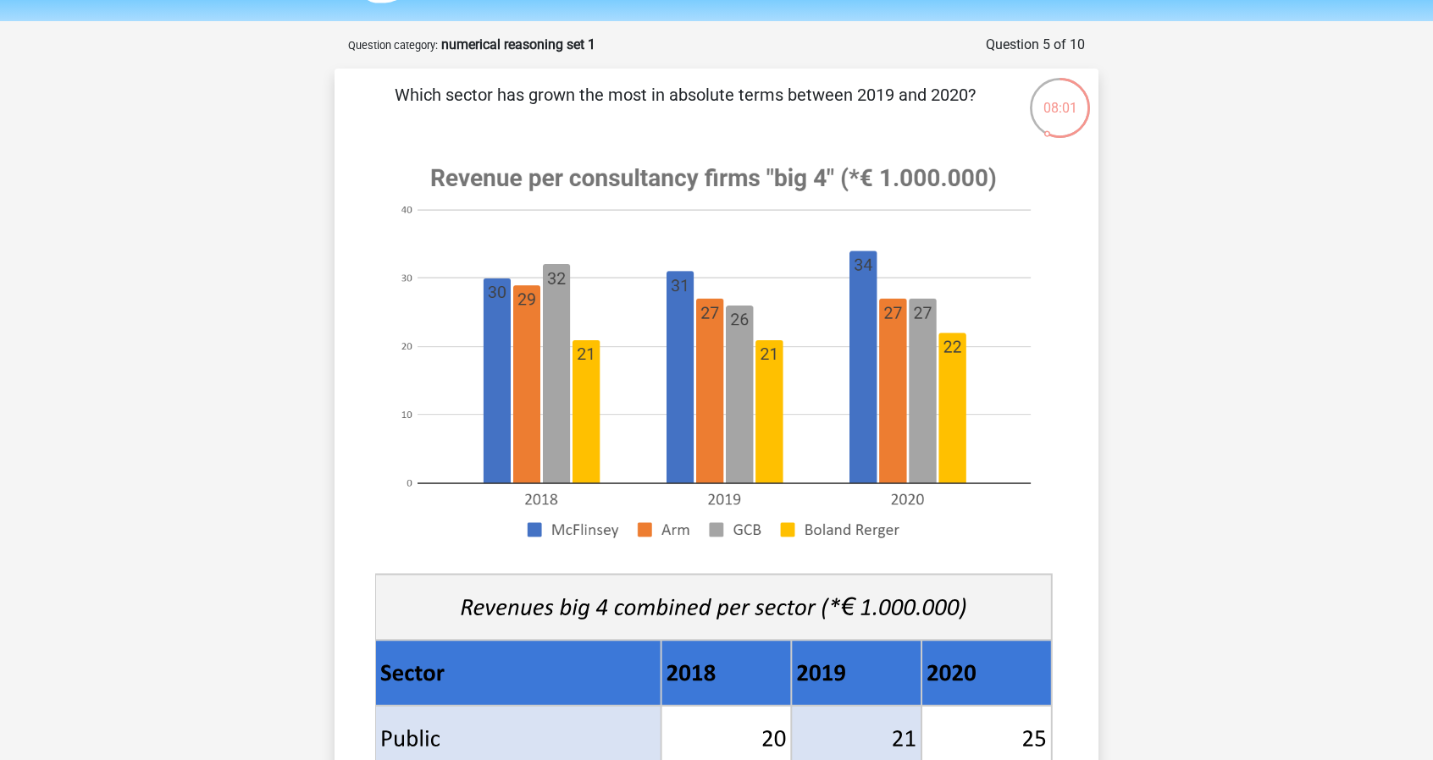
scroll to position [0, 0]
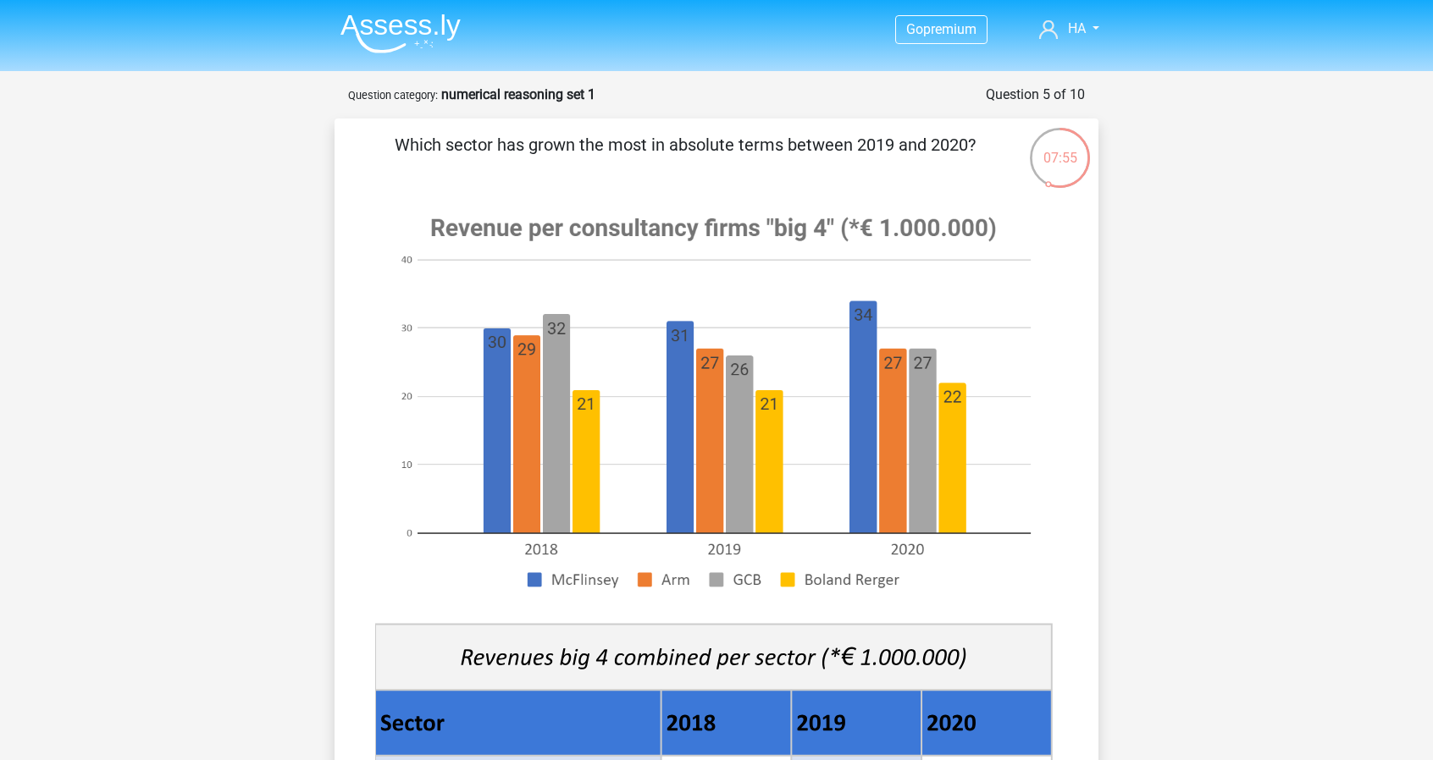
drag, startPoint x: 522, startPoint y: 140, endPoint x: 645, endPoint y: 147, distance: 123.0
click at [645, 147] on p "Which sector has grown the most in absolute terms between 2019 and 2020?" at bounding box center [685, 157] width 646 height 51
click at [634, 157] on div at bounding box center [634, 157] width 0 height 0
drag, startPoint x: 668, startPoint y: 146, endPoint x: 744, endPoint y: 146, distance: 76.2
click at [744, 146] on p "Which sector has grown the most in absolute terms between 2019 and 2020?" at bounding box center [685, 157] width 646 height 51
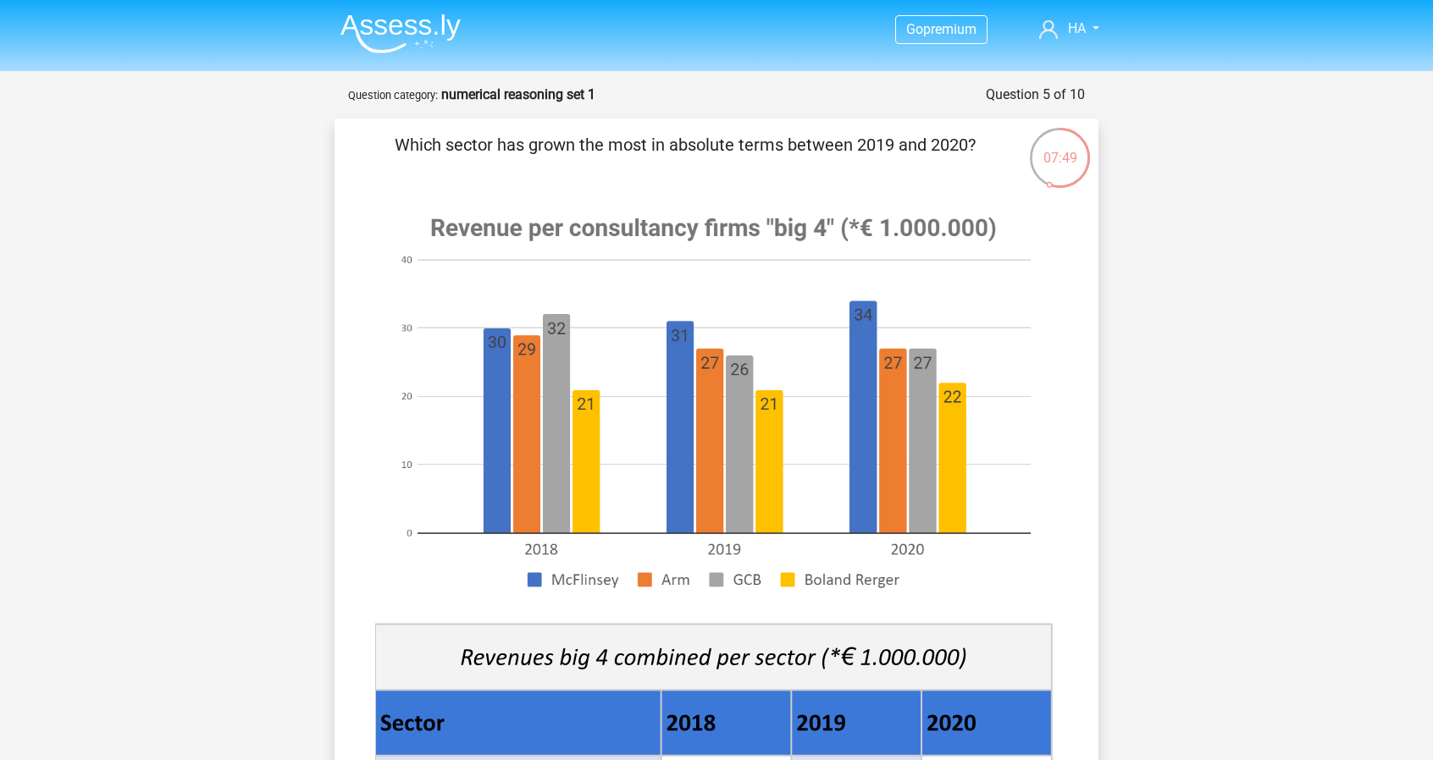
click at [733, 157] on div at bounding box center [733, 157] width 0 height 0
click at [818, 162] on p "Which sector has grown the most in absolute terms between 2019 and 2020?" at bounding box center [685, 157] width 646 height 51
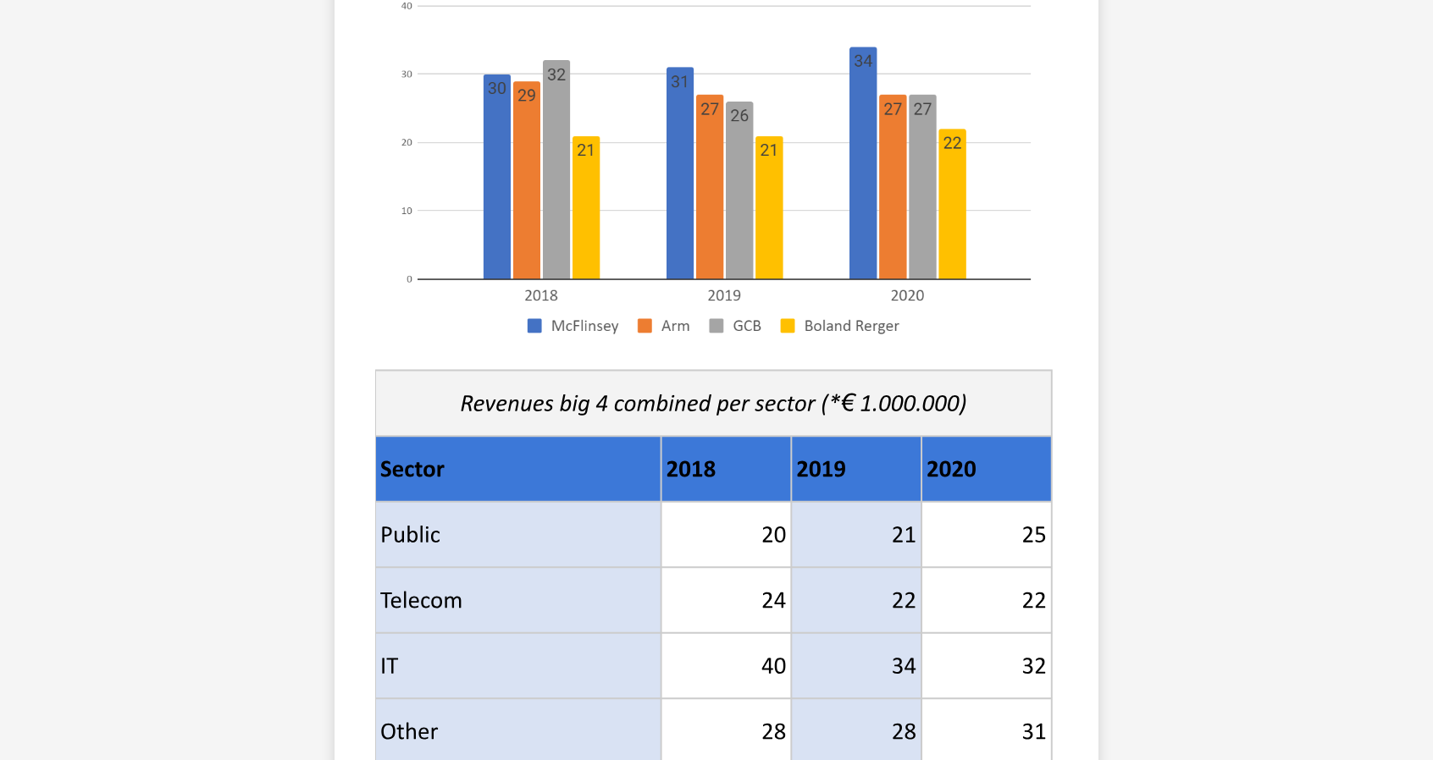
scroll to position [508, 0]
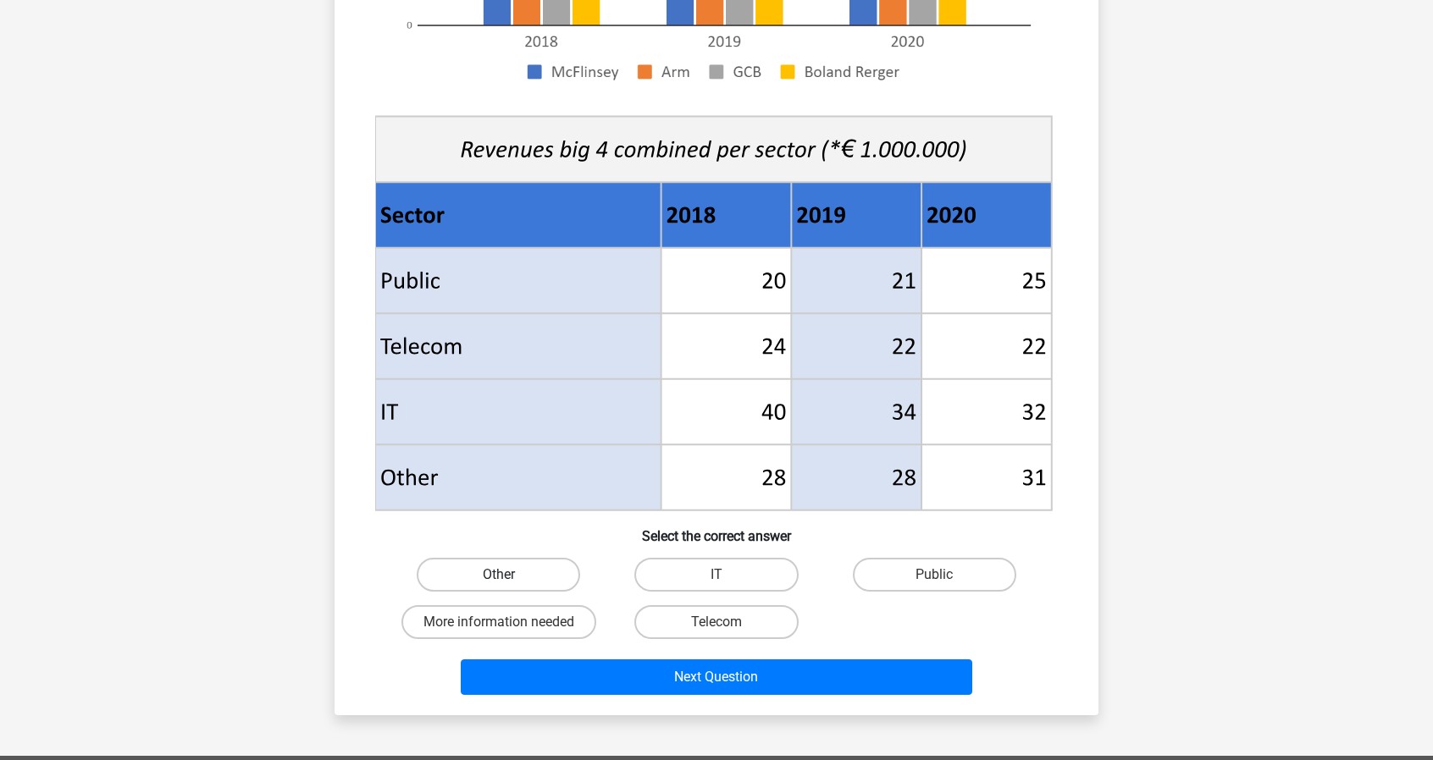
click at [531, 576] on label "Other" at bounding box center [498, 575] width 163 height 34
click at [510, 576] on input "Other" at bounding box center [504, 580] width 11 height 11
radio input "true"
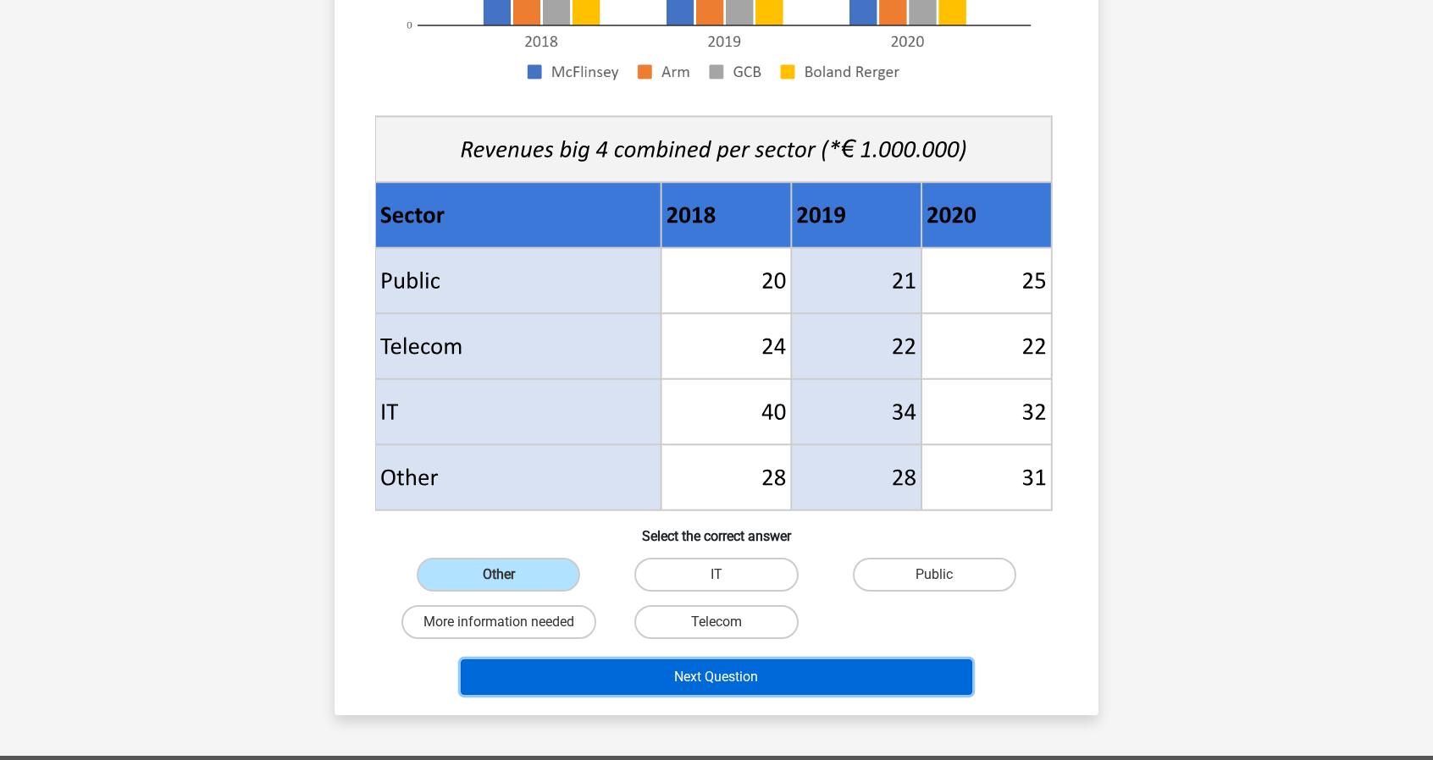
click at [723, 673] on button "Next Question" at bounding box center [717, 678] width 512 height 36
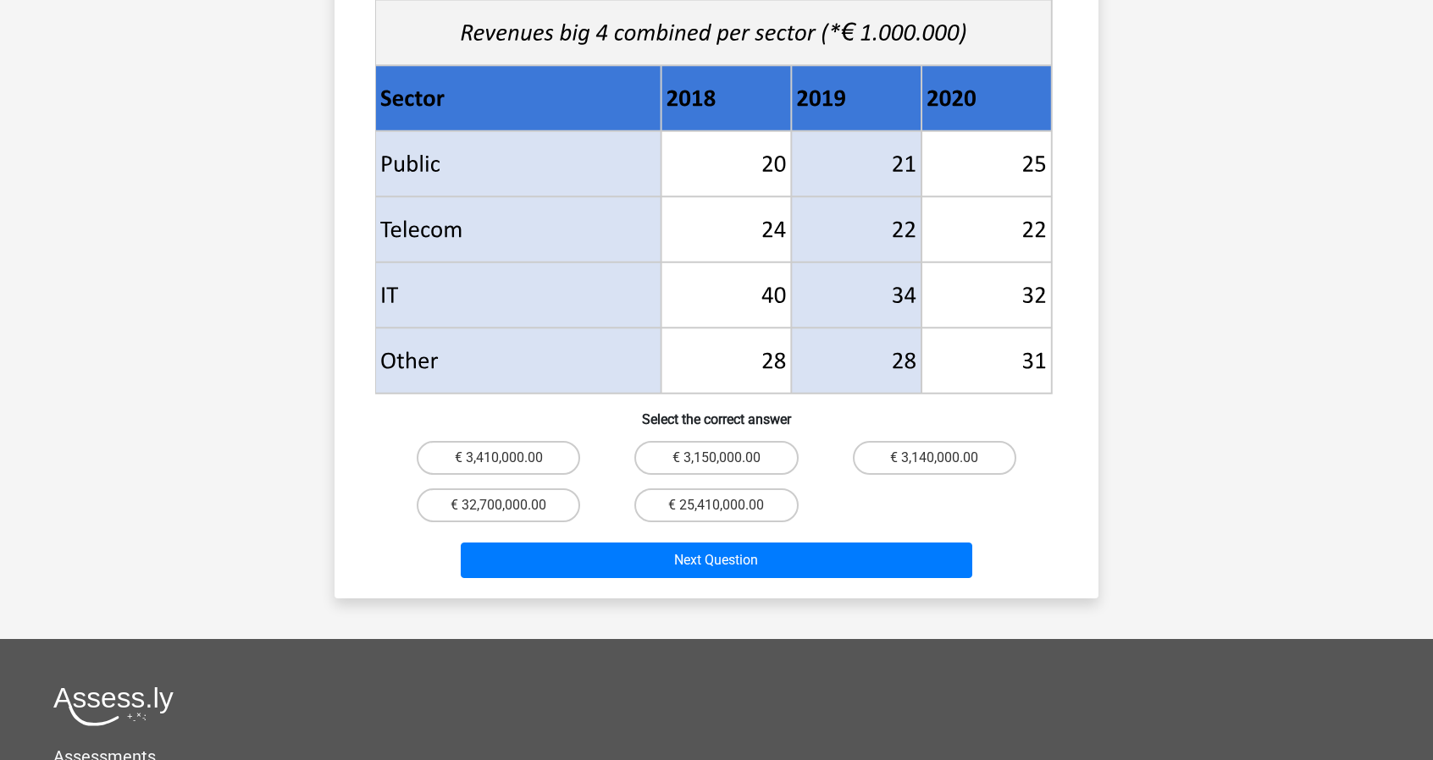
scroll to position [677, 0]
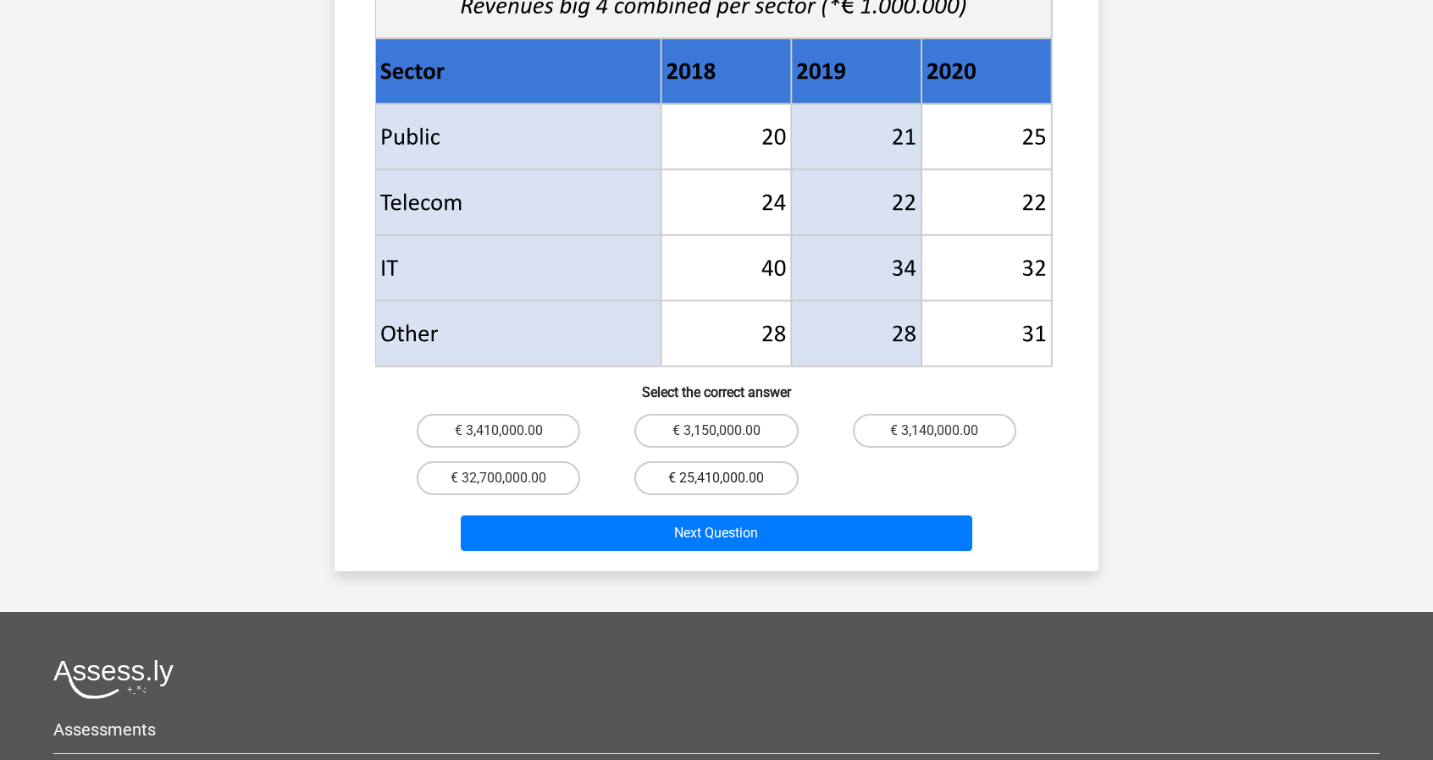
click at [777, 461] on label "€ 25,410,000.00" at bounding box center [715, 478] width 163 height 34
click at [727, 478] on input "€ 25,410,000.00" at bounding box center [721, 483] width 11 height 11
radio input "true"
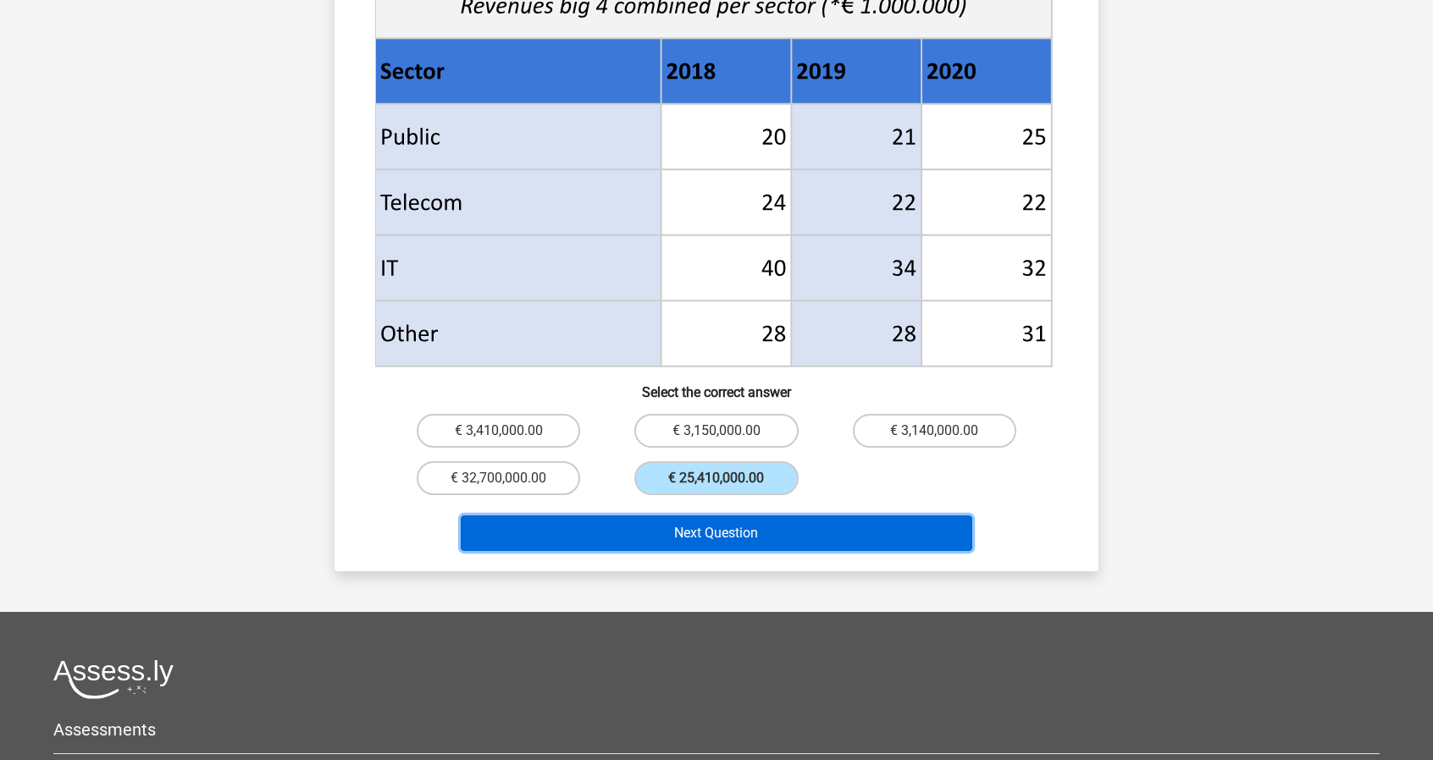
click at [791, 516] on button "Next Question" at bounding box center [717, 534] width 512 height 36
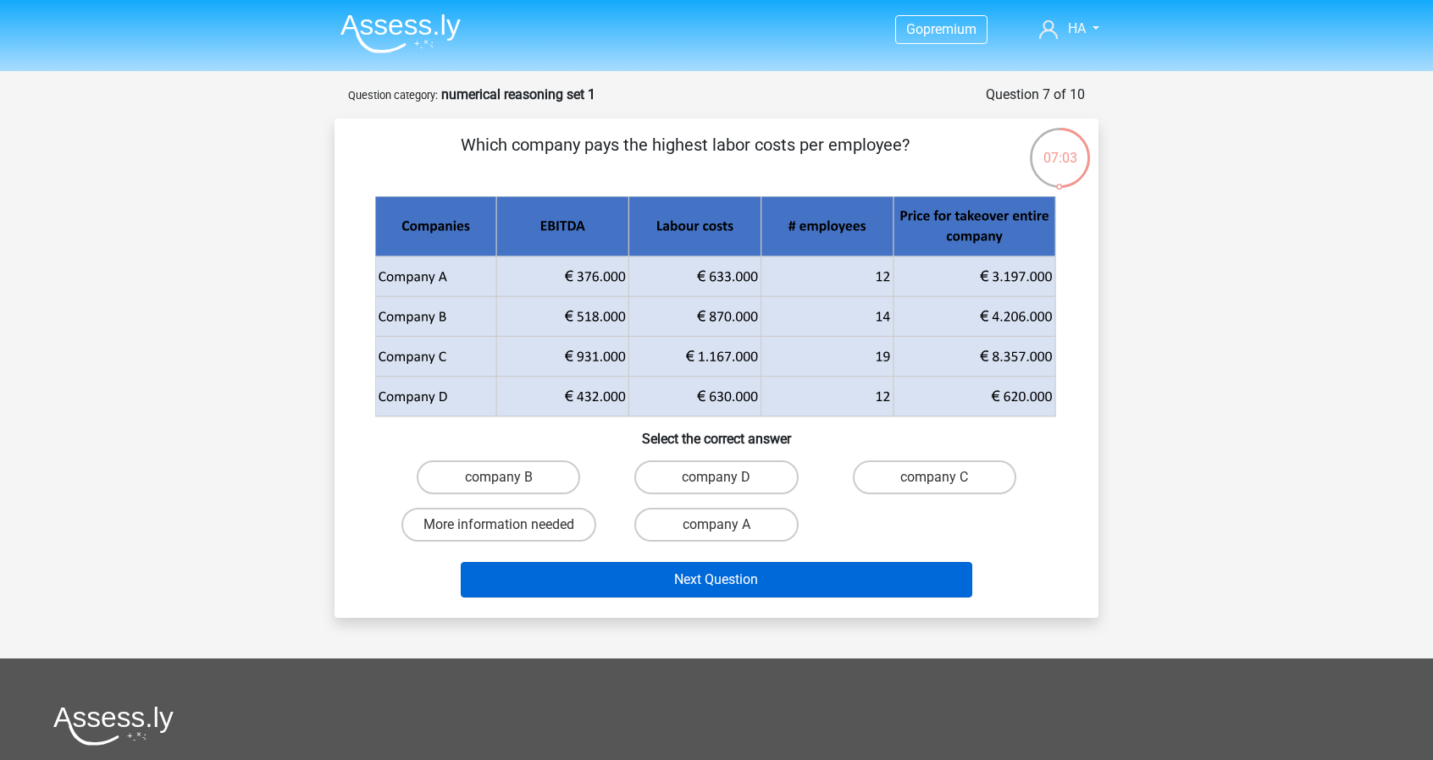
scroll to position [0, 0]
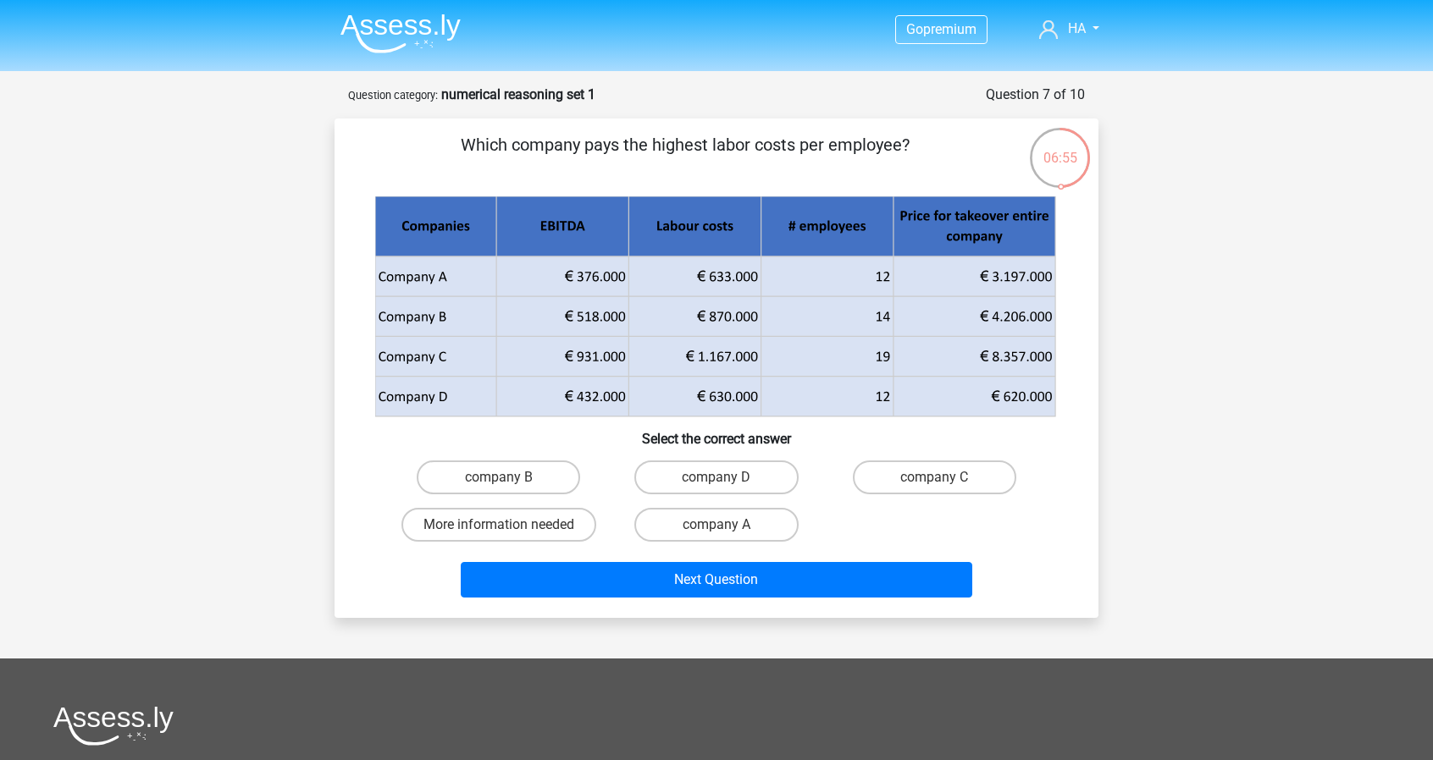
drag, startPoint x: 464, startPoint y: 145, endPoint x: 916, endPoint y: 155, distance: 452.3
click at [916, 155] on p "Which company pays the highest labor costs per employee?" at bounding box center [685, 157] width 646 height 51
click at [905, 157] on div at bounding box center [905, 157] width 0 height 0
click at [956, 151] on p "Which company pays the highest labor costs per employee?" at bounding box center [685, 157] width 646 height 51
drag, startPoint x: 535, startPoint y: 223, endPoint x: 589, endPoint y: 224, distance: 54.2
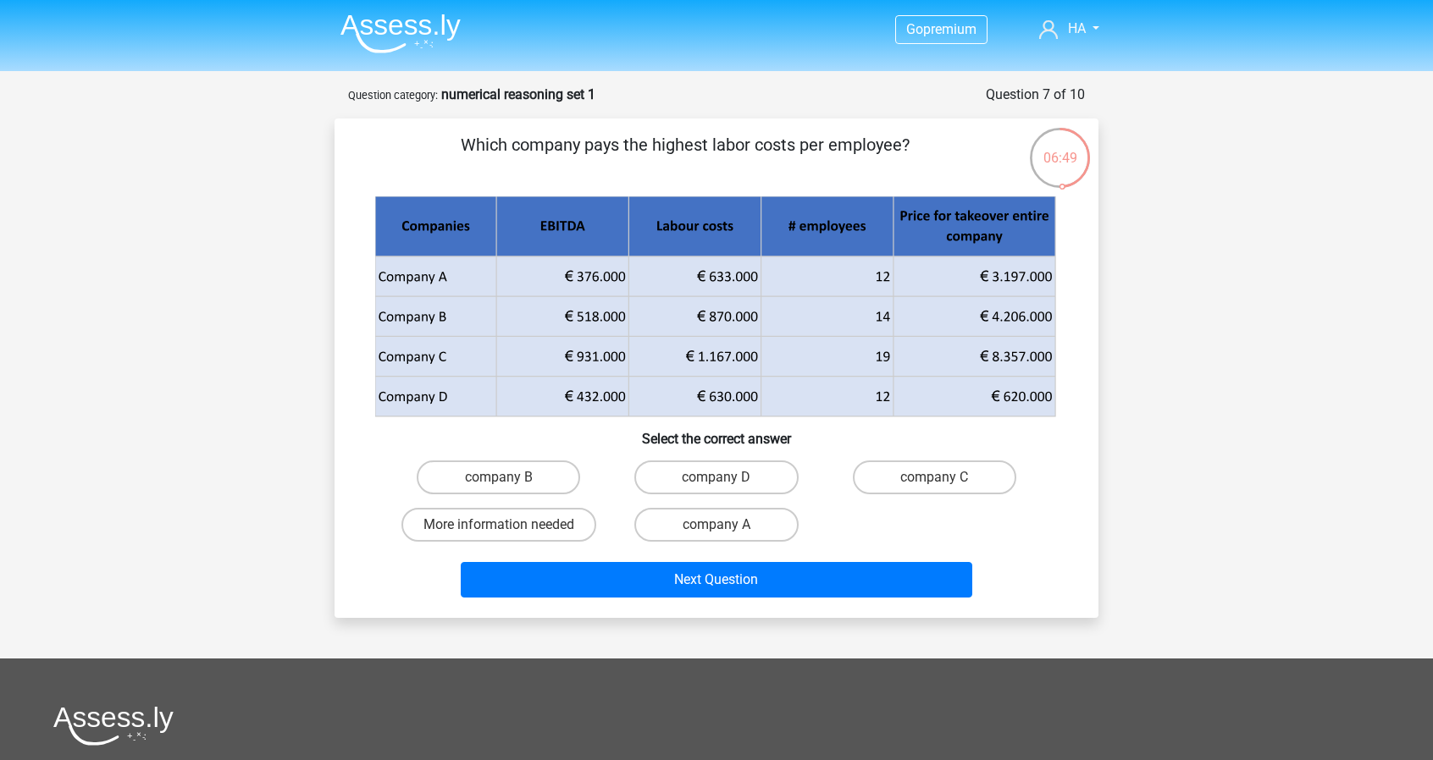
click at [589, 224] on icon at bounding box center [501, 226] width 253 height 60
drag, startPoint x: 659, startPoint y: 224, endPoint x: 726, endPoint y: 226, distance: 66.9
click at [726, 226] on g at bounding box center [715, 307] width 683 height 222
click at [891, 473] on label "company C" at bounding box center [934, 478] width 163 height 34
click at [934, 478] on input "company C" at bounding box center [939, 483] width 11 height 11
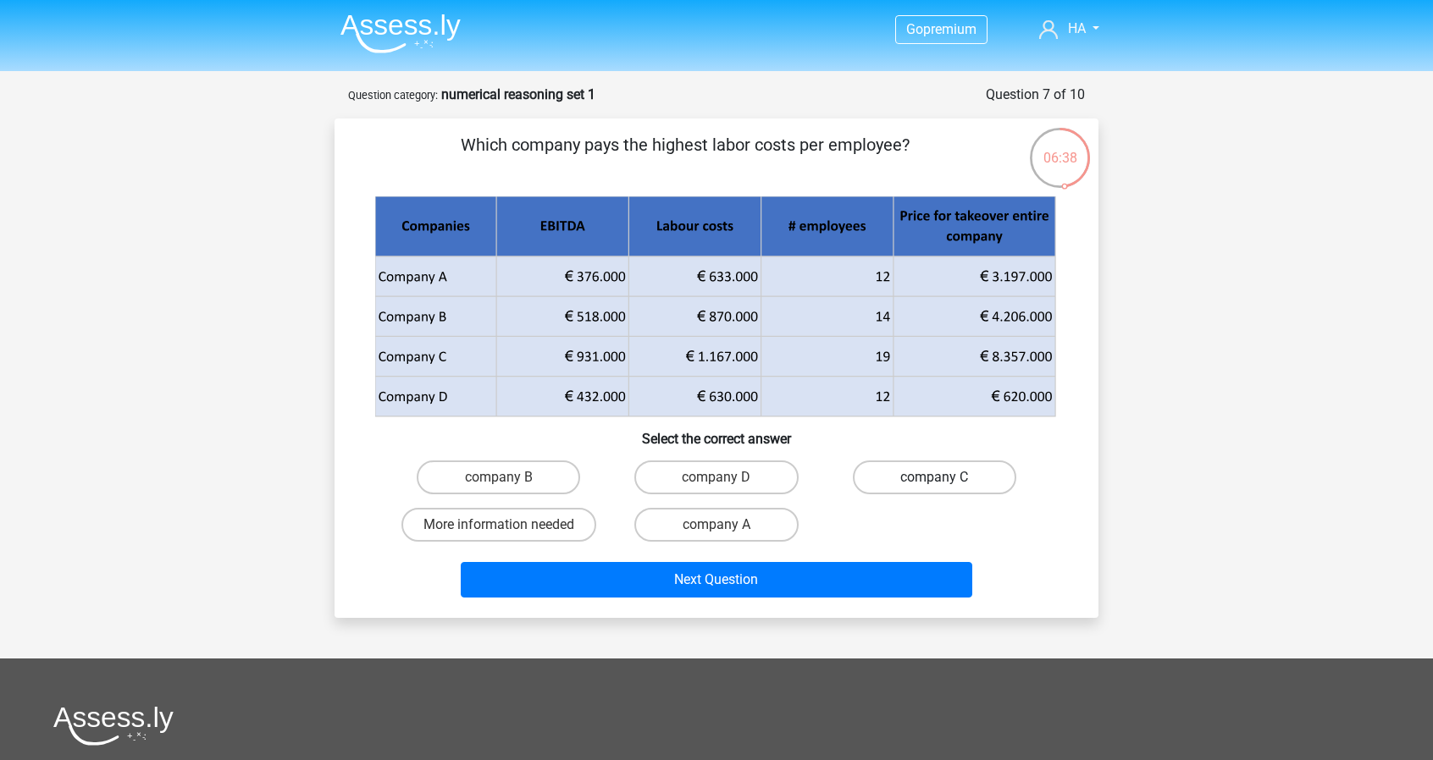
radio input "true"
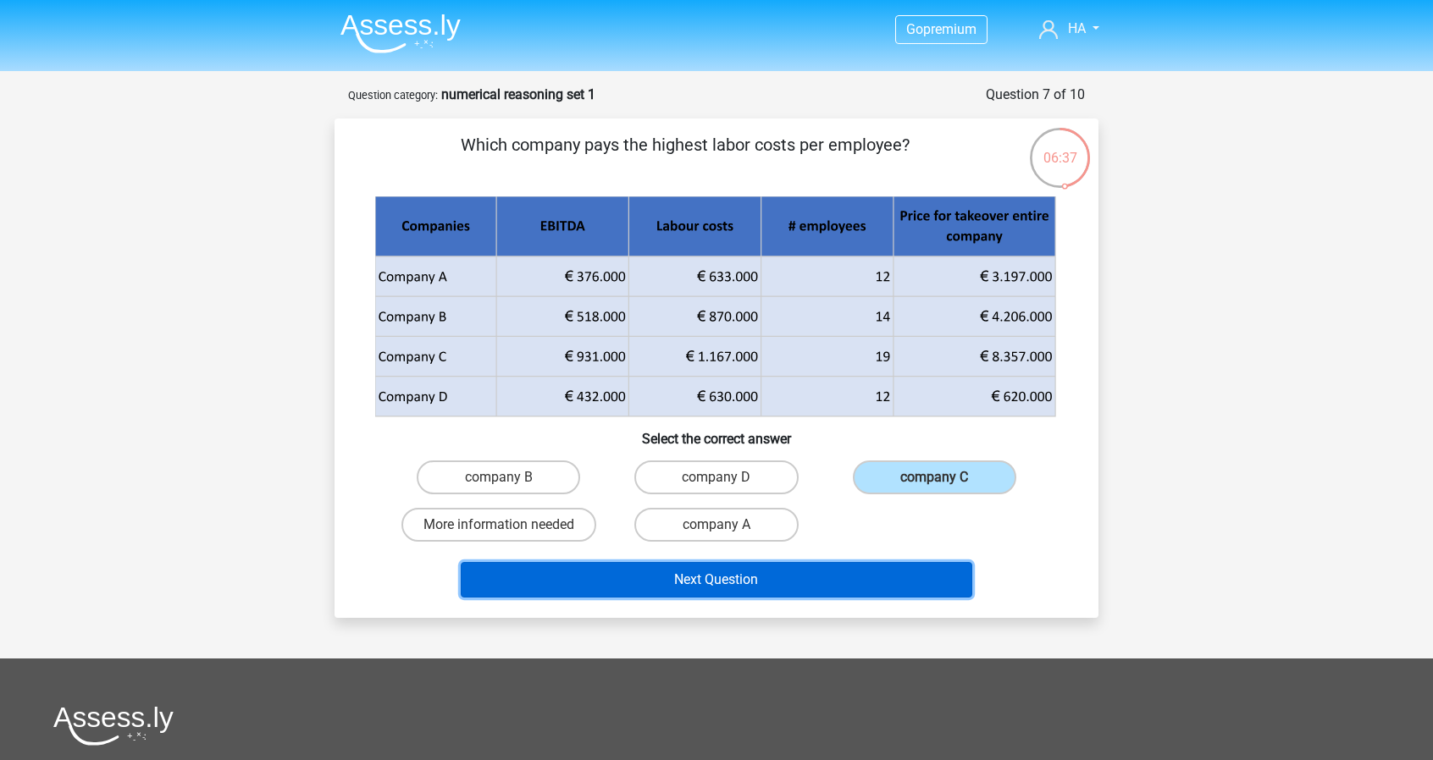
click at [837, 585] on button "Next Question" at bounding box center [717, 580] width 512 height 36
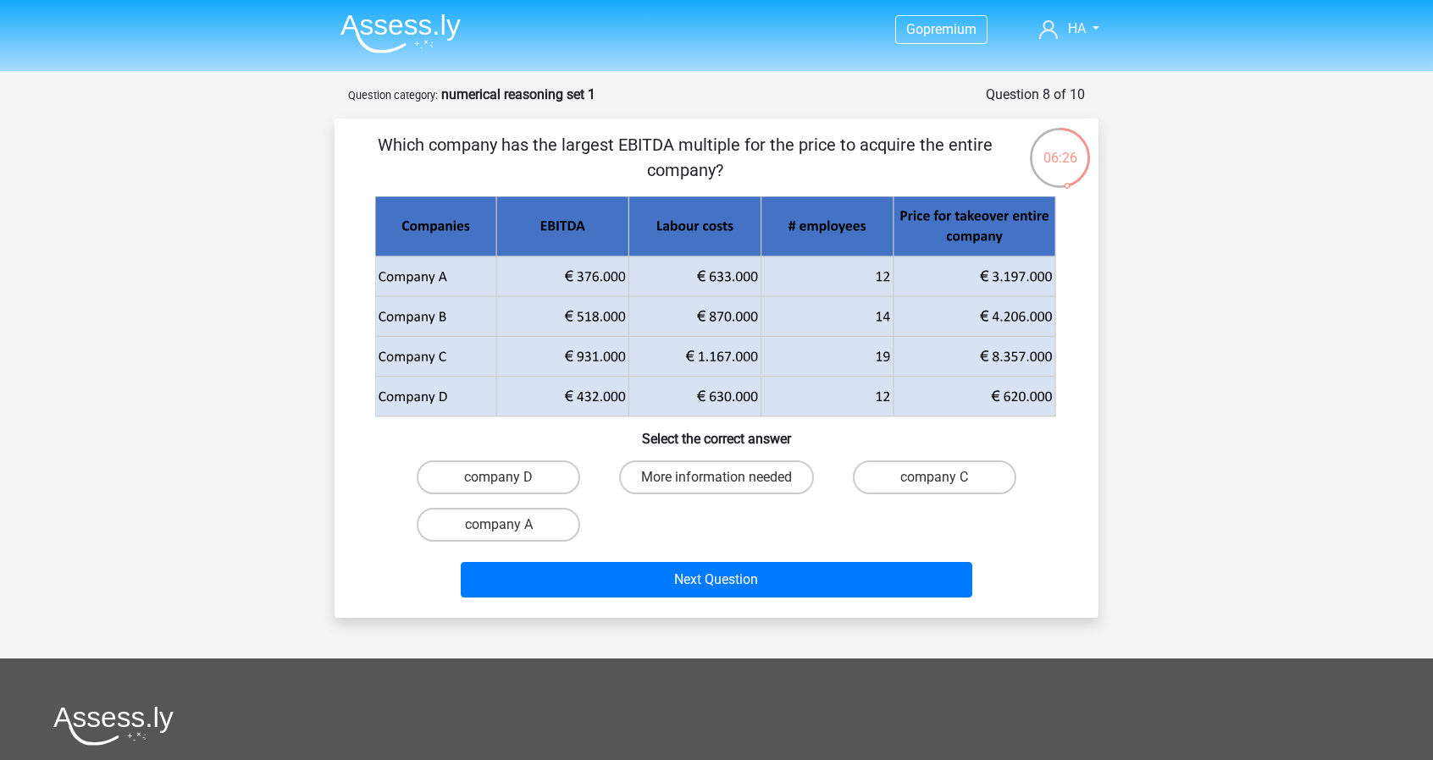
drag, startPoint x: 794, startPoint y: 139, endPoint x: 842, endPoint y: 172, distance: 57.8
click at [842, 172] on p "Which company has the largest EBITDA multiple for the price to acquire the enti…" at bounding box center [685, 157] width 646 height 51
click at [831, 182] on div at bounding box center [831, 182] width 0 height 0
click at [604, 162] on p "Which company has the largest EBITDA multiple for the price to acquire the enti…" at bounding box center [685, 157] width 646 height 51
click at [916, 475] on label "company C" at bounding box center [934, 478] width 163 height 34
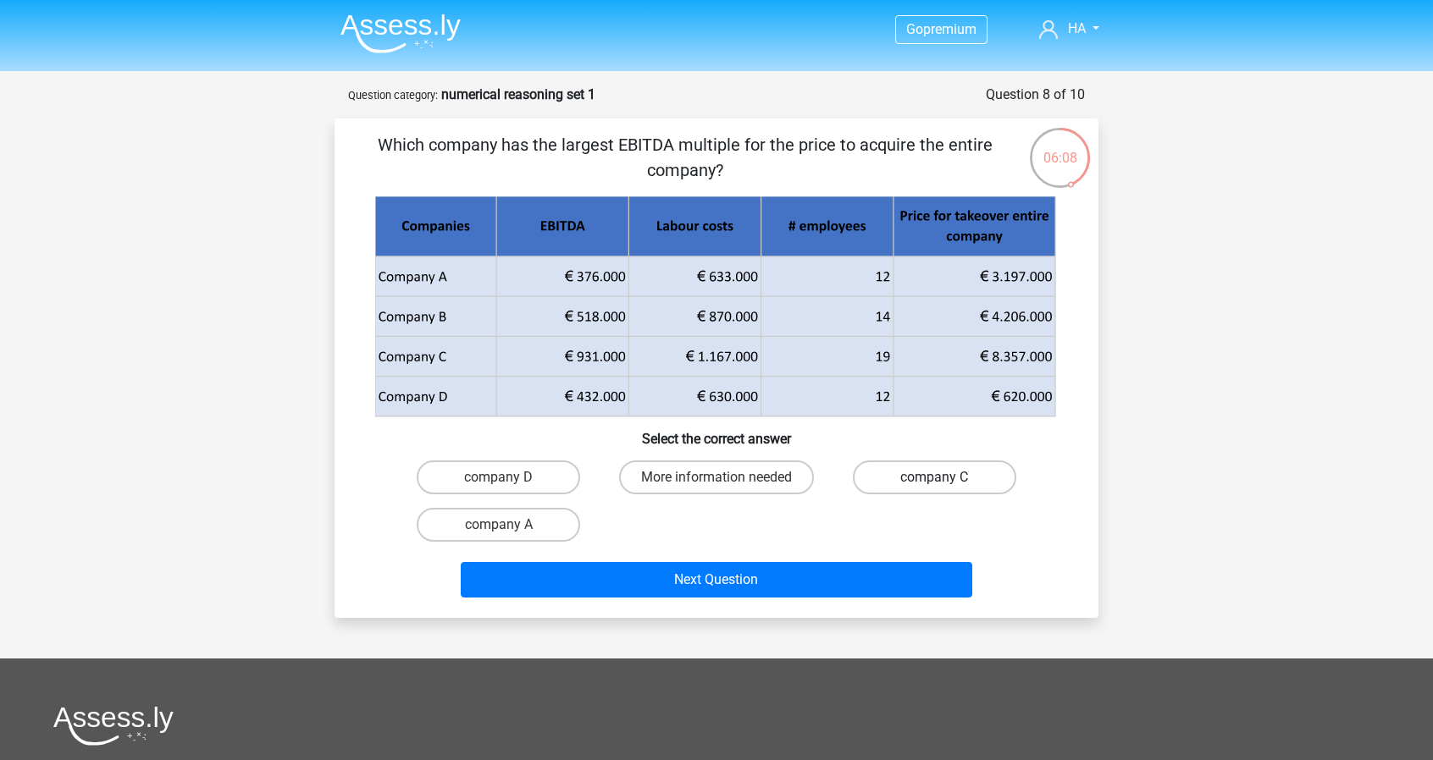
click at [934, 478] on input "company C" at bounding box center [939, 483] width 11 height 11
radio input "true"
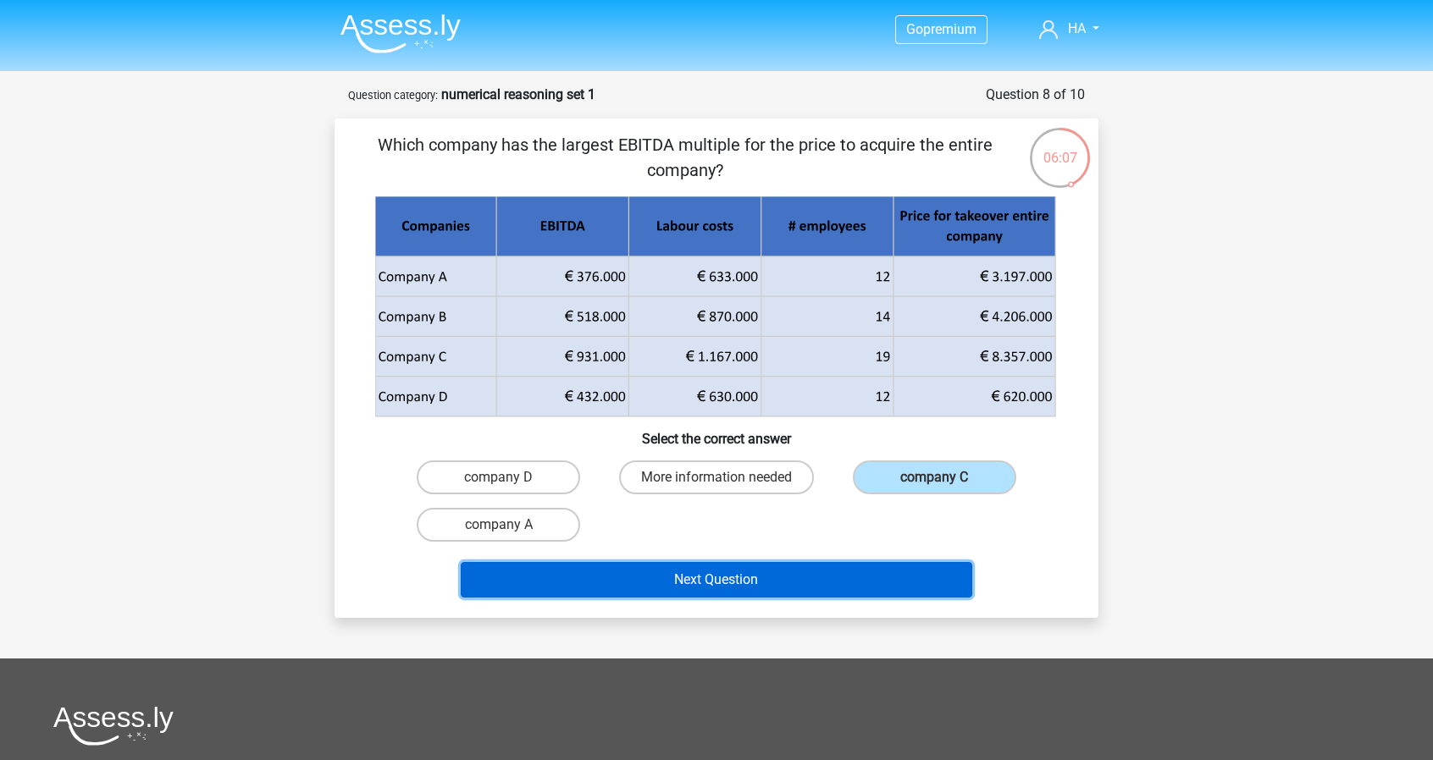
click at [791, 563] on button "Next Question" at bounding box center [717, 580] width 512 height 36
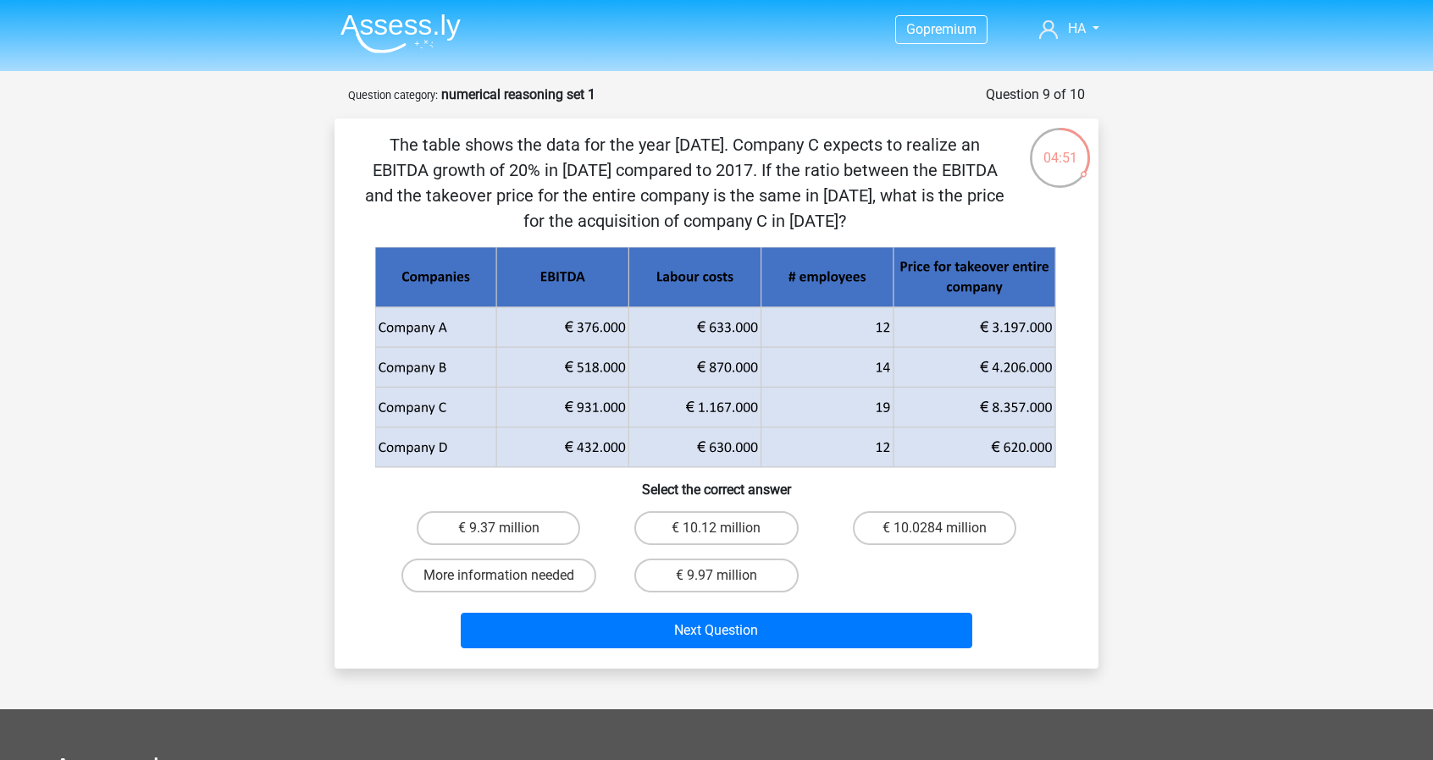
drag, startPoint x: 828, startPoint y: 214, endPoint x: 364, endPoint y: 123, distance: 472.9
click at [364, 123] on div "The table shows the data for the year 2017. Company C expects to realize an EBI…" at bounding box center [716, 394] width 764 height 550
click at [523, 529] on label "€ 9.37 million" at bounding box center [498, 528] width 163 height 34
click at [510, 529] on input "€ 9.37 million" at bounding box center [504, 533] width 11 height 11
radio input "true"
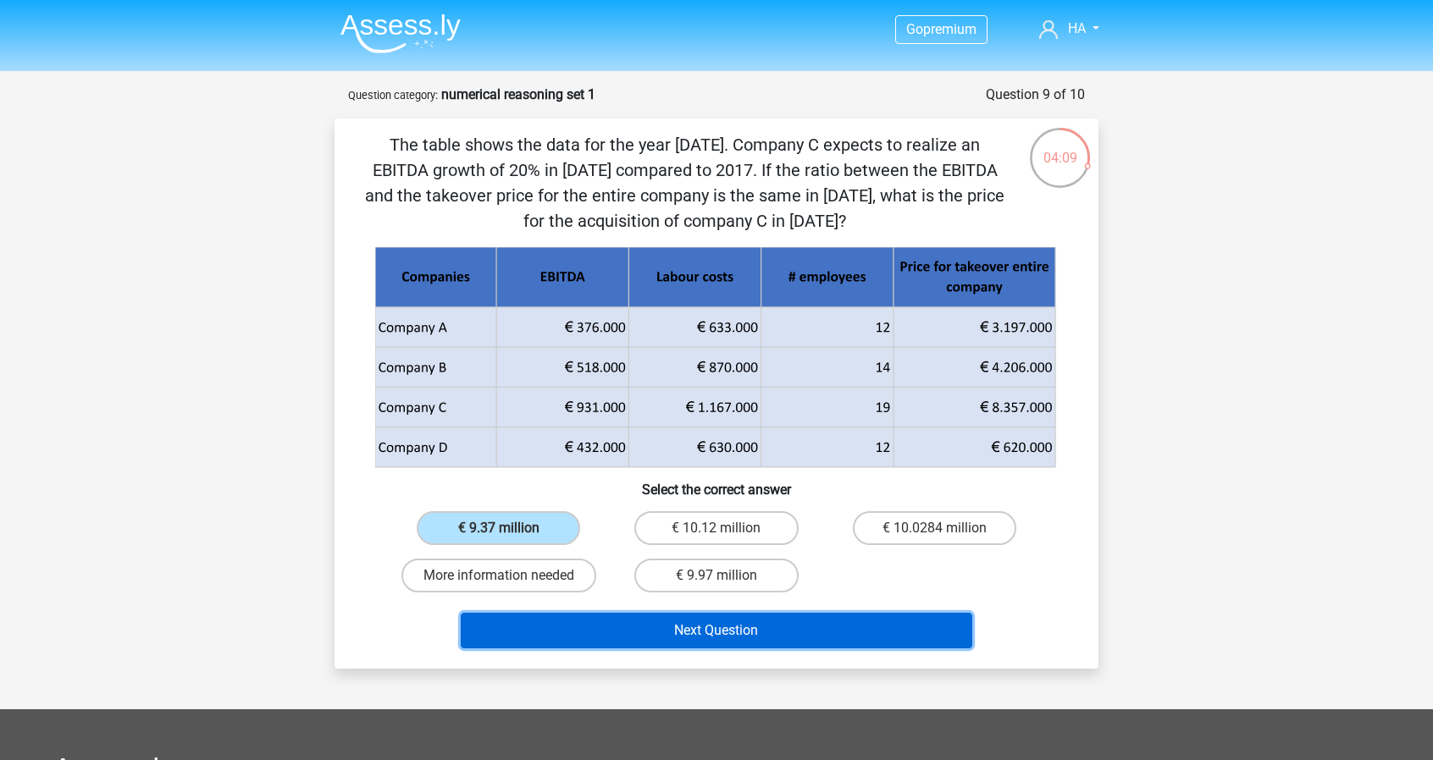
click at [776, 638] on button "Next Question" at bounding box center [717, 631] width 512 height 36
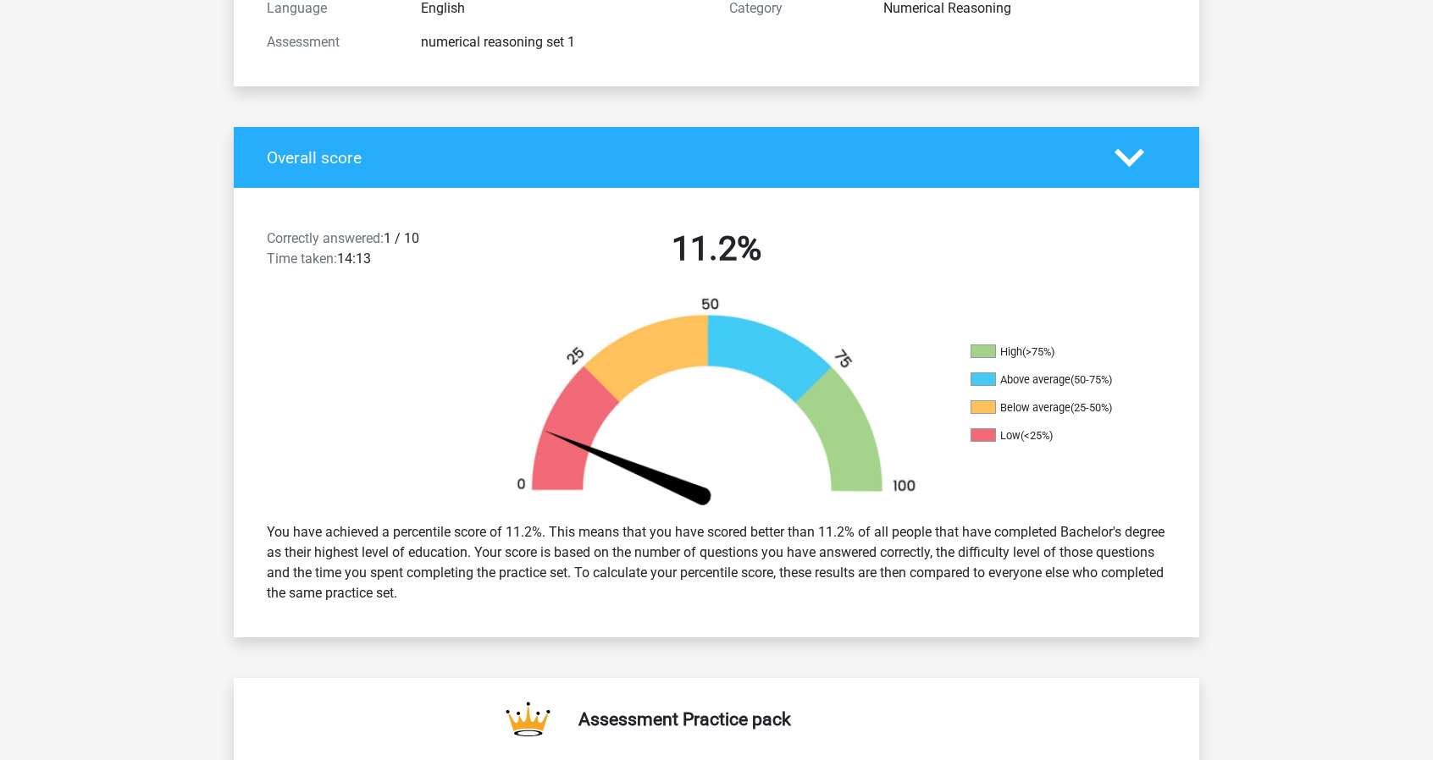
scroll to position [85, 0]
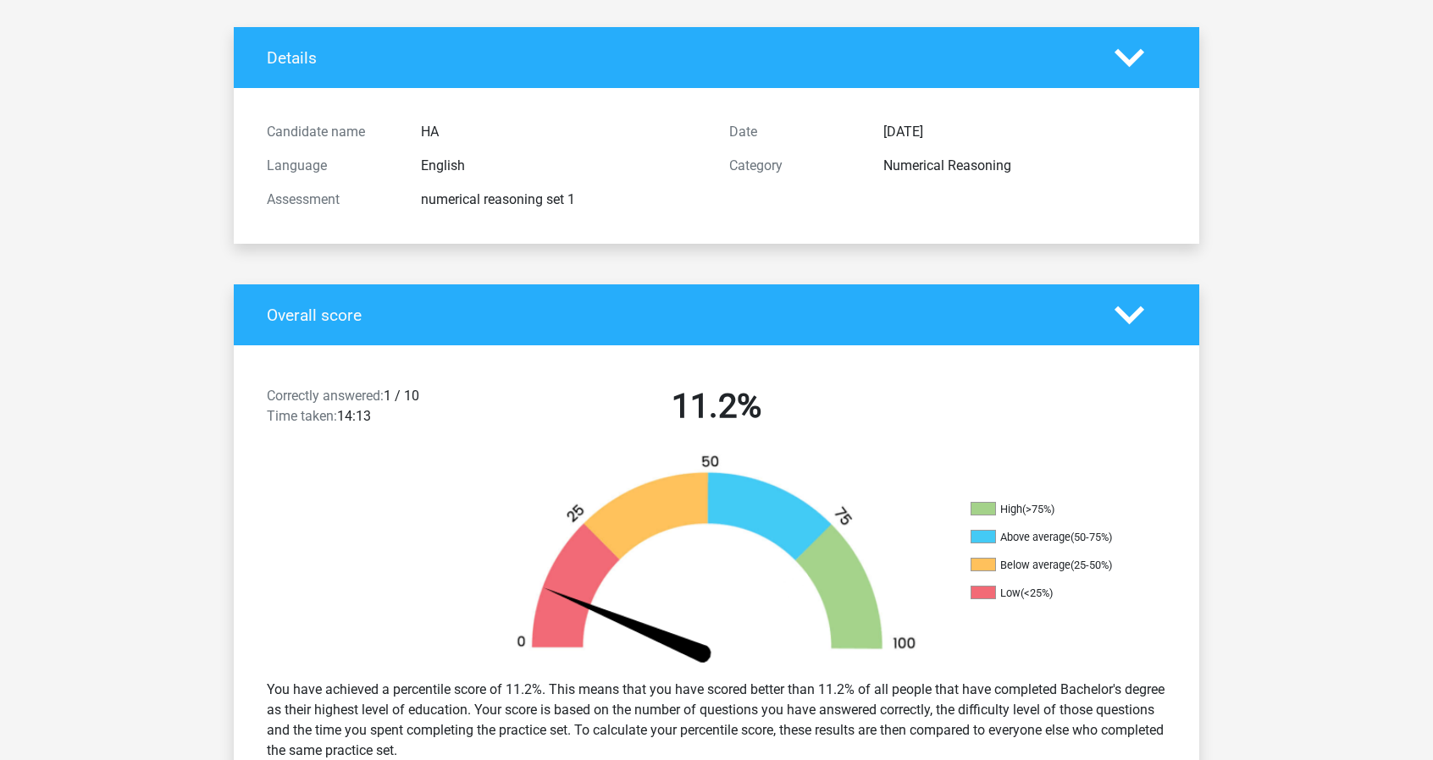
click at [1111, 312] on div at bounding box center [1140, 316] width 77 height 30
click at [1140, 315] on icon at bounding box center [1129, 316] width 30 height 30
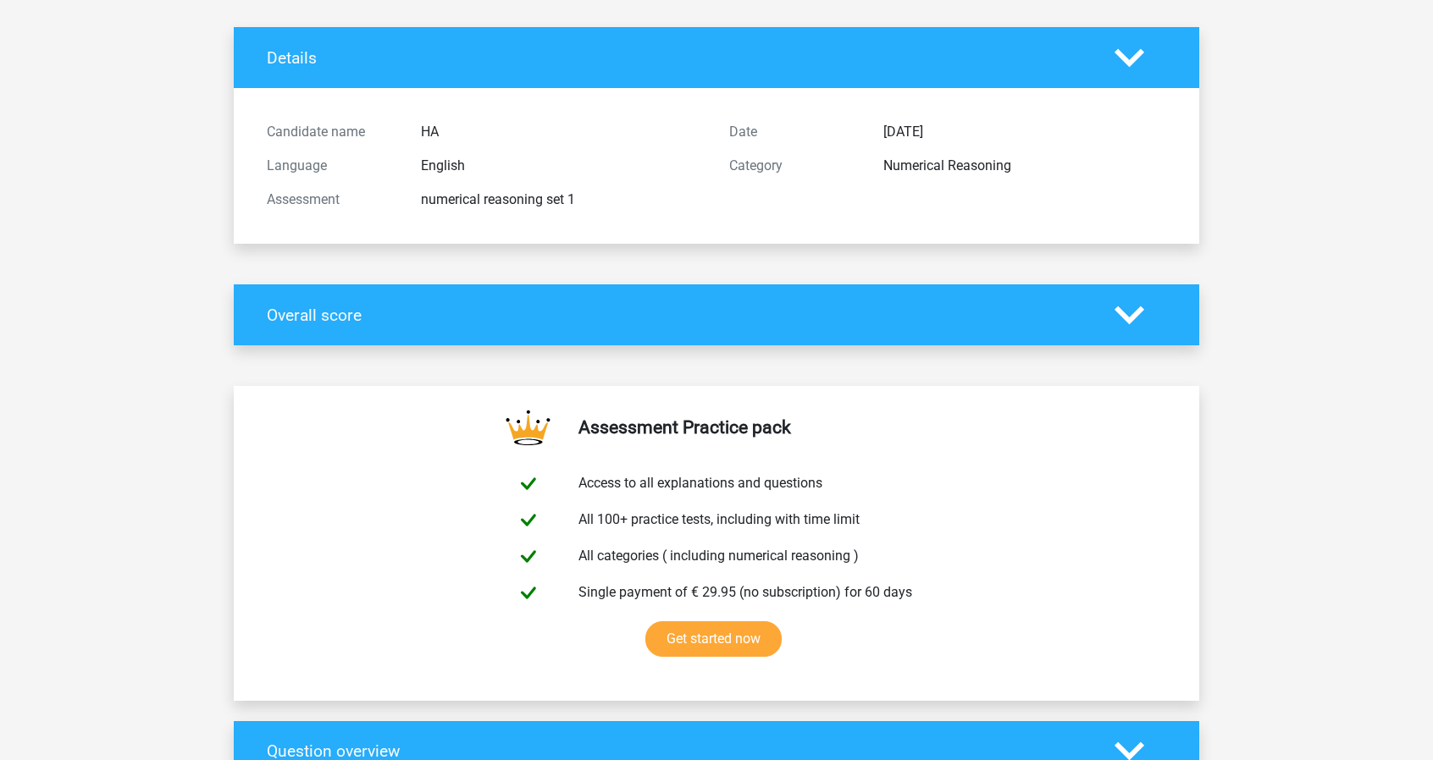
click at [1135, 312] on polygon at bounding box center [1129, 315] width 30 height 19
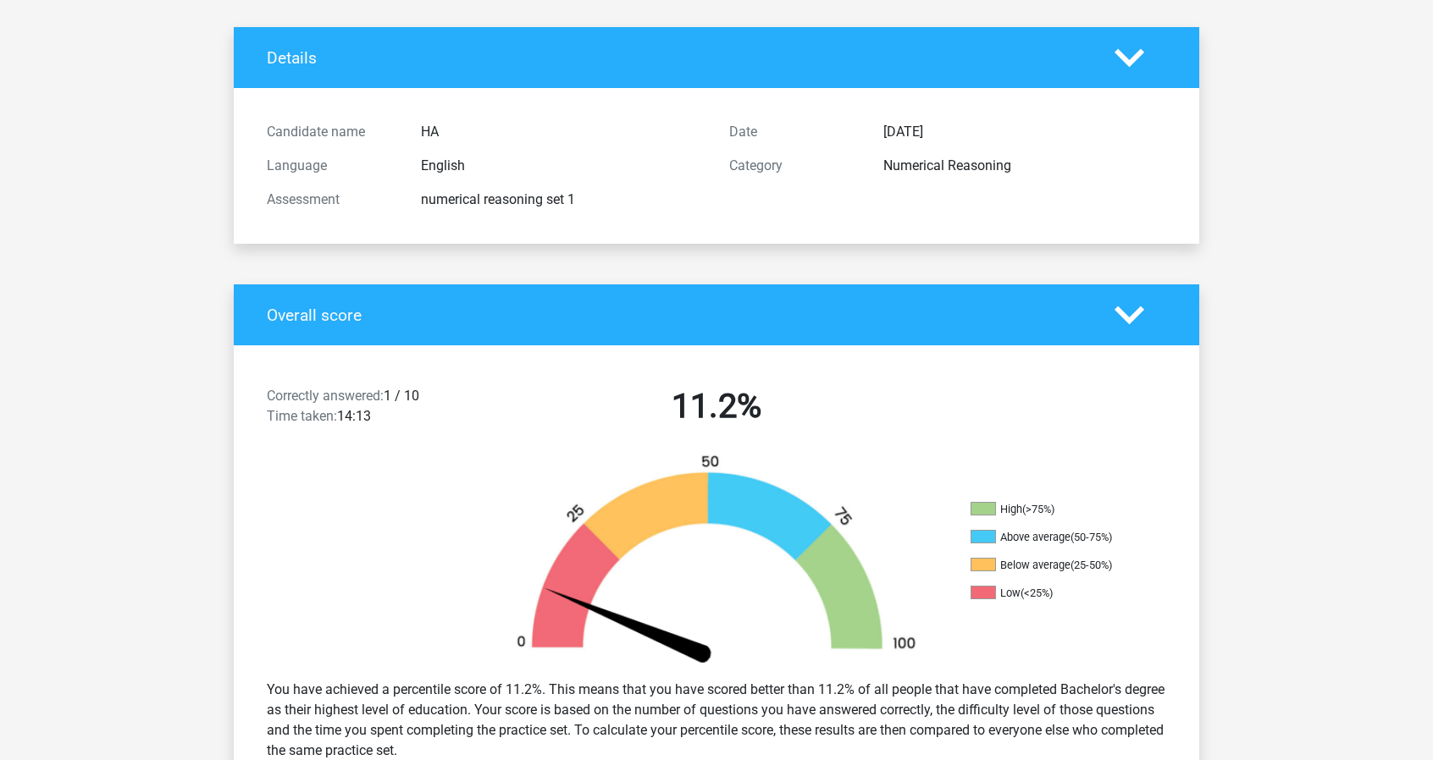
click at [1135, 312] on polygon at bounding box center [1129, 315] width 30 height 19
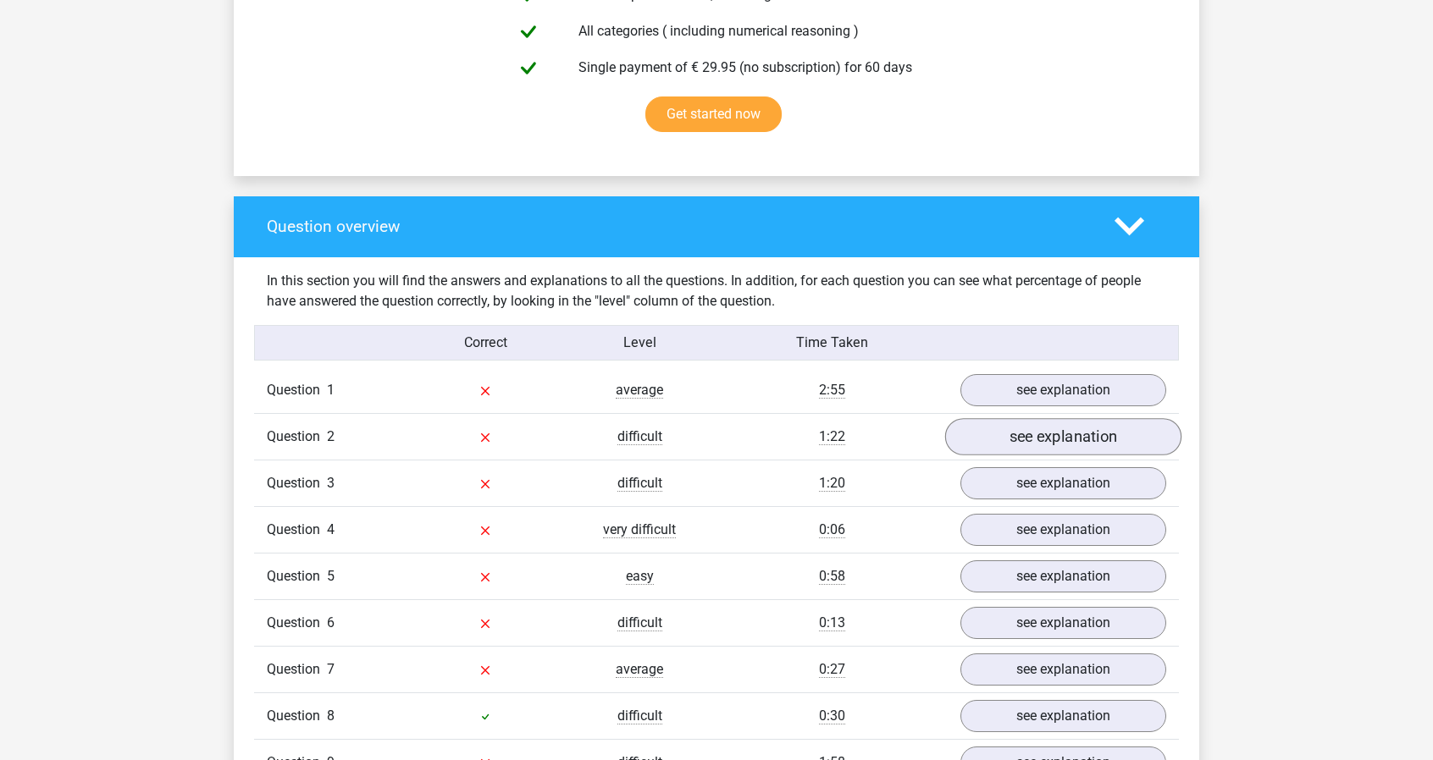
scroll to position [593, 0]
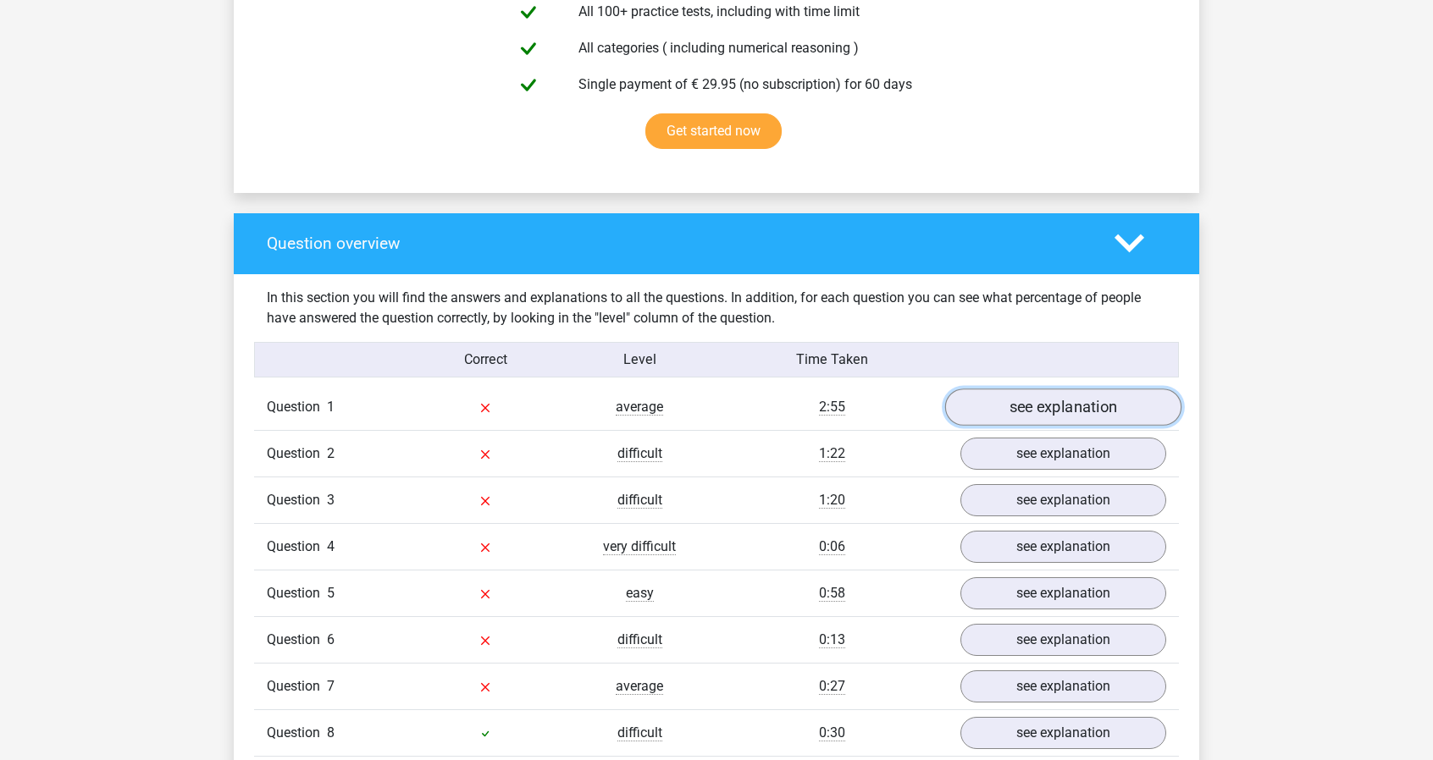
click at [1076, 404] on link "see explanation" at bounding box center [1063, 407] width 236 height 37
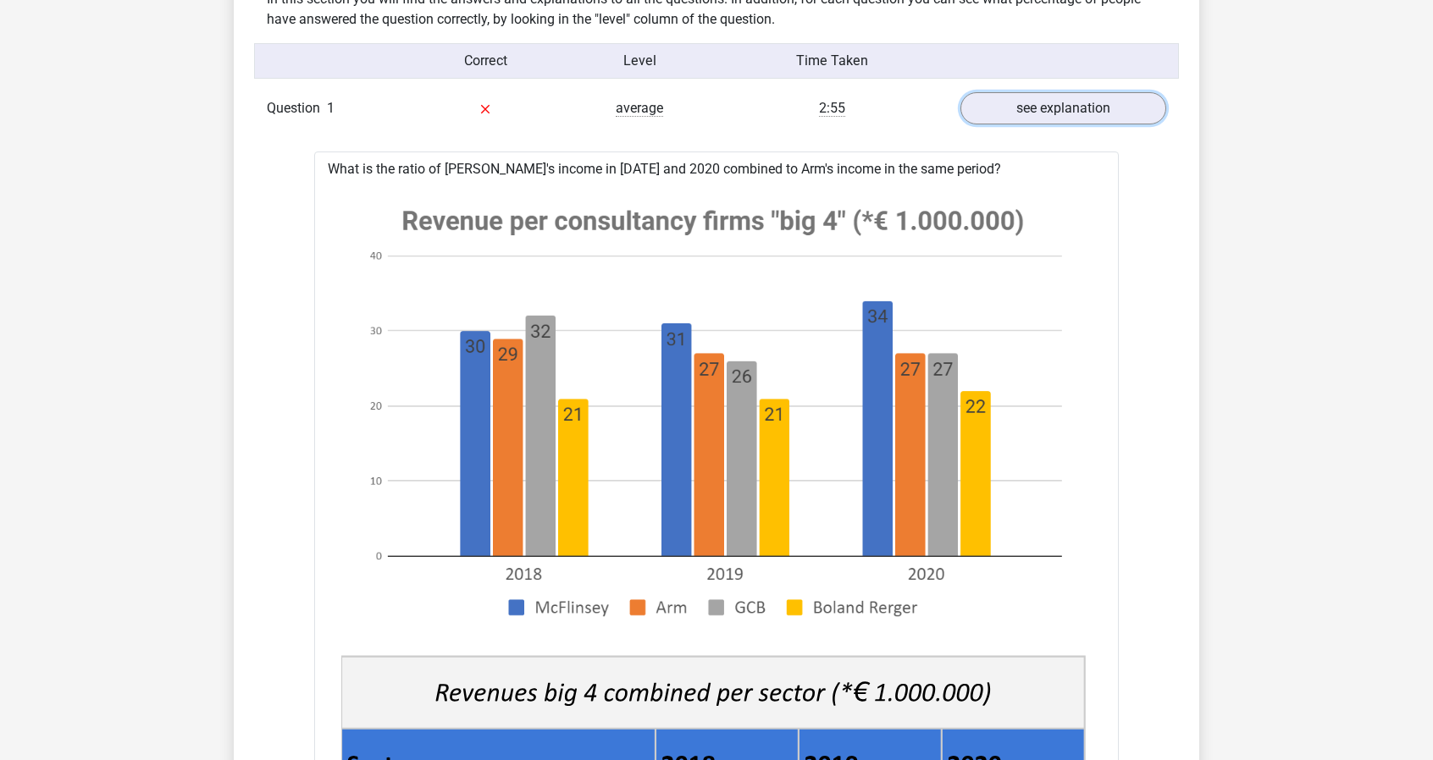
scroll to position [931, 0]
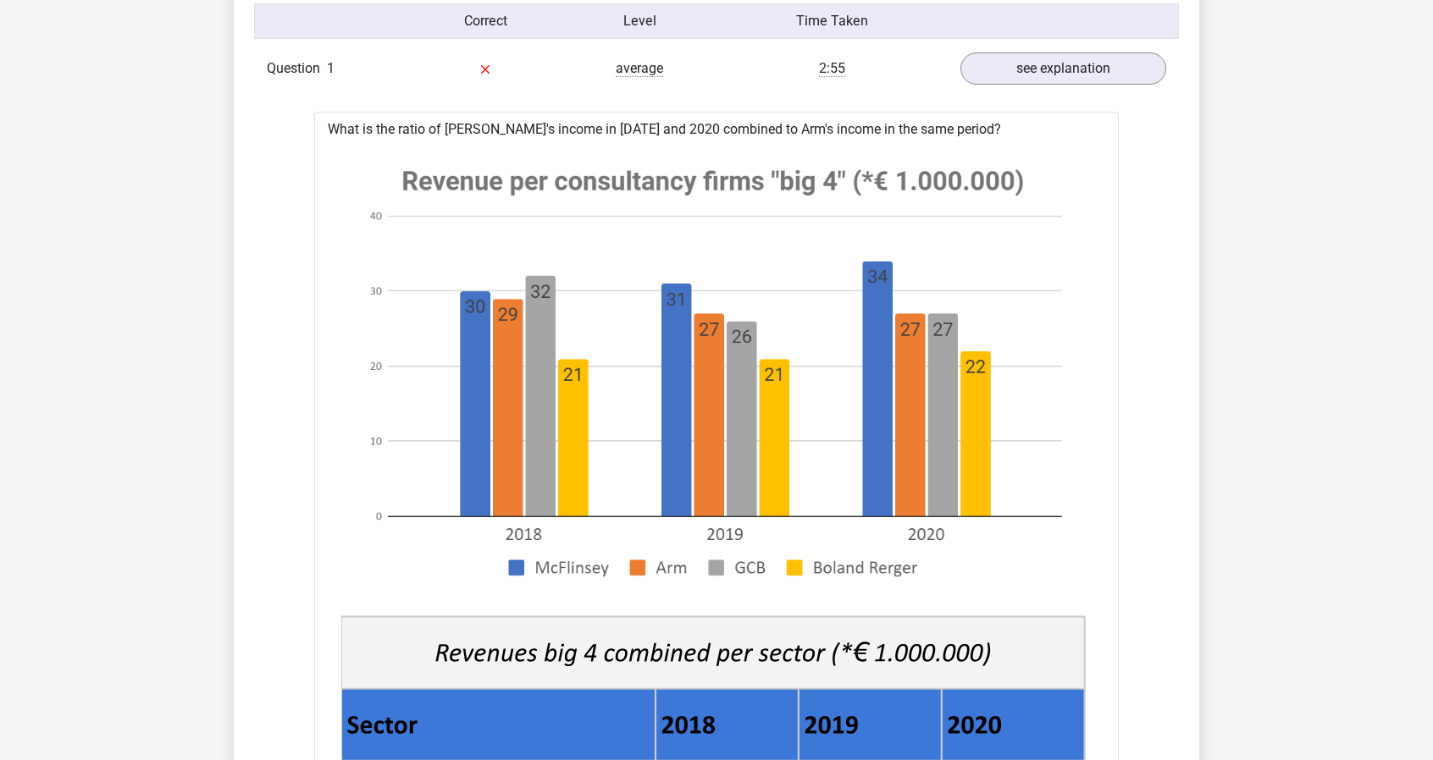
drag, startPoint x: 942, startPoint y: 126, endPoint x: 899, endPoint y: 126, distance: 42.3
click at [899, 126] on div "What is the ratio of [PERSON_NAME]'s income in [DATE] and 2020 combined to Arm'…" at bounding box center [716, 737] width 804 height 1251
click at [888, 96] on div at bounding box center [888, 96] width 0 height 0
click at [1023, 128] on div "What is the ratio of [PERSON_NAME]'s income in [DATE] and 2020 combined to Arm'…" at bounding box center [716, 737] width 804 height 1251
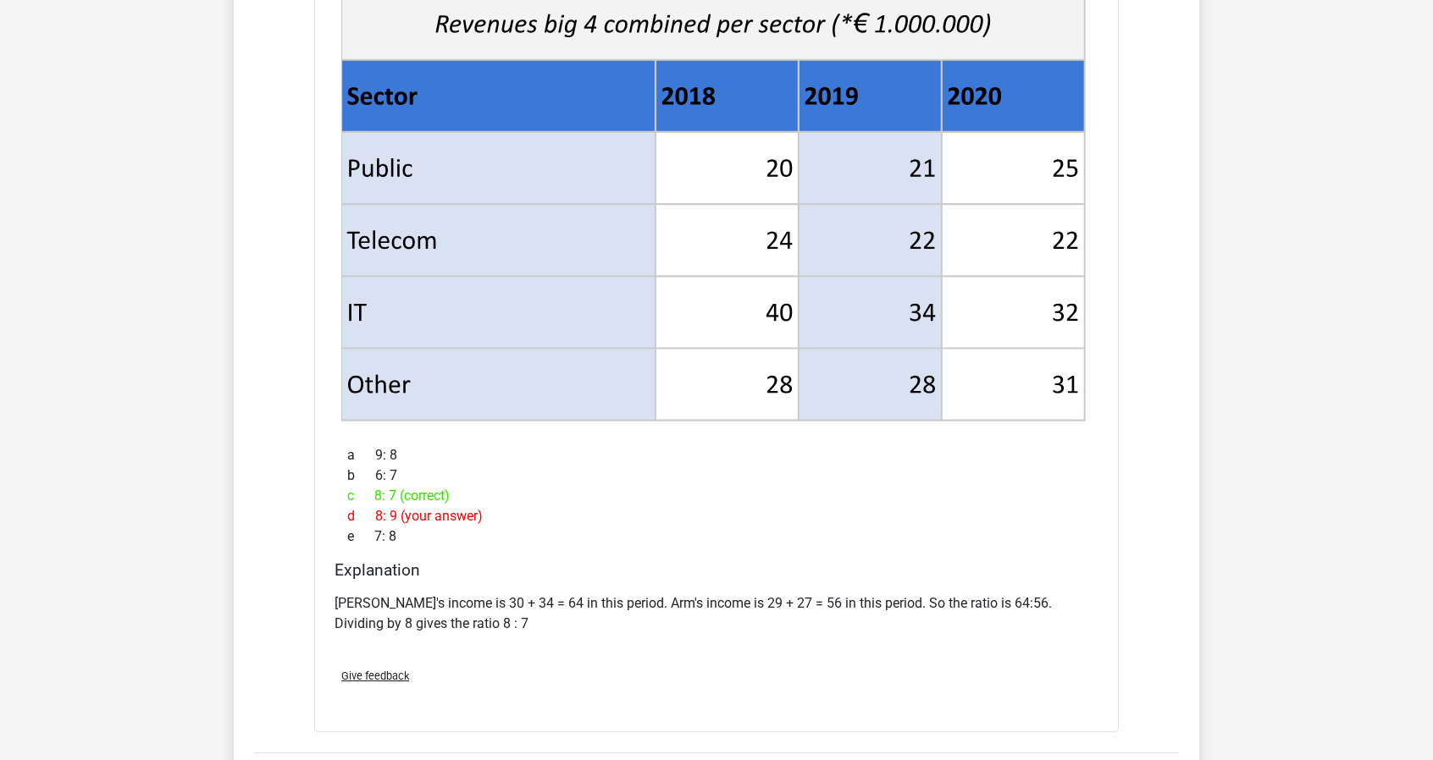
scroll to position [1609, 0]
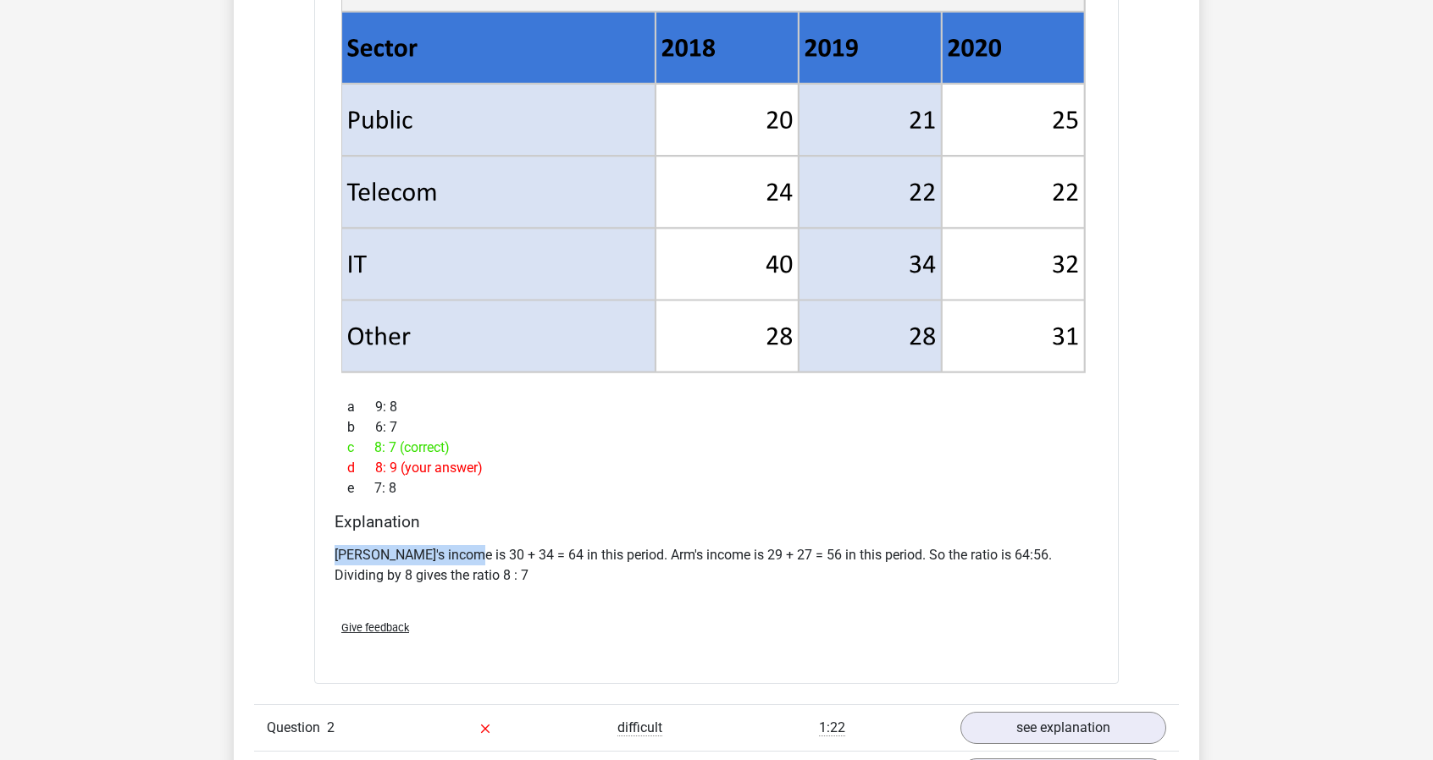
drag, startPoint x: 331, startPoint y: 553, endPoint x: 467, endPoint y: 557, distance: 136.4
click at [467, 557] on div "Explanation [PERSON_NAME]'s income is 30 + 34 = 64 in this period. Arm's income…" at bounding box center [716, 559] width 777 height 94
click at [456, 563] on div at bounding box center [456, 563] width 0 height 0
click at [488, 573] on p "[PERSON_NAME]'s income is 30 + 34 = 64 in this period. Arm's income is 29 + 27 …" at bounding box center [716, 565] width 764 height 41
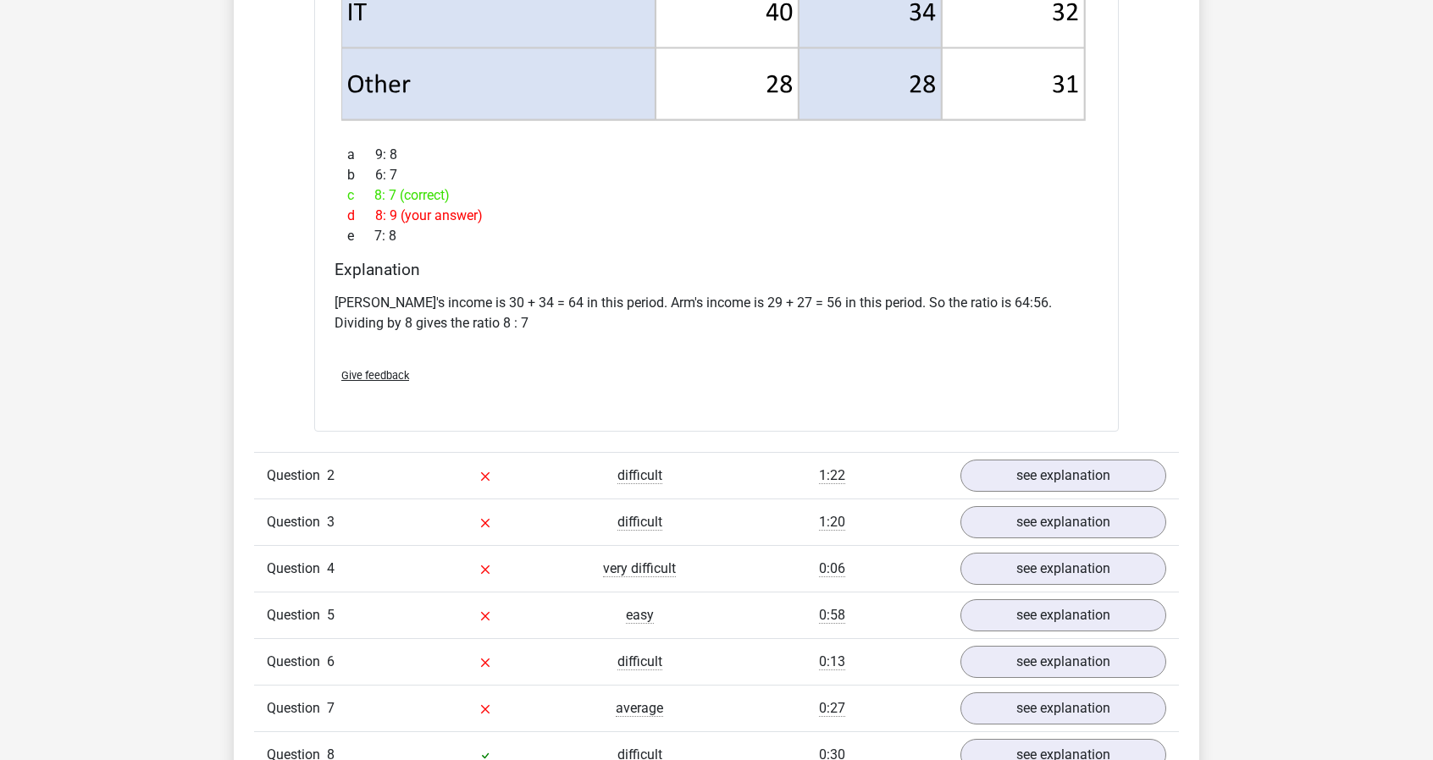
scroll to position [1863, 0]
drag, startPoint x: 896, startPoint y: 301, endPoint x: 1014, endPoint y: 296, distance: 117.8
click at [1014, 296] on p "[PERSON_NAME]'s income is 30 + 34 = 64 in this period. Arm's income is 29 + 27 …" at bounding box center [716, 311] width 764 height 41
click at [1003, 268] on div at bounding box center [1003, 268] width 0 height 0
click at [1015, 262] on h4 "Explanation" at bounding box center [716, 267] width 764 height 19
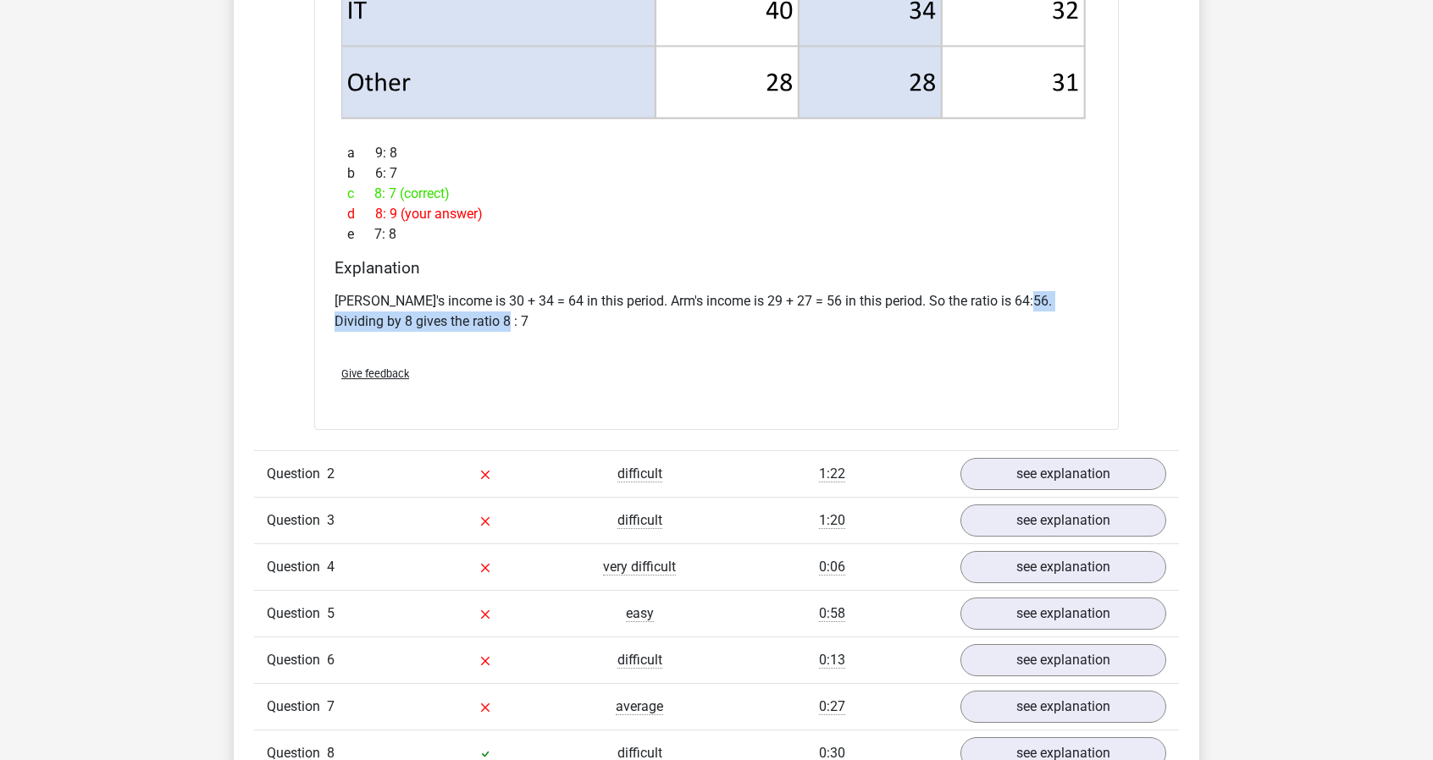
drag, startPoint x: 1021, startPoint y: 299, endPoint x: 1030, endPoint y: 316, distance: 19.3
click at [1030, 316] on p "[PERSON_NAME]'s income is 30 + 34 = 64 in this period. Arm's income is 29 + 27 …" at bounding box center [716, 311] width 764 height 41
click at [1019, 329] on div at bounding box center [1019, 329] width 0 height 0
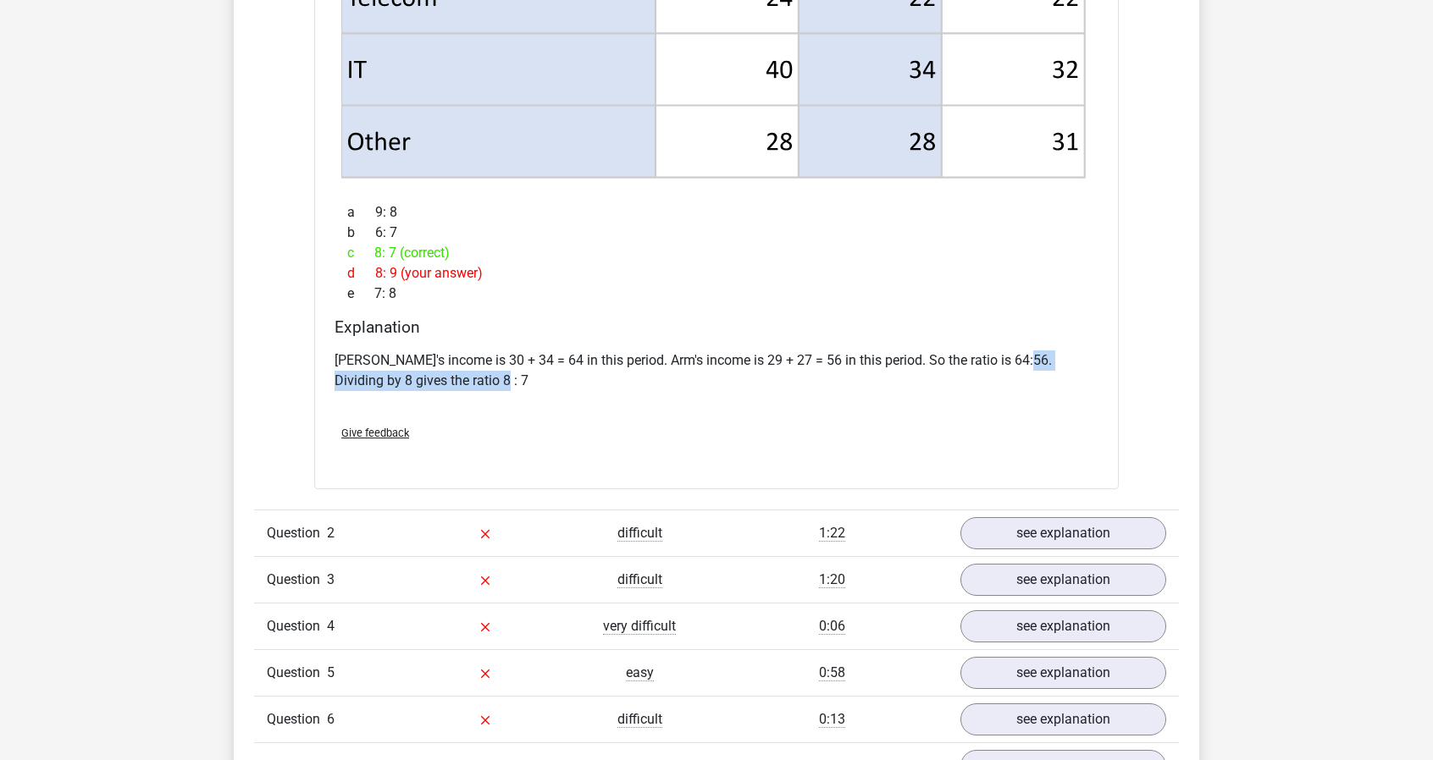
scroll to position [1778, 0]
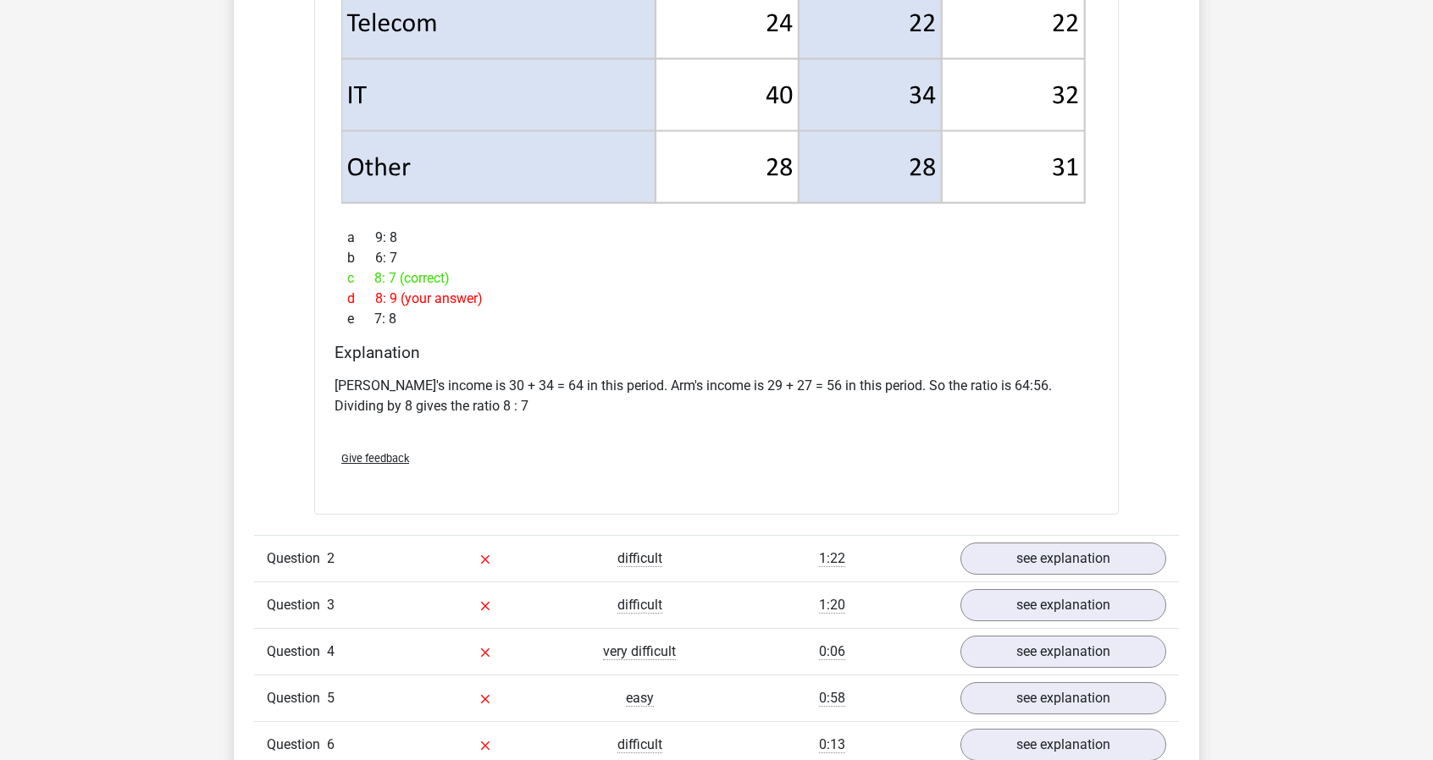
click at [970, 363] on div "Explanation [PERSON_NAME]'s income is 30 + 34 = 64 in this period. Arm's income…" at bounding box center [716, 390] width 777 height 94
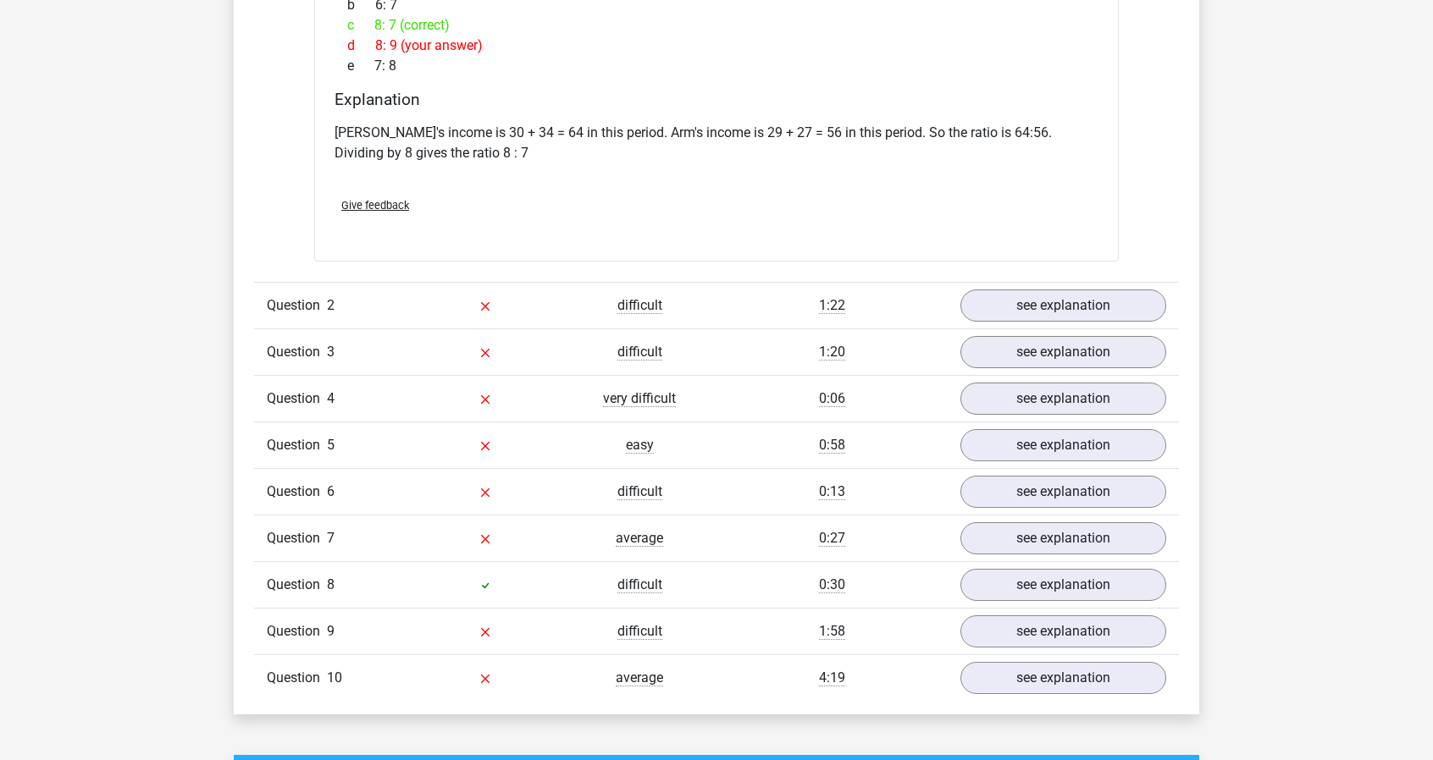
scroll to position [2032, 0]
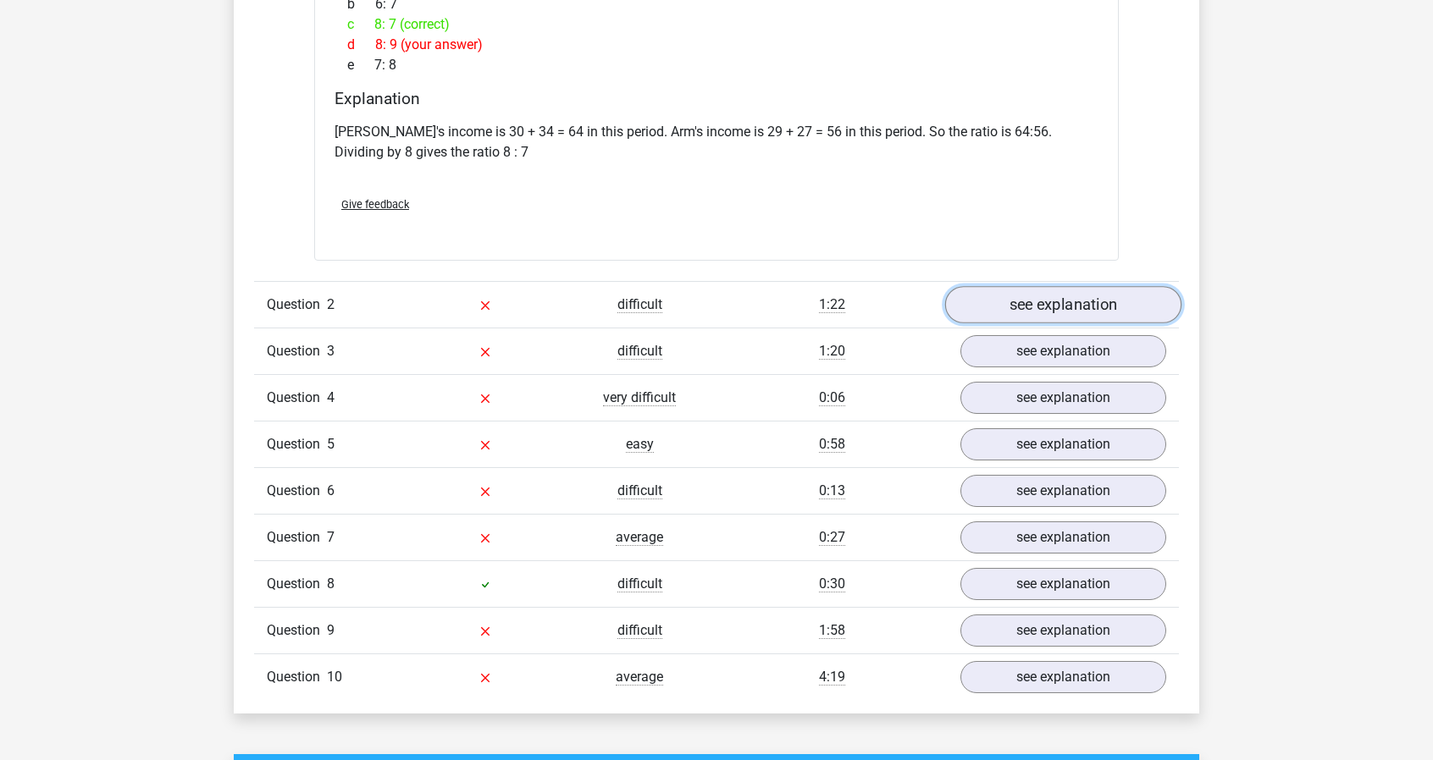
click at [1038, 304] on link "see explanation" at bounding box center [1063, 305] width 236 height 37
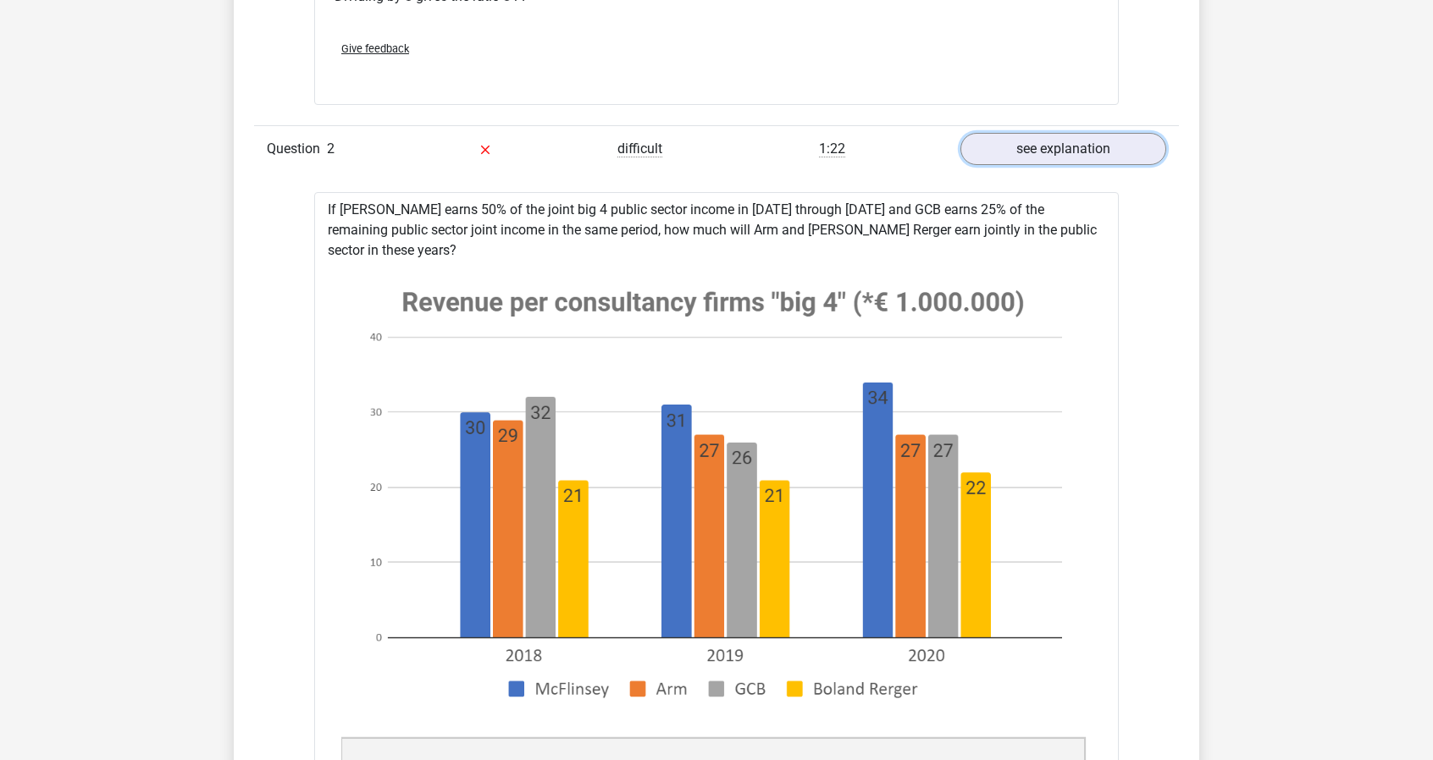
scroll to position [2201, 0]
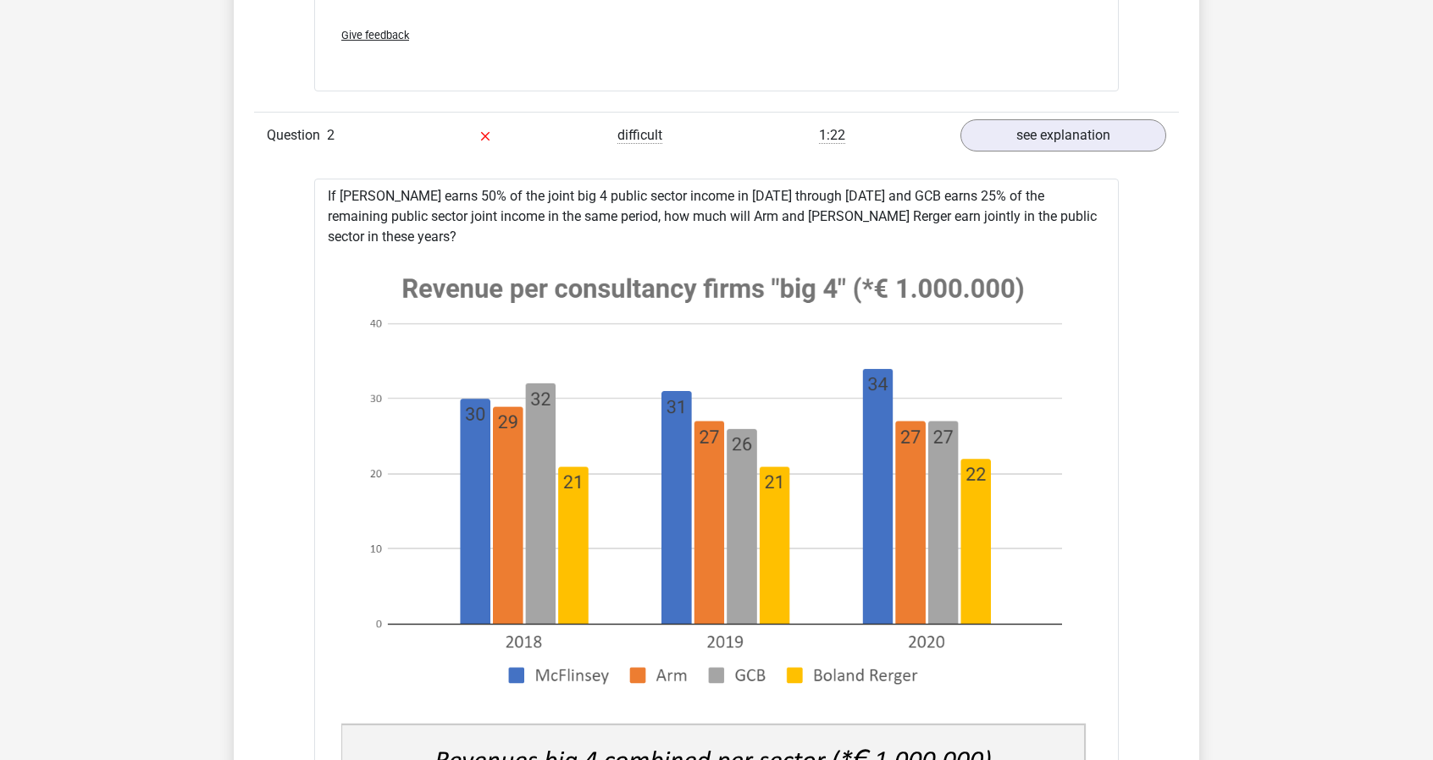
click at [890, 203] on div at bounding box center [890, 203] width 0 height 0
drag, startPoint x: 567, startPoint y: 216, endPoint x: 637, endPoint y: 222, distance: 69.7
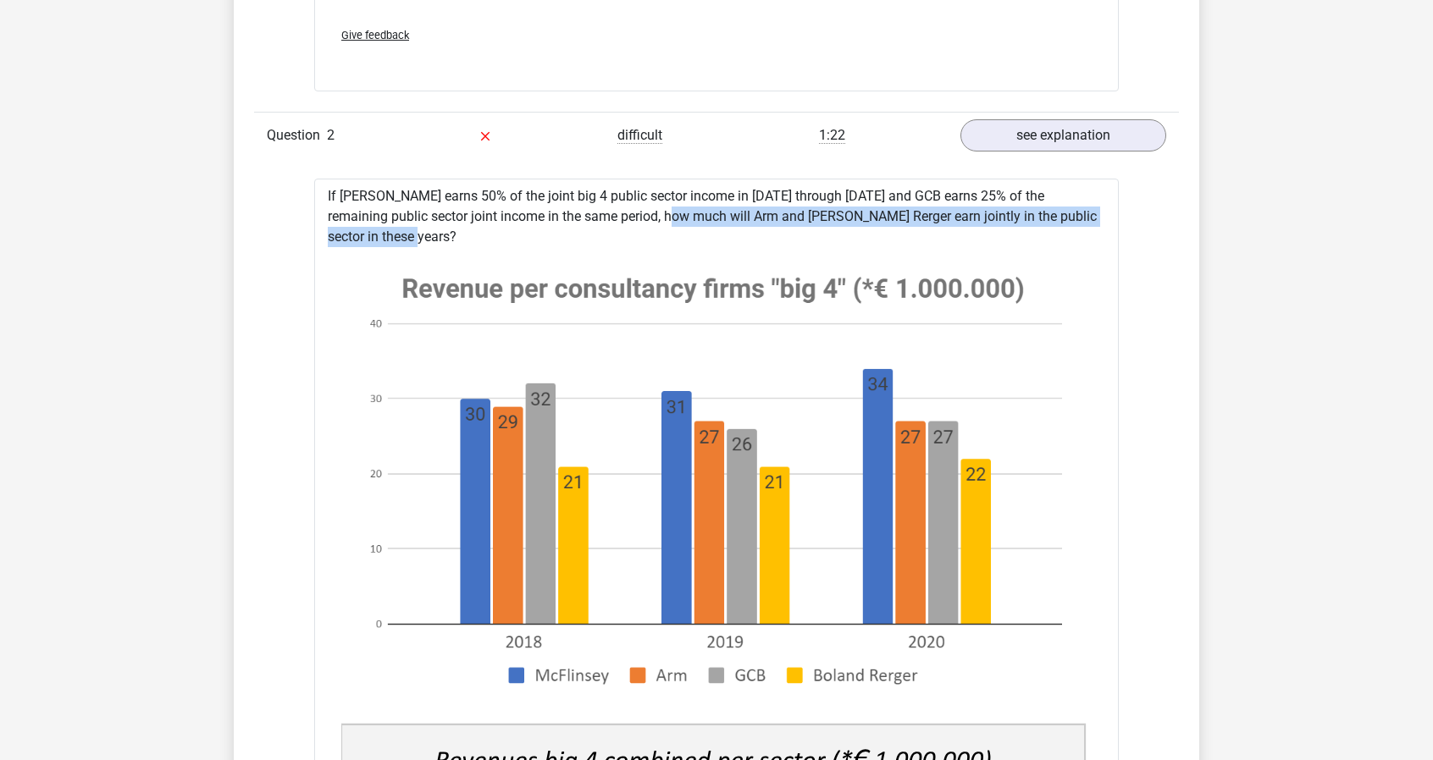
drag, startPoint x: 564, startPoint y: 217, endPoint x: 1099, endPoint y: 214, distance: 535.1
click at [1088, 182] on div at bounding box center [1088, 182] width 0 height 0
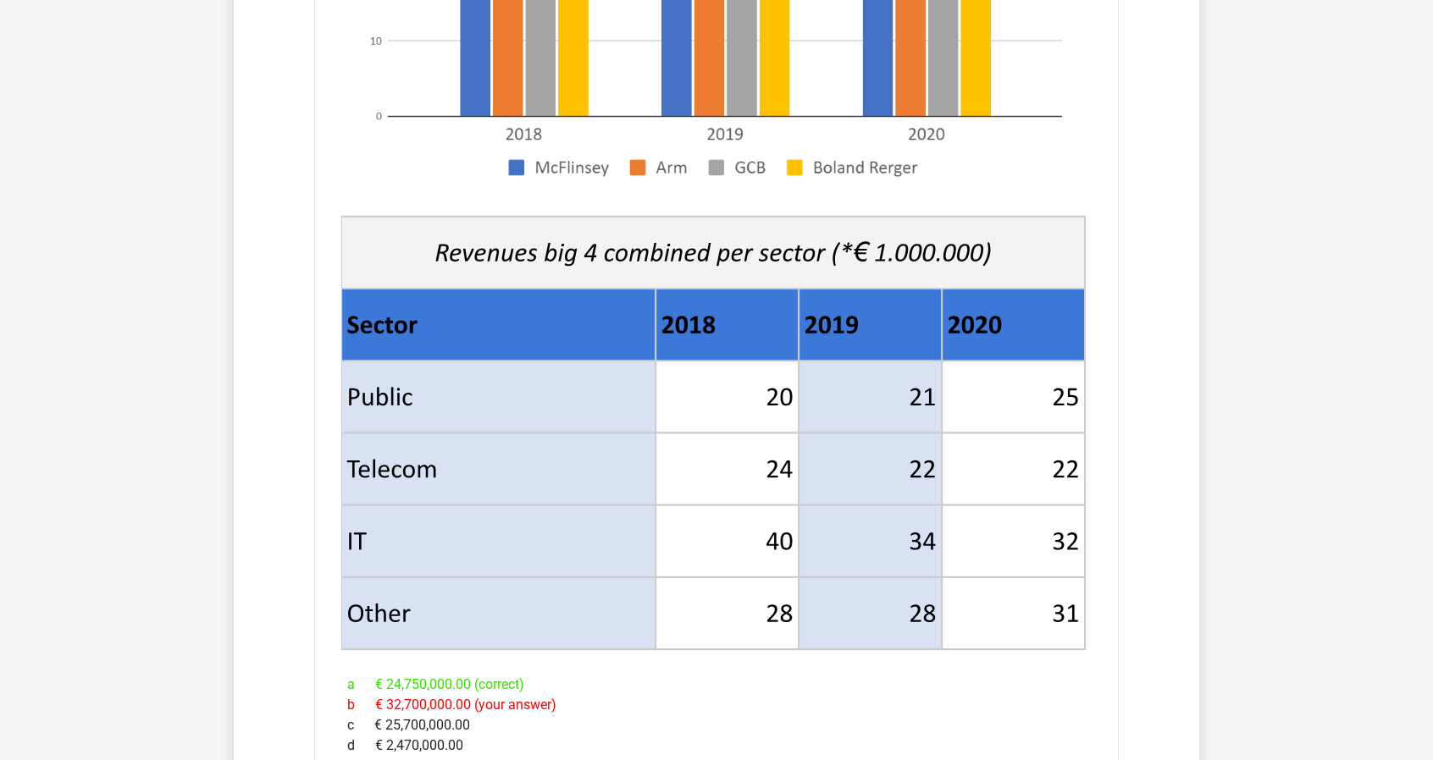
scroll to position [3048, 0]
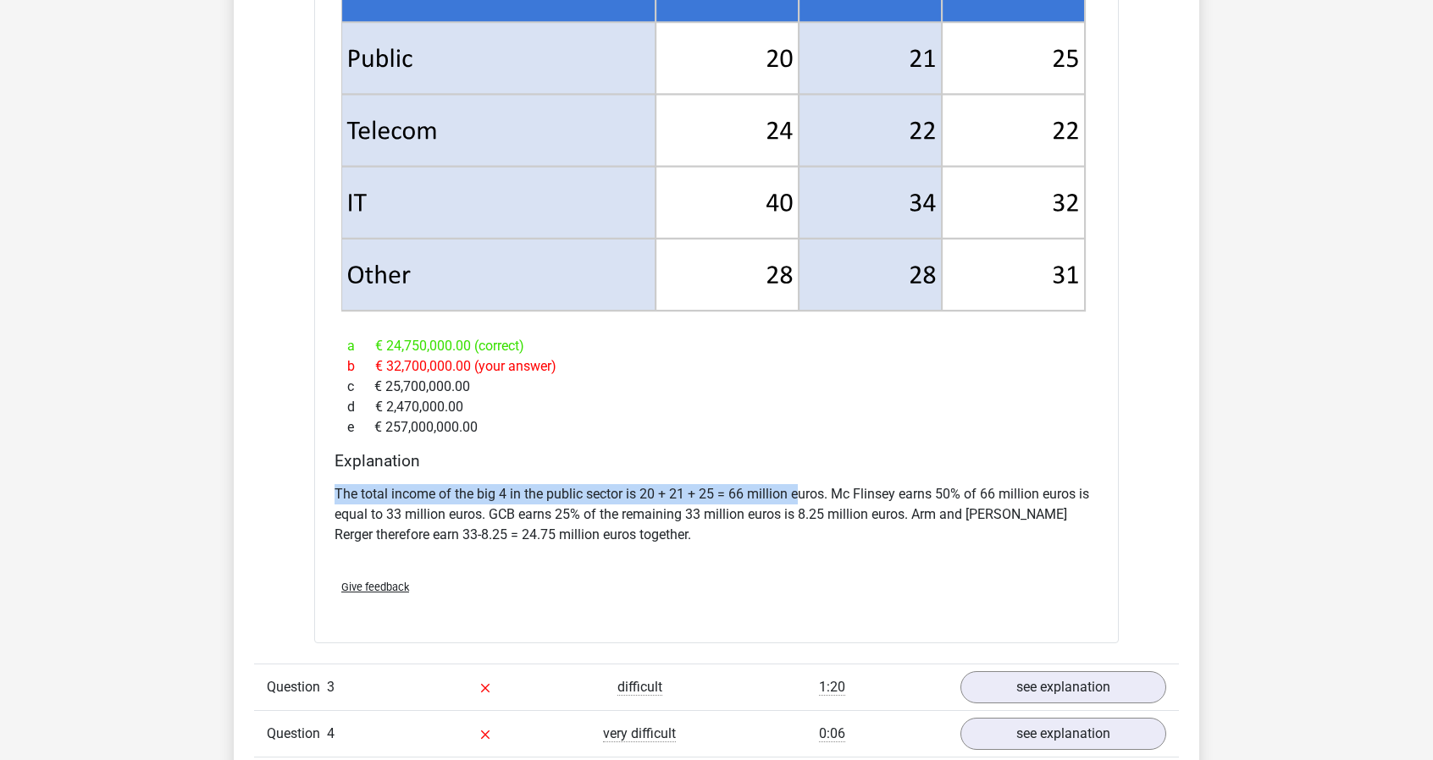
drag, startPoint x: 335, startPoint y: 468, endPoint x: 811, endPoint y: 468, distance: 475.9
click at [804, 484] on p "The total income of the big 4 in the public sector is 20 + 21 + 25 = 66 million…" at bounding box center [716, 514] width 764 height 61
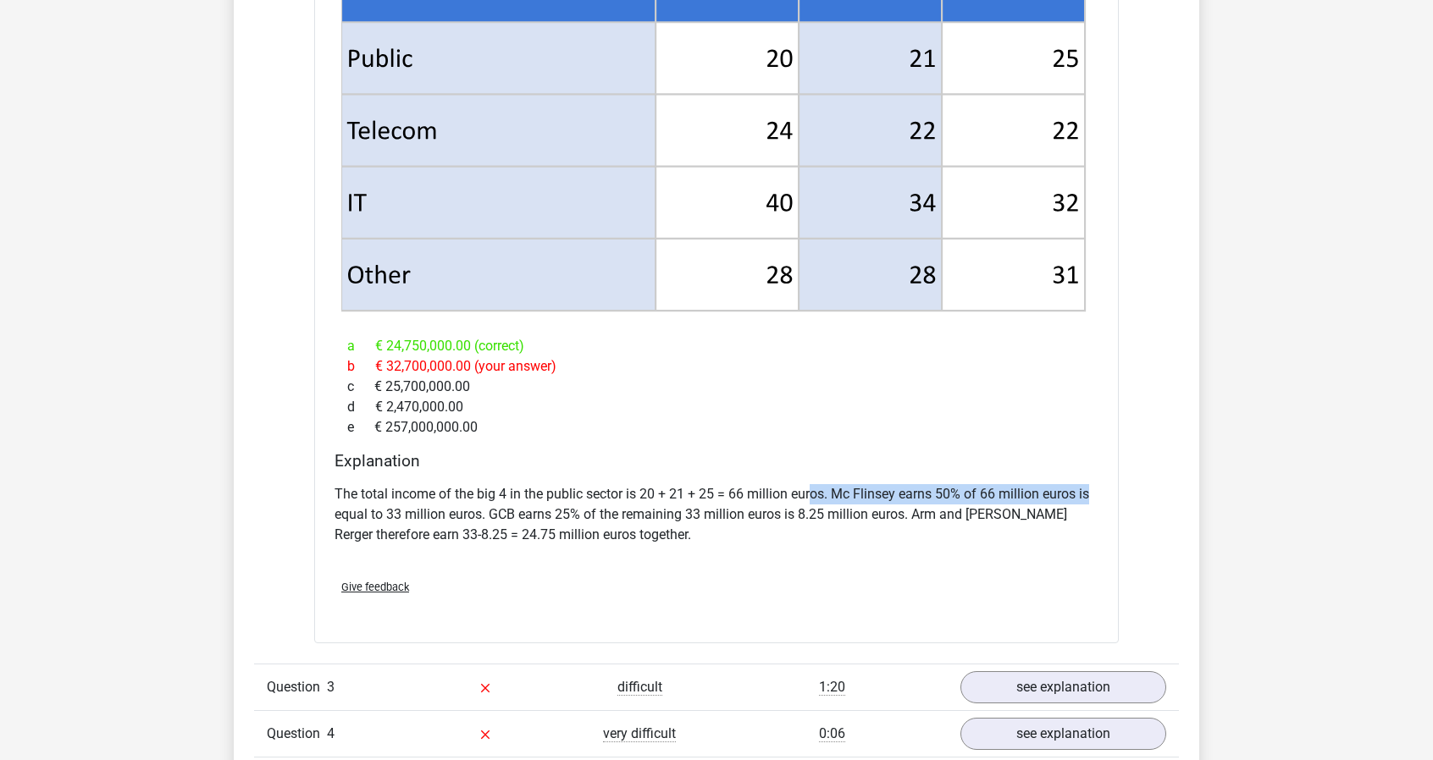
drag, startPoint x: 811, startPoint y: 468, endPoint x: 1094, endPoint y: 492, distance: 283.8
click at [1098, 486] on div "Explanation The total income of the big 4 in the public sector is 20 + 21 + 25 …" at bounding box center [716, 508] width 777 height 114
click at [732, 533] on div "The total income of the big 4 in the public sector is 20 + 21 + 25 = 66 million…" at bounding box center [716, 522] width 764 height 88
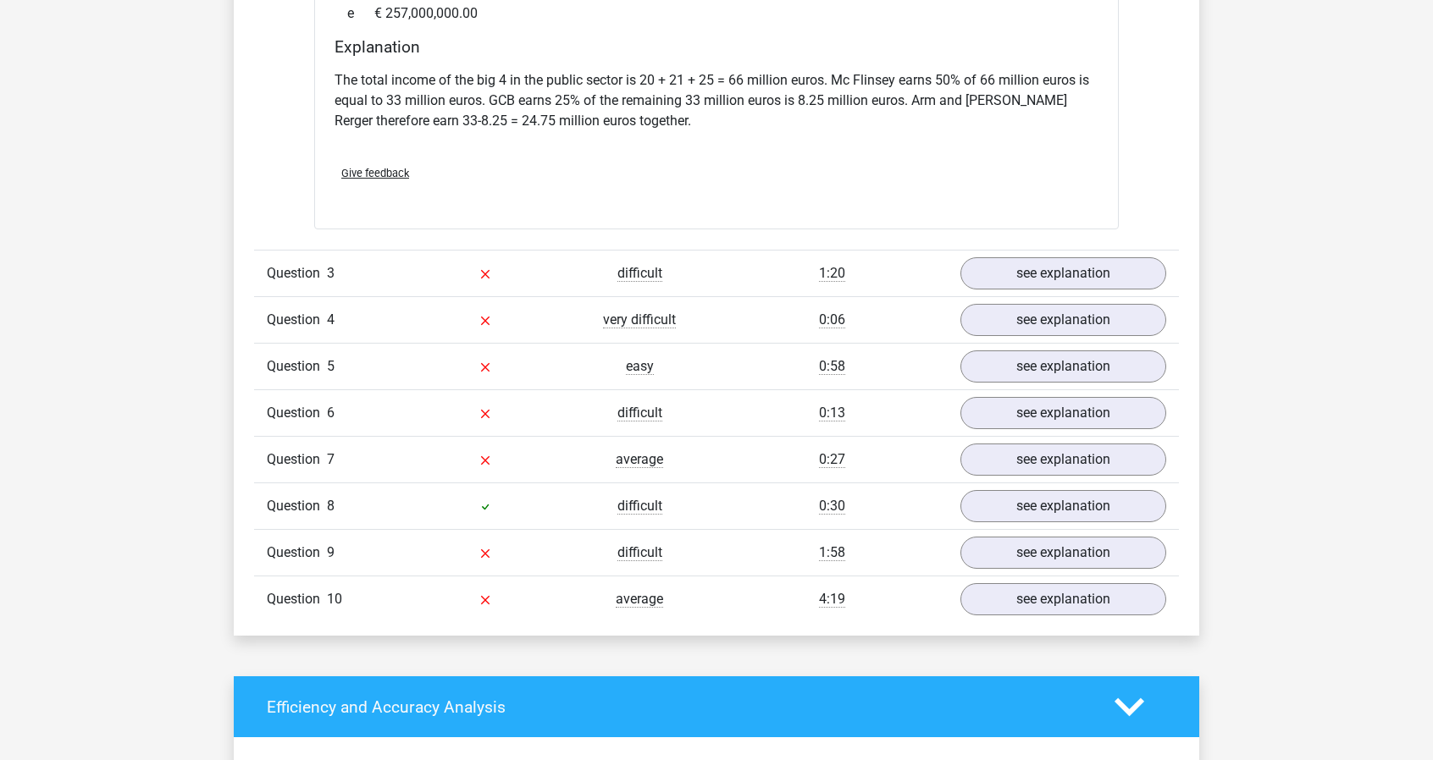
scroll to position [3472, 0]
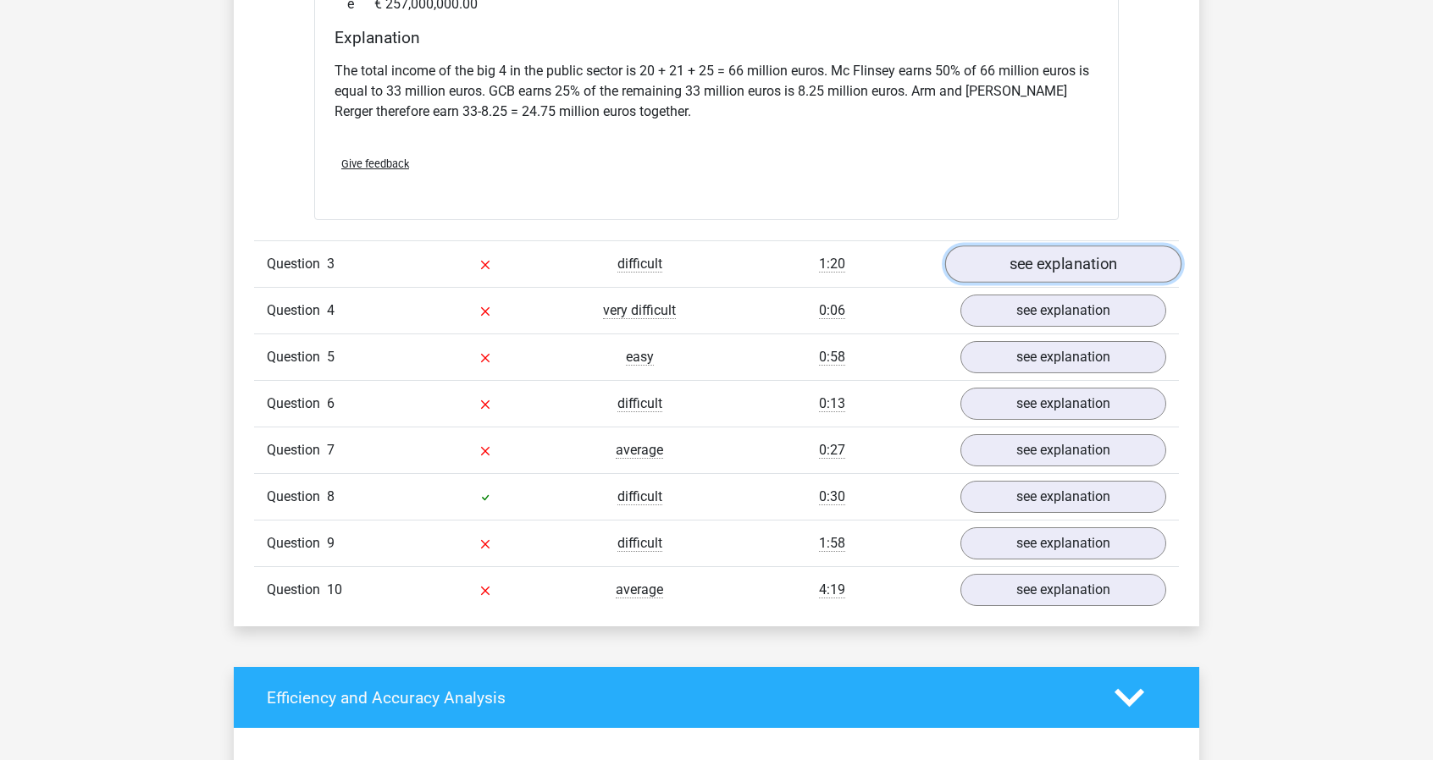
click at [1075, 246] on link "see explanation" at bounding box center [1063, 264] width 236 height 37
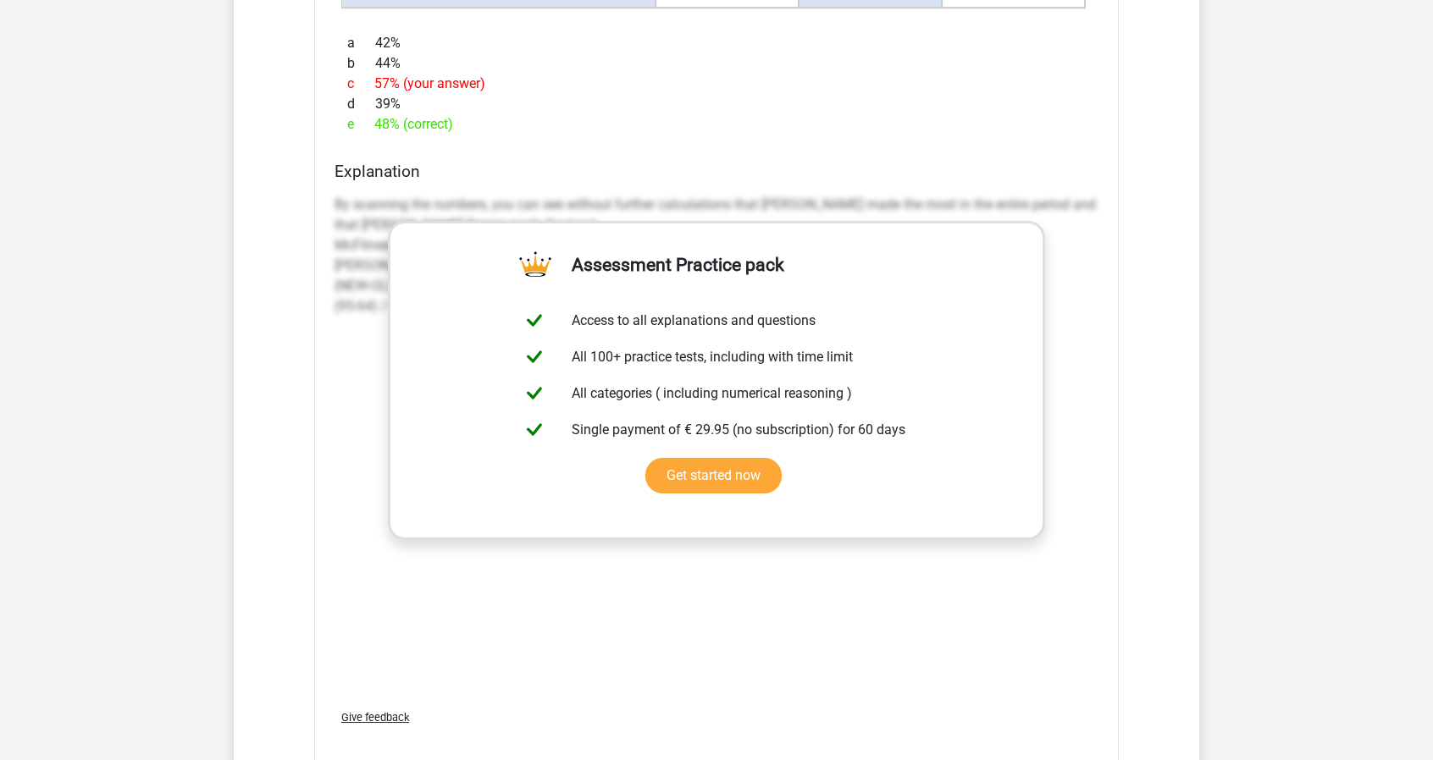
scroll to position [4742, 0]
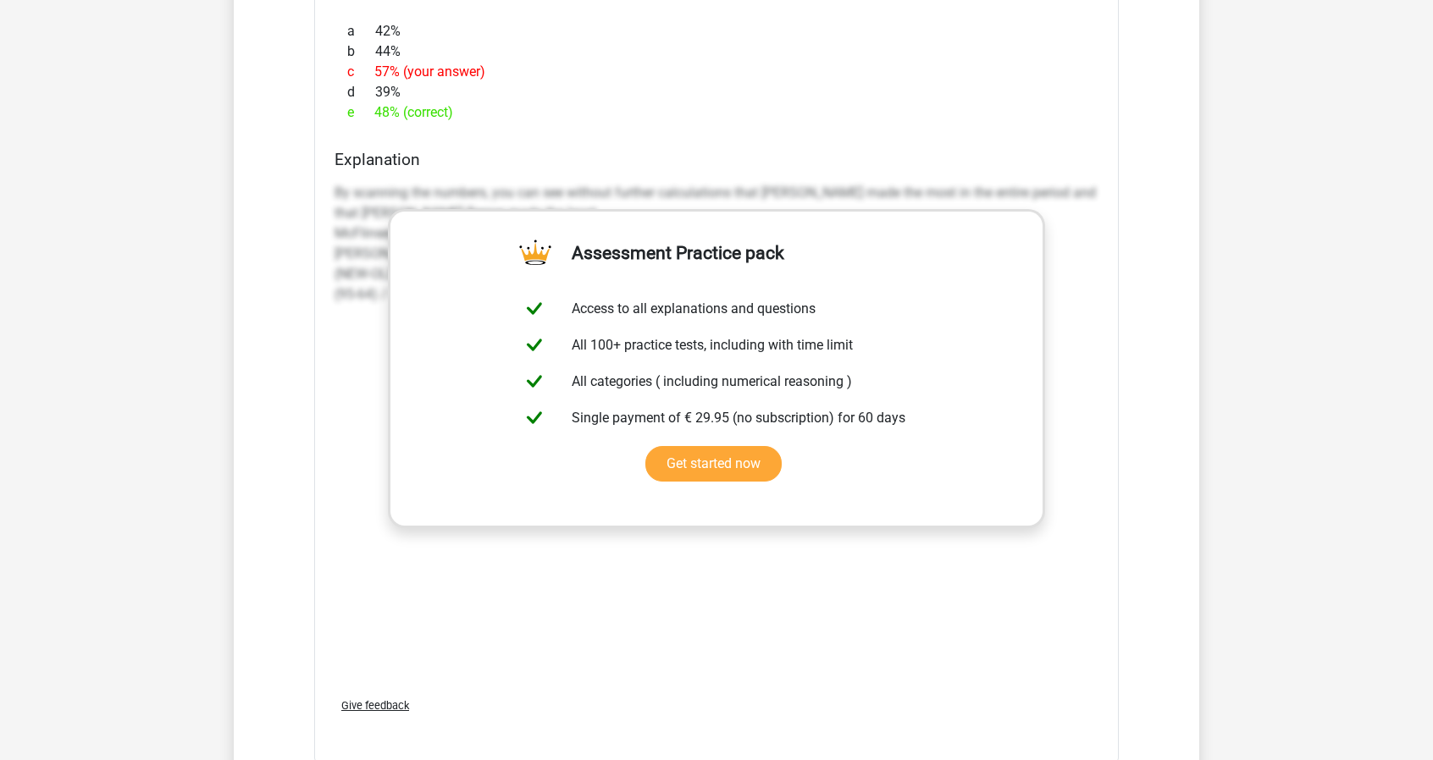
click at [711, 514] on div "By scanning the numbers, you can see without further calculations that McFlinse…" at bounding box center [716, 430] width 764 height 508
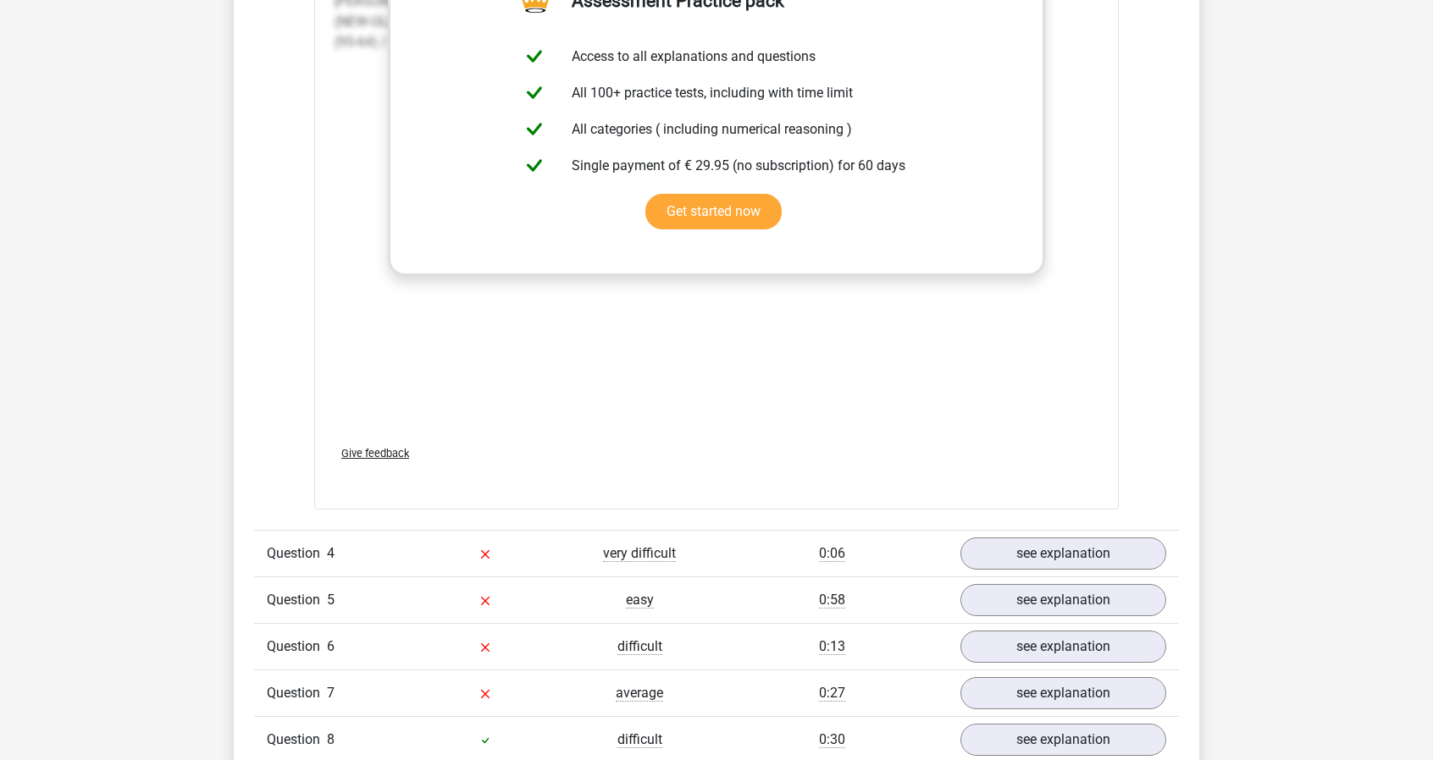
scroll to position [5165, 0]
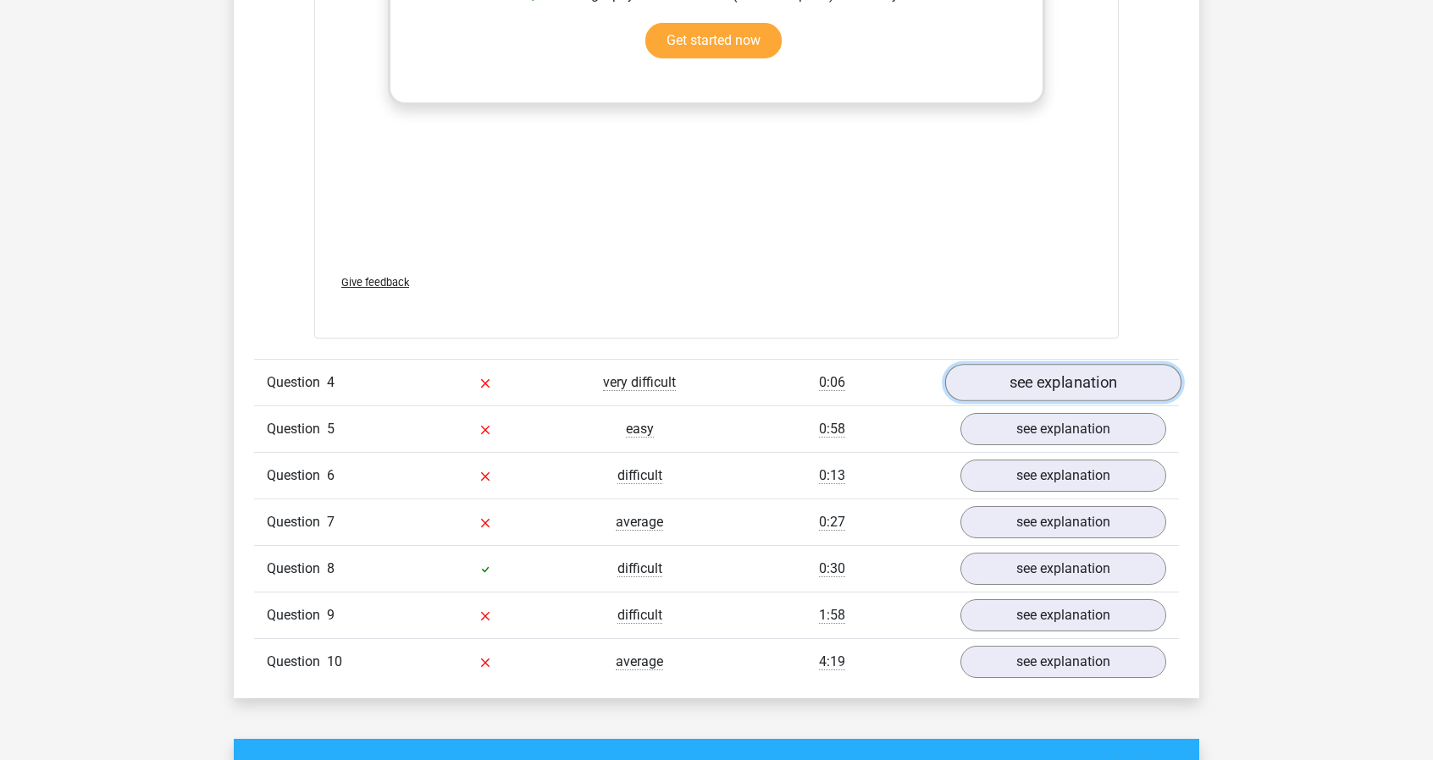
click at [1062, 364] on link "see explanation" at bounding box center [1063, 382] width 236 height 37
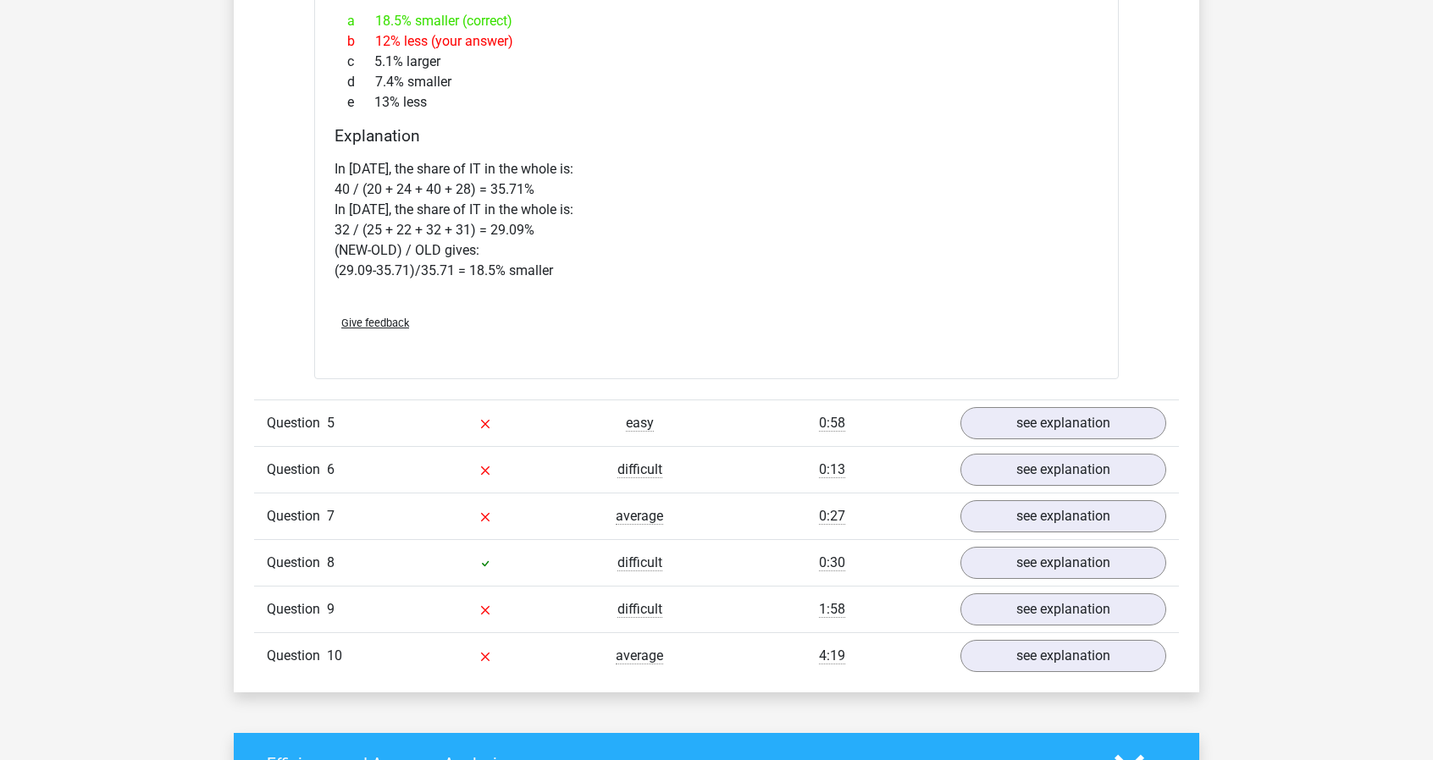
scroll to position [6689, 0]
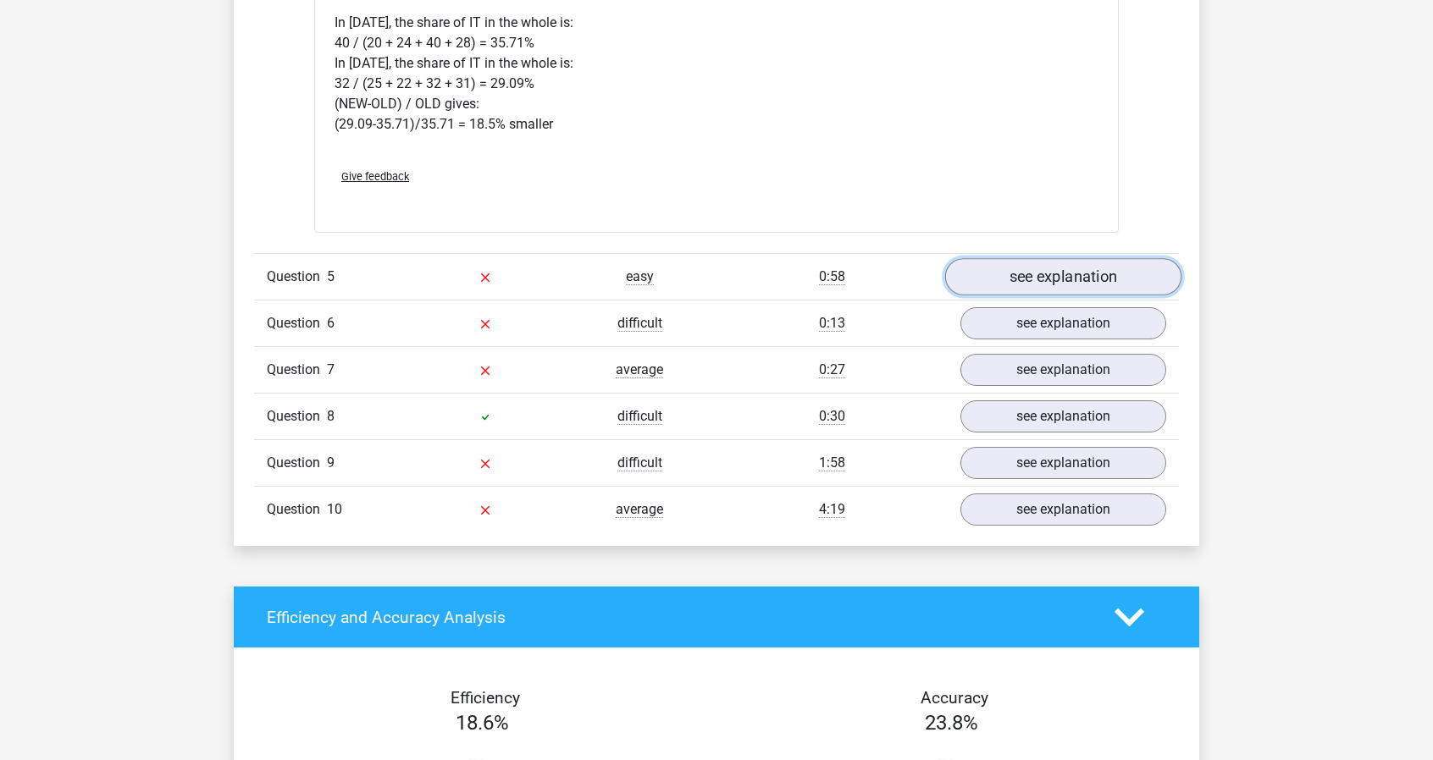
click at [1072, 259] on link "see explanation" at bounding box center [1063, 277] width 236 height 37
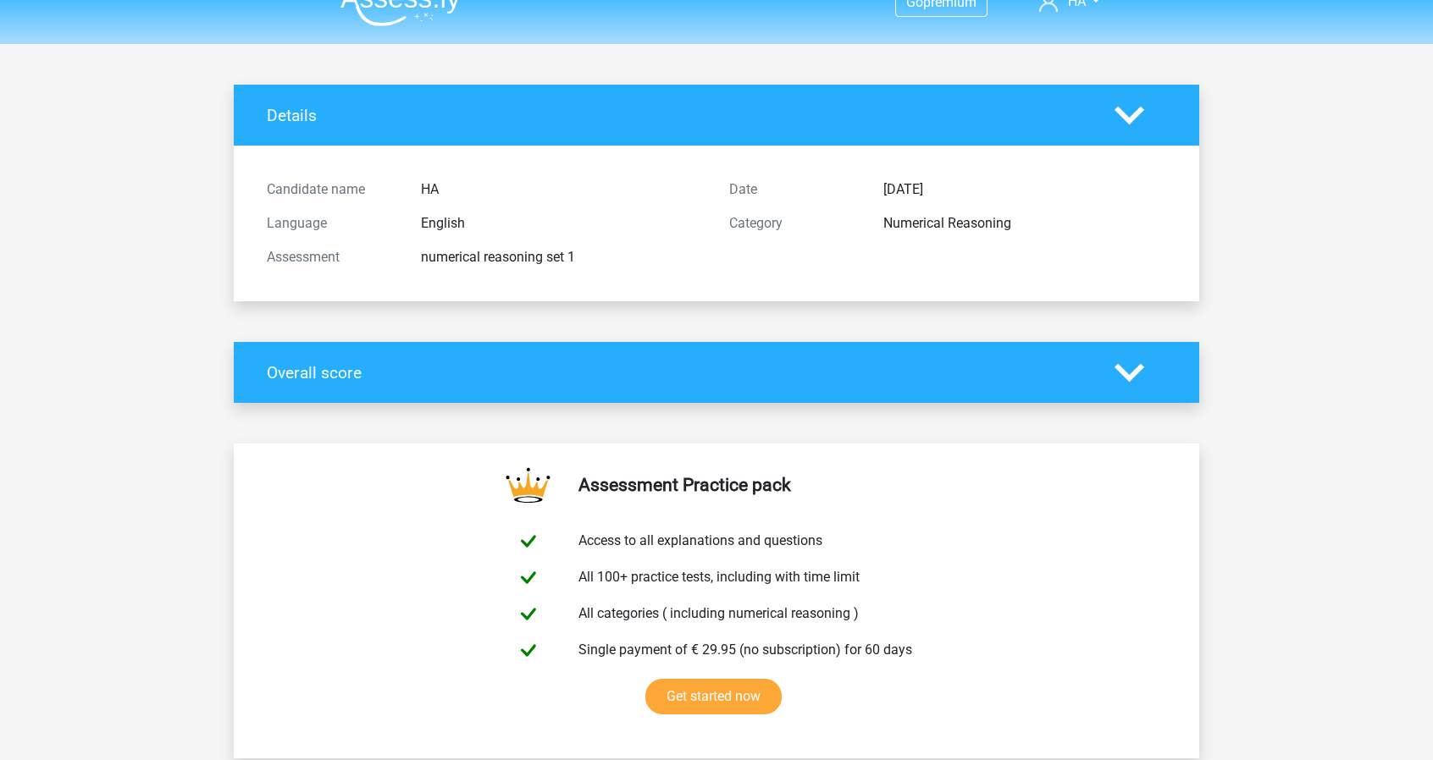
scroll to position [0, 0]
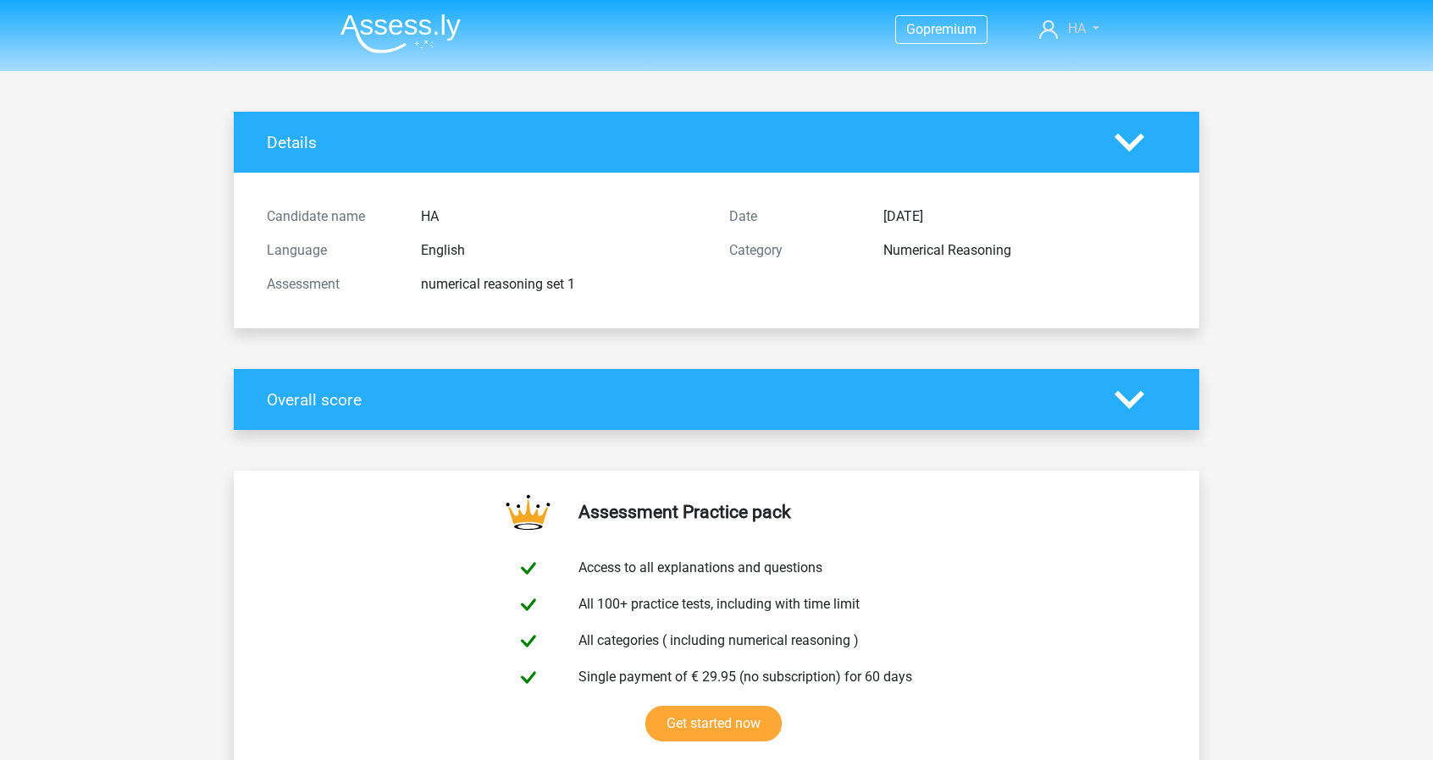
click at [1073, 25] on span "HA" at bounding box center [1077, 28] width 18 height 16
click at [747, 69] on header "Go premium HA hanth250596@gmail.com" at bounding box center [716, 35] width 1433 height 71
click at [426, 27] on img at bounding box center [400, 34] width 120 height 40
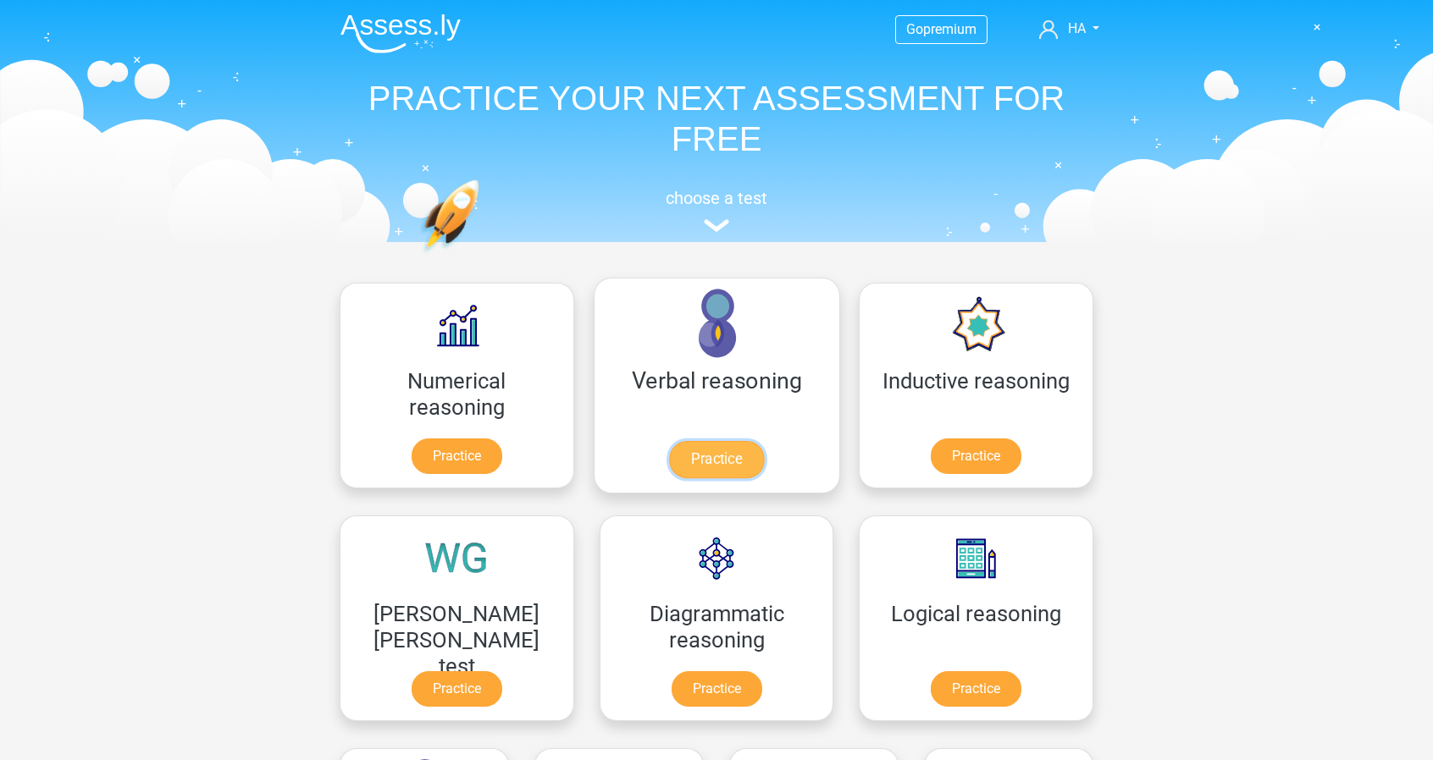
click at [669, 463] on link "Practice" at bounding box center [716, 459] width 95 height 37
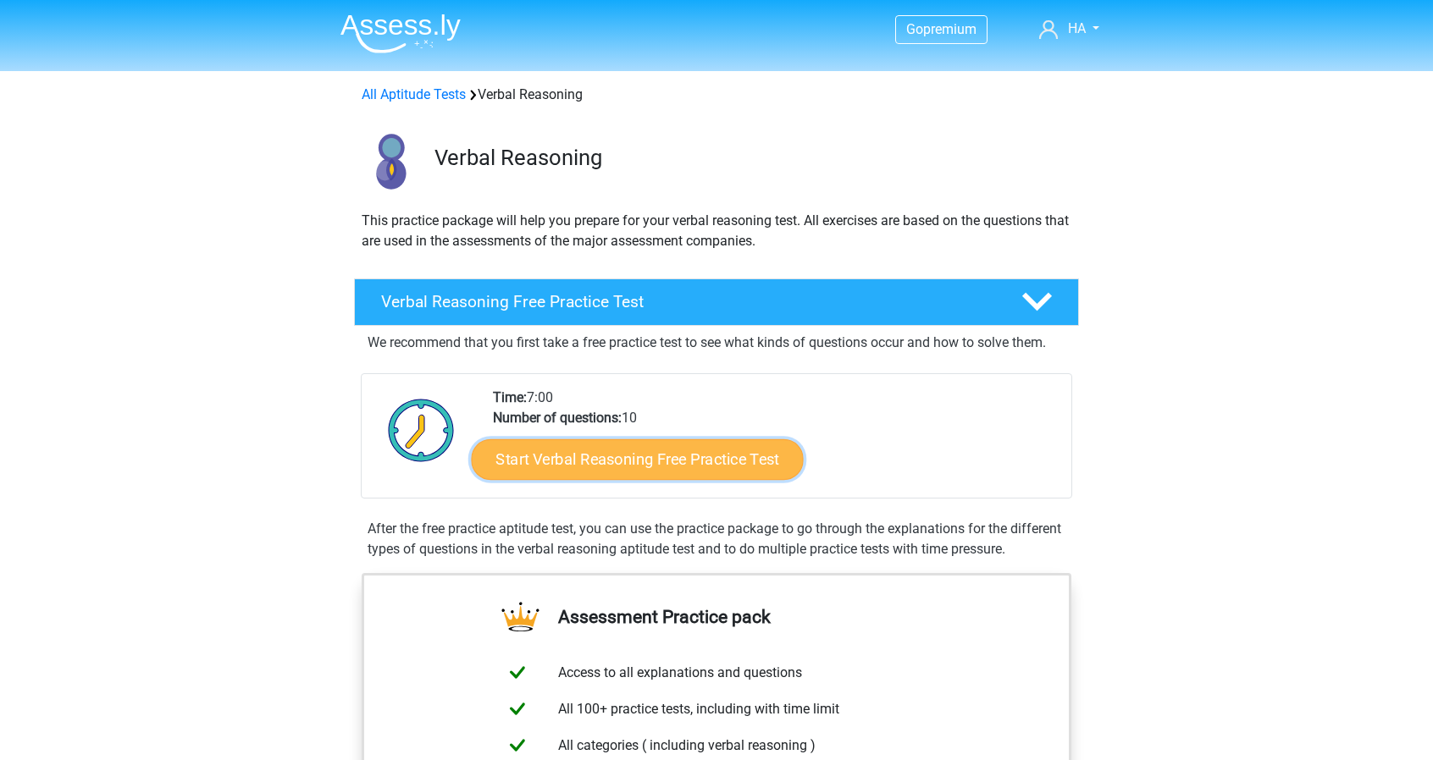
click at [731, 471] on link "Start Verbal Reasoning Free Practice Test" at bounding box center [638, 459] width 332 height 41
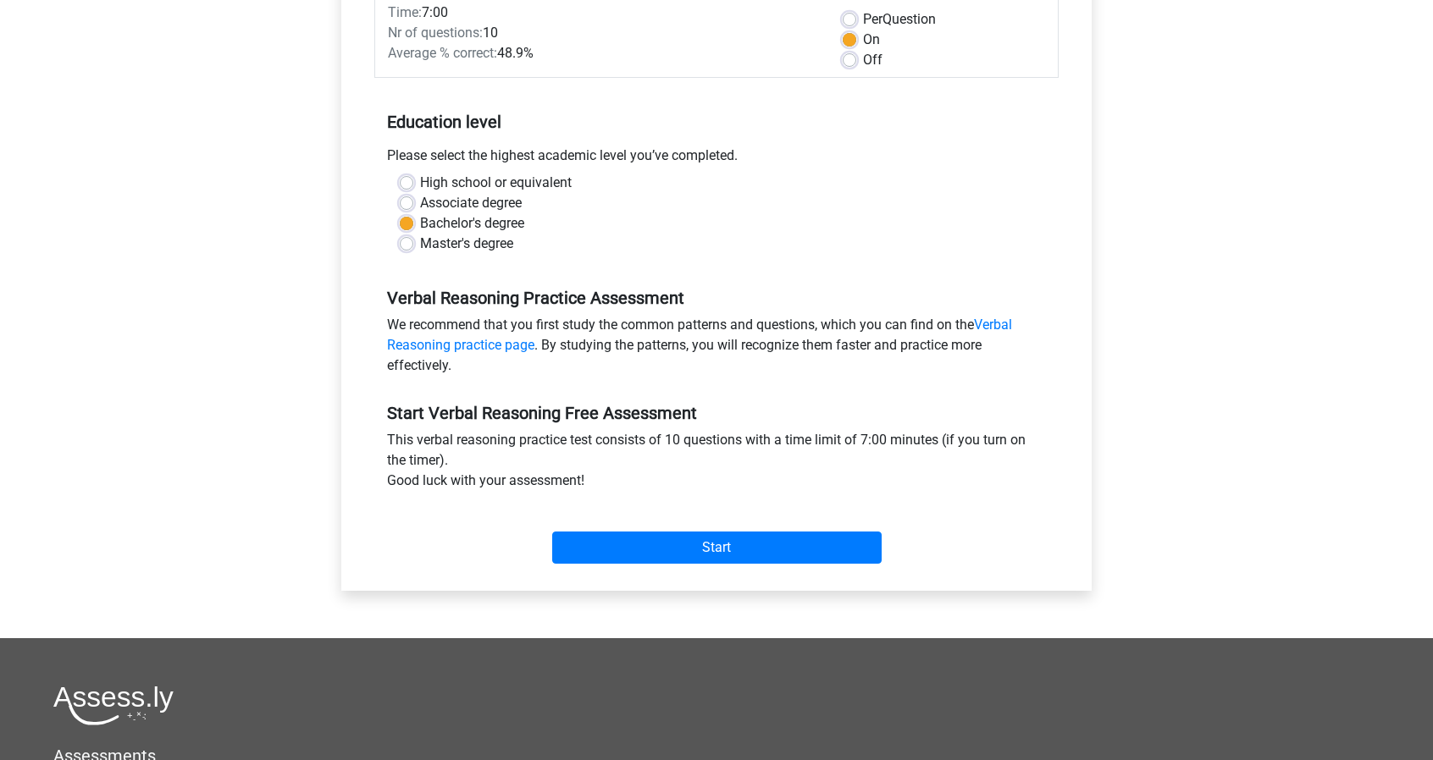
scroll to position [254, 0]
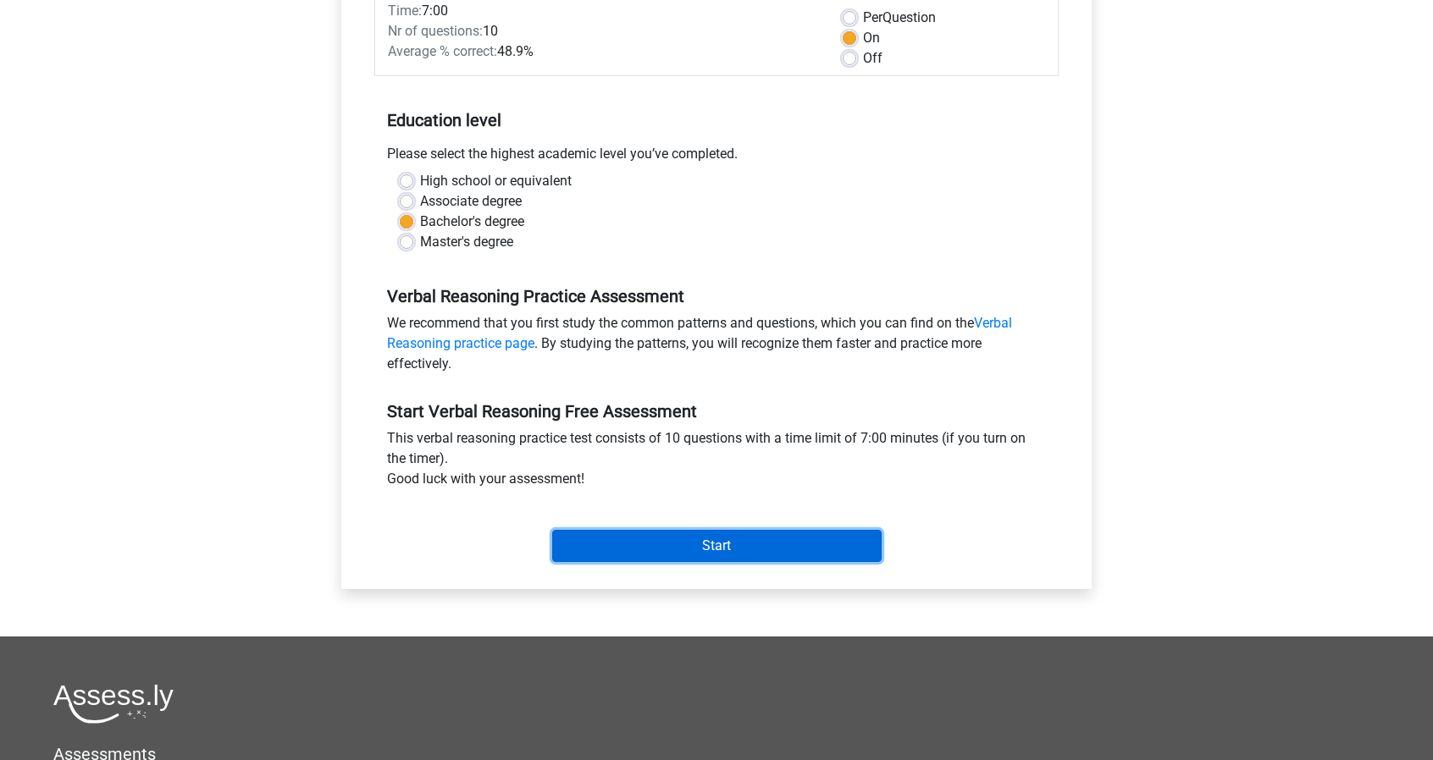
click at [710, 536] on input "Start" at bounding box center [716, 546] width 329 height 32
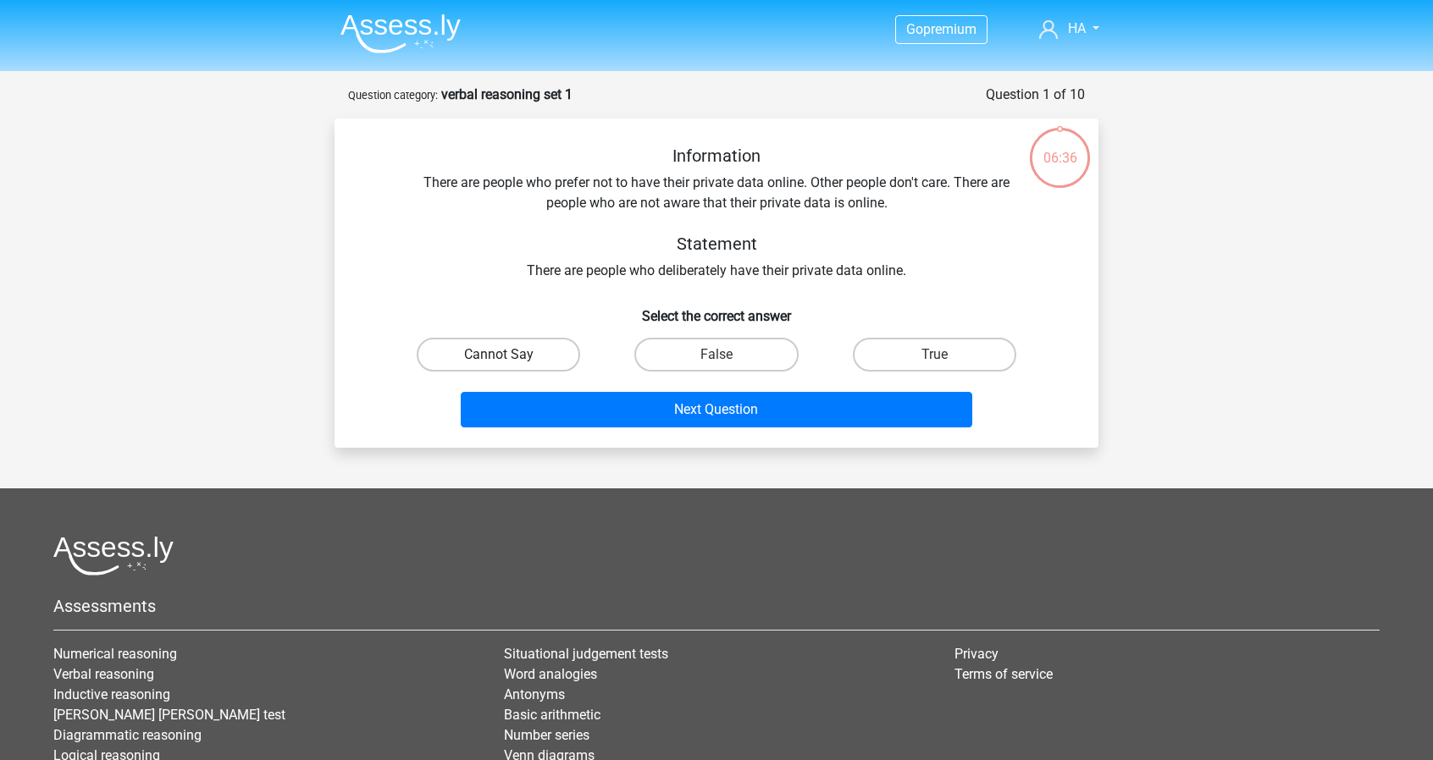
click at [544, 354] on label "Cannot Say" at bounding box center [498, 355] width 163 height 34
click at [510, 355] on input "Cannot Say" at bounding box center [504, 360] width 11 height 11
radio input "true"
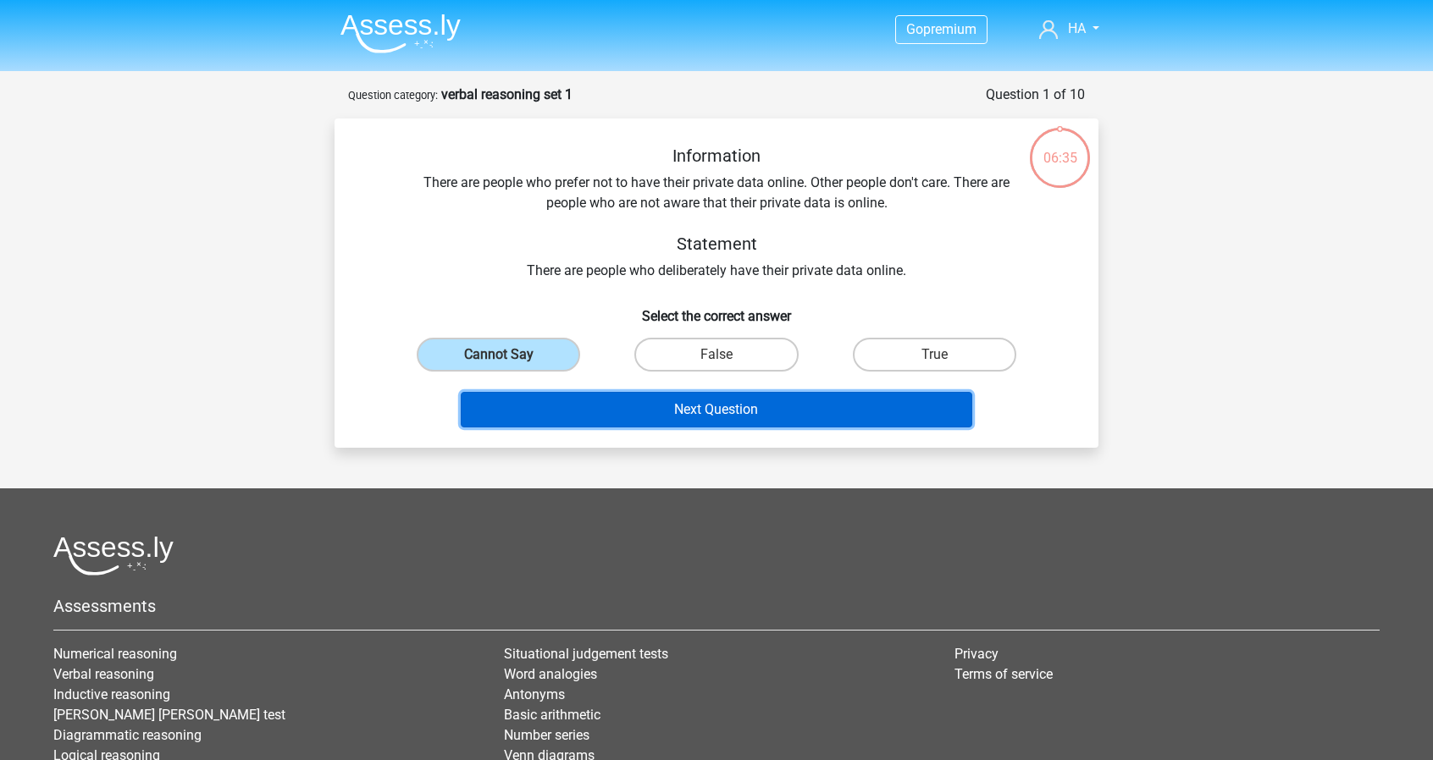
click at [798, 408] on button "Next Question" at bounding box center [717, 410] width 512 height 36
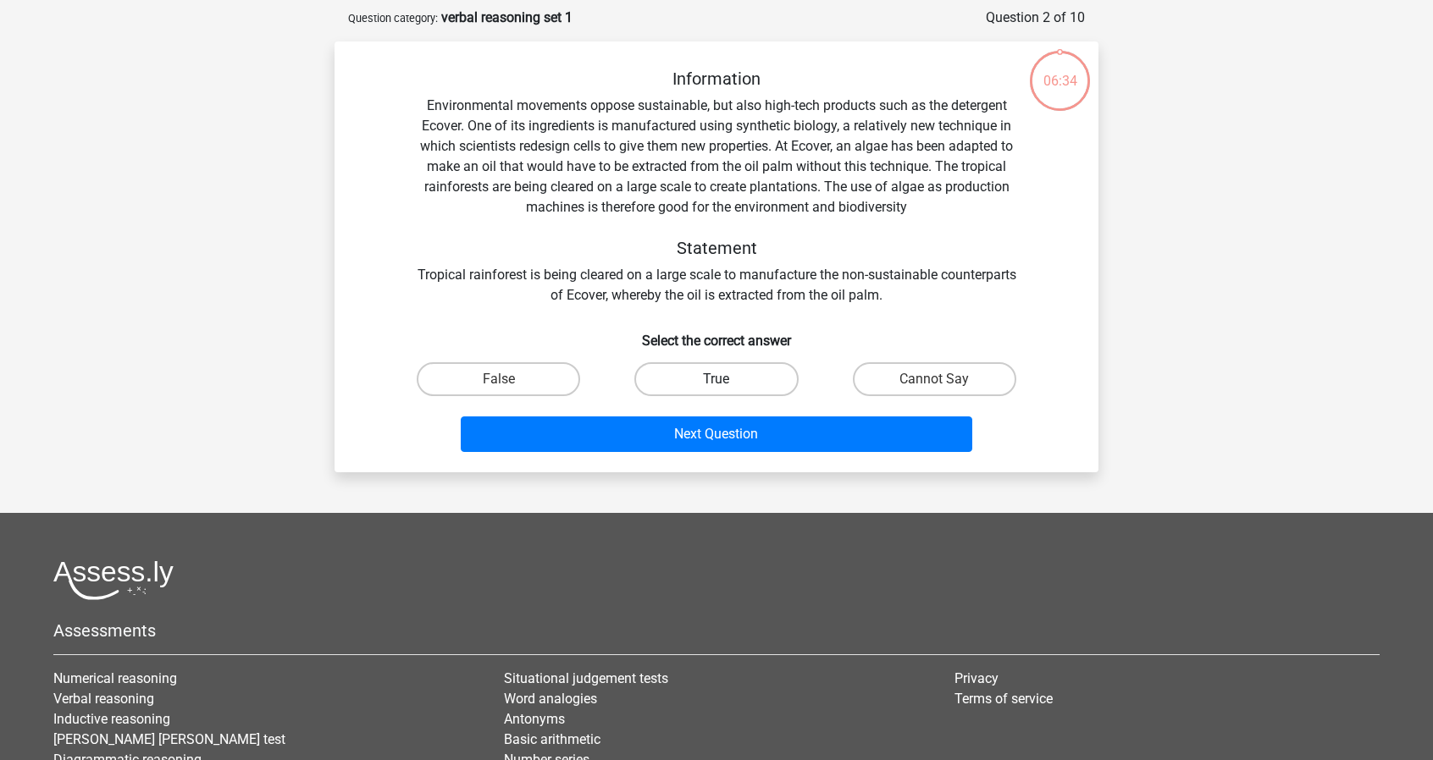
scroll to position [85, 0]
